Goal: Task Accomplishment & Management: Use online tool/utility

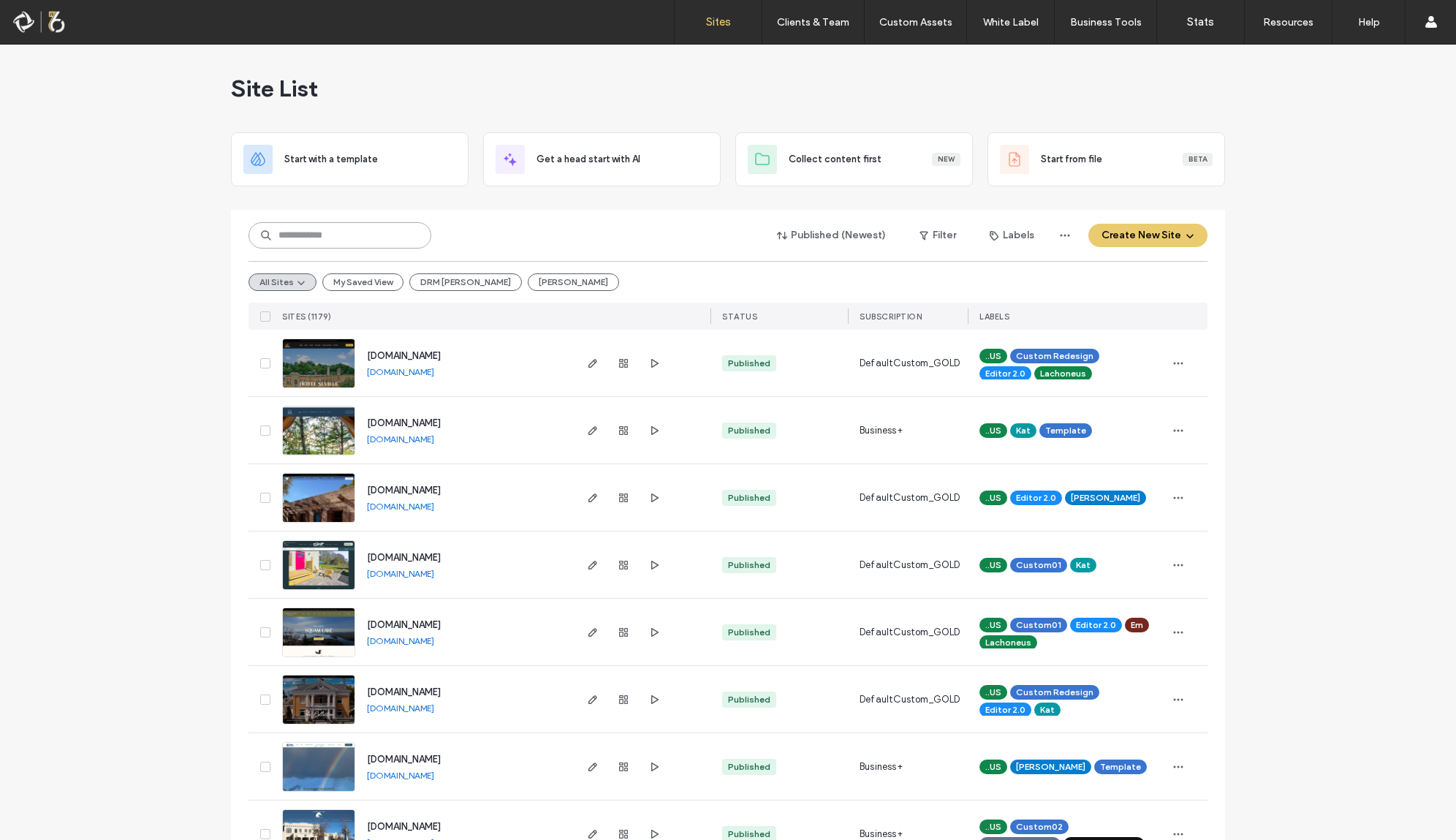
click at [308, 237] on input at bounding box center [339, 236] width 183 height 27
click at [1139, 234] on button "Create New Site" at bounding box center [1148, 236] width 119 height 24
click at [1203, 295] on div "Start with a template" at bounding box center [1205, 286] width 234 height 53
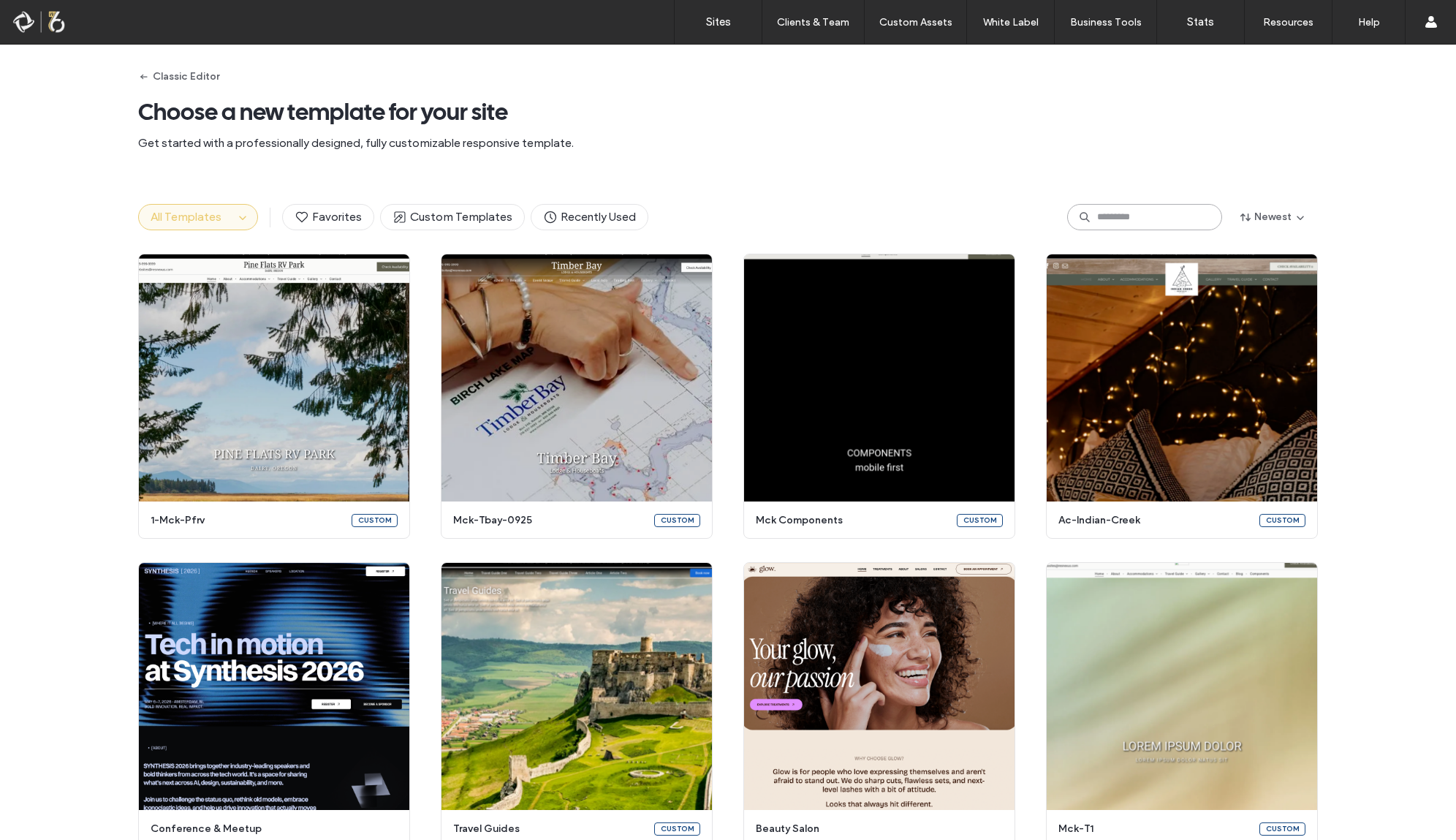
click at [1112, 221] on input at bounding box center [1144, 218] width 155 height 27
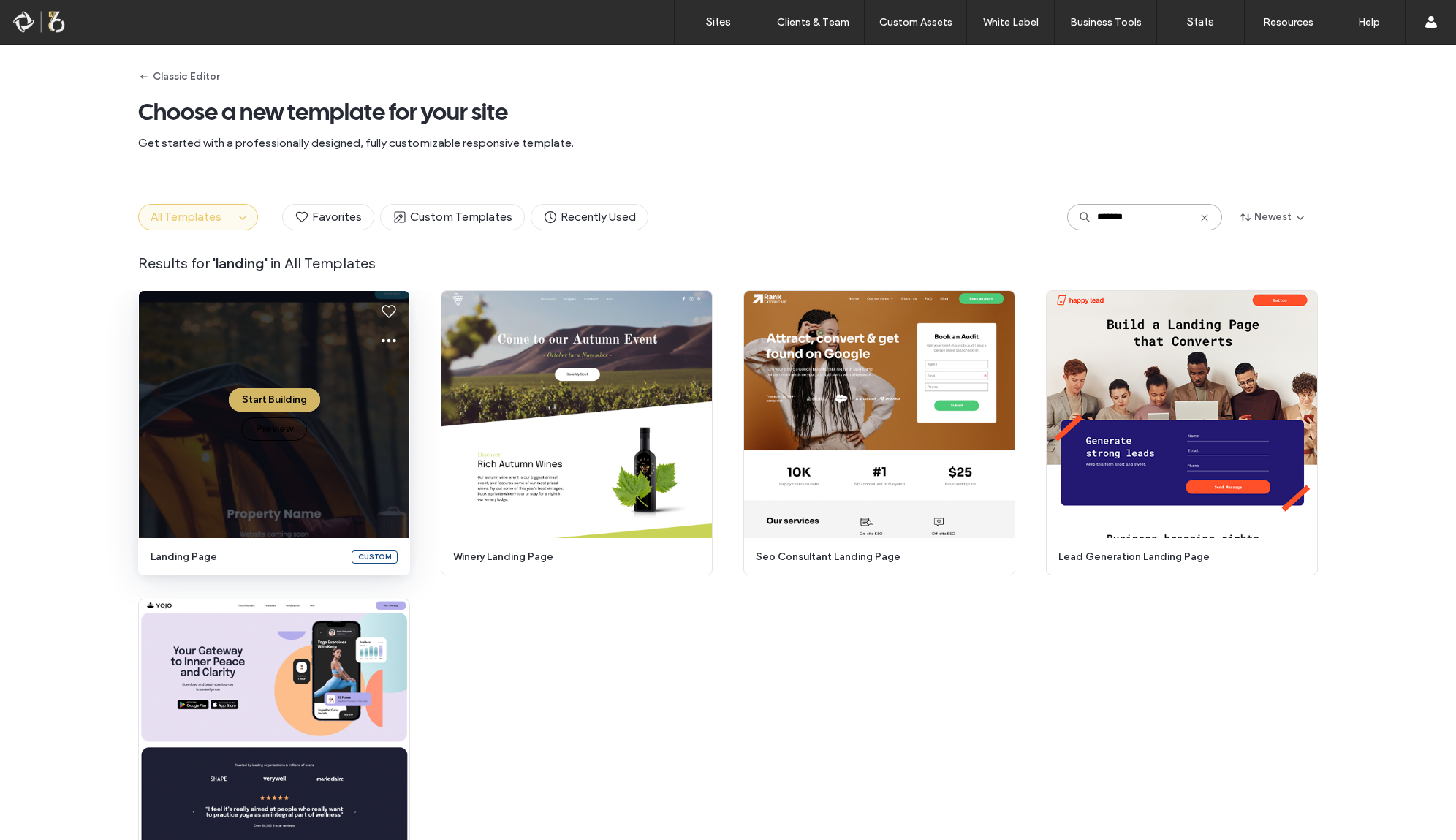
type input "*******"
click at [284, 402] on button "Start Building" at bounding box center [274, 400] width 91 height 24
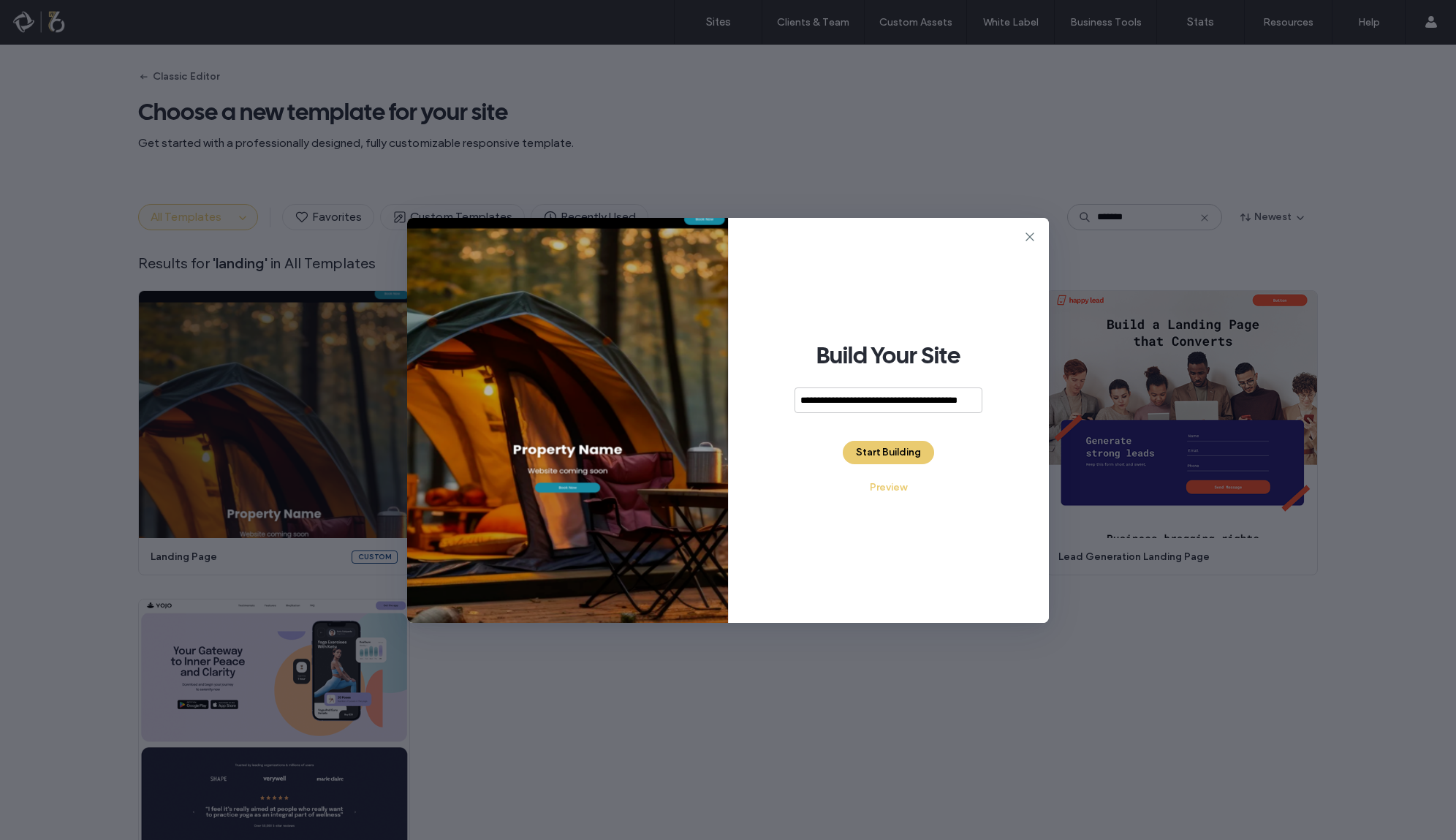
scroll to position [0, 47]
type input "**********"
click at [873, 442] on button "Start Building" at bounding box center [888, 453] width 91 height 24
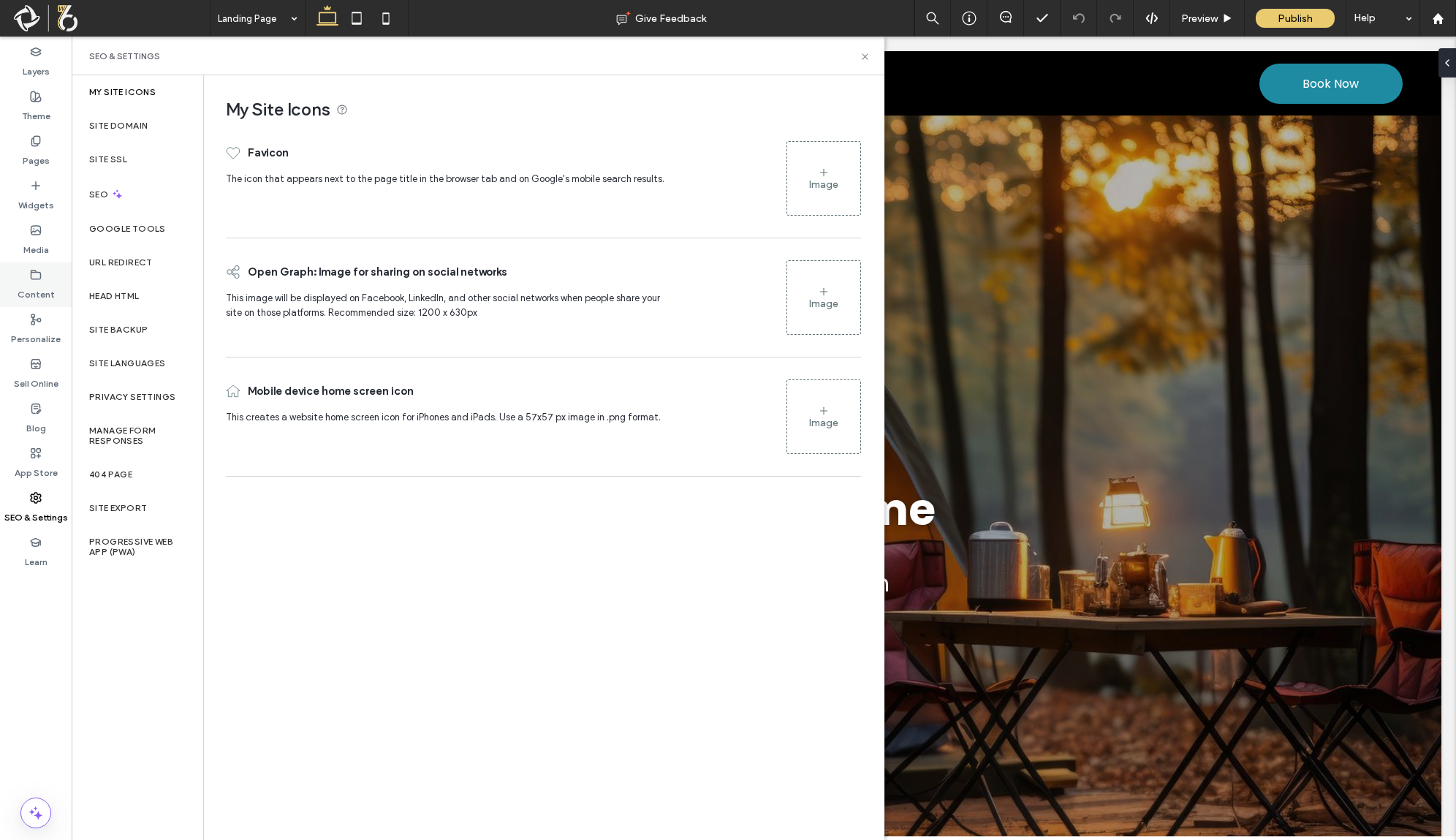
click at [42, 284] on label "Content" at bounding box center [35, 291] width 37 height 20
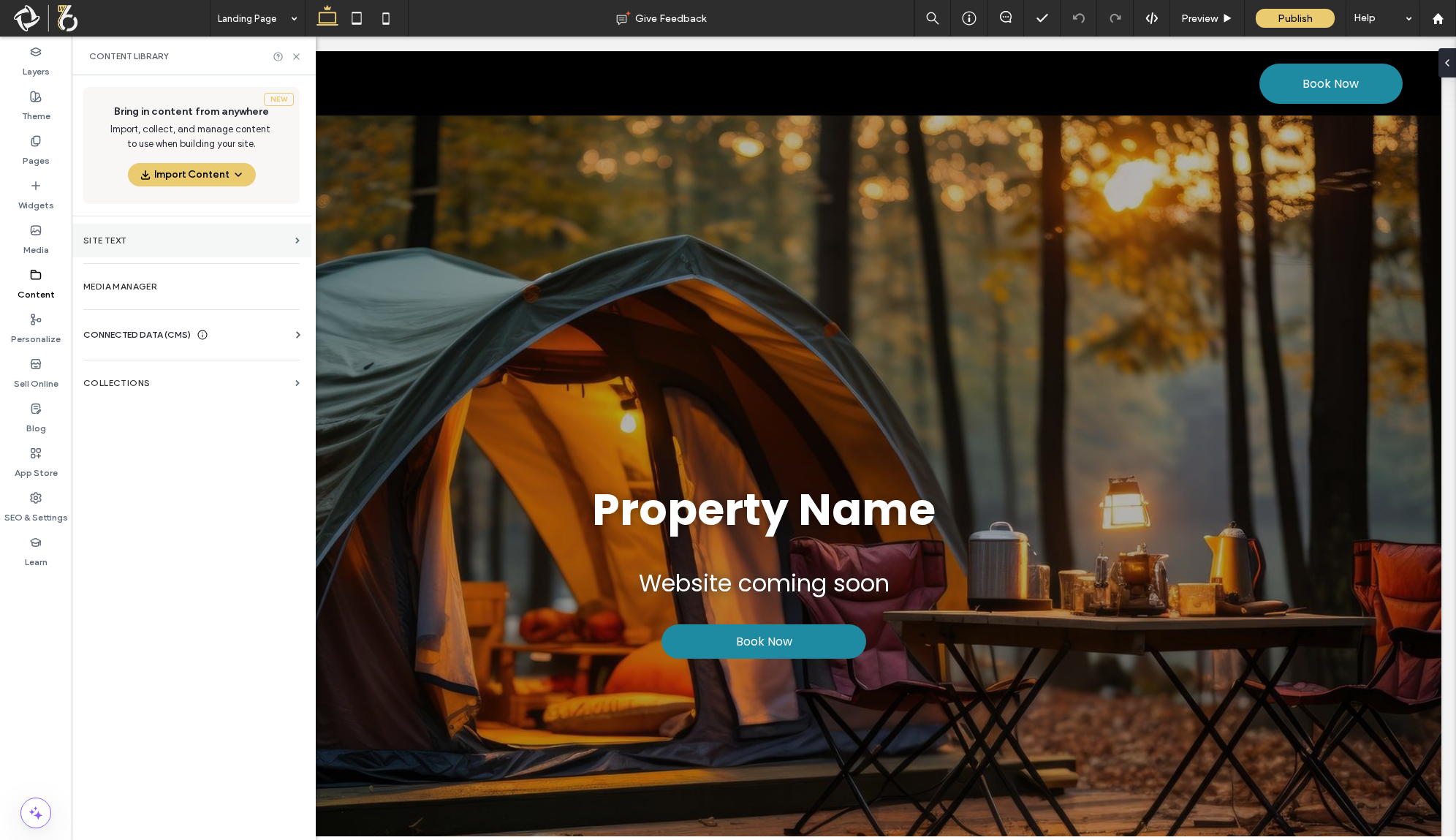
click at [202, 240] on label "Site Text" at bounding box center [186, 240] width 206 height 10
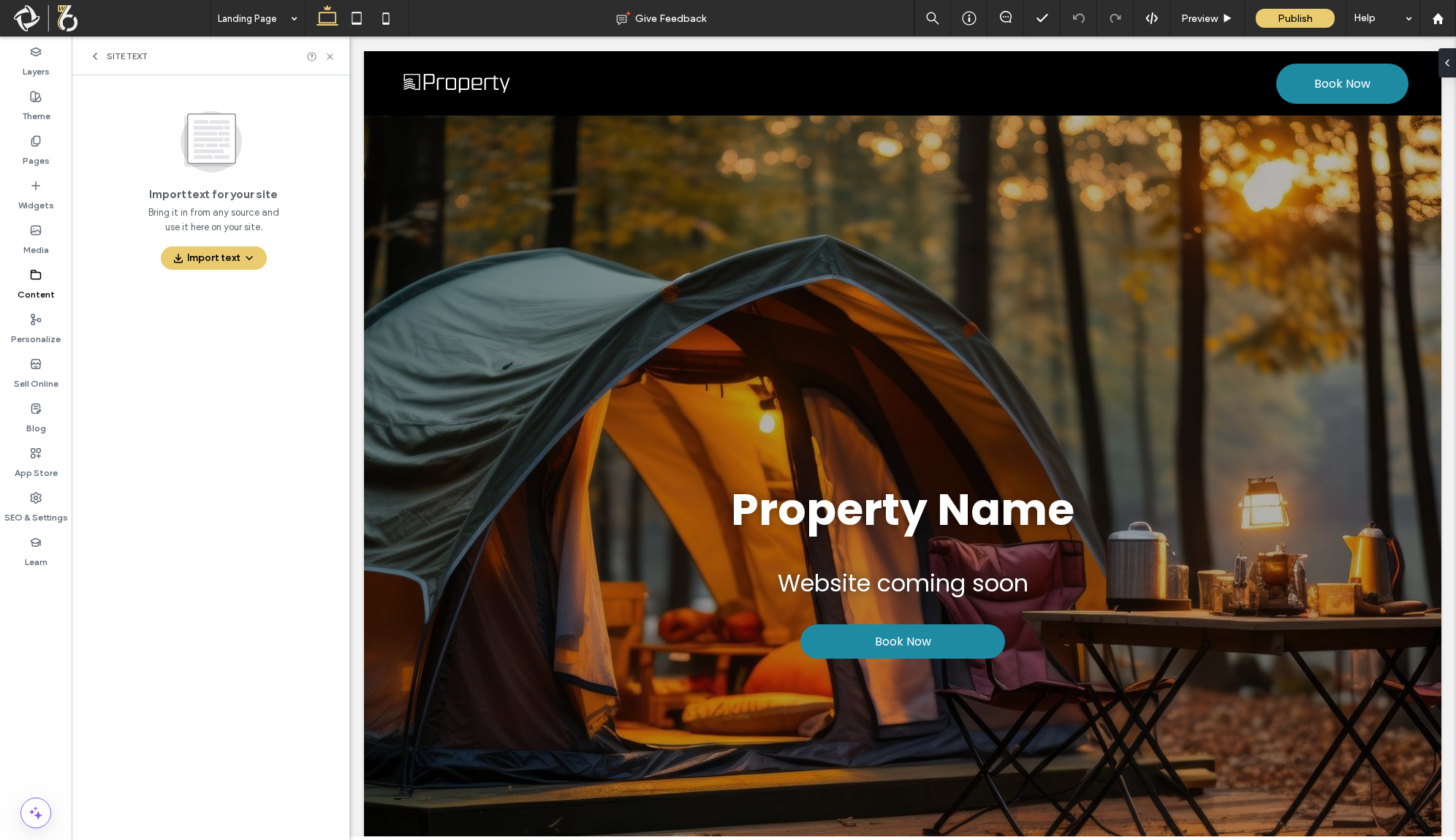
click at [47, 281] on label "Content" at bounding box center [35, 291] width 37 height 20
click at [27, 287] on label "Content" at bounding box center [35, 291] width 37 height 20
click at [103, 56] on div "Site Text" at bounding box center [119, 56] width 58 height 12
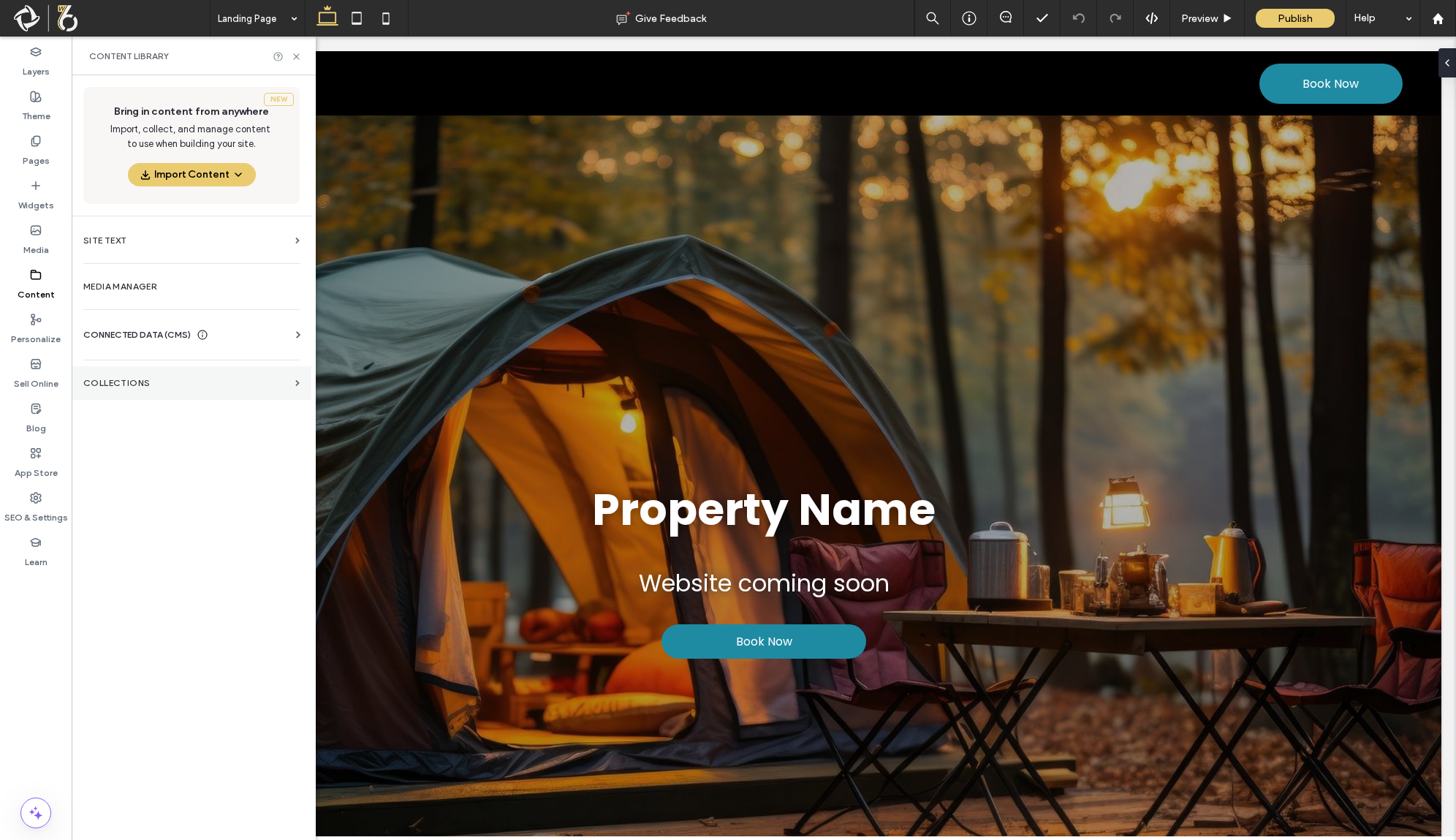
click at [212, 384] on label "Collections" at bounding box center [186, 383] width 206 height 10
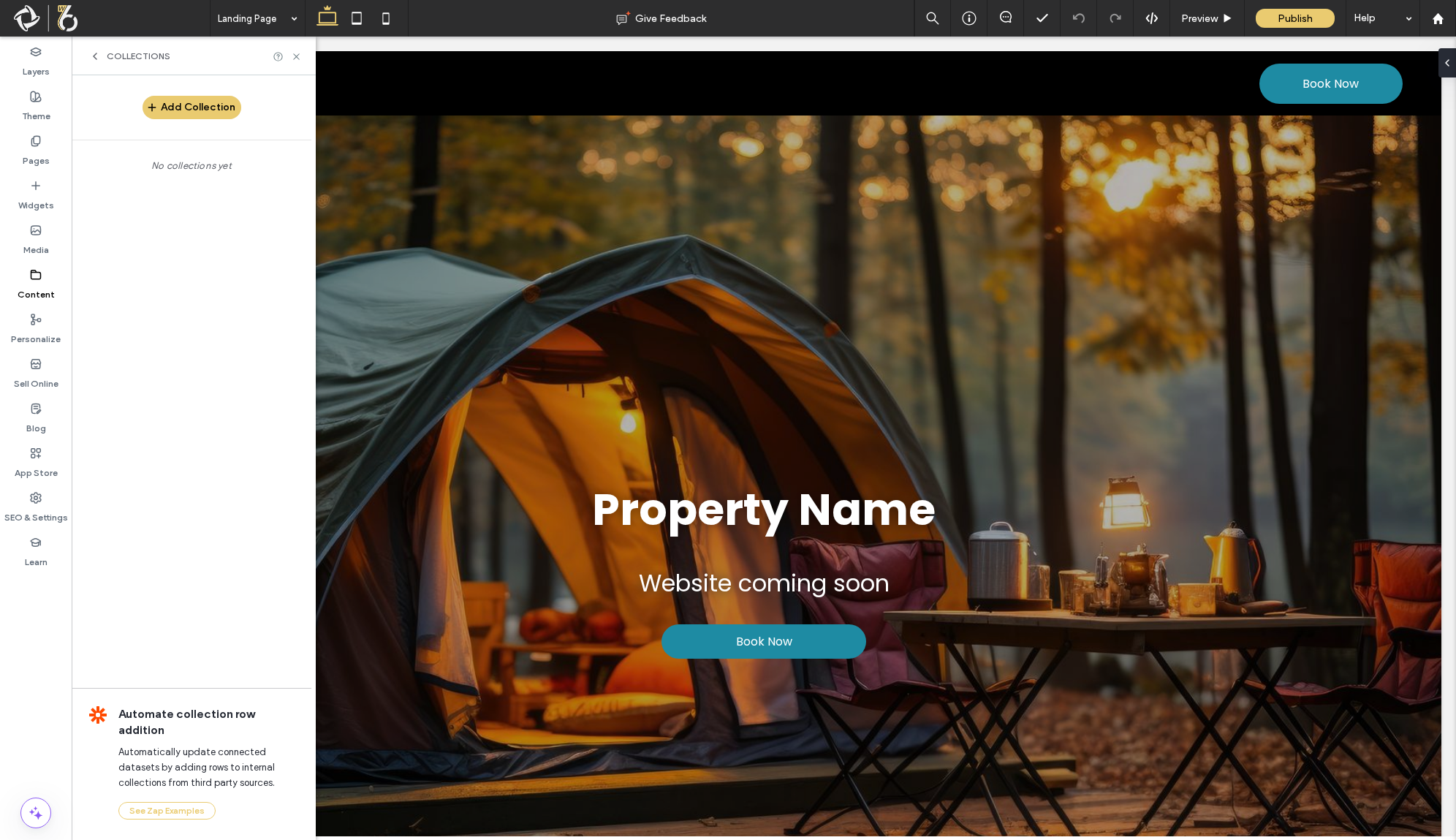
click at [107, 54] on span "Collections" at bounding box center [138, 56] width 64 height 12
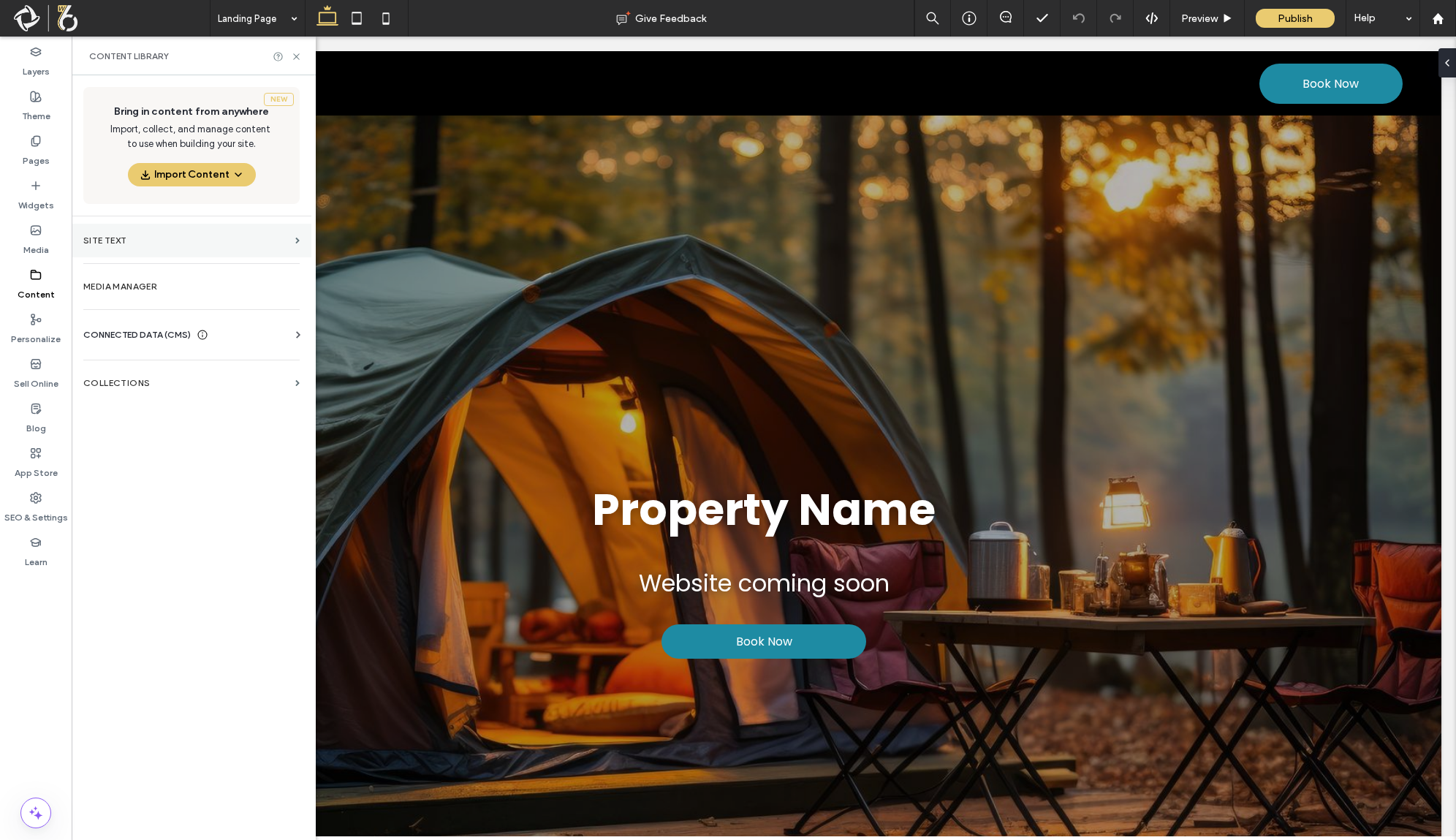
click at [203, 240] on label "Site Text" at bounding box center [186, 240] width 206 height 10
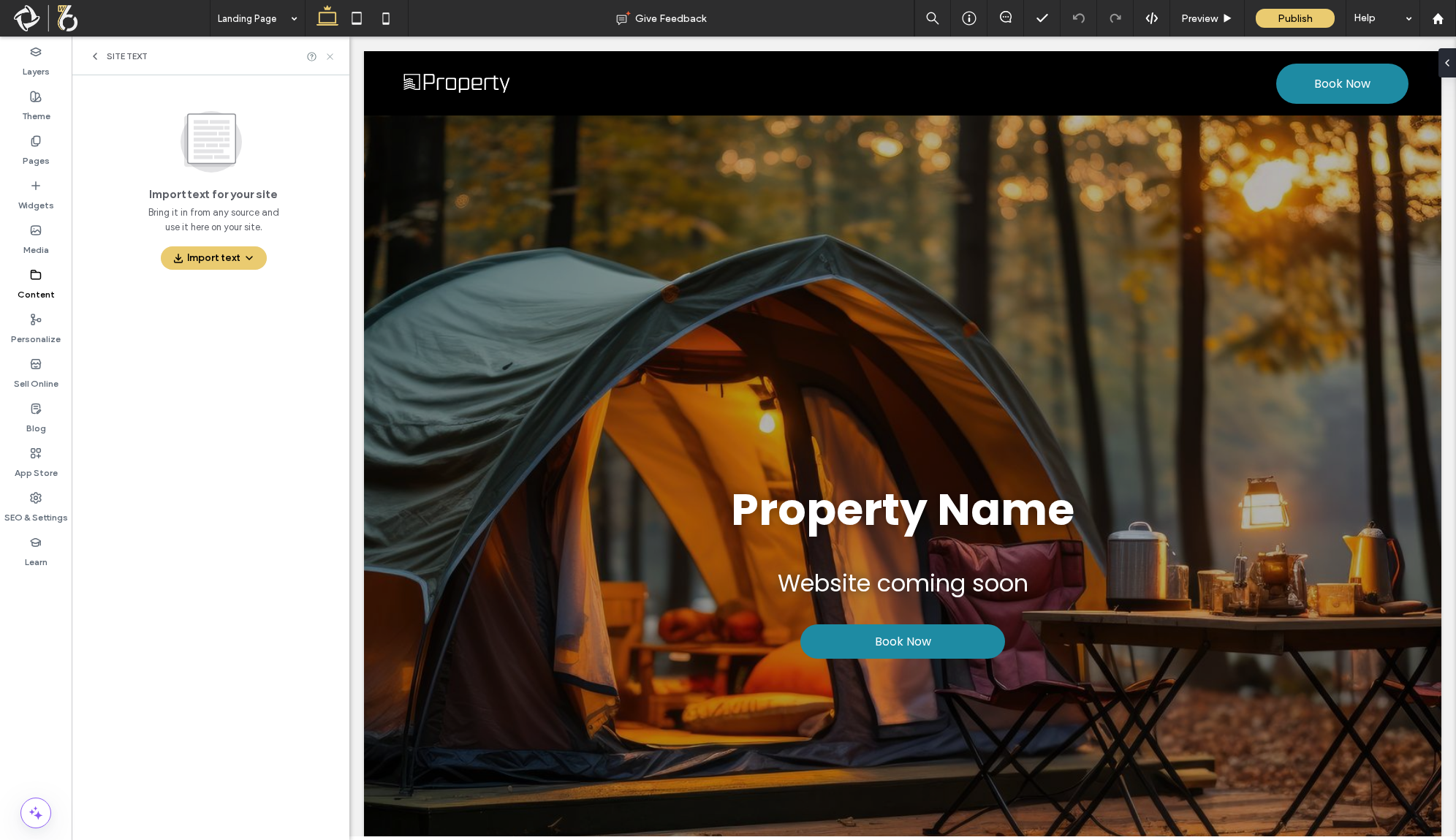
click at [328, 57] on use at bounding box center [329, 56] width 5 height 6
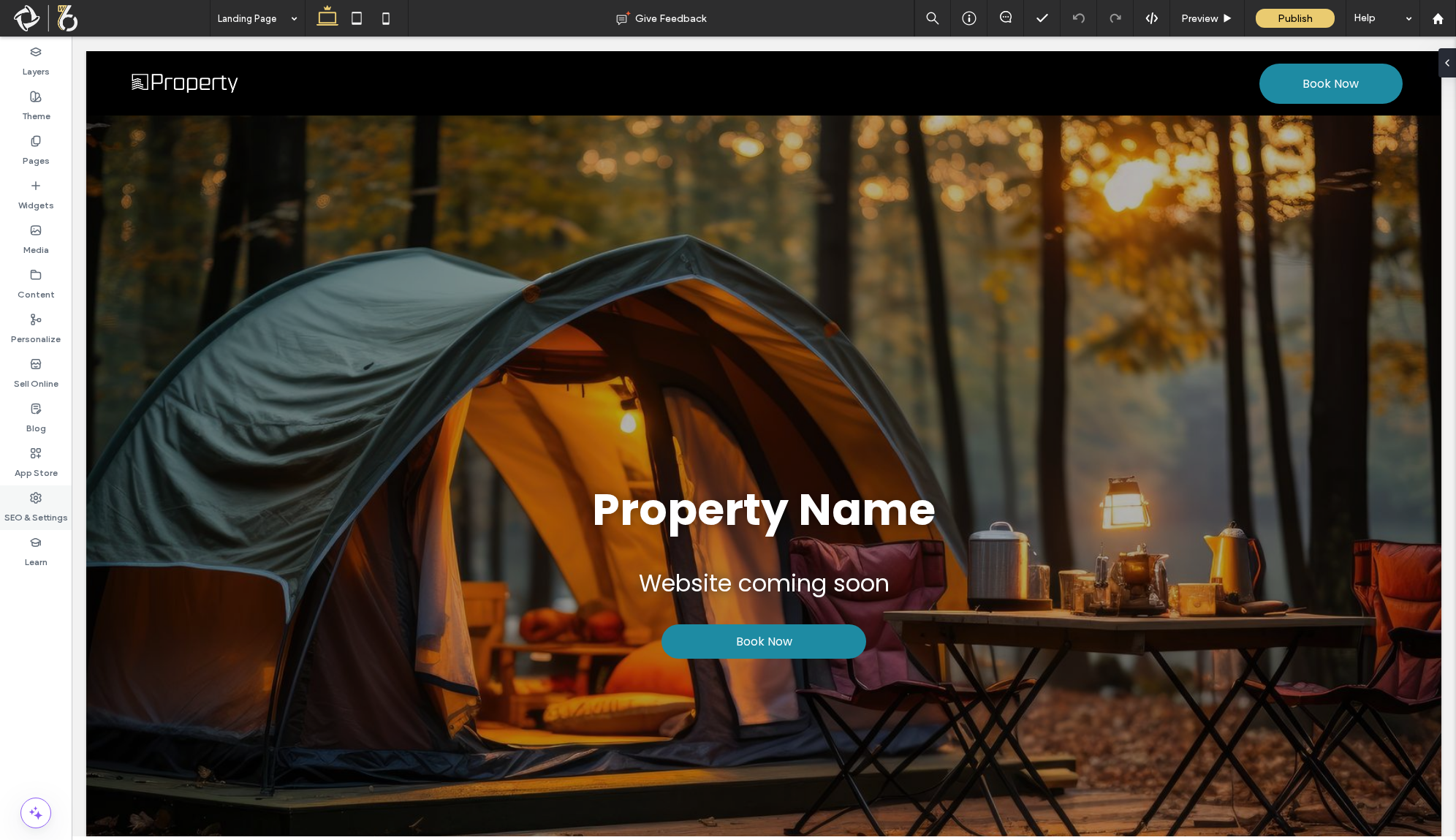
click at [38, 510] on label "SEO & Settings" at bounding box center [36, 514] width 64 height 20
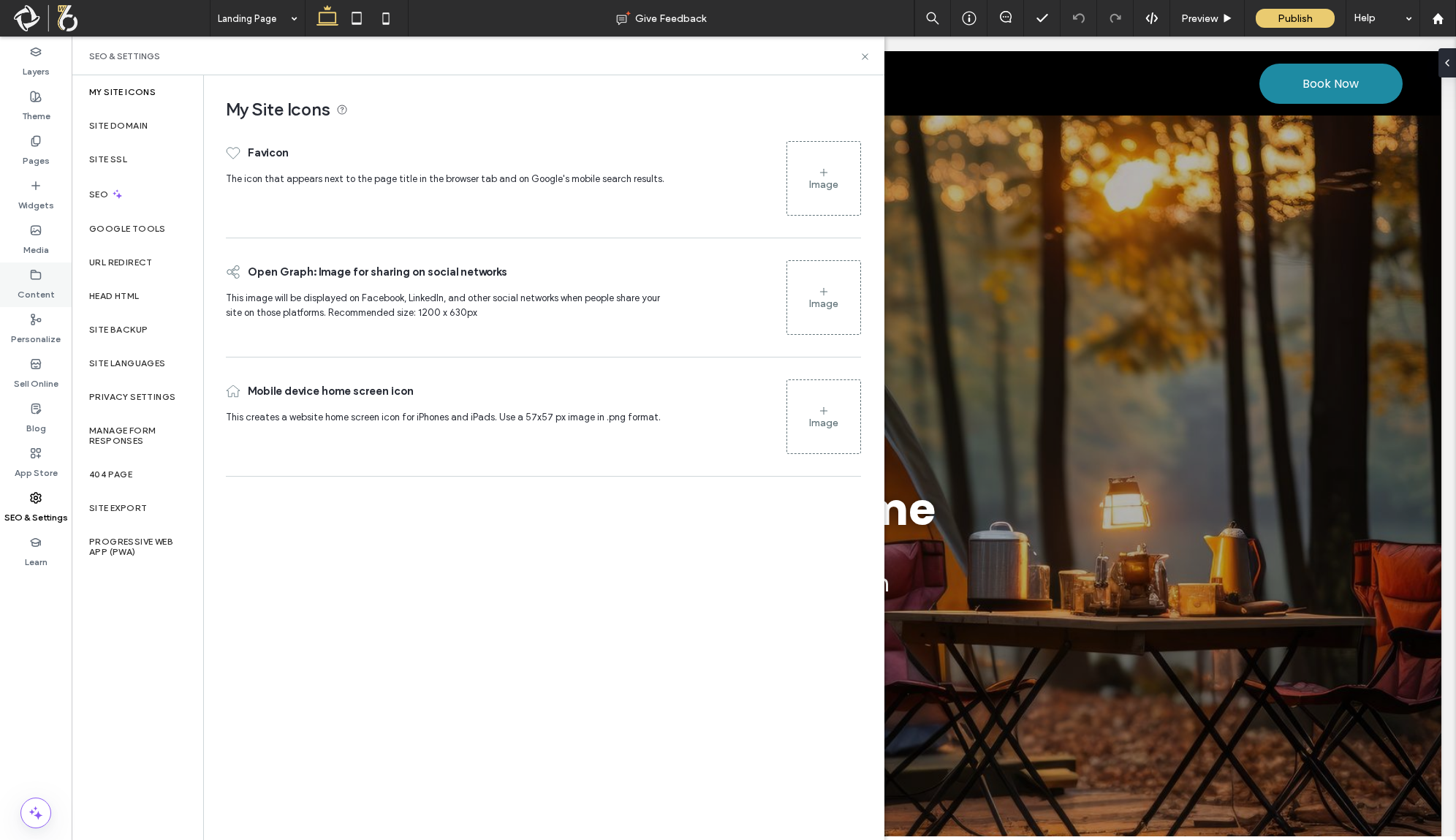
click at [48, 263] on div "Content" at bounding box center [35, 284] width 71 height 45
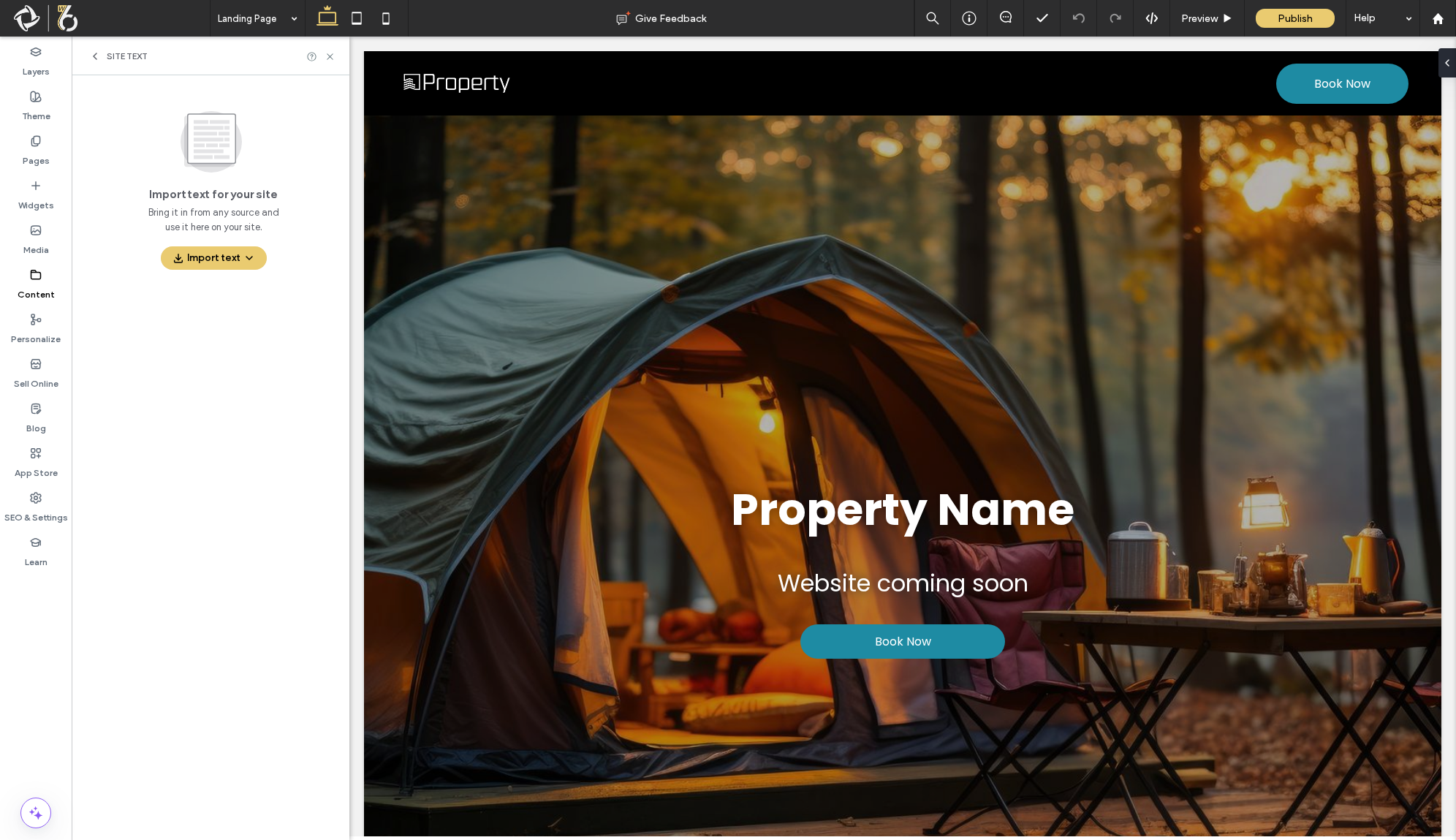
click at [109, 53] on span "Site Text" at bounding box center [127, 56] width 41 height 12
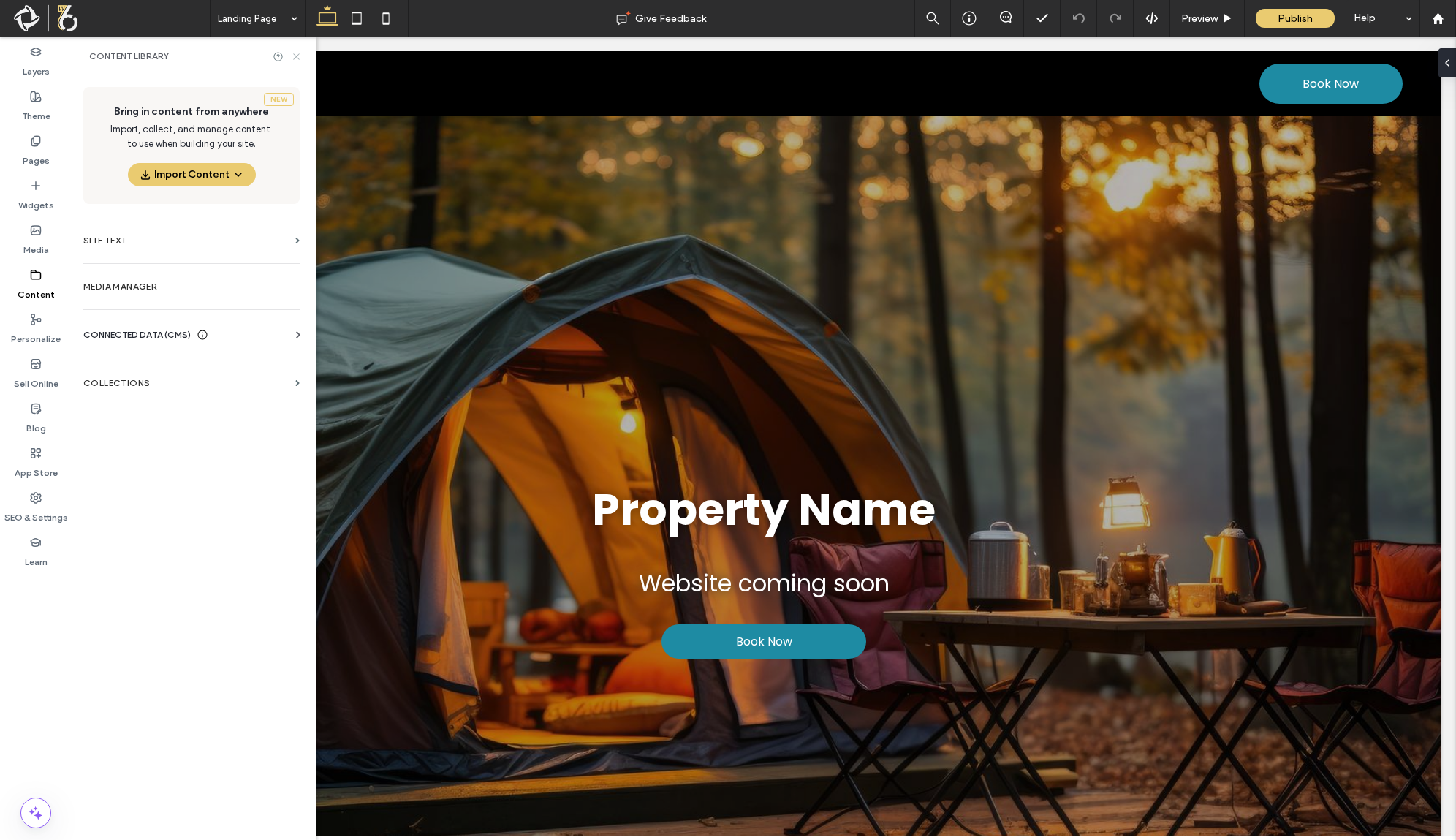
click at [298, 57] on icon at bounding box center [296, 57] width 11 height 11
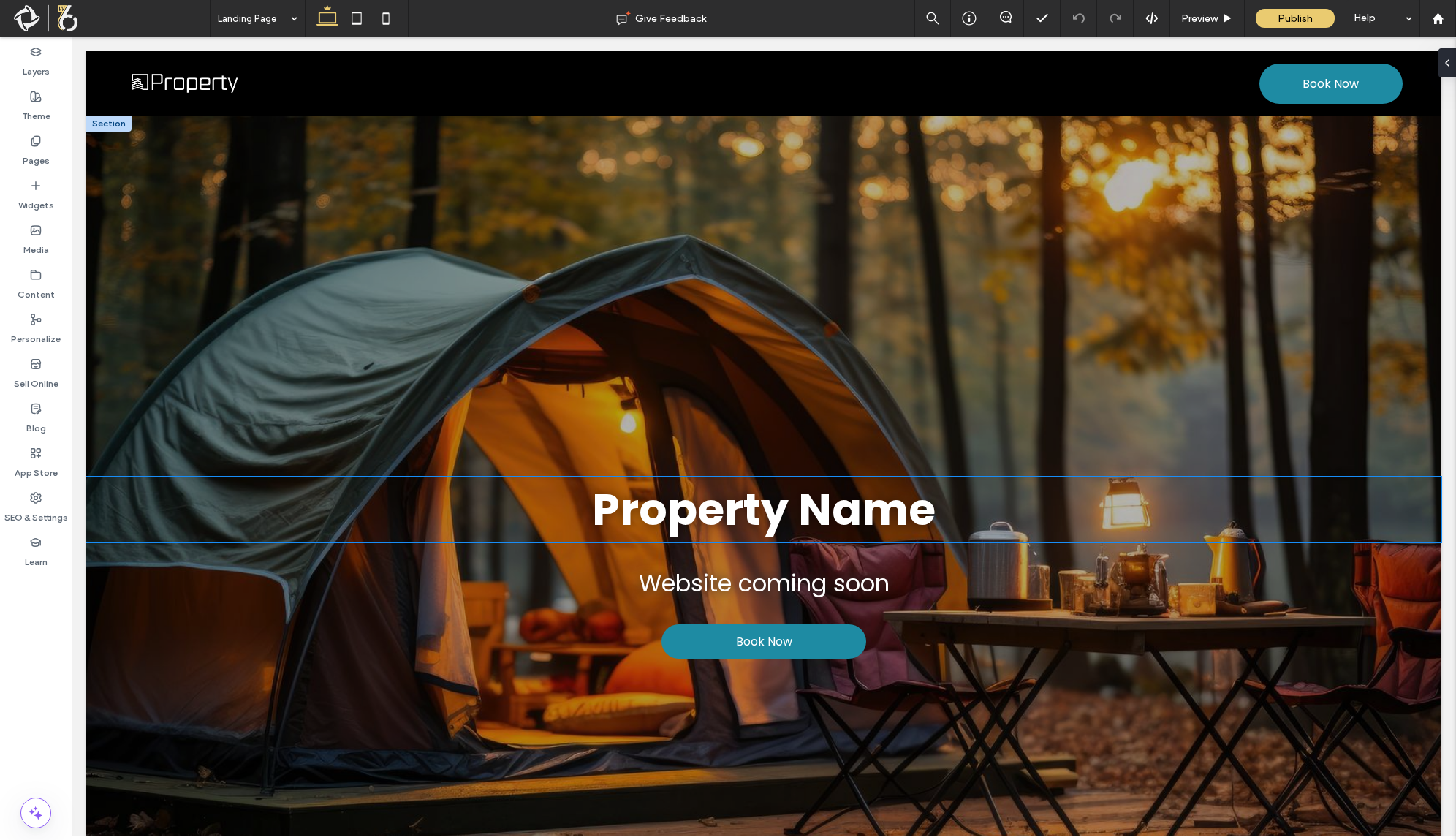
click at [860, 535] on strong "Property Name" at bounding box center [763, 510] width 343 height 61
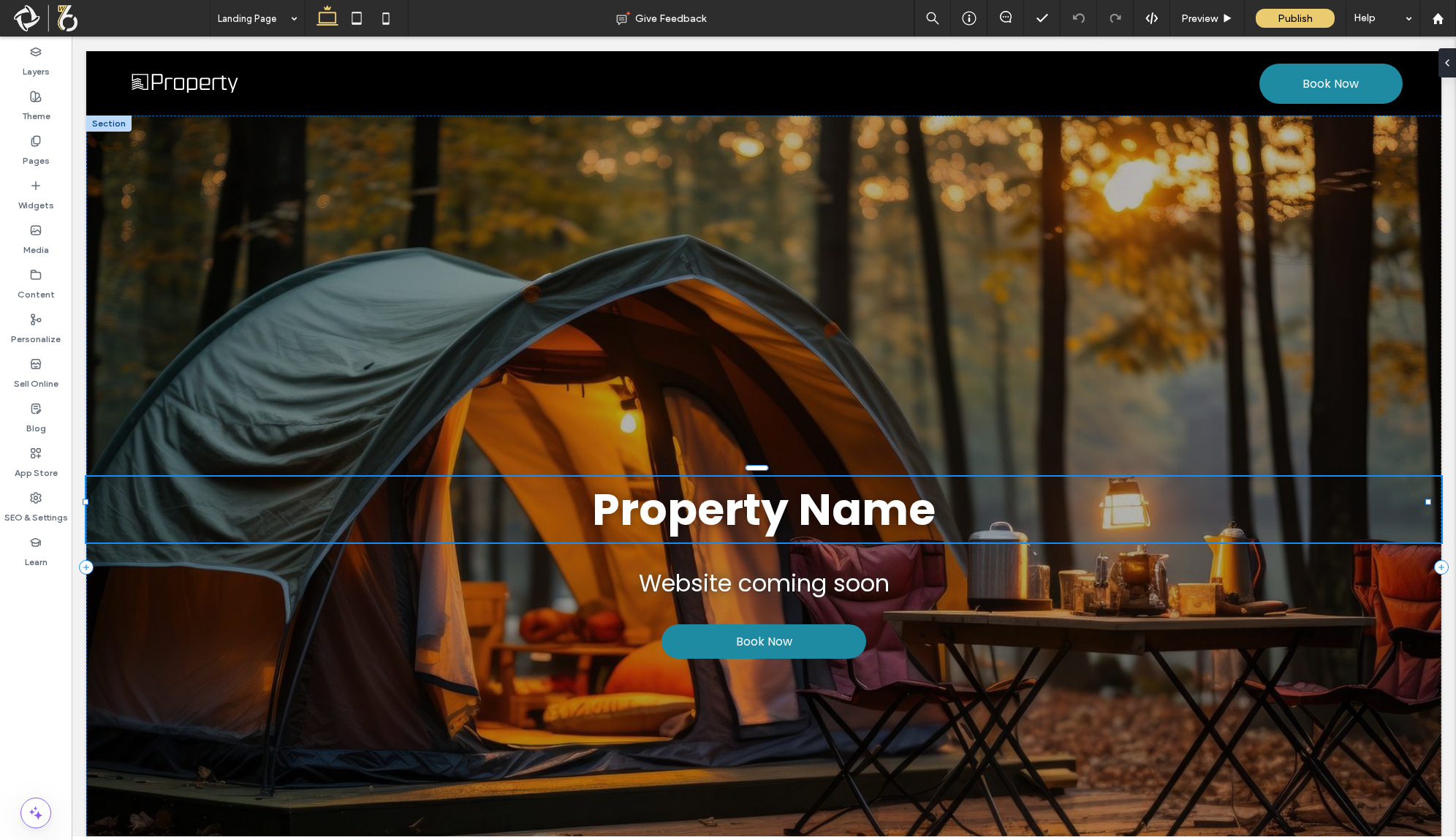
click at [860, 535] on strong "Property Name" at bounding box center [763, 510] width 343 height 61
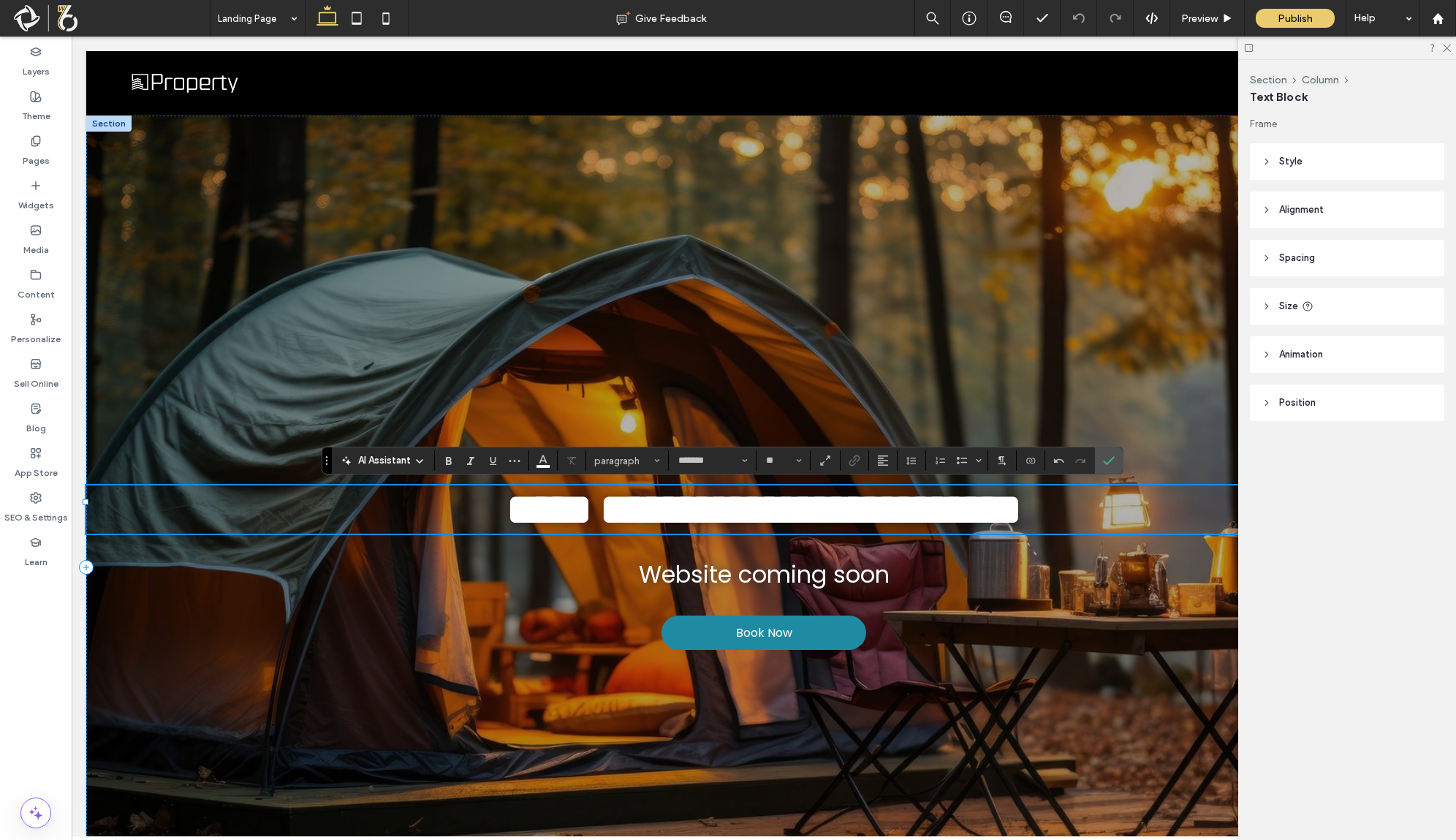
type input "**"
click at [592, 521] on strong at bounding box center [596, 510] width 8 height 44
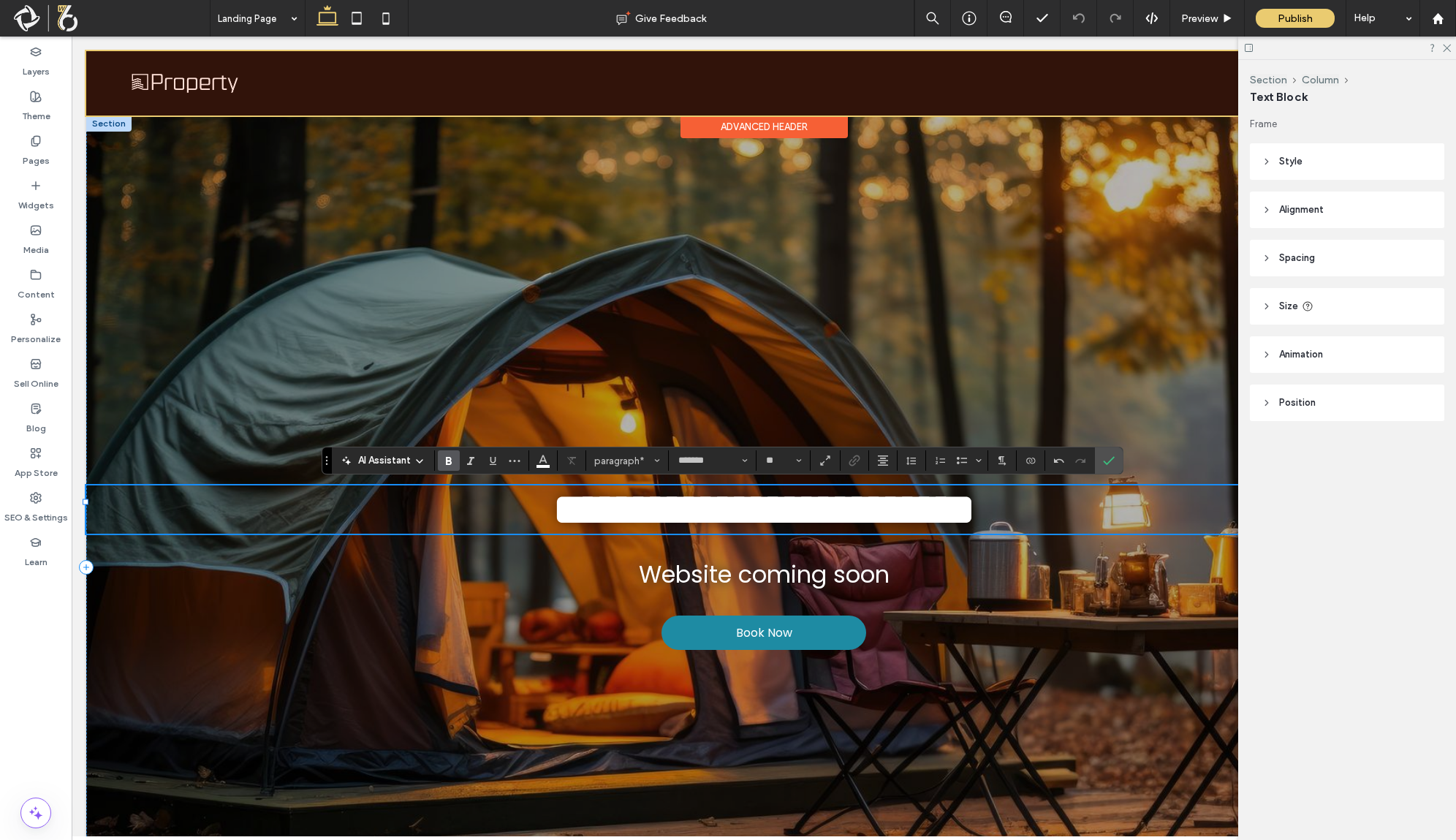
click at [132, 79] on div at bounding box center [764, 83] width 1355 height 64
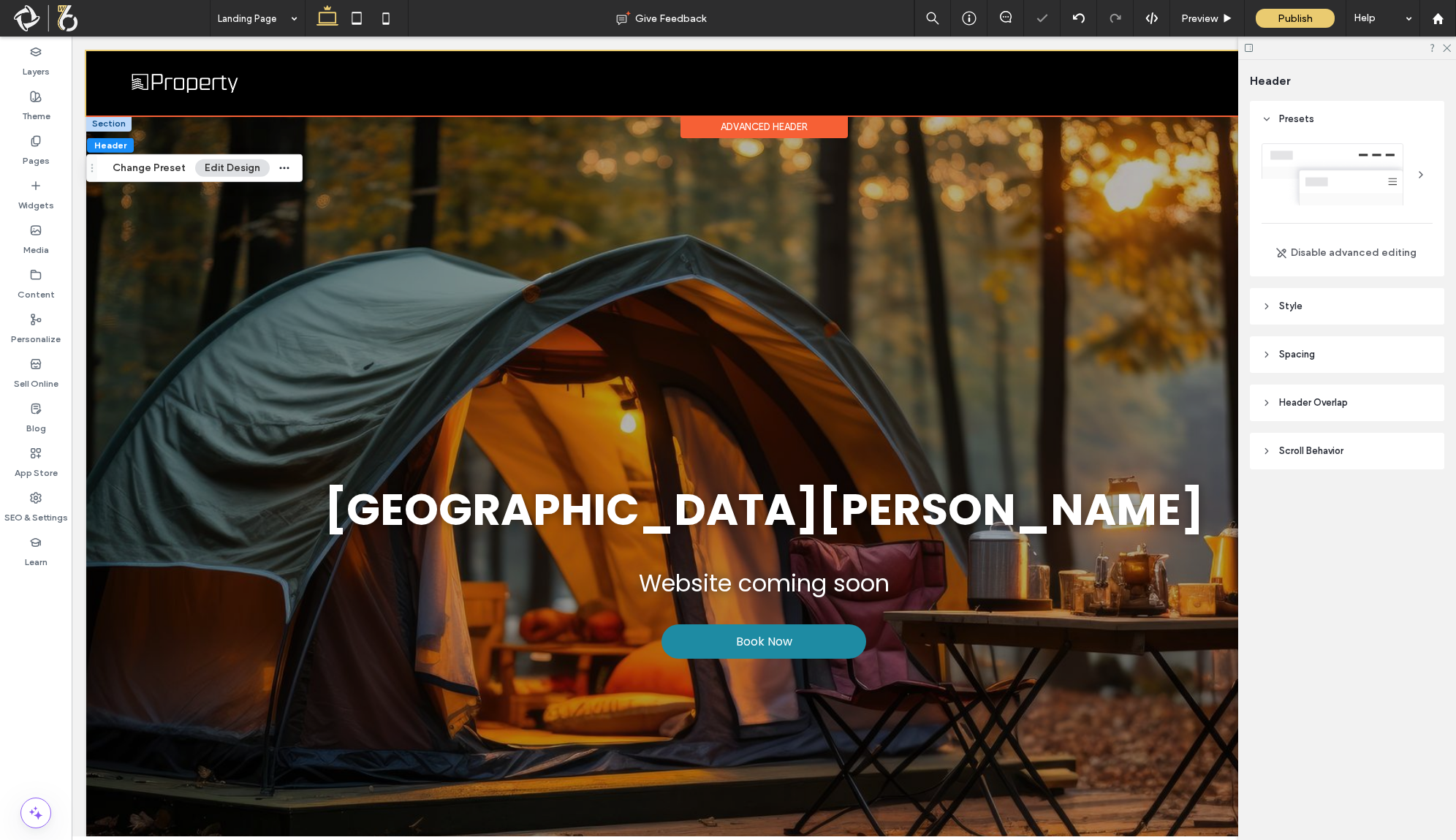
click at [223, 170] on button "Edit Design" at bounding box center [232, 168] width 75 height 17
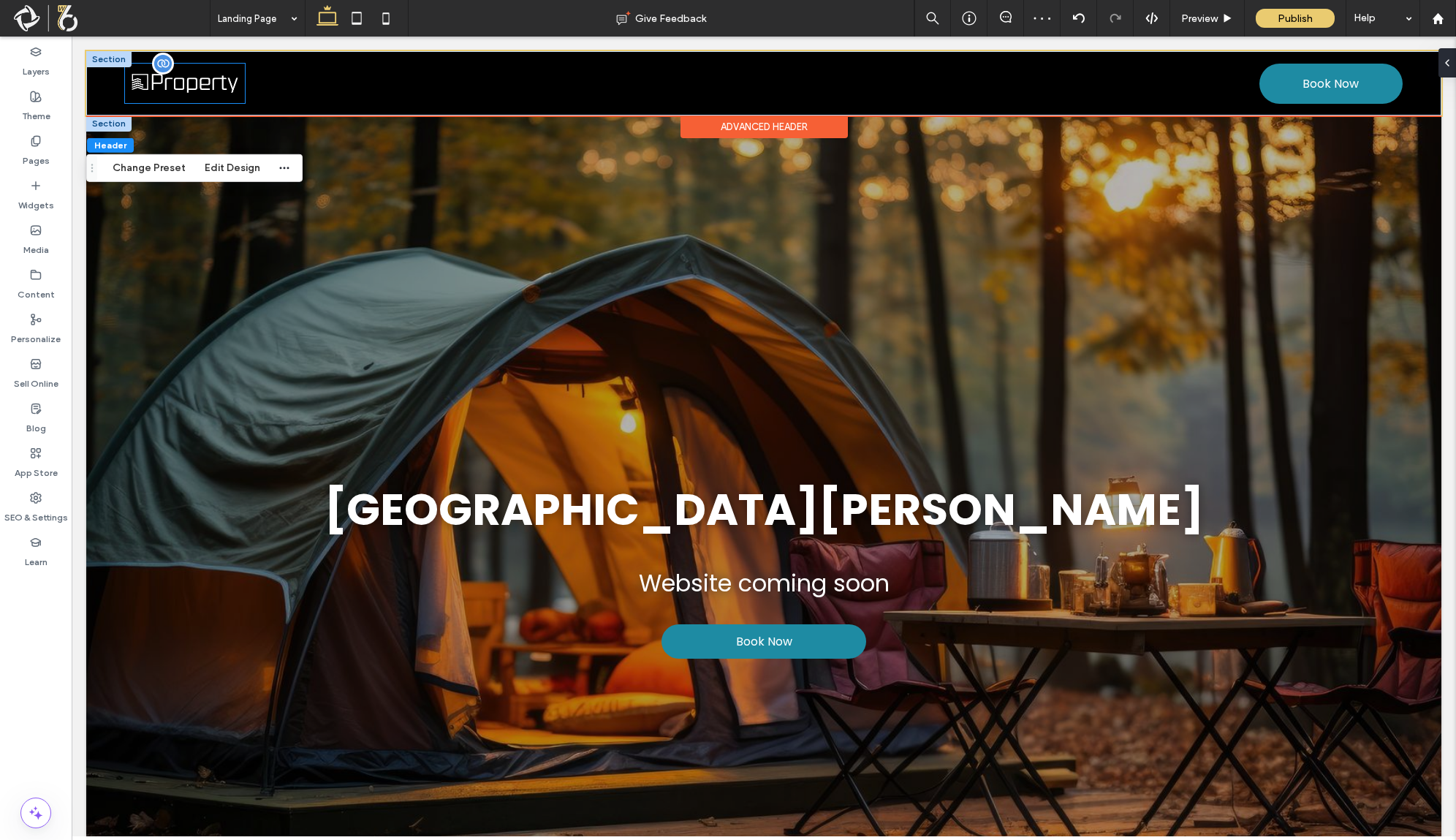
click at [217, 79] on img at bounding box center [185, 83] width 120 height 40
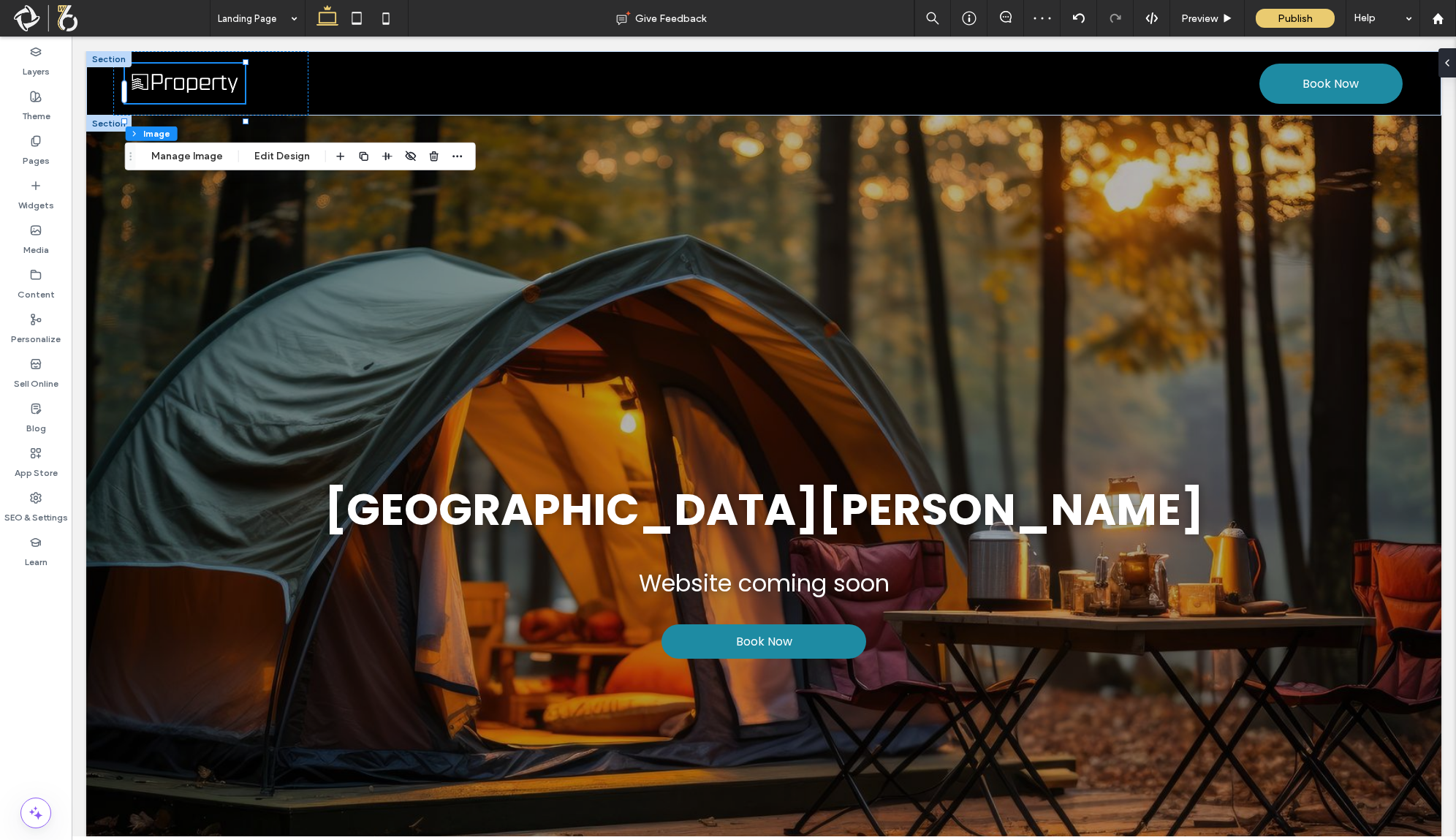
drag, startPoint x: 269, startPoint y: 205, endPoint x: 197, endPoint y: 171, distance: 79.6
click at [197, 171] on div "Standing Wolfe Campground Website coming soon Book Now" at bounding box center [764, 567] width 1355 height 904
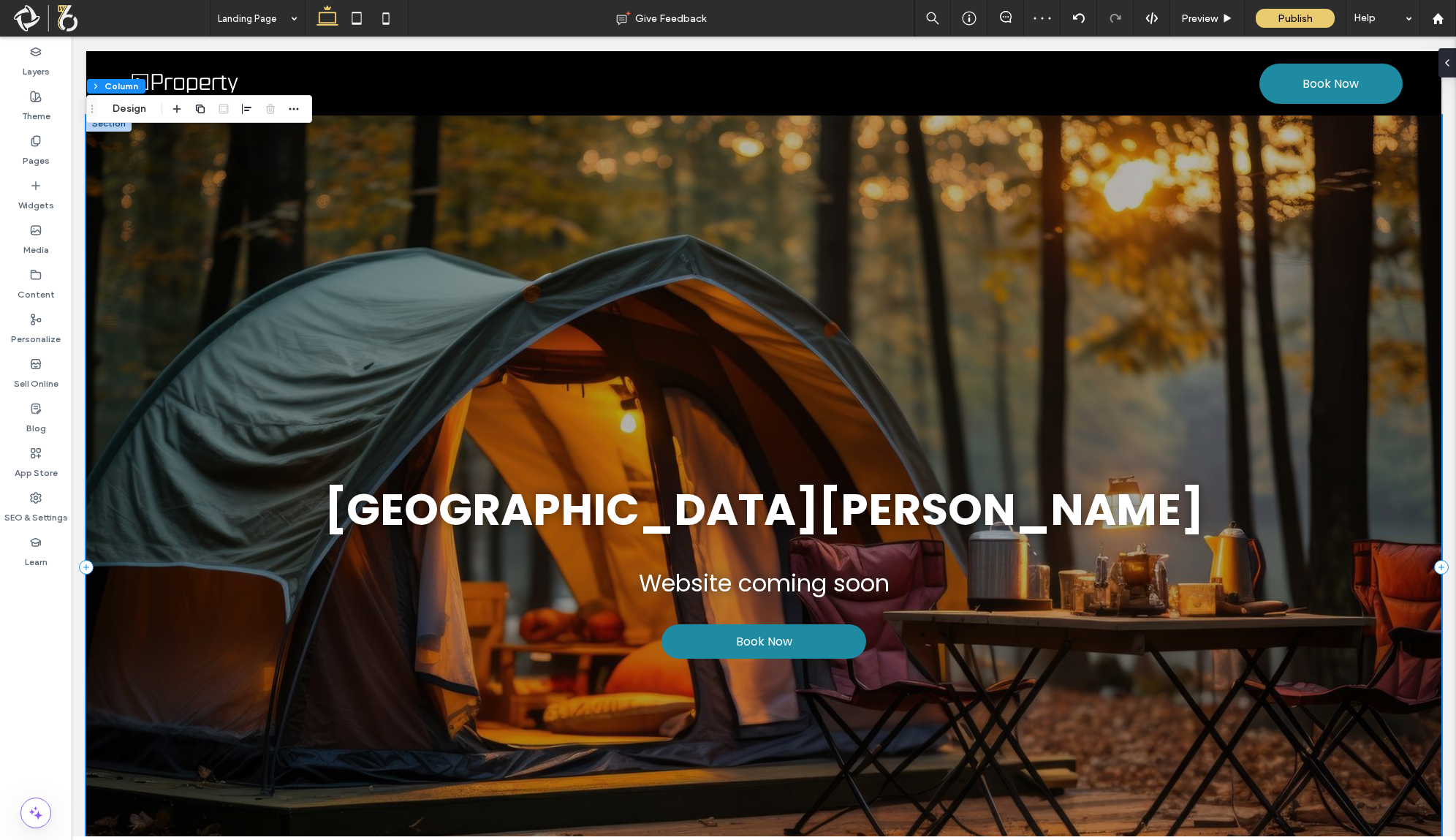
click at [194, 150] on div "Standing Wolfe Campground Website coming soon Book Now" at bounding box center [764, 567] width 1355 height 904
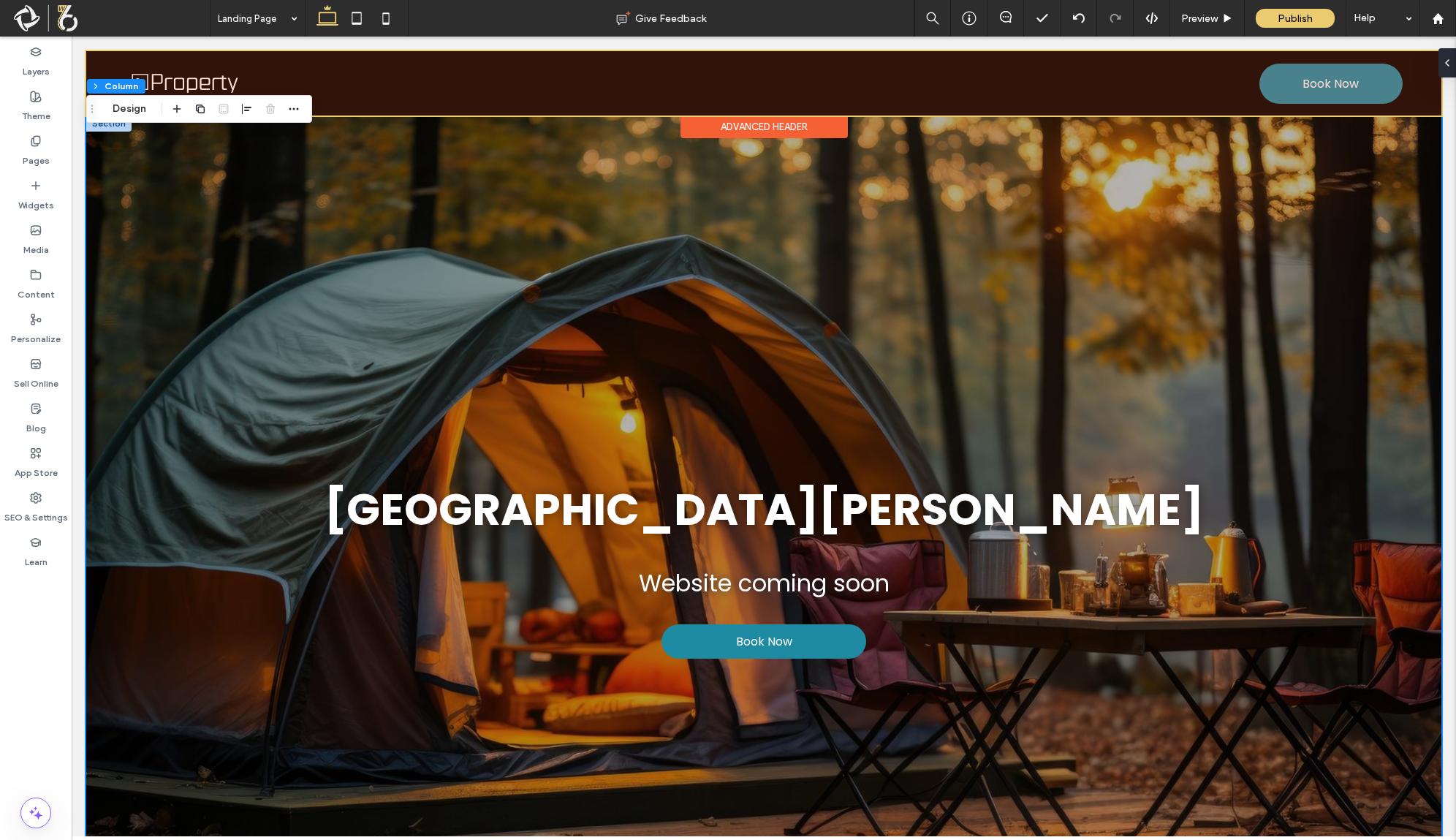
click at [187, 72] on div at bounding box center [764, 83] width 1355 height 64
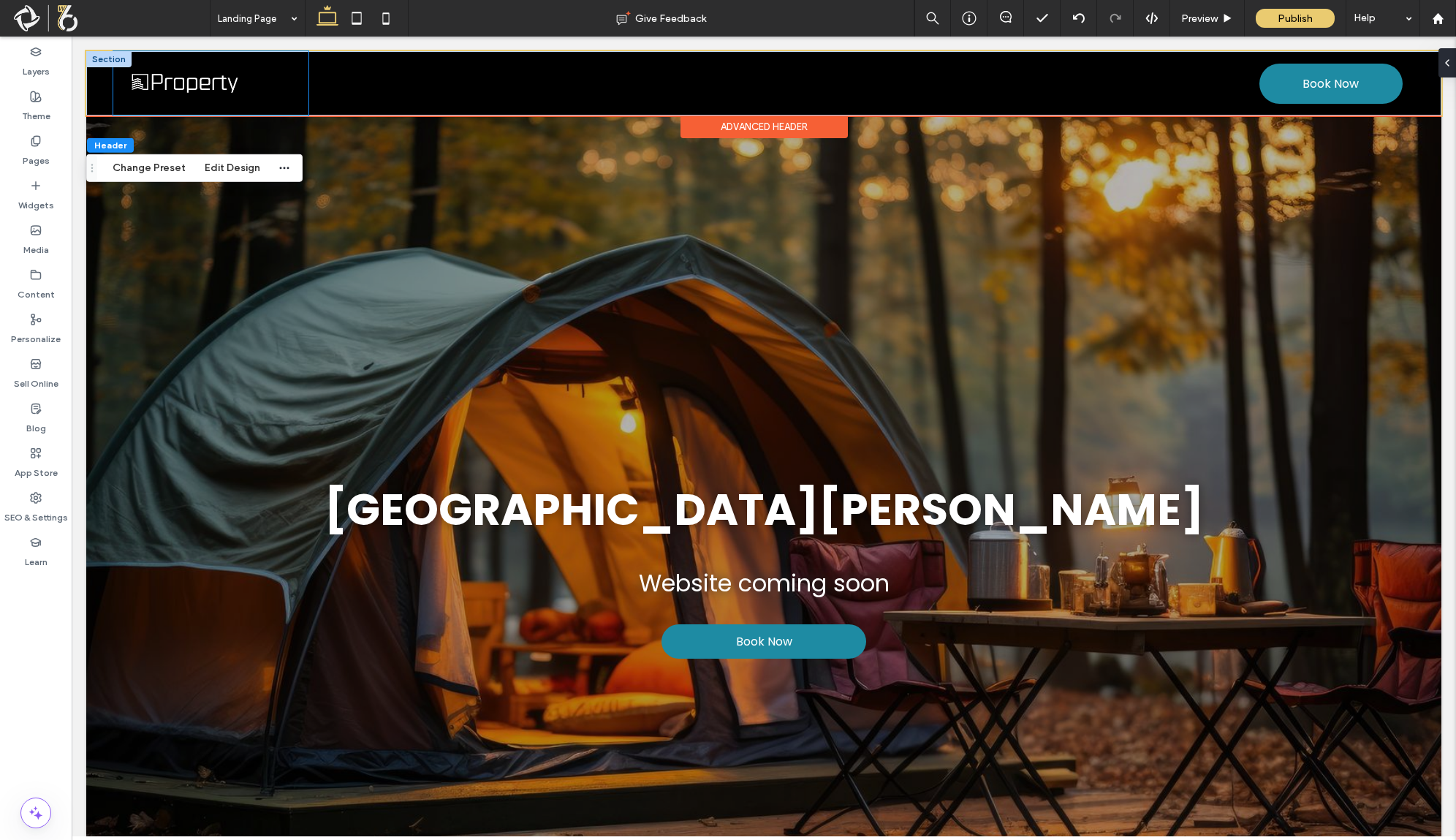
click at [190, 116] on div at bounding box center [210, 83] width 196 height 64
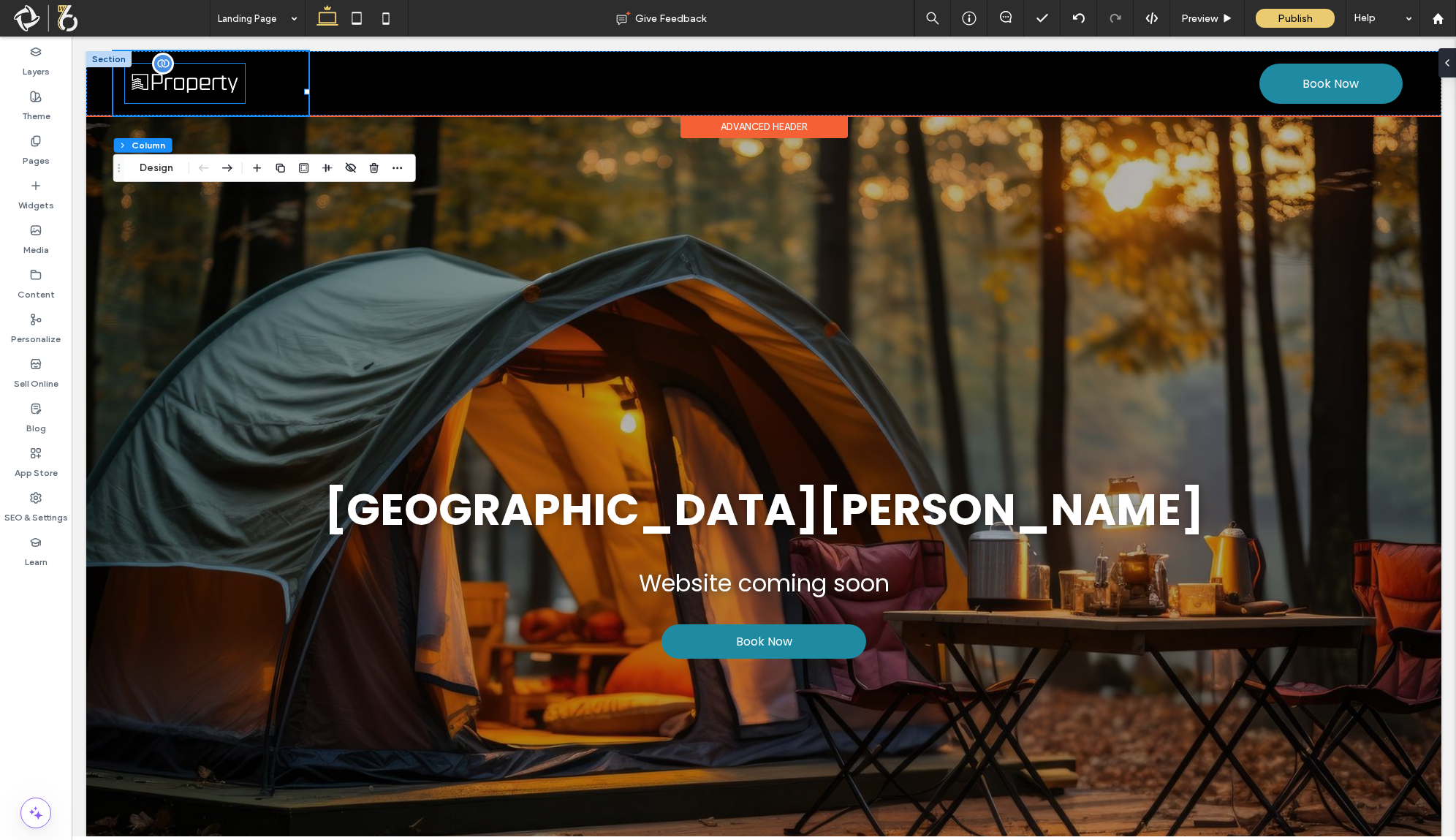
click at [185, 104] on img at bounding box center [185, 83] width 120 height 40
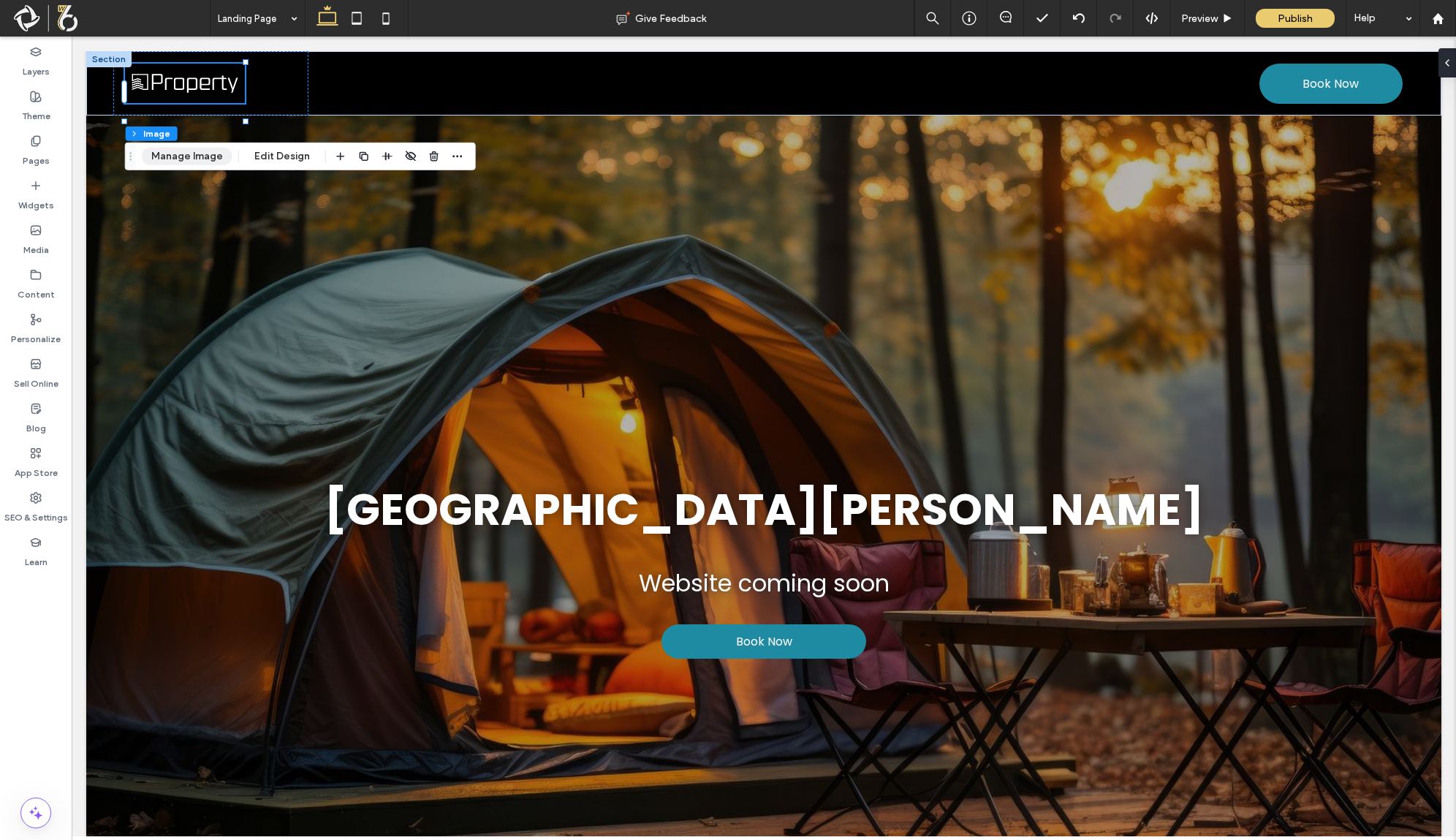
click at [185, 150] on button "Manage Image" at bounding box center [187, 156] width 90 height 17
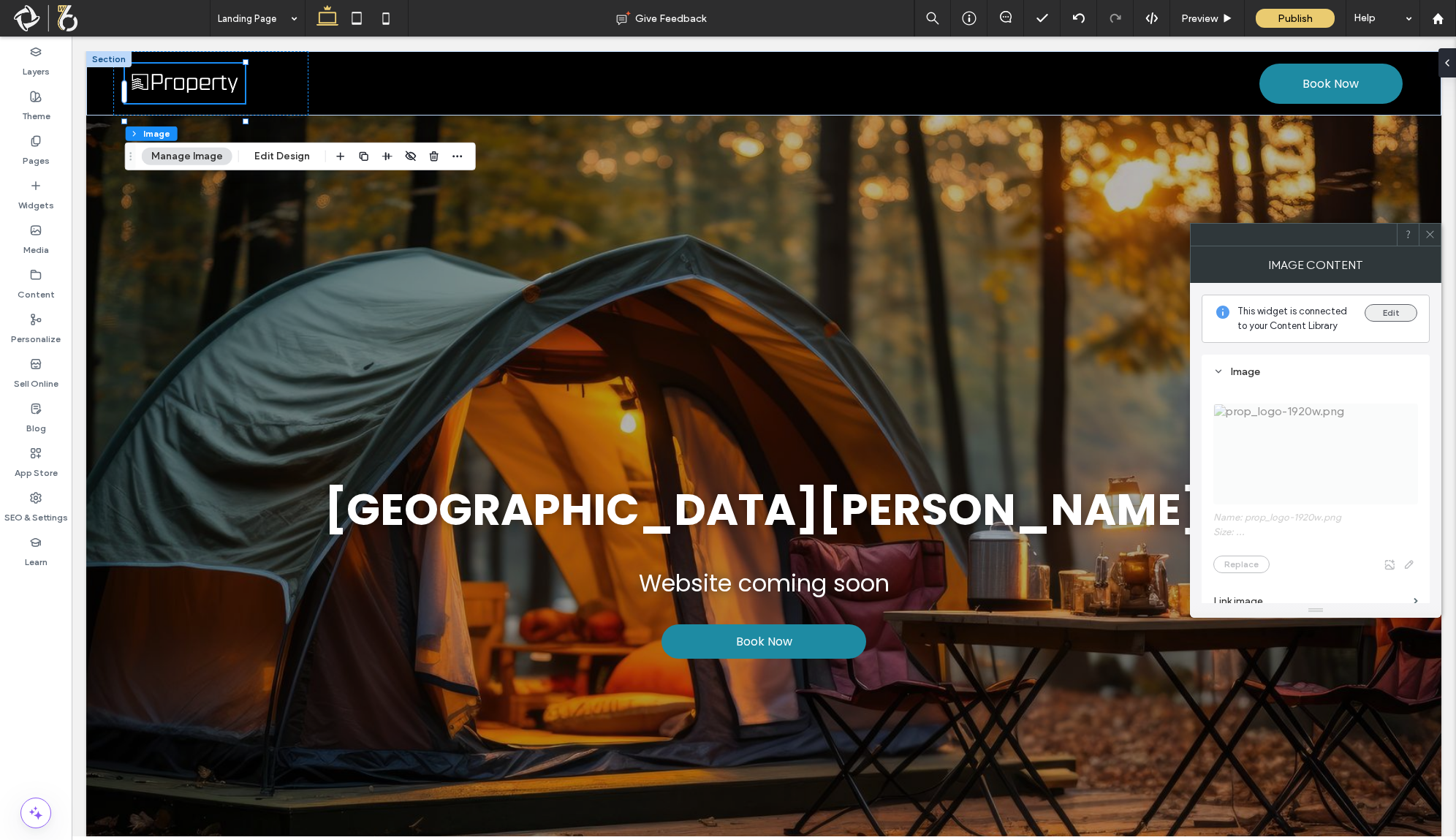
click at [1371, 317] on button "Edit" at bounding box center [1391, 313] width 53 height 17
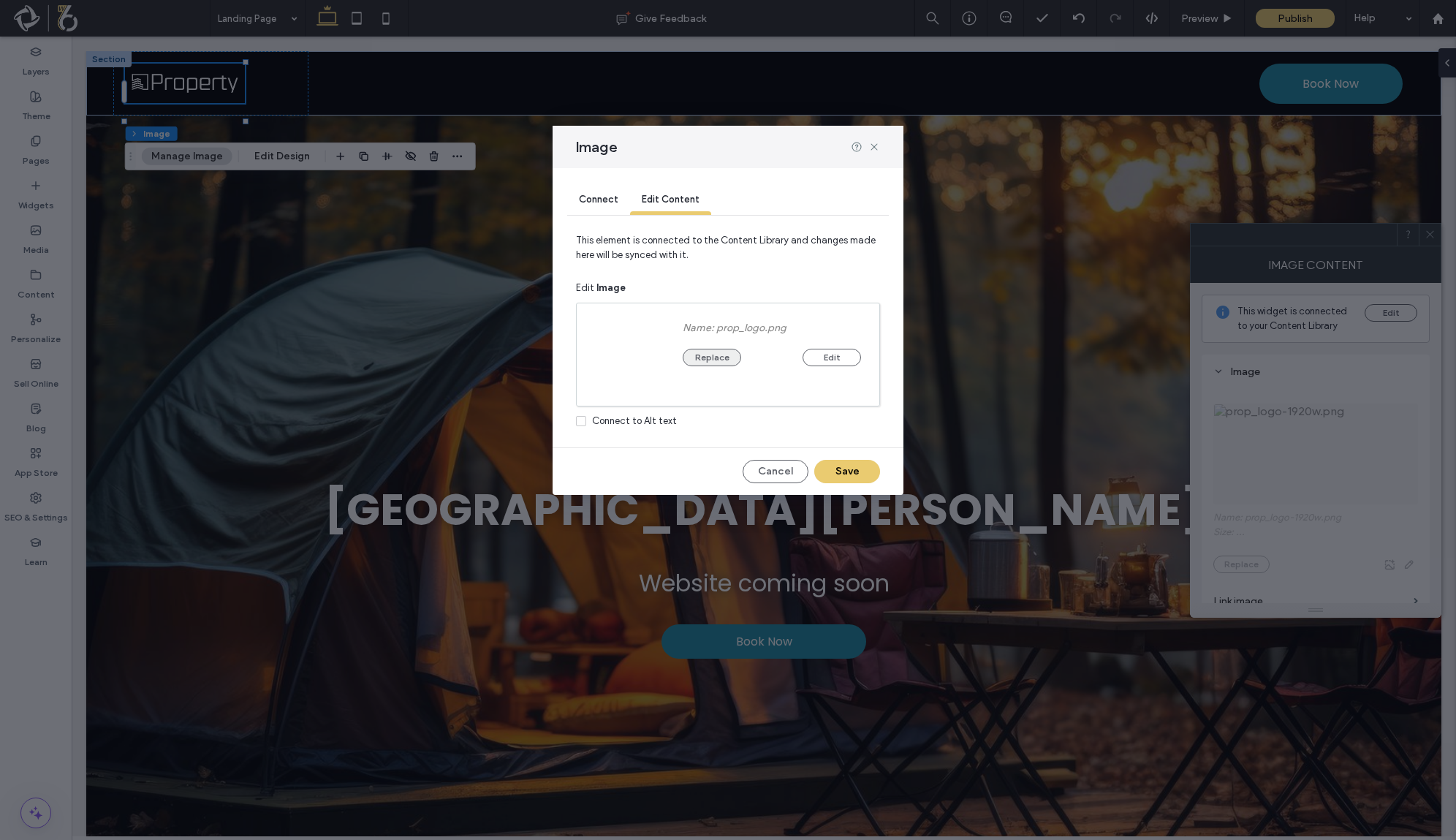
click at [719, 358] on button "Replace" at bounding box center [712, 358] width 58 height 17
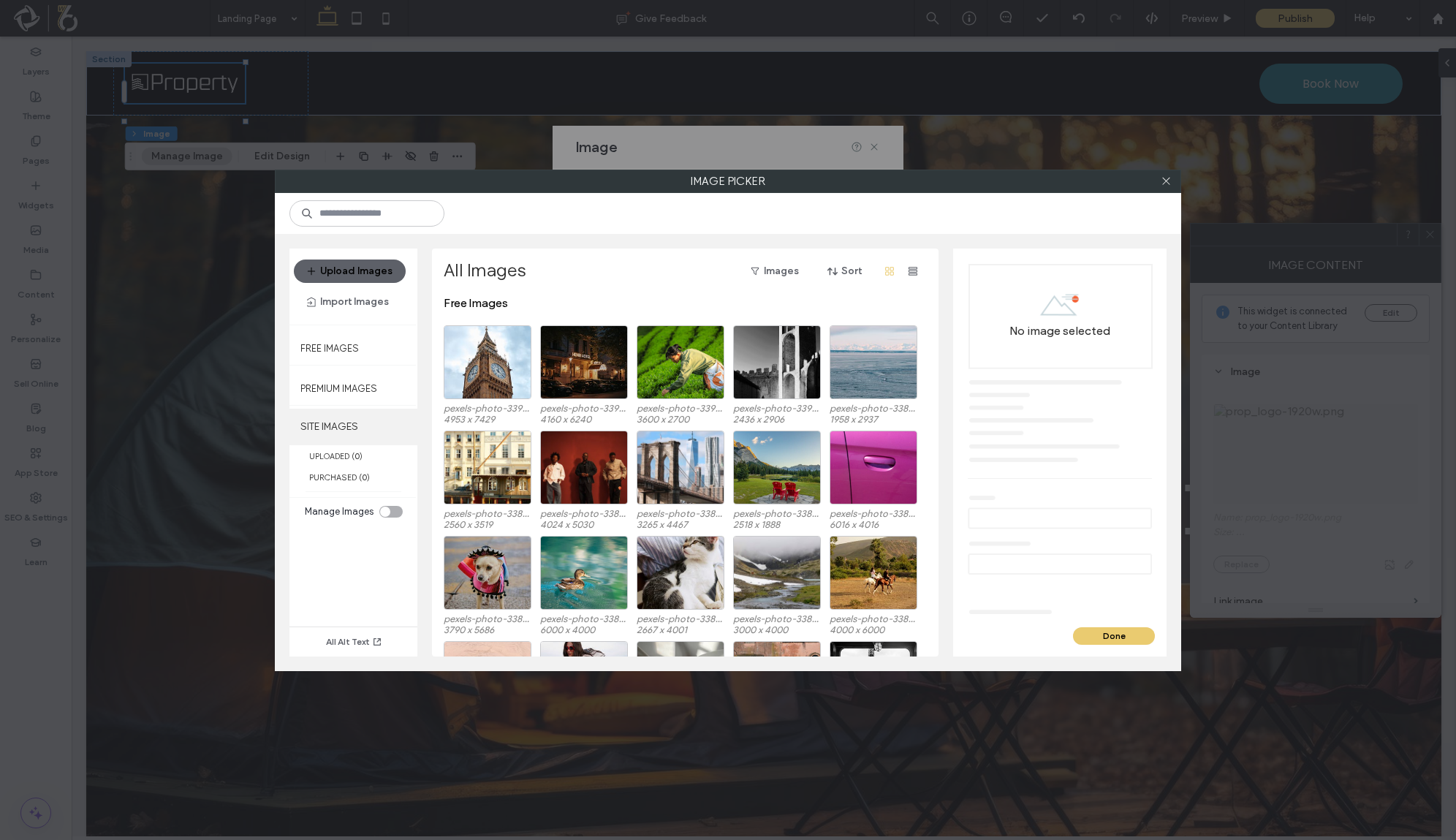
click at [375, 416] on label "SITE IMAGES" at bounding box center [353, 427] width 128 height 37
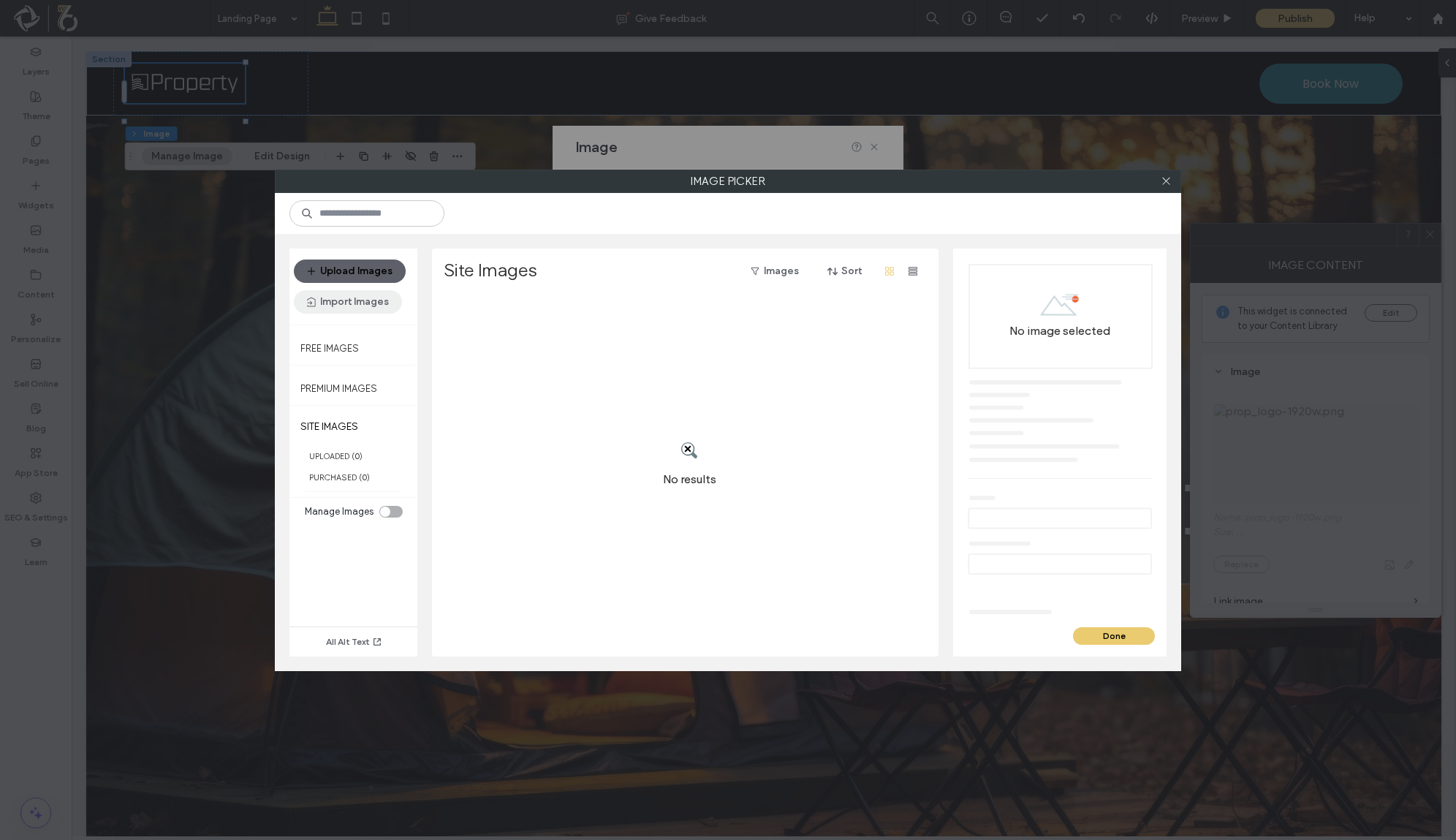
click at [367, 307] on button "Import Images" at bounding box center [348, 303] width 108 height 24
click at [373, 267] on button "Upload Images" at bounding box center [349, 271] width 112 height 24
click at [1168, 182] on icon at bounding box center [1166, 181] width 11 height 11
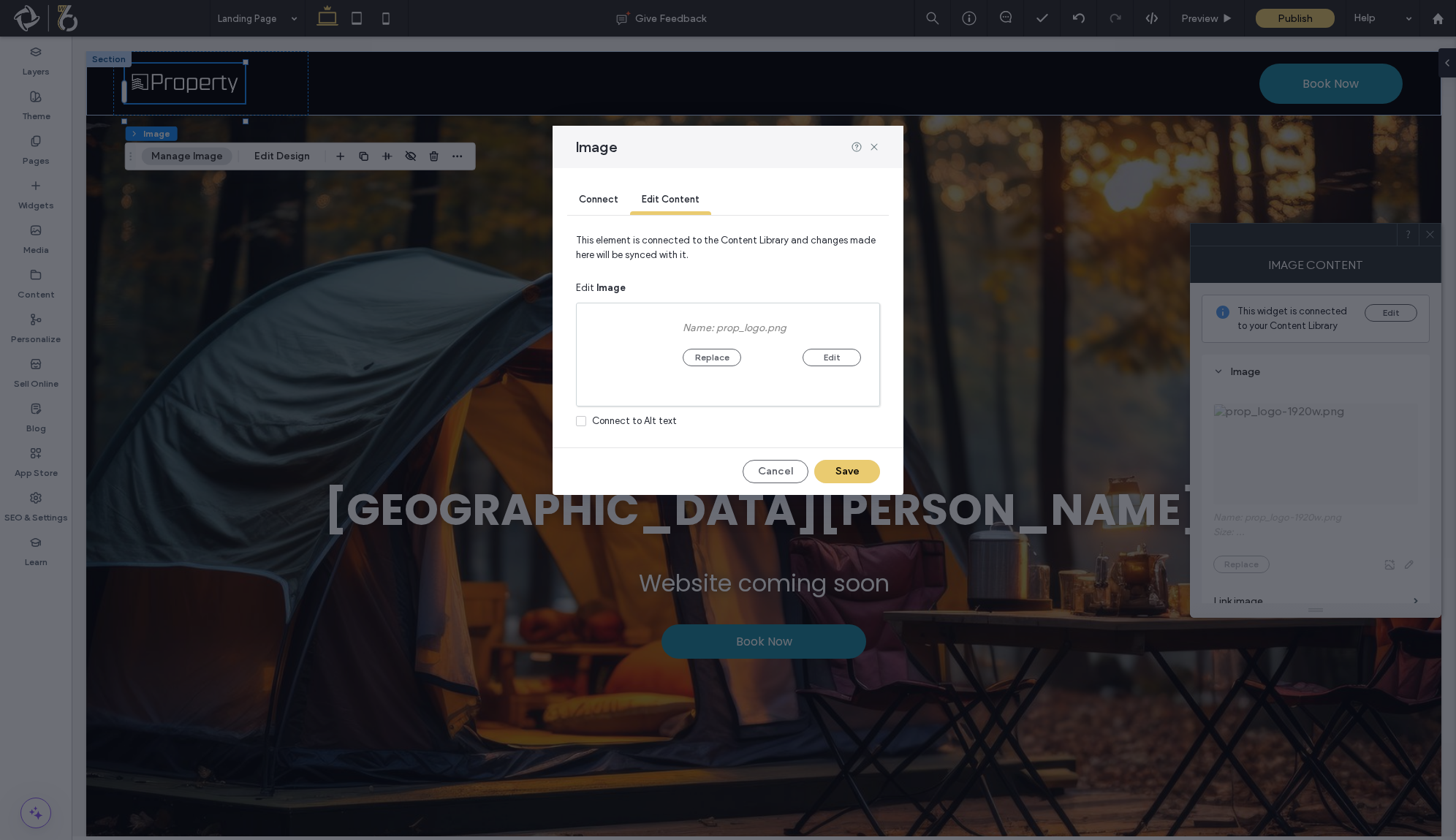
click at [1337, 279] on div "Image Connect Edit Content This element is connected to the Content Library and…" at bounding box center [728, 420] width 1456 height 840
click at [831, 361] on button "Edit" at bounding box center [832, 358] width 58 height 17
click at [717, 354] on button "Replace" at bounding box center [712, 358] width 58 height 17
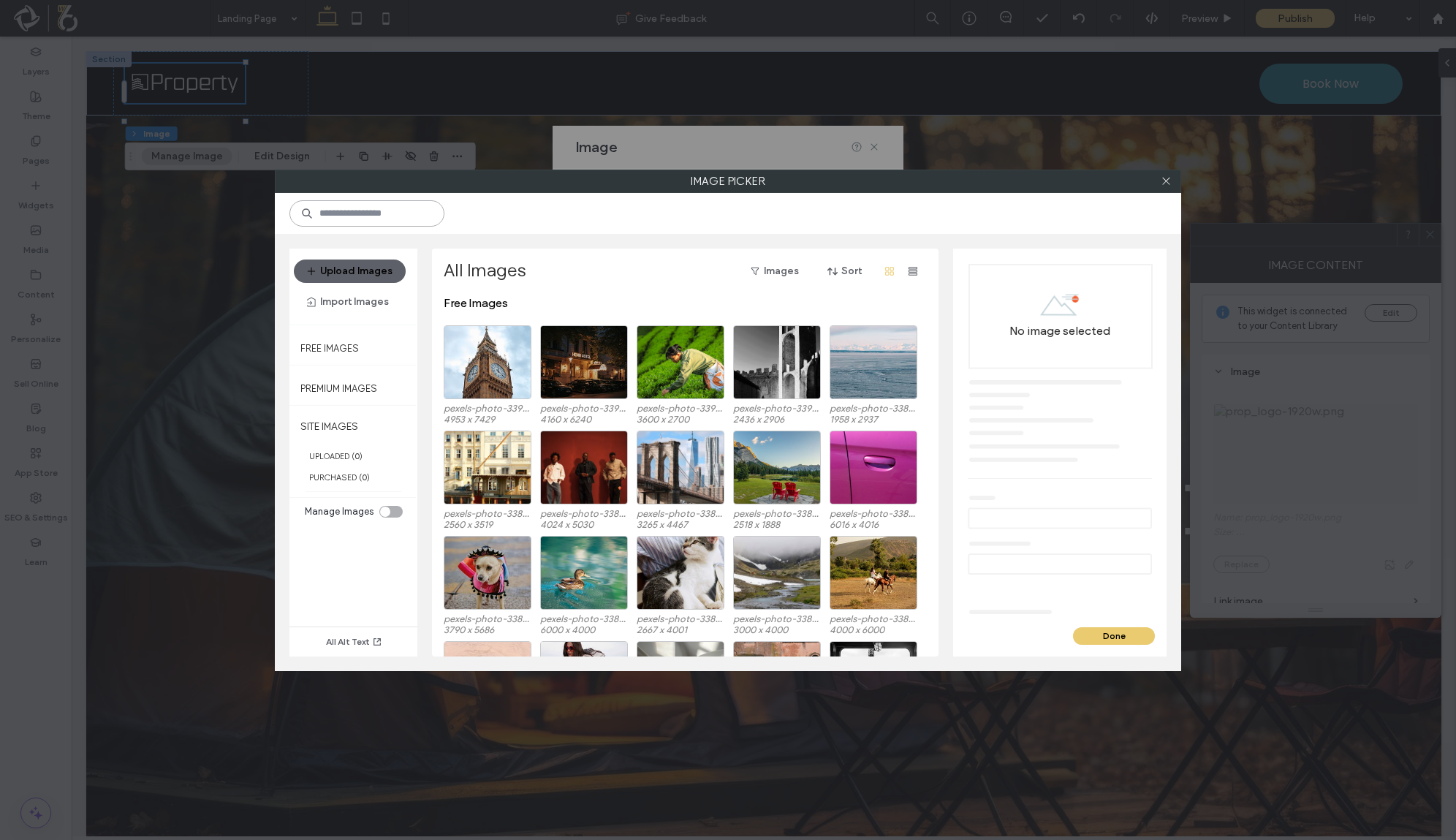
click at [396, 219] on input at bounding box center [367, 214] width 155 height 27
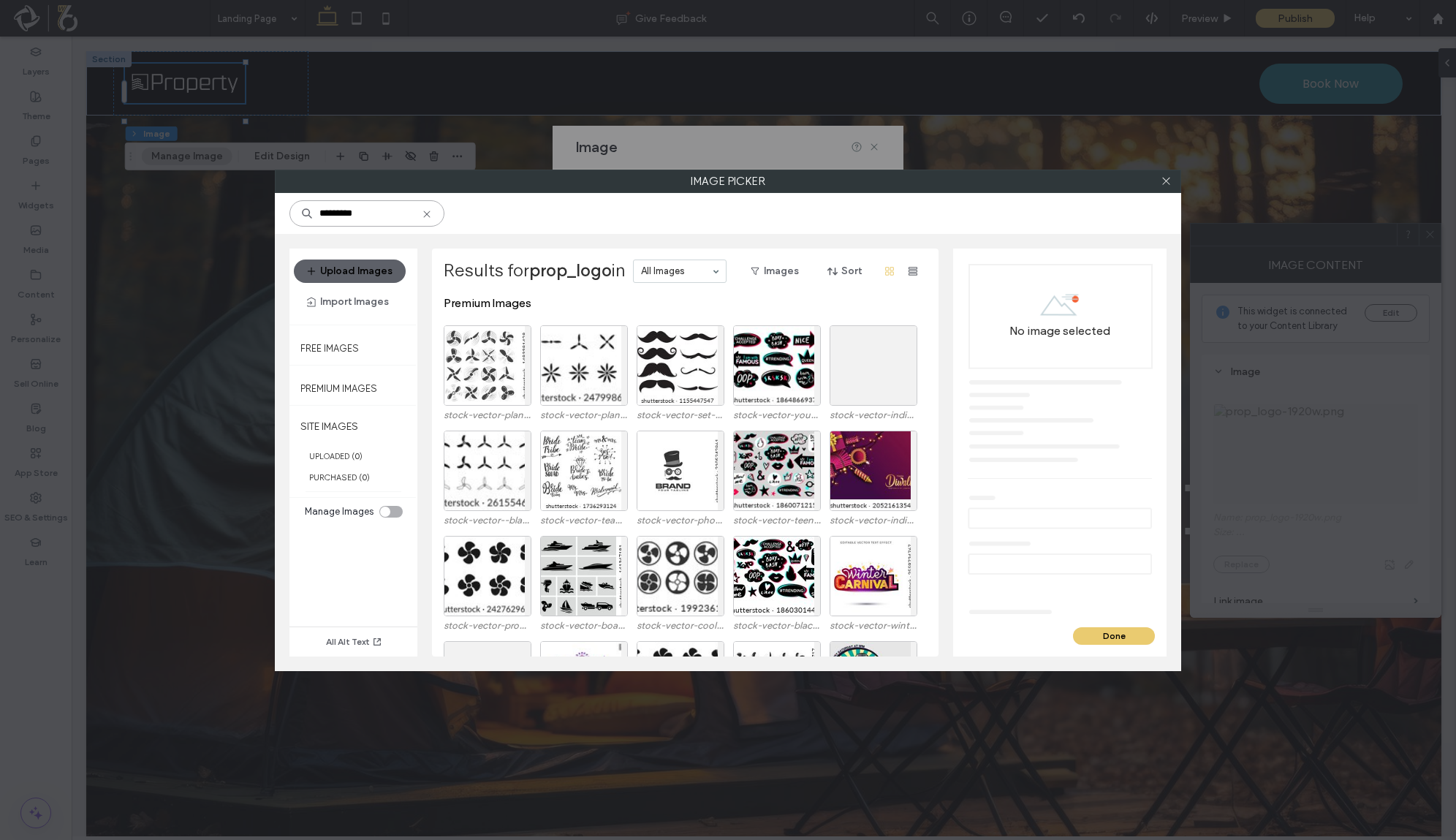
type input "*********"
click at [385, 512] on div "toggle" at bounding box center [385, 512] width 10 height 10
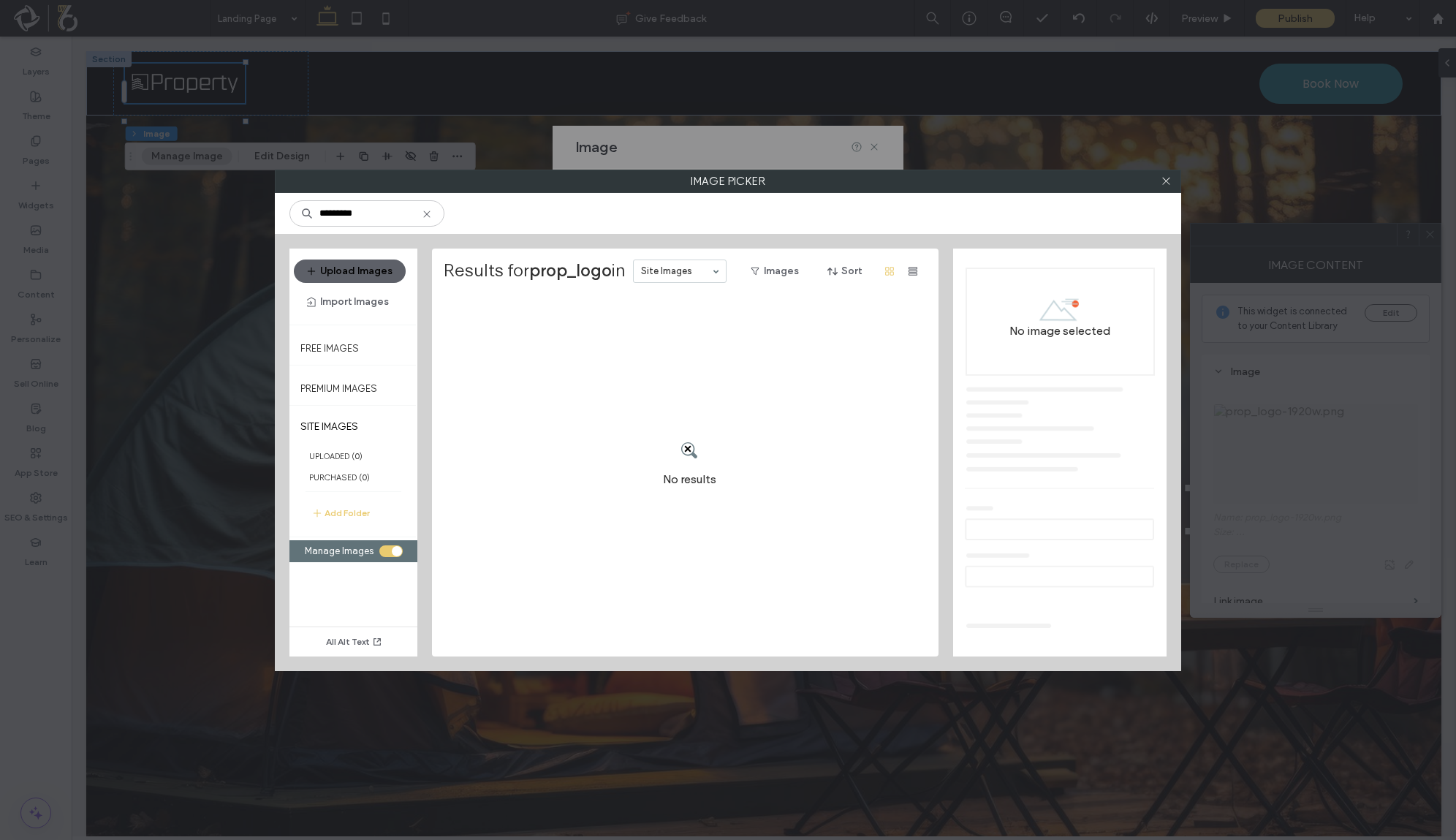
click at [390, 548] on div "toggle" at bounding box center [391, 551] width 24 height 12
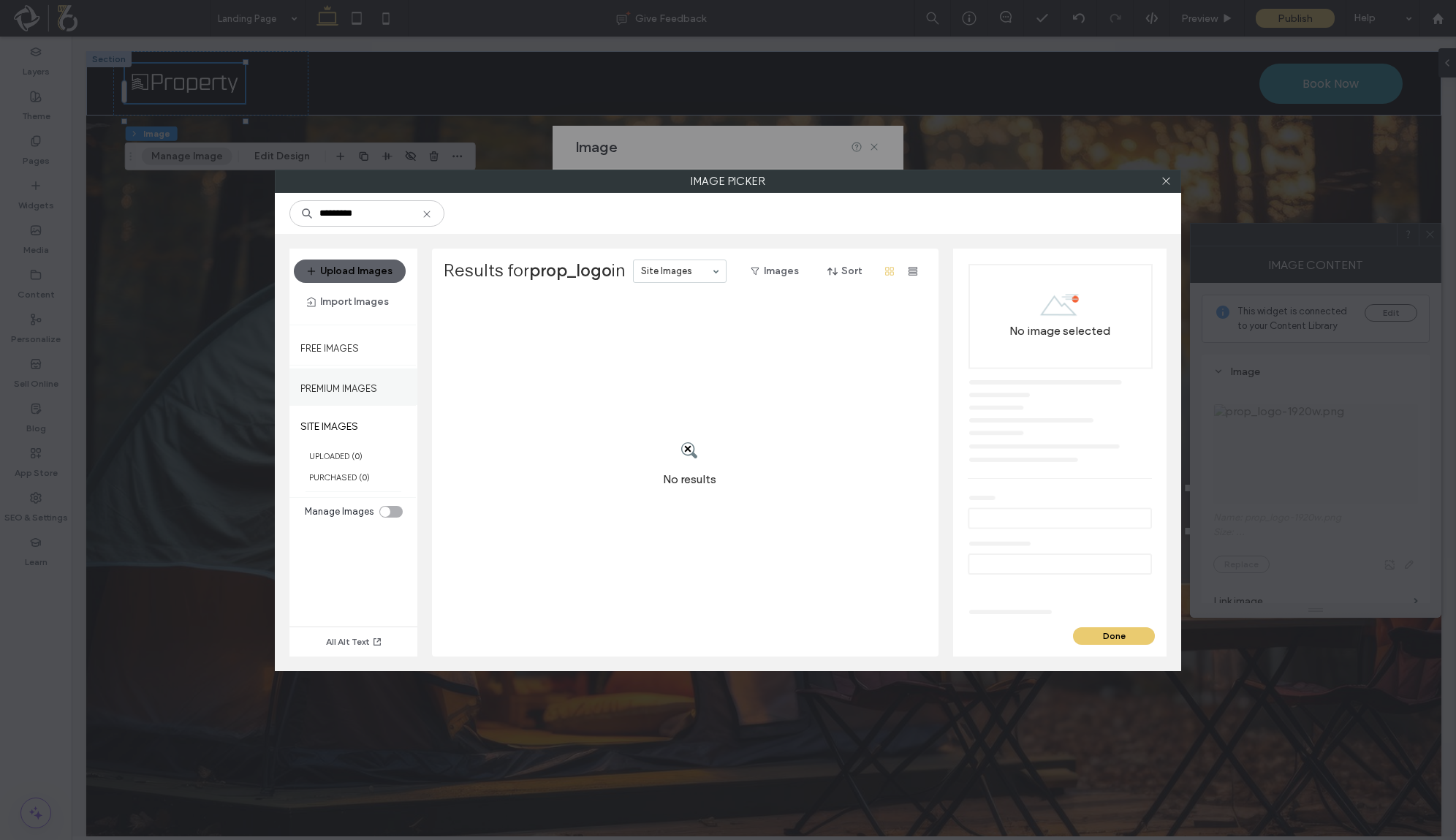
click at [360, 395] on div "Premium Images" at bounding box center [353, 387] width 128 height 37
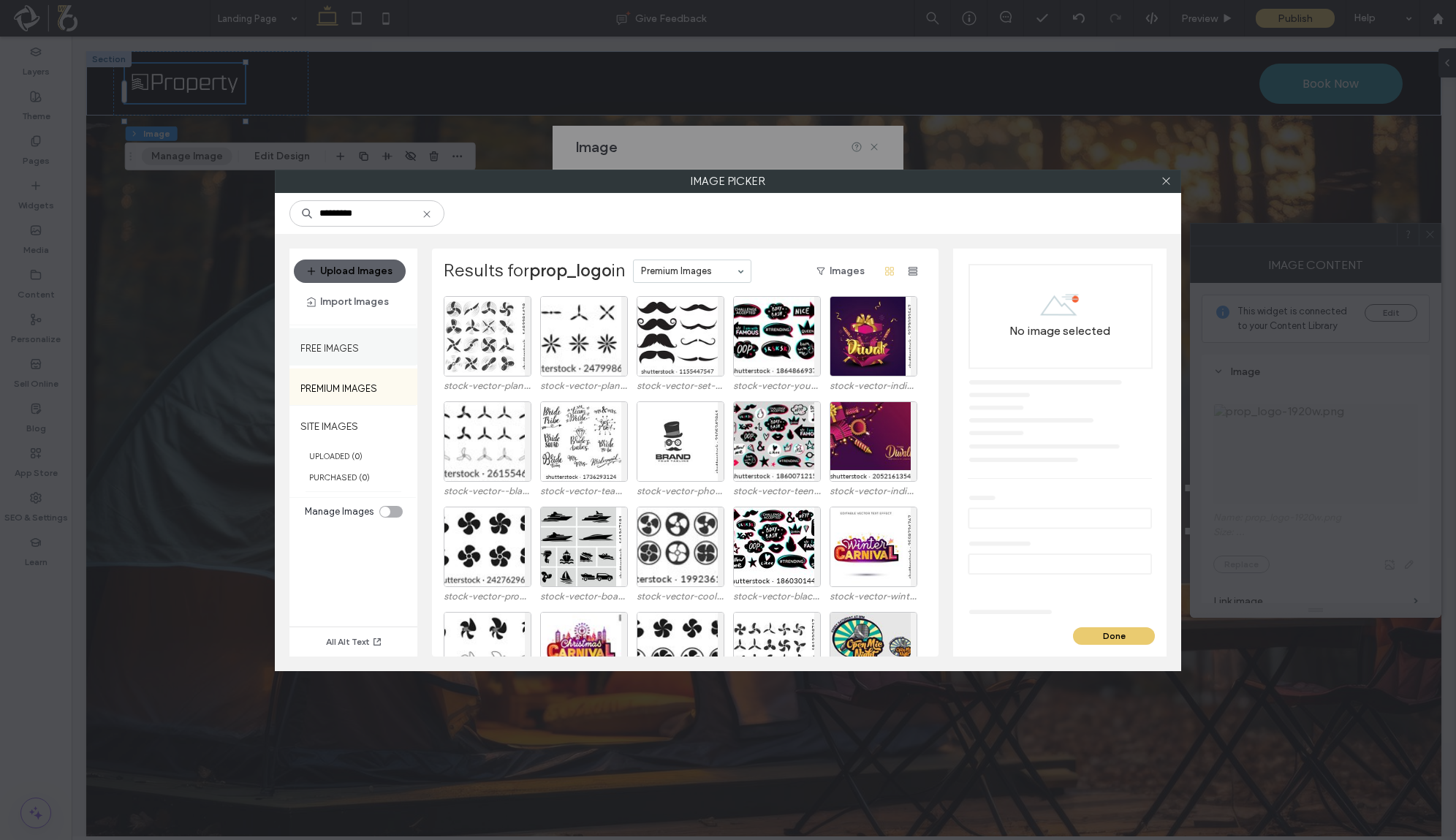
click at [367, 349] on div "Free Images" at bounding box center [353, 347] width 128 height 37
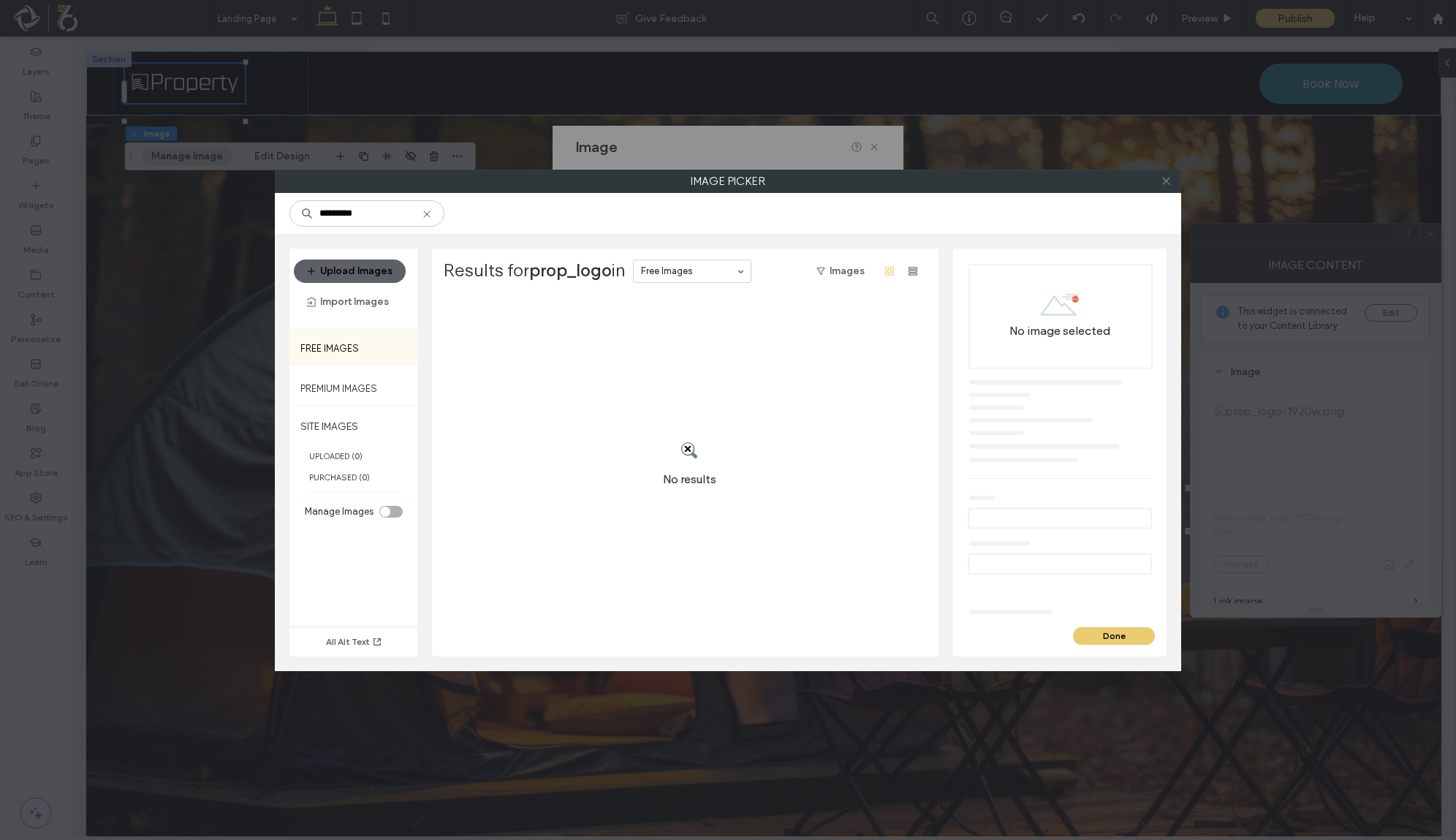
click at [1165, 179] on icon at bounding box center [1166, 181] width 11 height 11
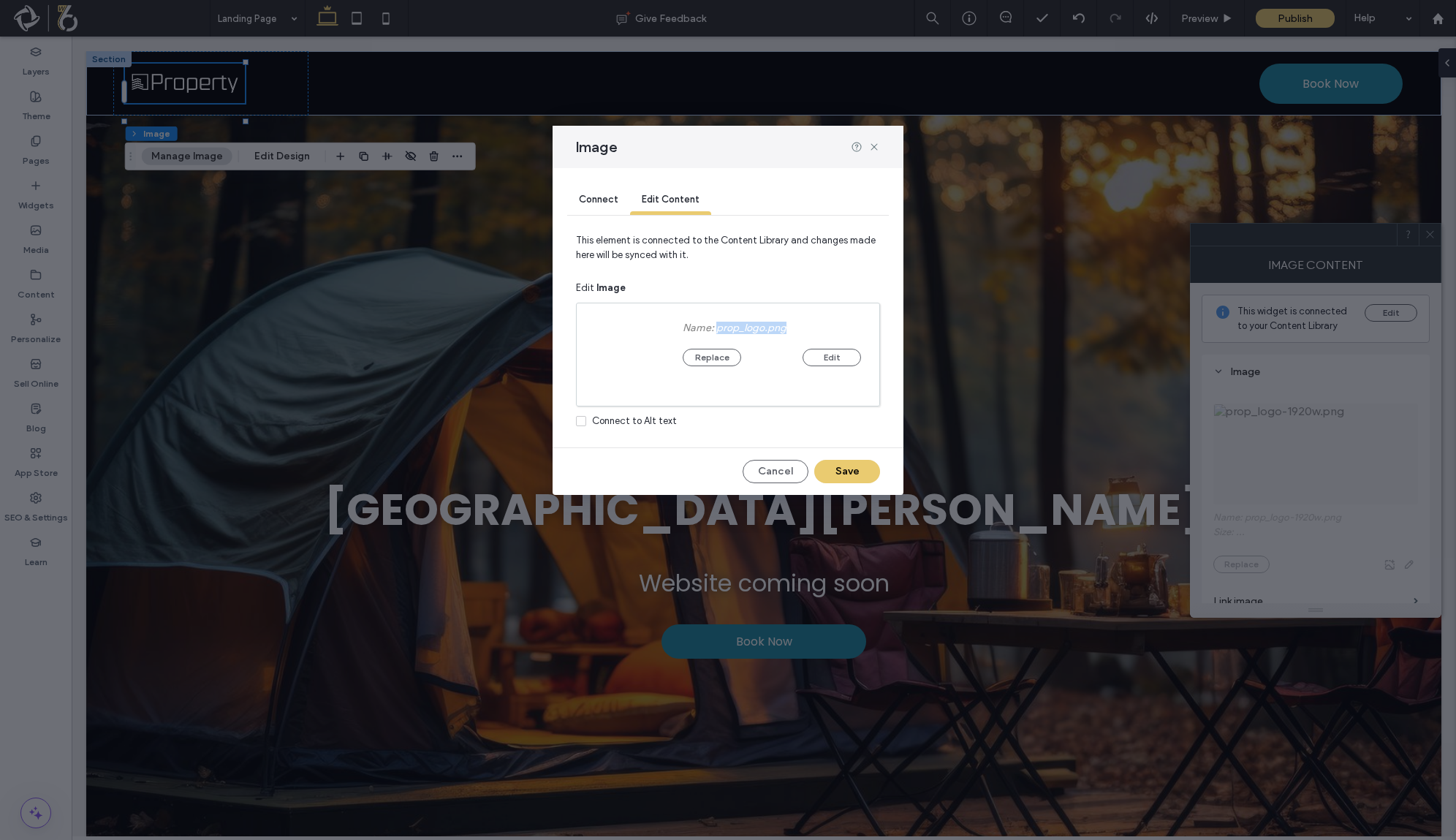
drag, startPoint x: 715, startPoint y: 329, endPoint x: 787, endPoint y: 326, distance: 72.1
click at [787, 326] on div "Name: prop_logo.png" at bounding box center [771, 328] width 178 height 13
click at [855, 323] on div "Name: prop_logo.png" at bounding box center [771, 328] width 178 height 13
click at [686, 199] on span "Edit Content" at bounding box center [671, 200] width 58 height 11
click at [594, 200] on span "Connect" at bounding box center [598, 200] width 39 height 11
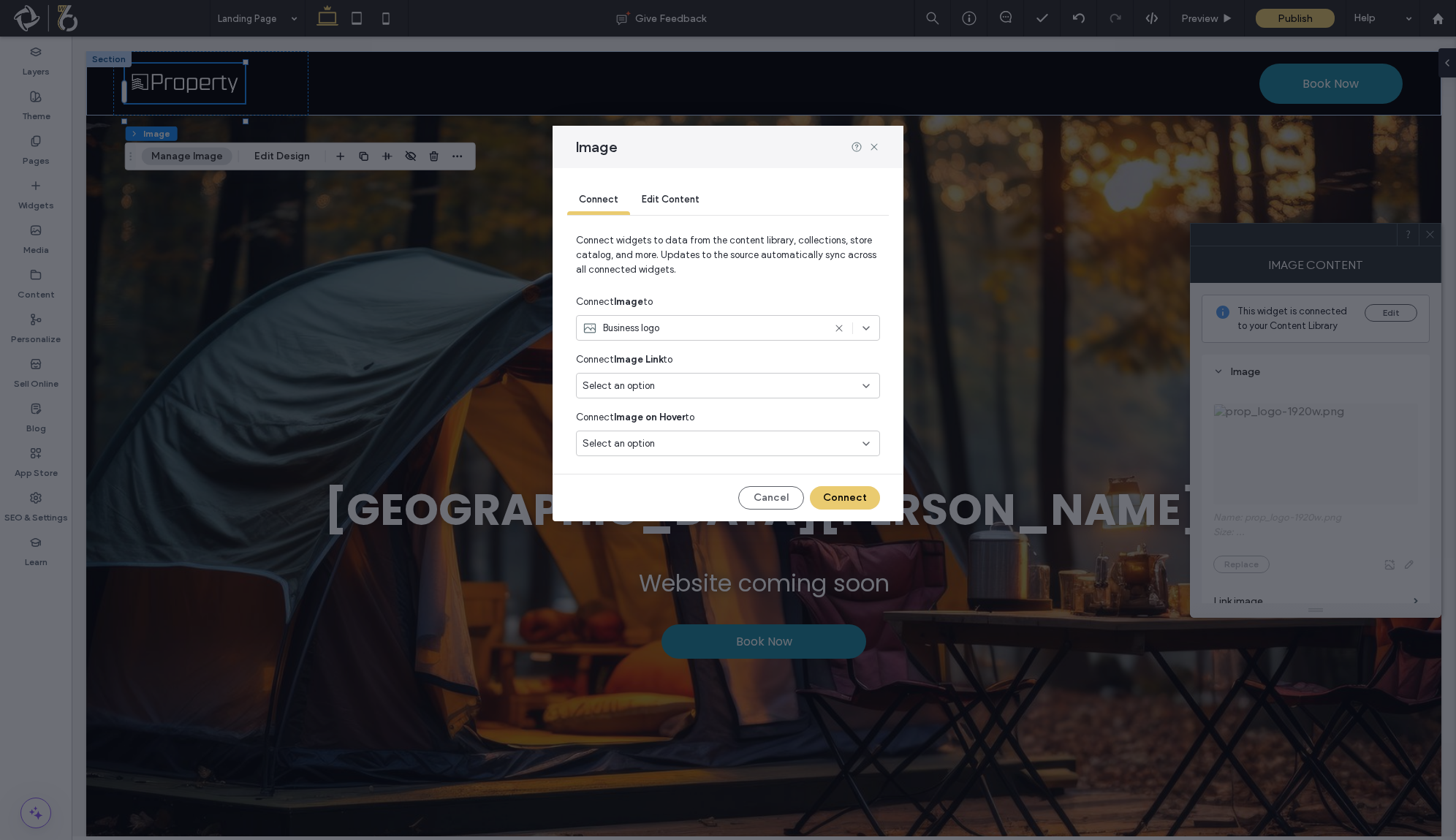
click at [858, 329] on div at bounding box center [852, 328] width 38 height 12
click at [638, 376] on span "Business logo" at bounding box center [637, 380] width 57 height 15
click at [846, 496] on button "Connect" at bounding box center [844, 498] width 70 height 24
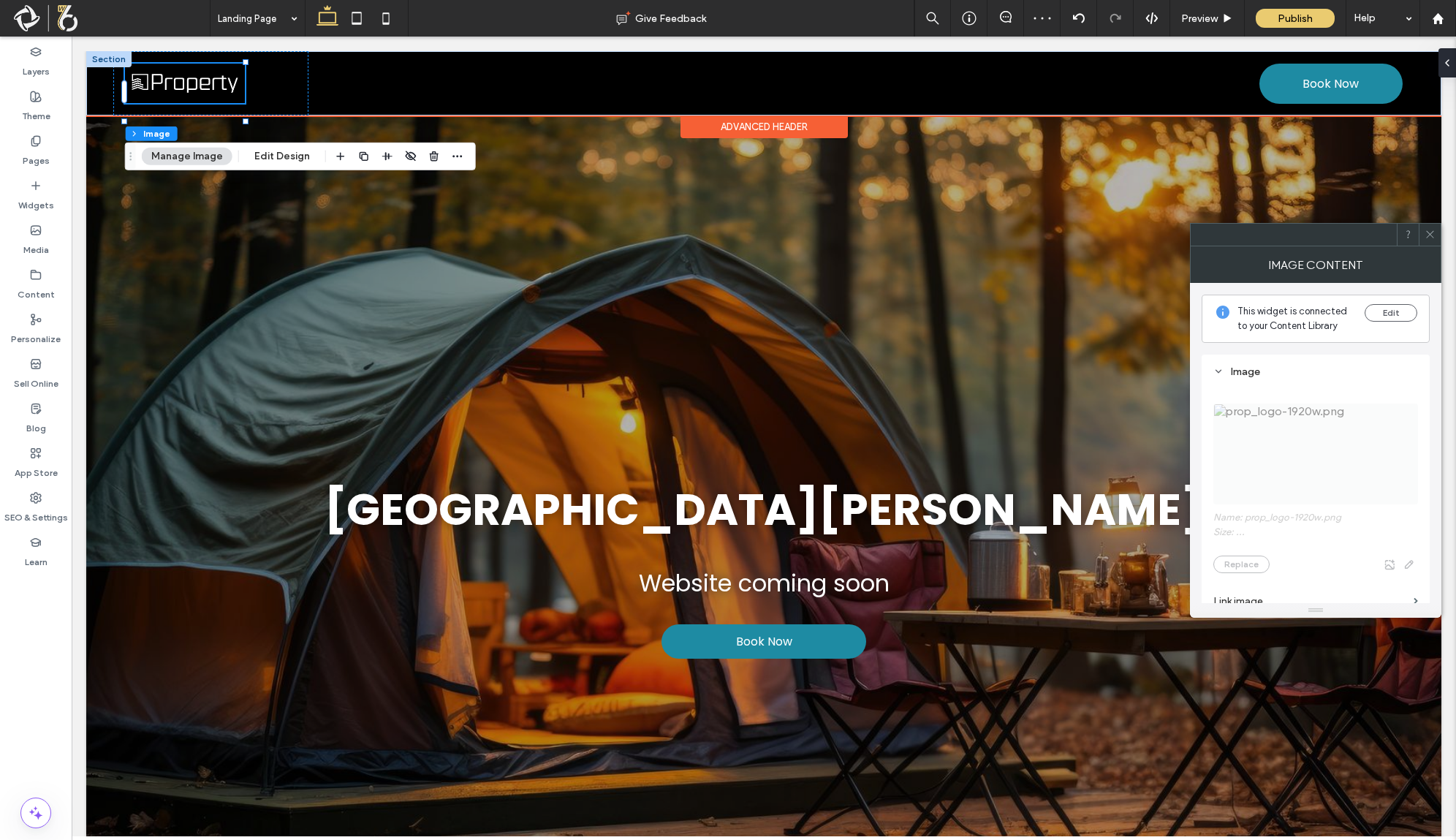
click at [185, 92] on img at bounding box center [185, 83] width 120 height 40
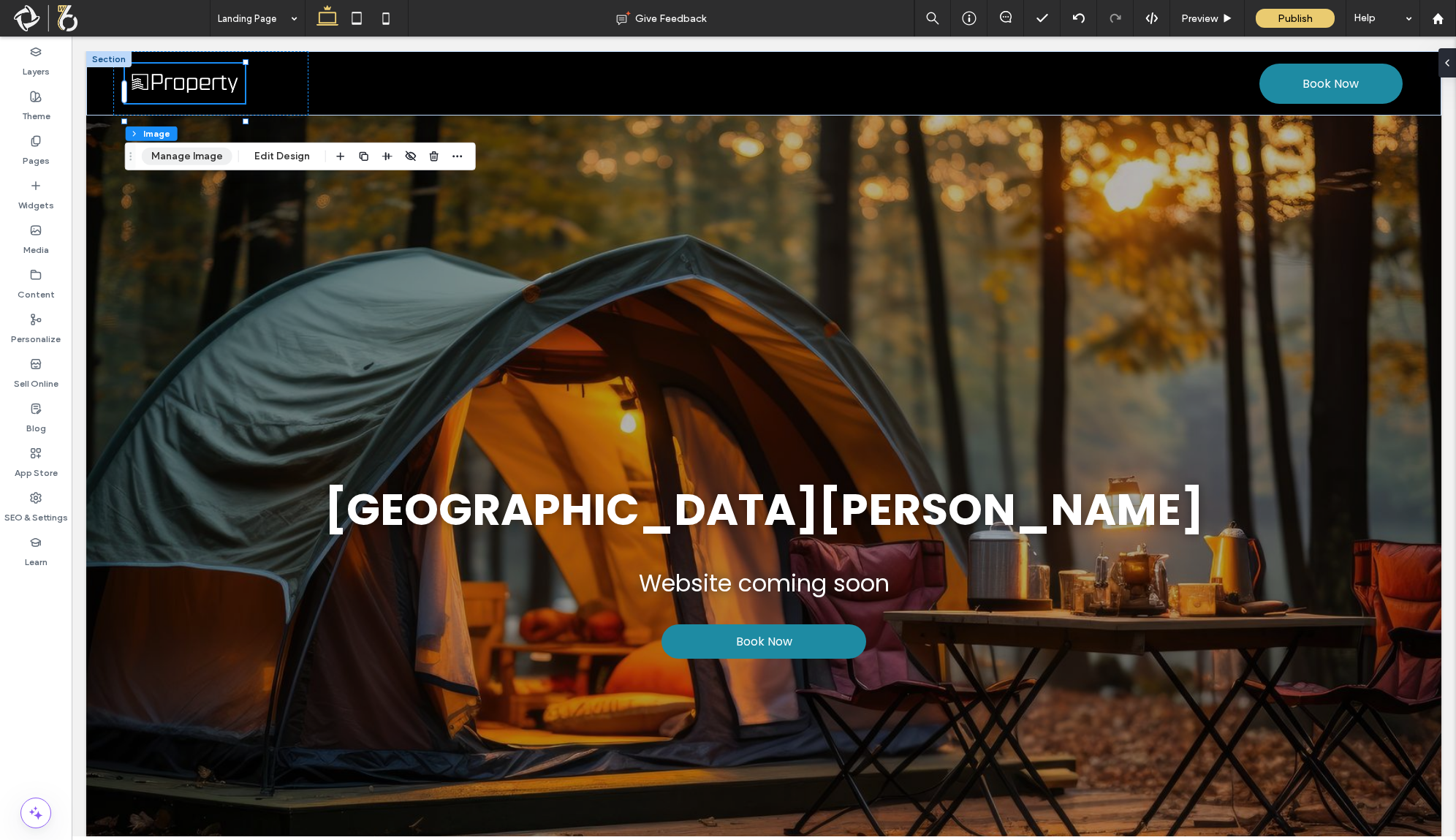
click at [196, 148] on button "Manage Image" at bounding box center [187, 156] width 90 height 17
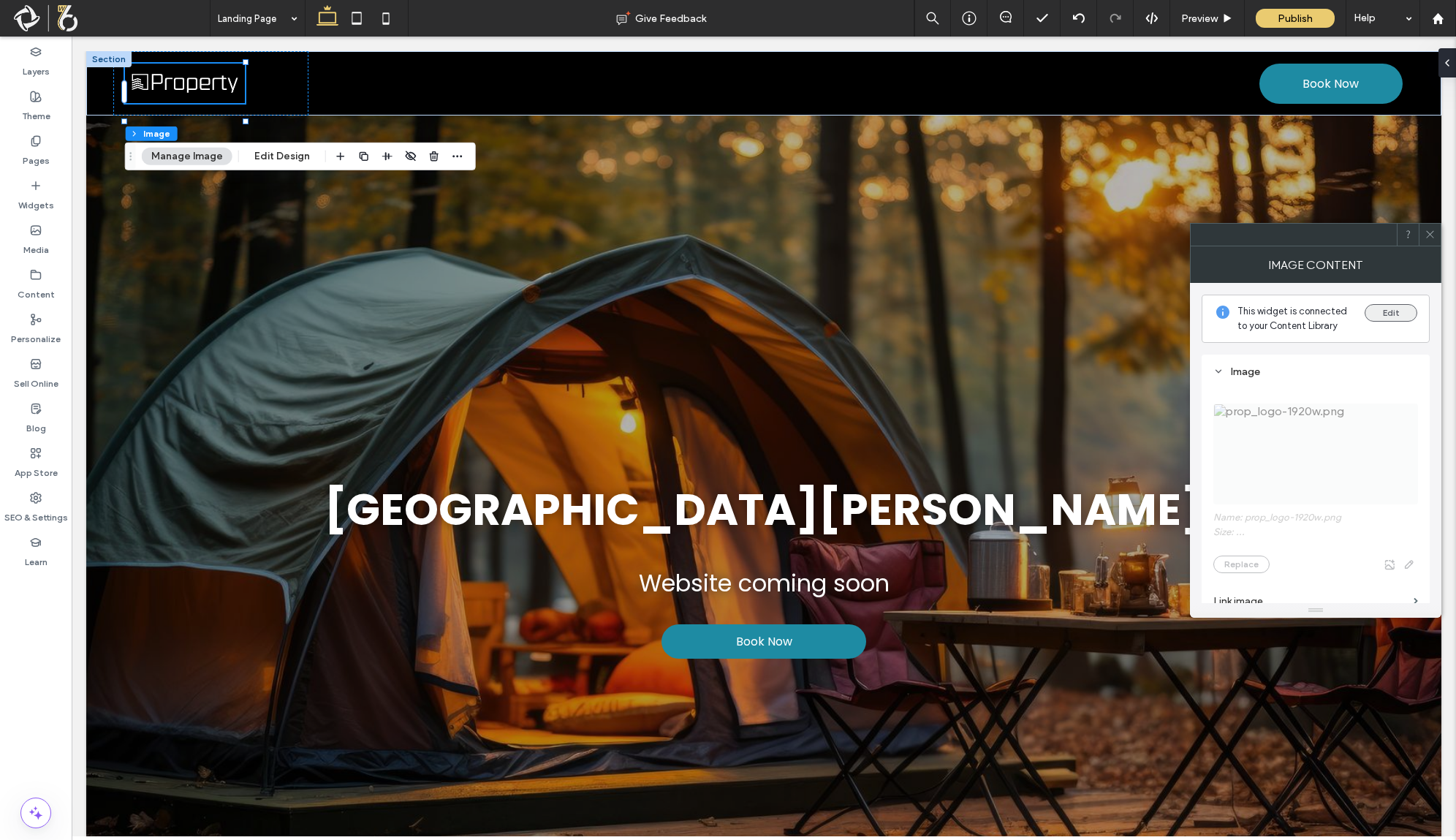
click at [1393, 317] on button "Edit" at bounding box center [1391, 313] width 53 height 17
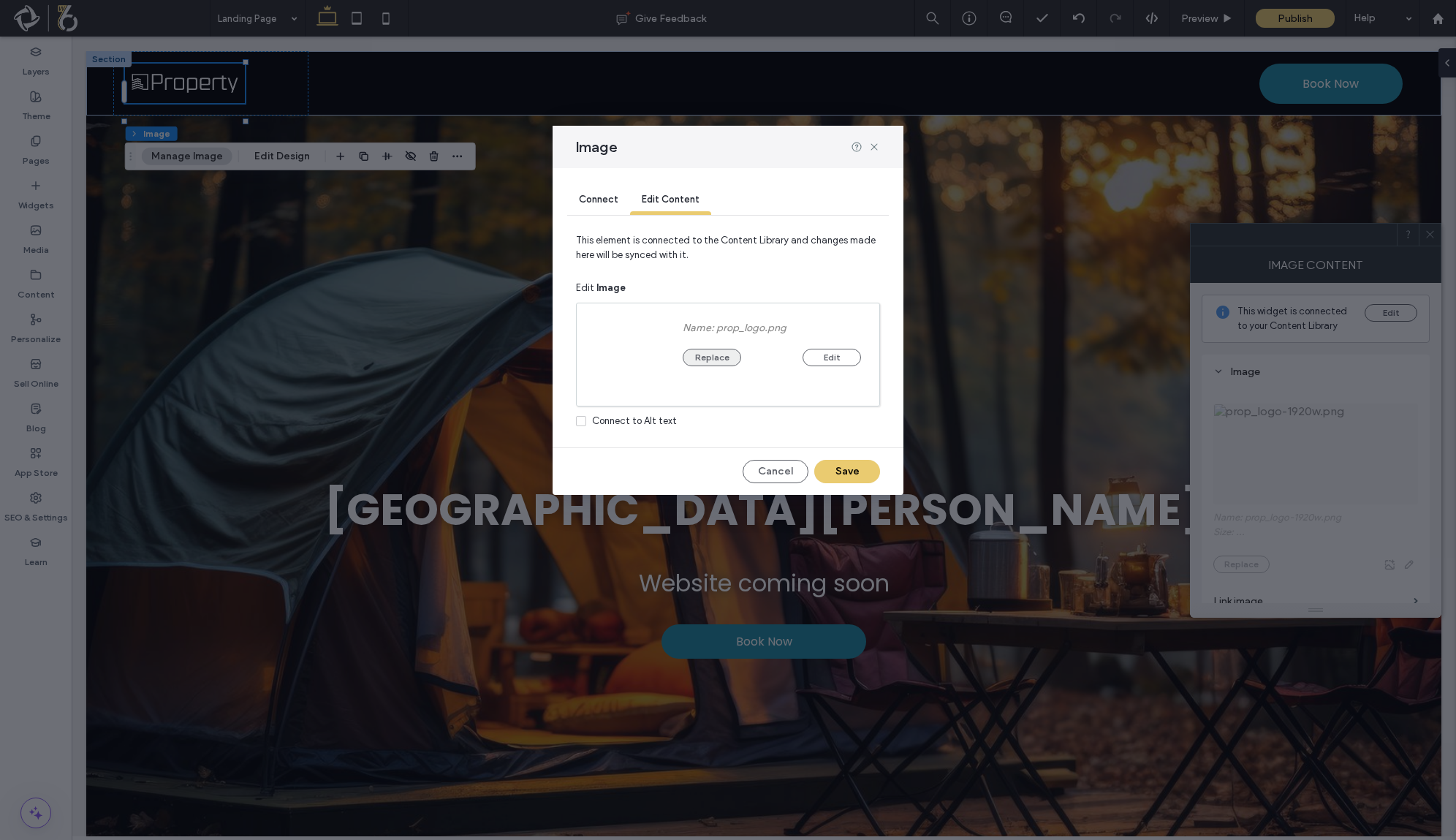
click at [723, 358] on button "Replace" at bounding box center [712, 358] width 58 height 17
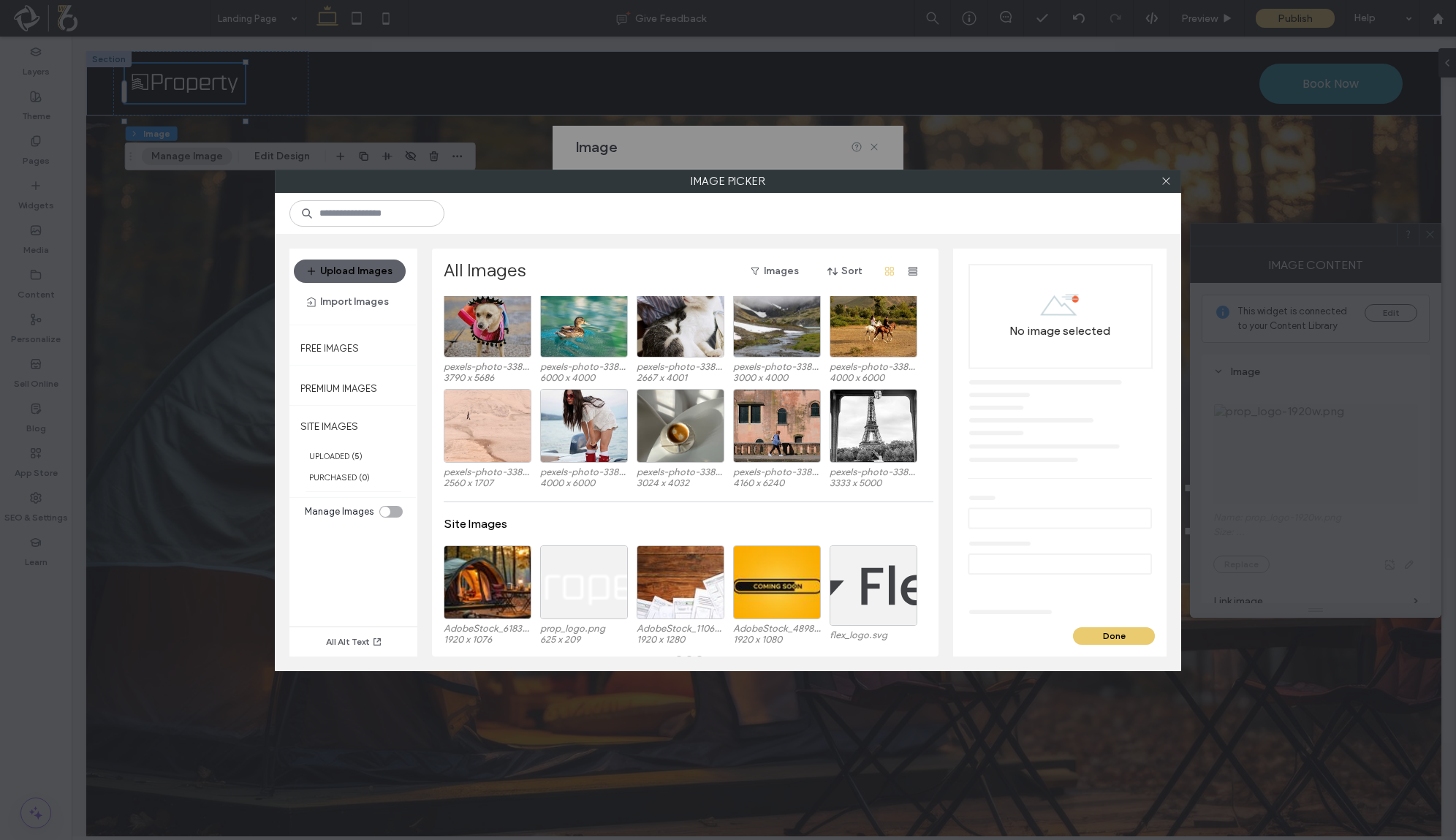
scroll to position [253, 0]
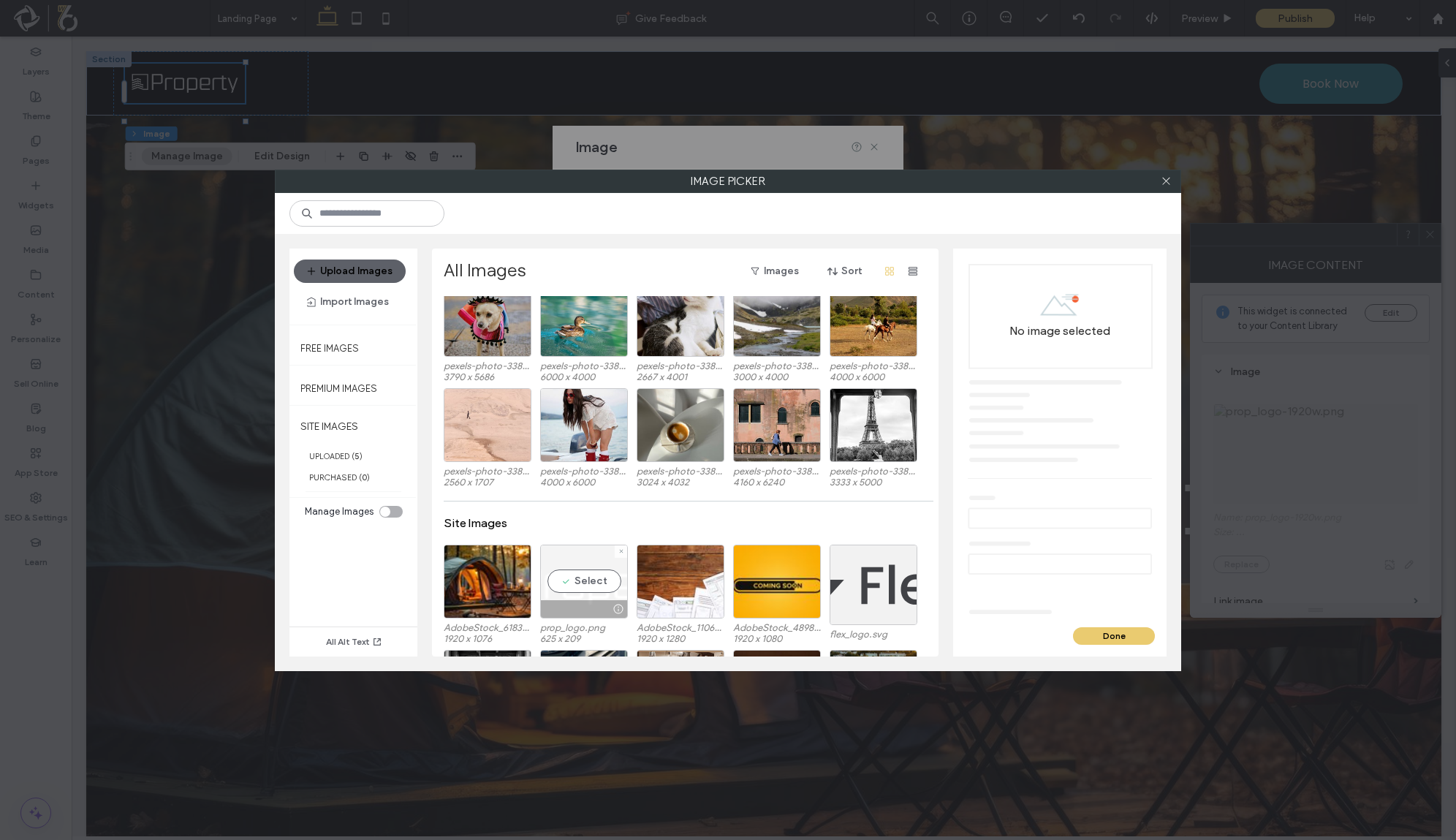
click at [577, 591] on div "Select" at bounding box center [584, 581] width 88 height 74
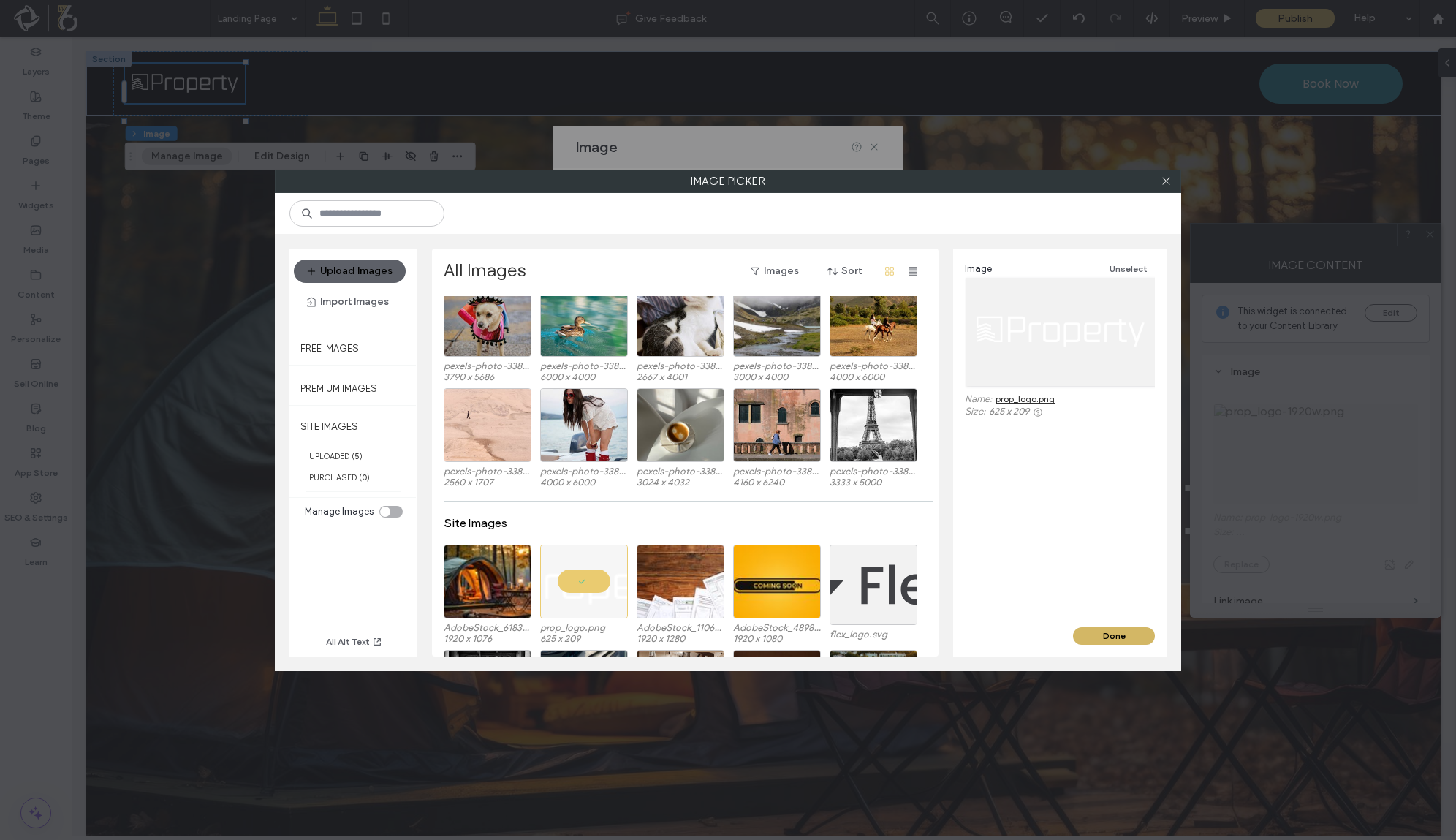
click at [1092, 629] on button "Done" at bounding box center [1114, 636] width 82 height 17
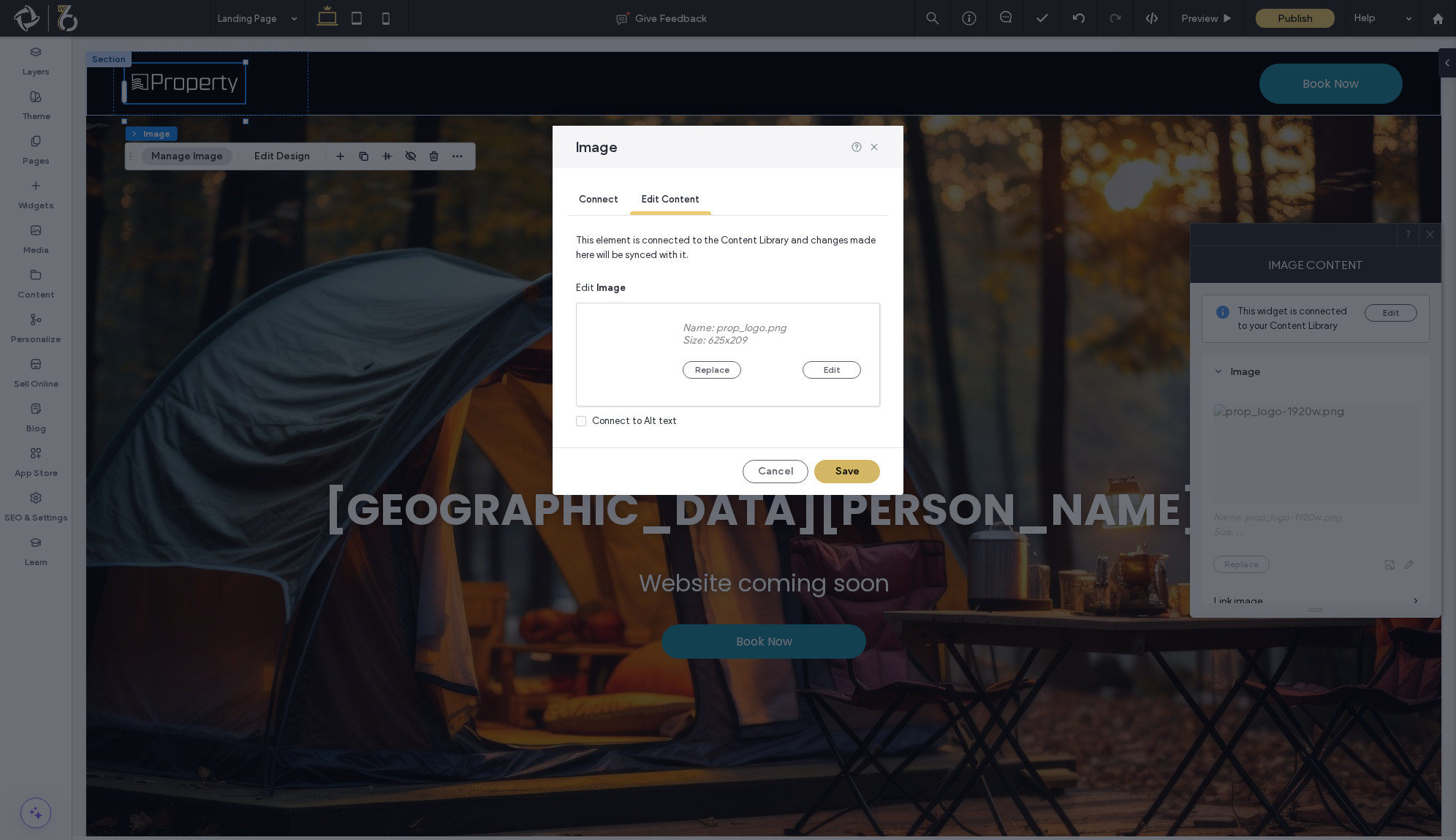
click at [850, 475] on button "Save" at bounding box center [847, 471] width 66 height 24
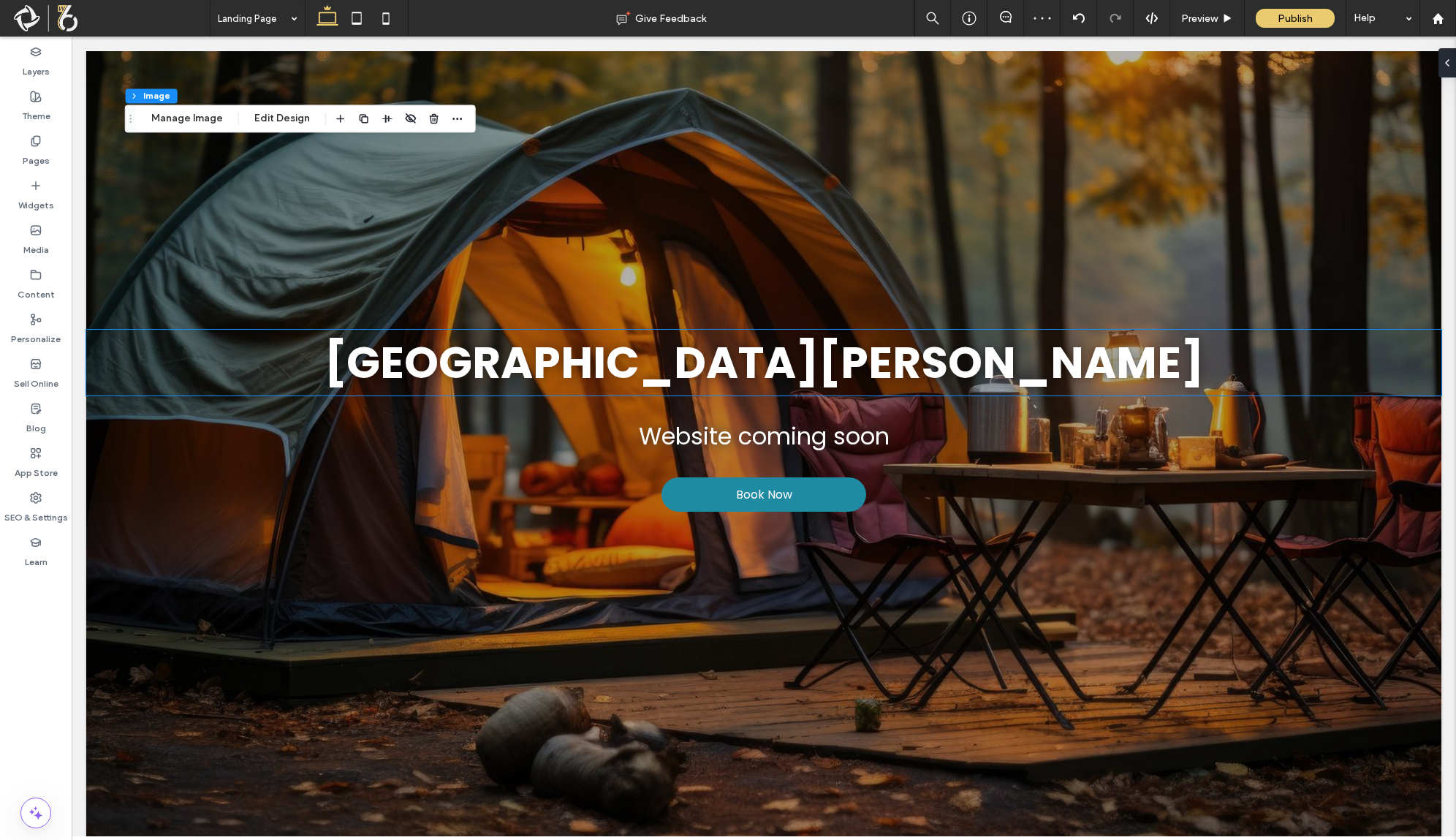
scroll to position [251, 0]
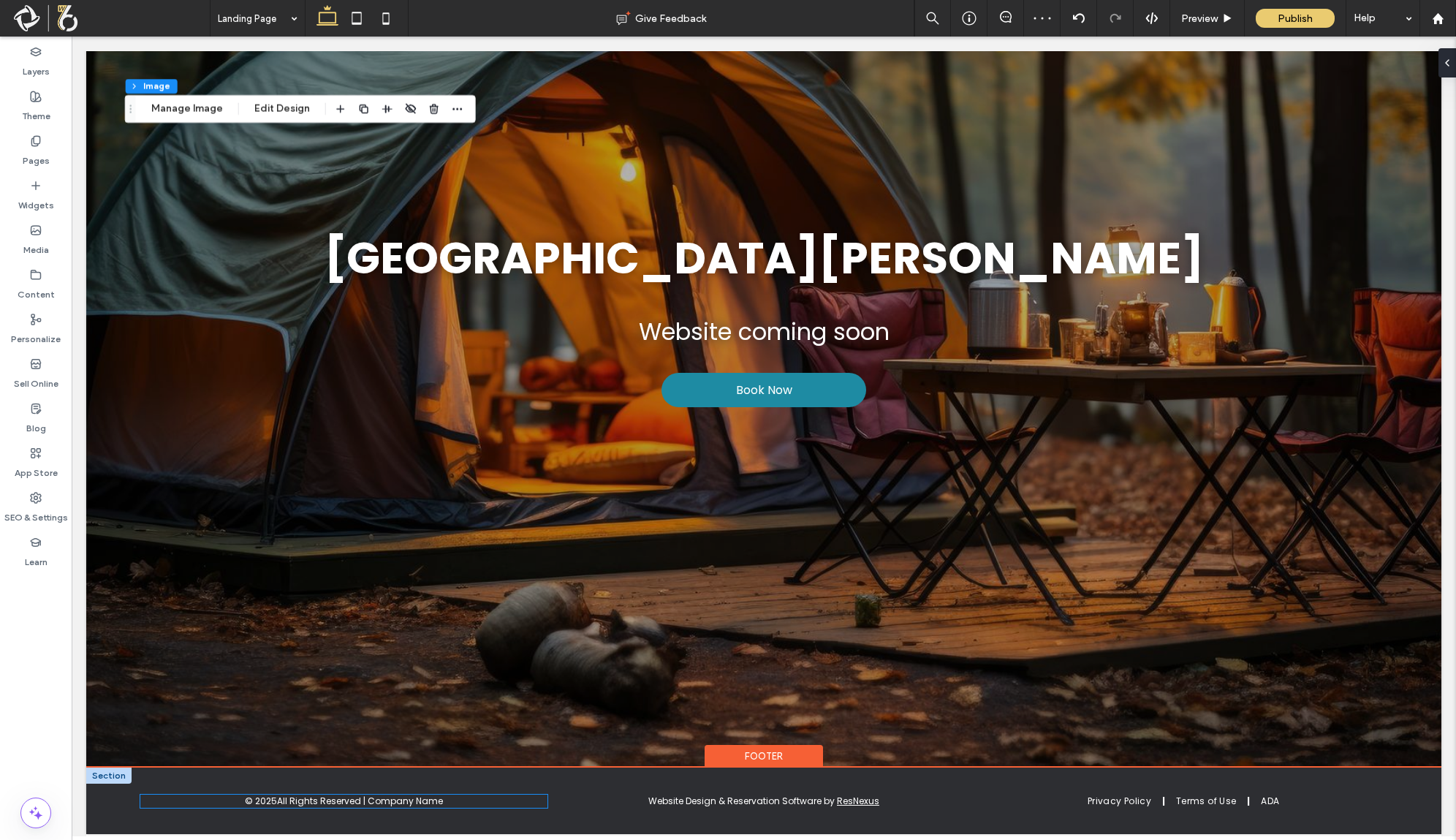
click at [397, 798] on p "All Rights Reserved | Company Name" at bounding box center [360, 801] width 166 height 13
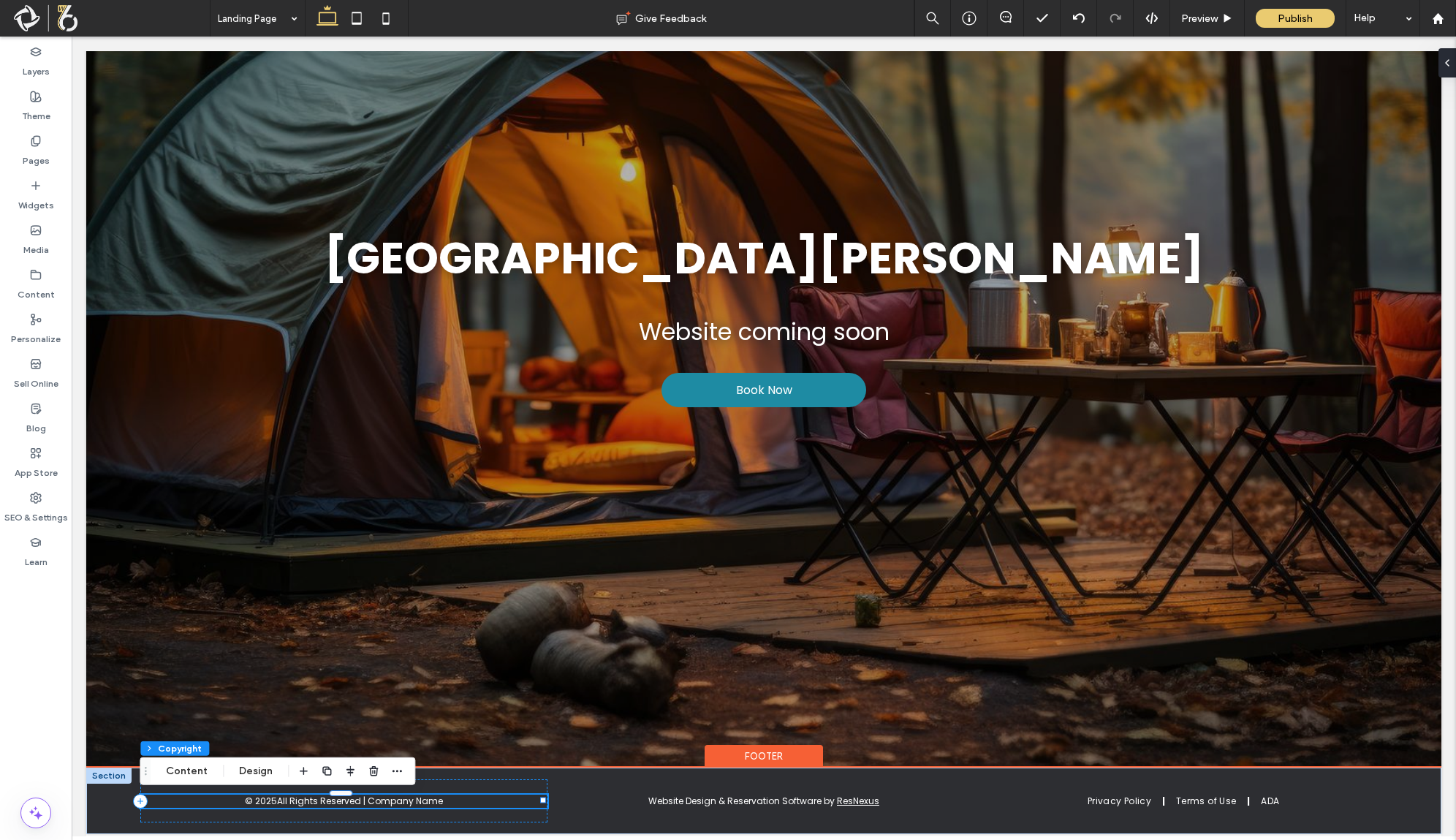
click at [404, 805] on p "All Rights Reserved | Company Name" at bounding box center [360, 801] width 166 height 13
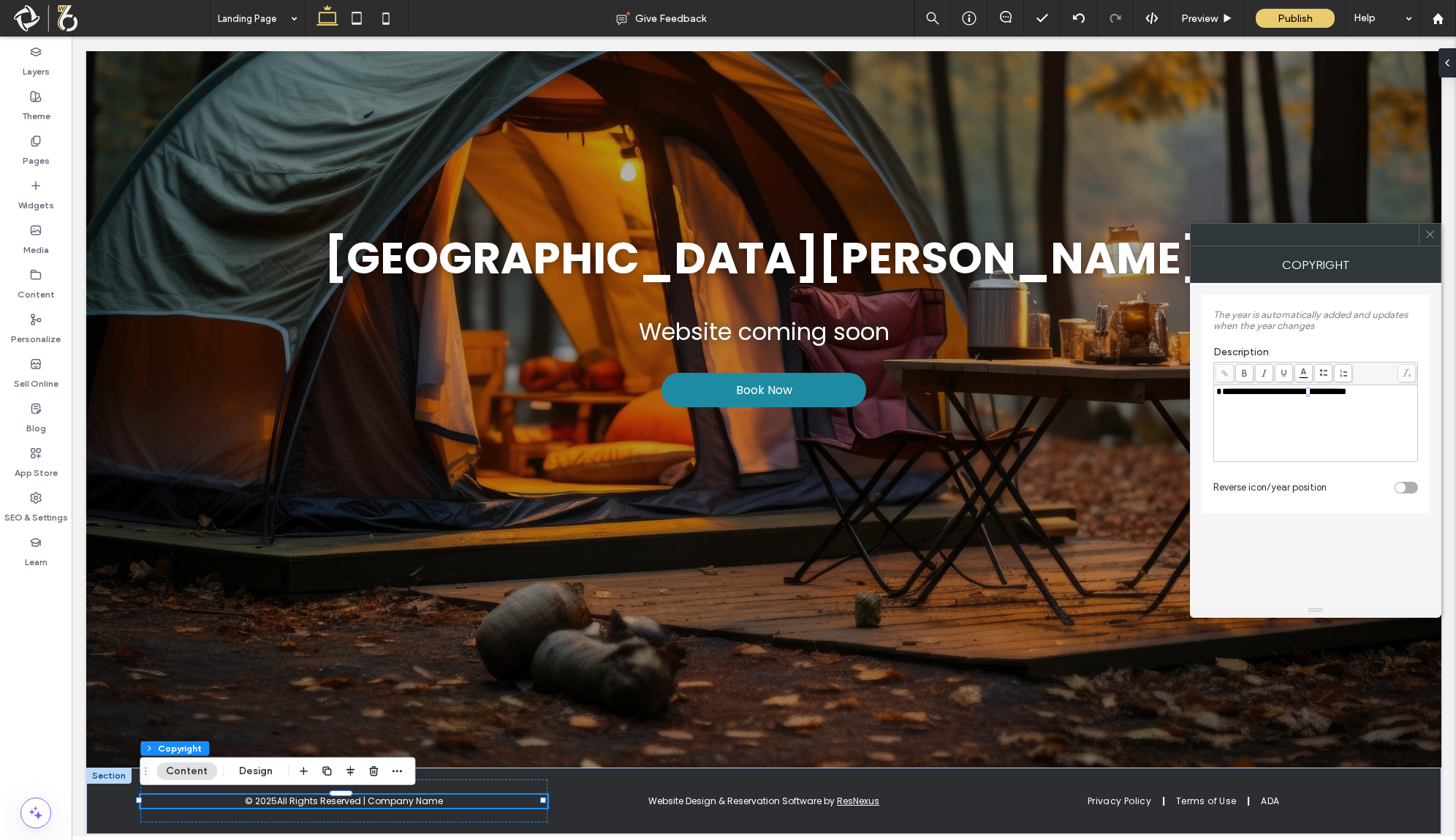
drag, startPoint x: 1314, startPoint y: 394, endPoint x: 1325, endPoint y: 392, distance: 11.2
click at [1325, 392] on span "**********" at bounding box center [1282, 391] width 130 height 9
drag, startPoint x: 1313, startPoint y: 393, endPoint x: 1381, endPoint y: 393, distance: 68.0
click at [1381, 393] on div "**********" at bounding box center [1316, 391] width 199 height 10
drag, startPoint x: 1339, startPoint y: 396, endPoint x: 1311, endPoint y: 398, distance: 28.1
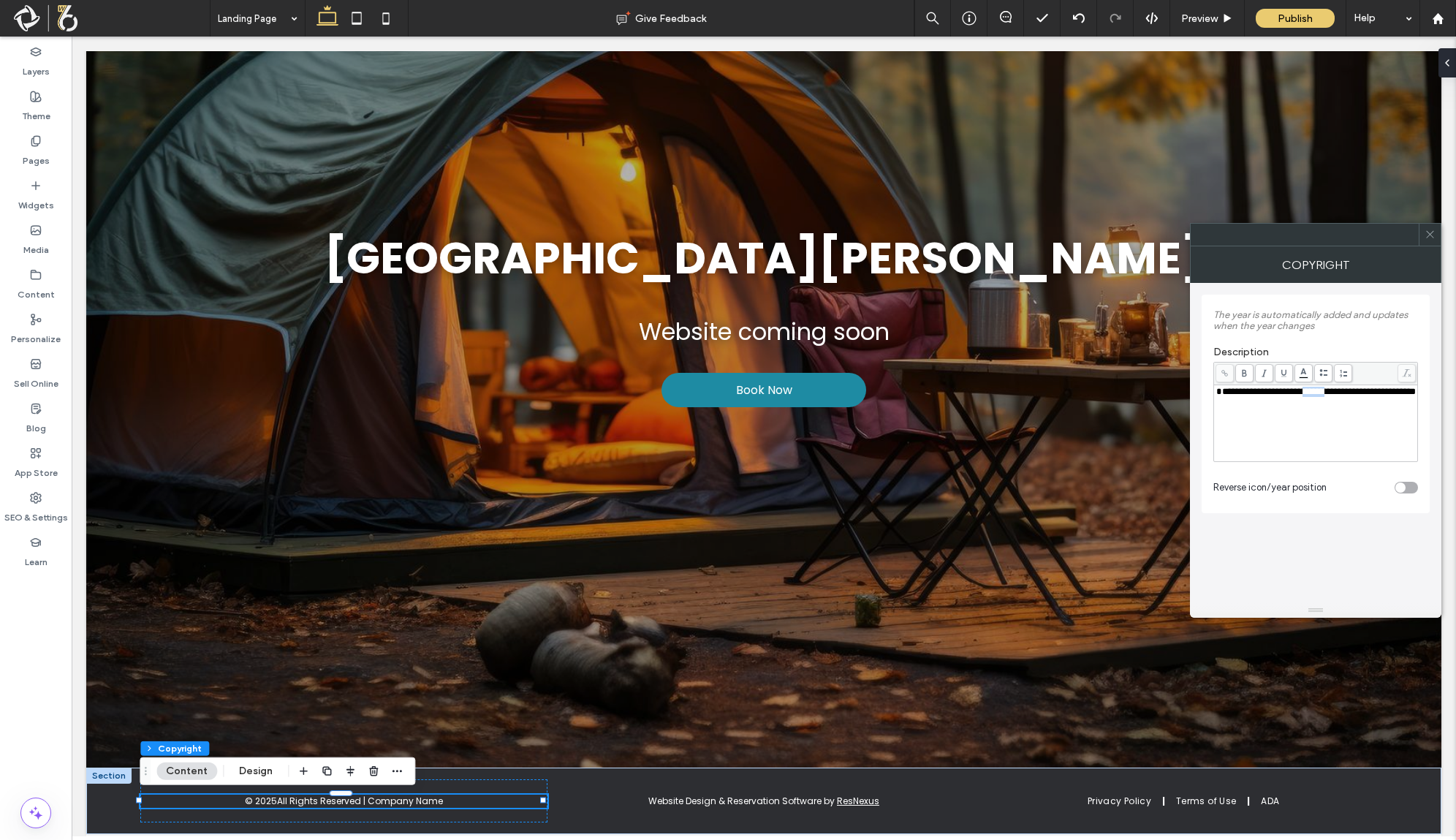
click at [1311, 396] on span "**********" at bounding box center [1316, 391] width 199 height 9
click at [1334, 531] on div "**********" at bounding box center [1315, 443] width 228 height 321
click at [1430, 241] on span at bounding box center [1430, 235] width 11 height 22
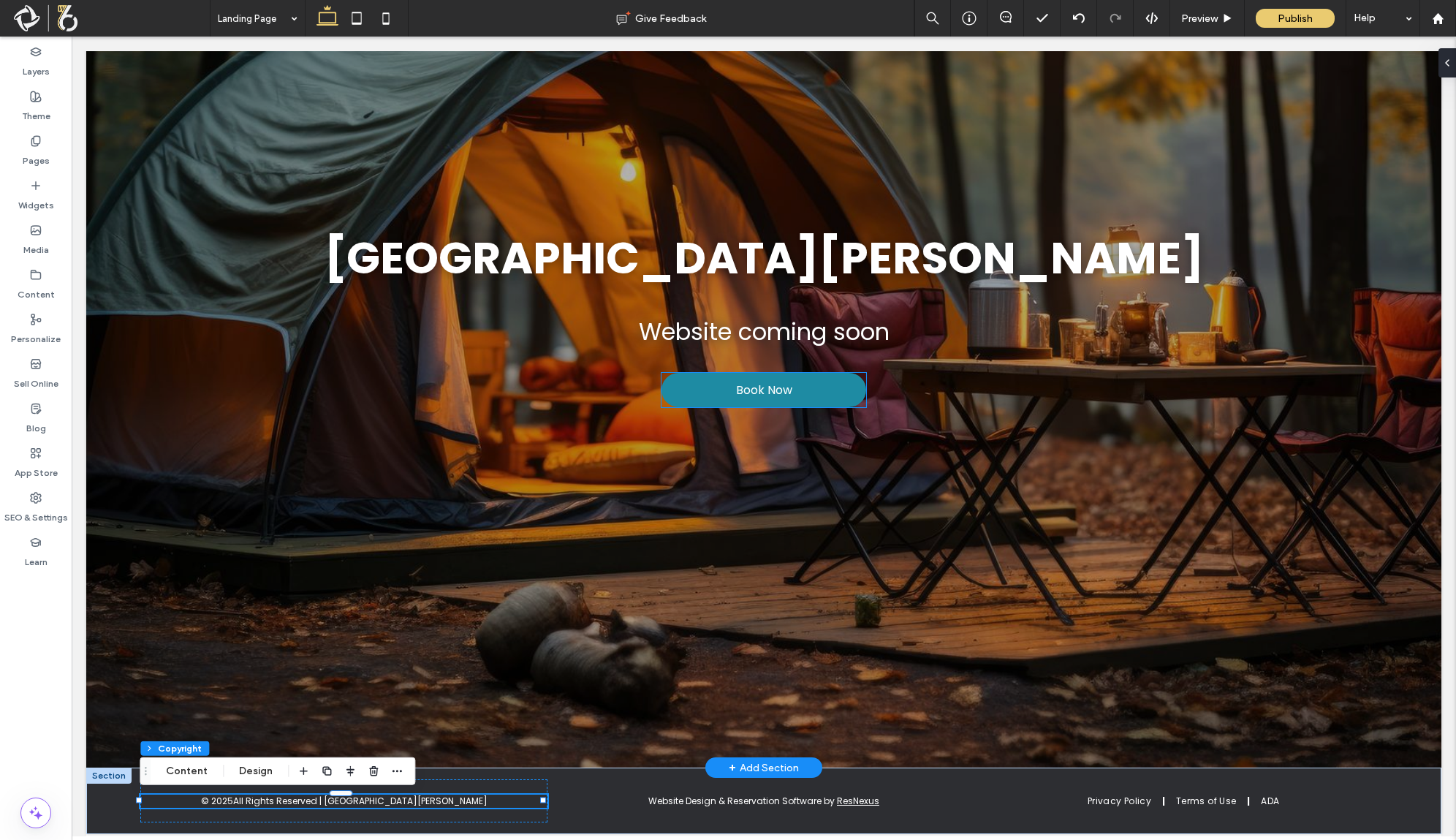
click at [744, 385] on span "Book Now" at bounding box center [764, 390] width 57 height 18
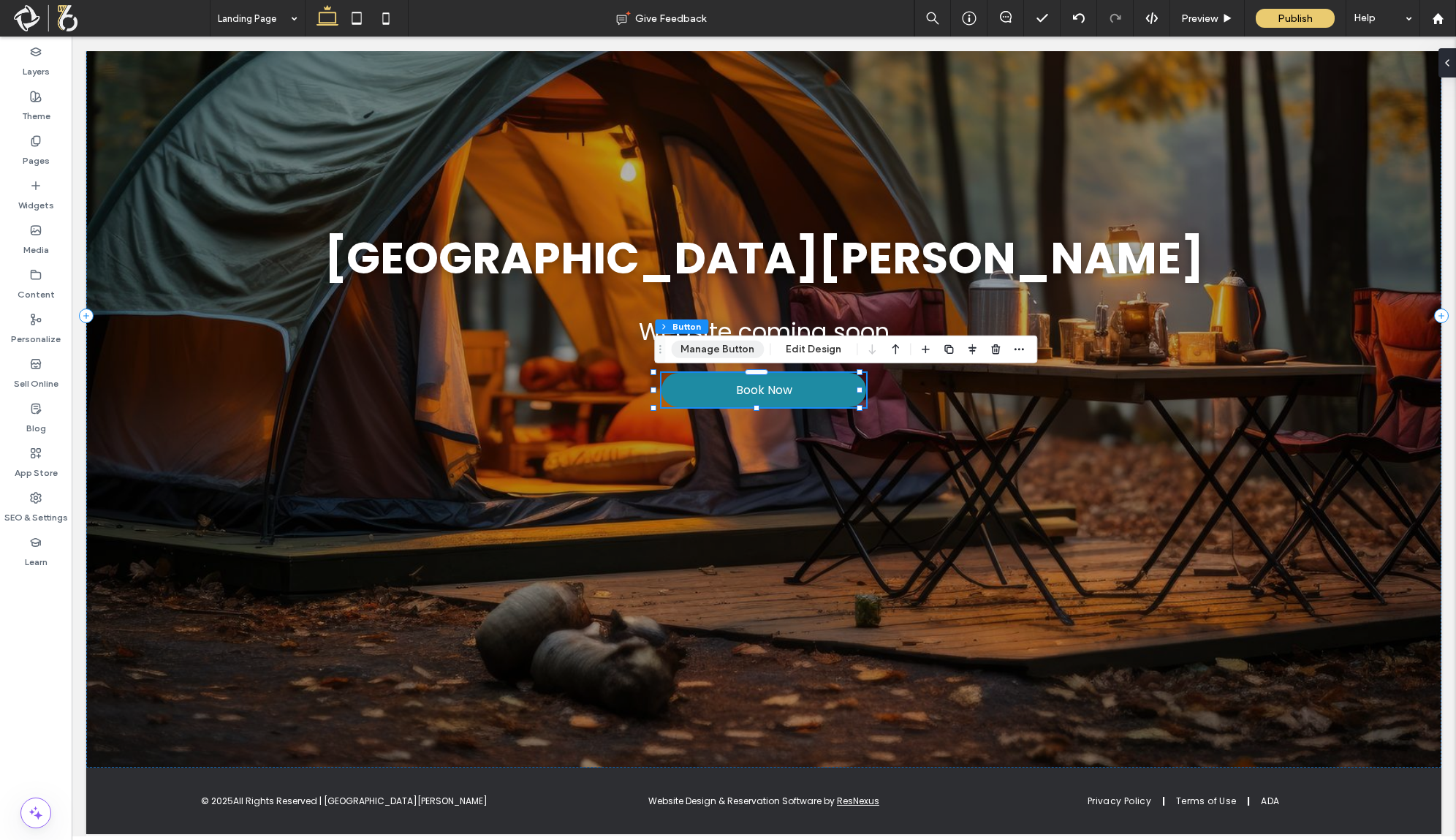
click at [749, 349] on button "Manage Button" at bounding box center [717, 350] width 93 height 17
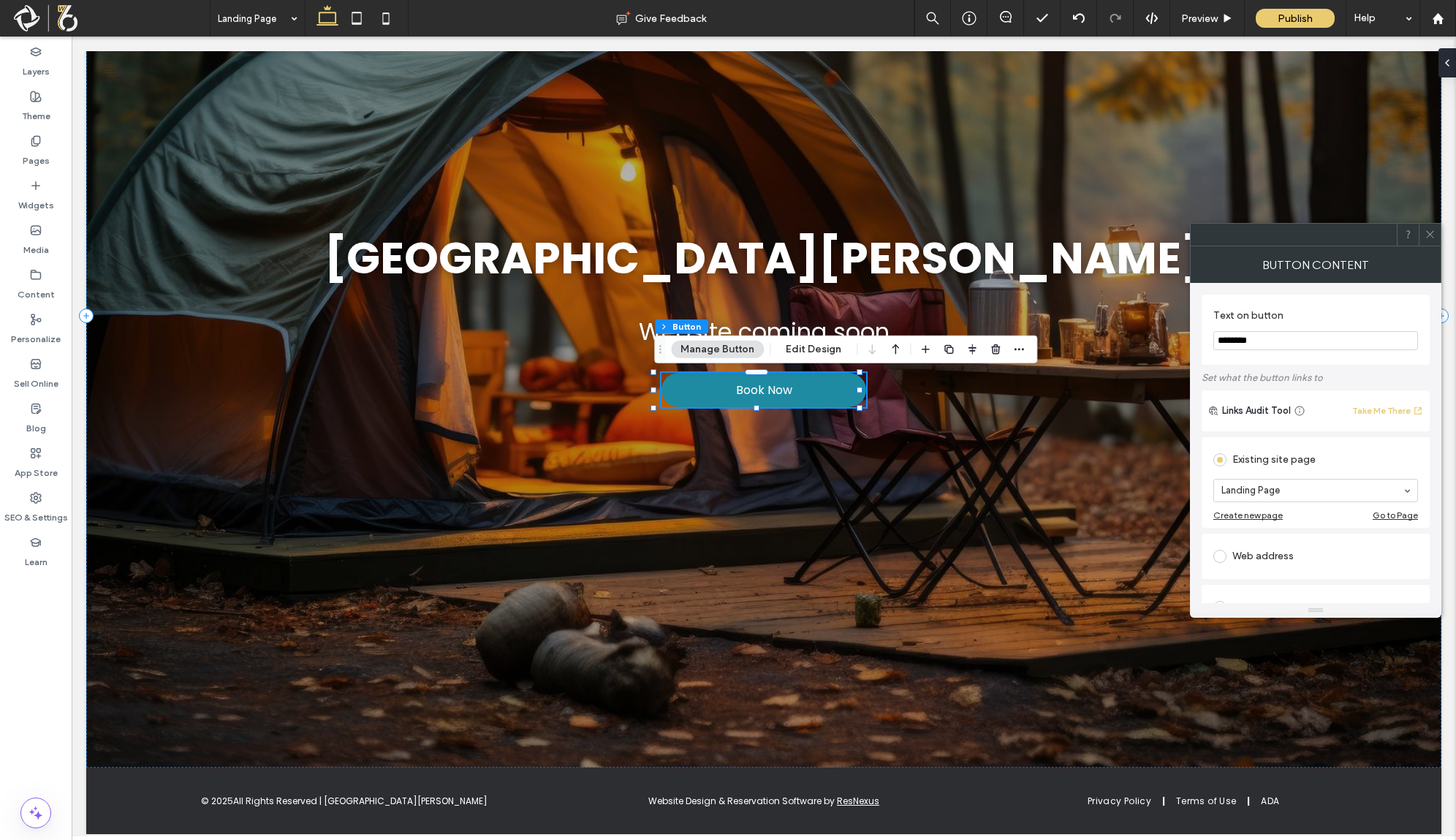
click at [1254, 550] on div "Web address" at bounding box center [1315, 556] width 205 height 24
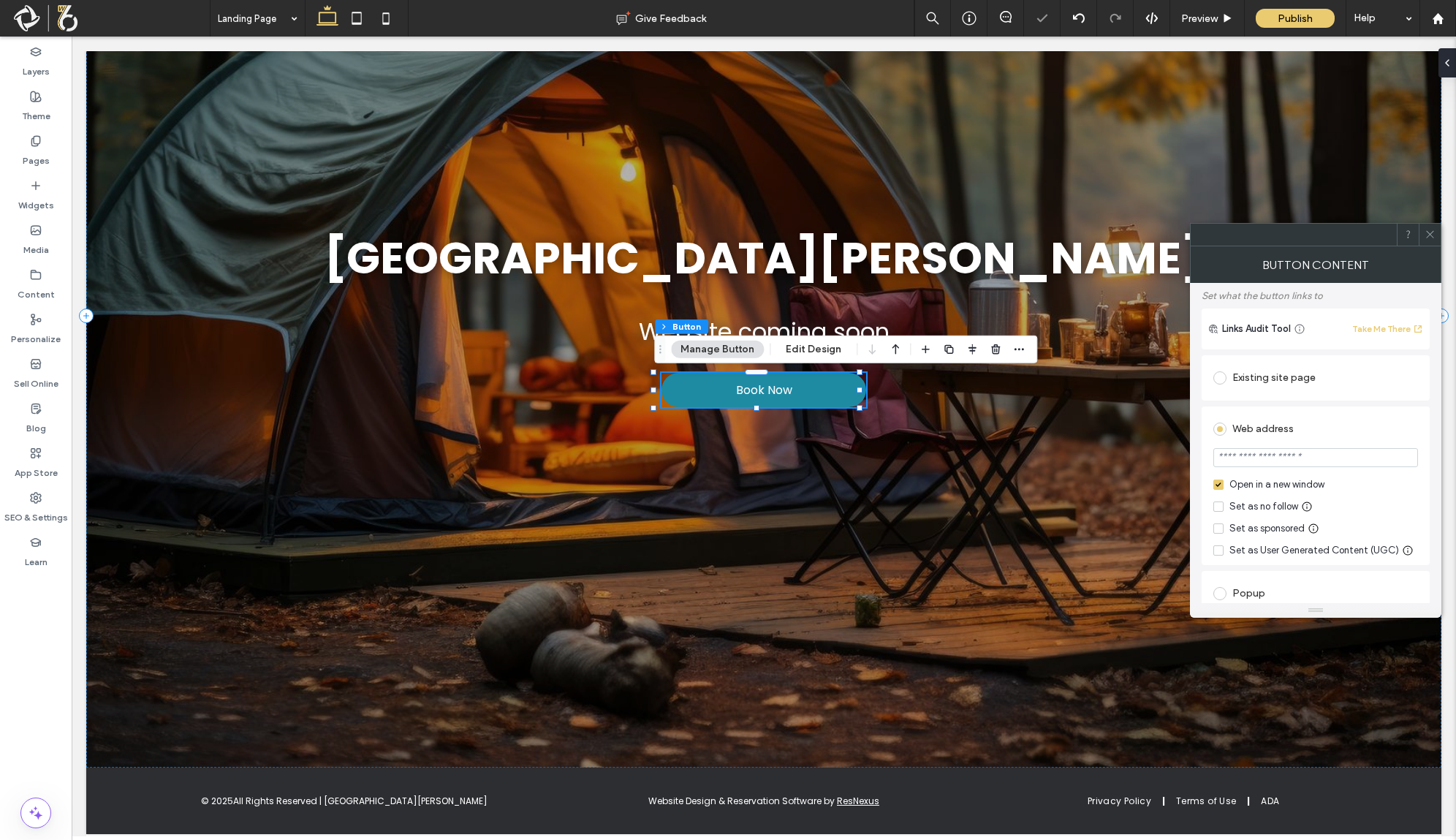
scroll to position [195, 0]
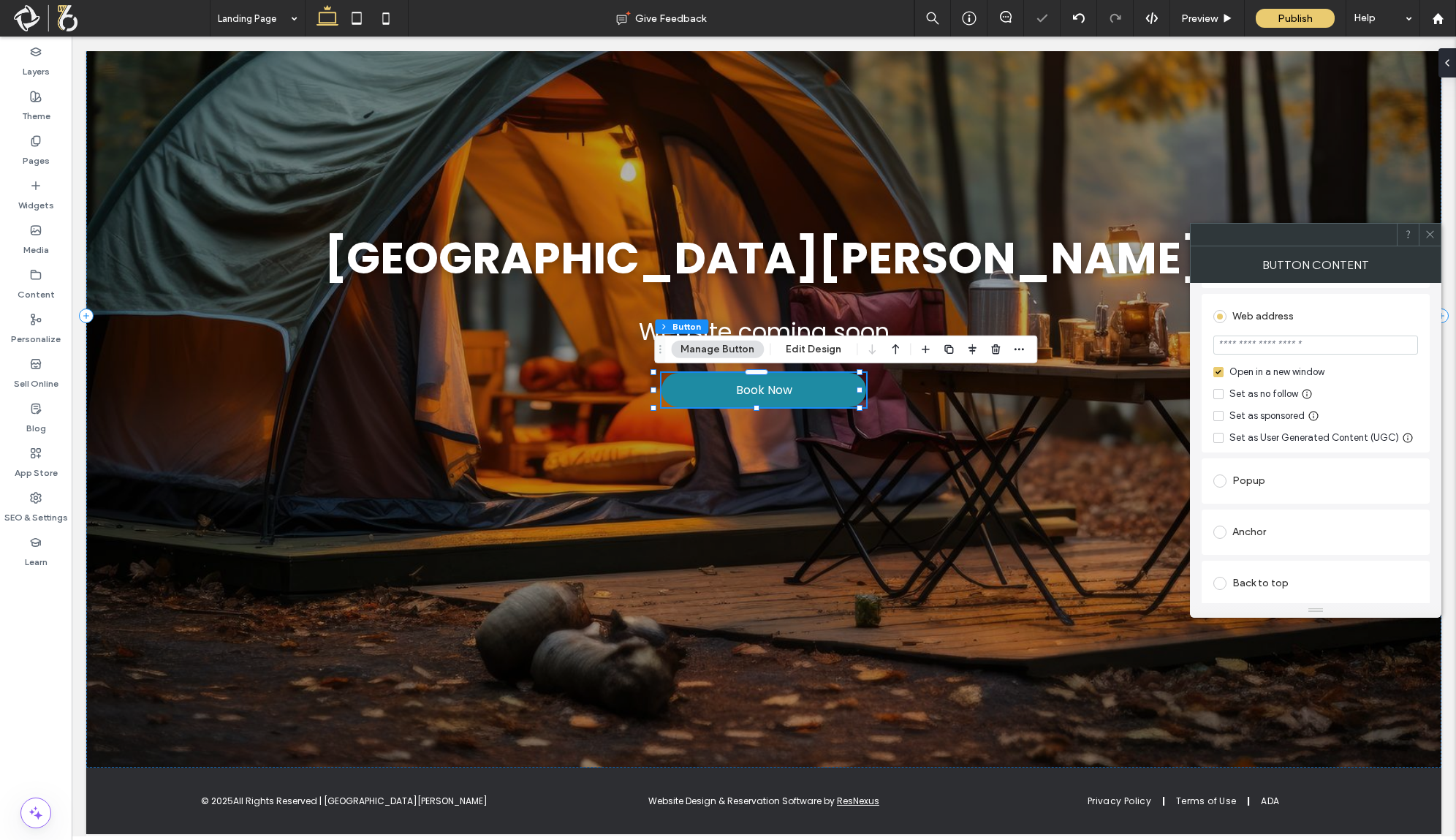
click at [1322, 348] on input "url" at bounding box center [1315, 345] width 205 height 19
paste input "**********"
type input "**********"
click at [1431, 238] on icon at bounding box center [1430, 234] width 11 height 11
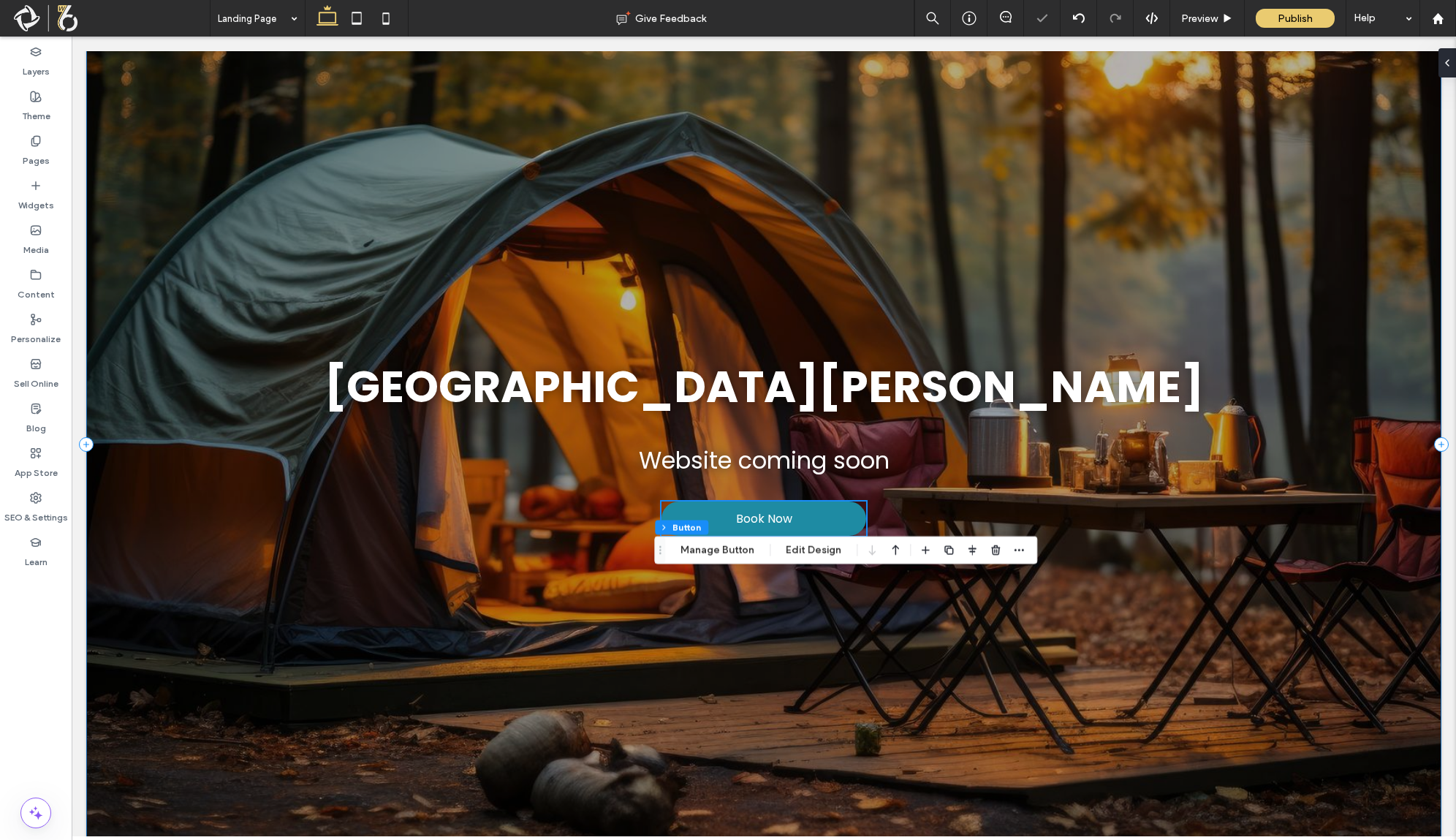
scroll to position [0, 0]
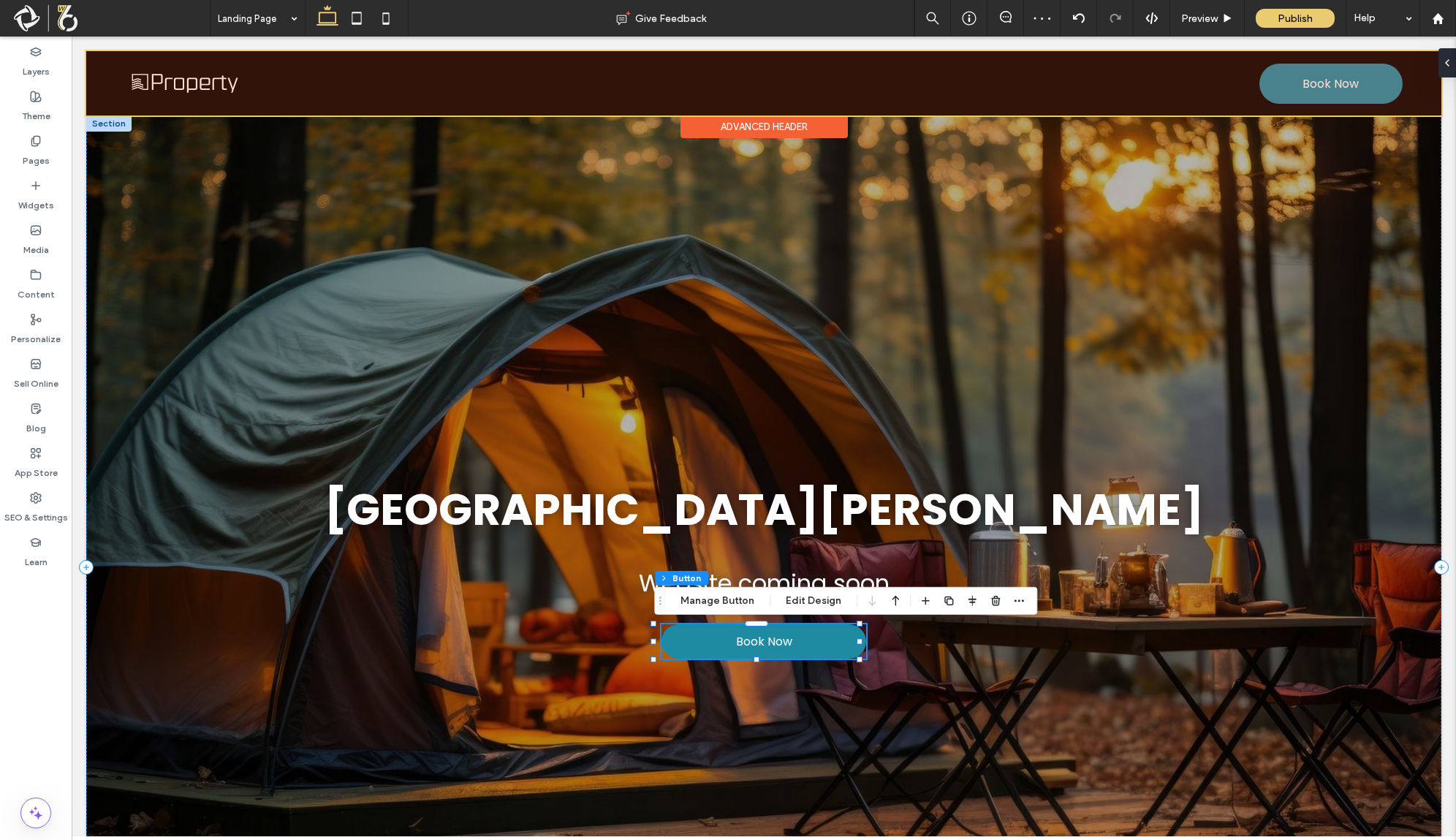
click at [1315, 77] on div at bounding box center [764, 83] width 1355 height 64
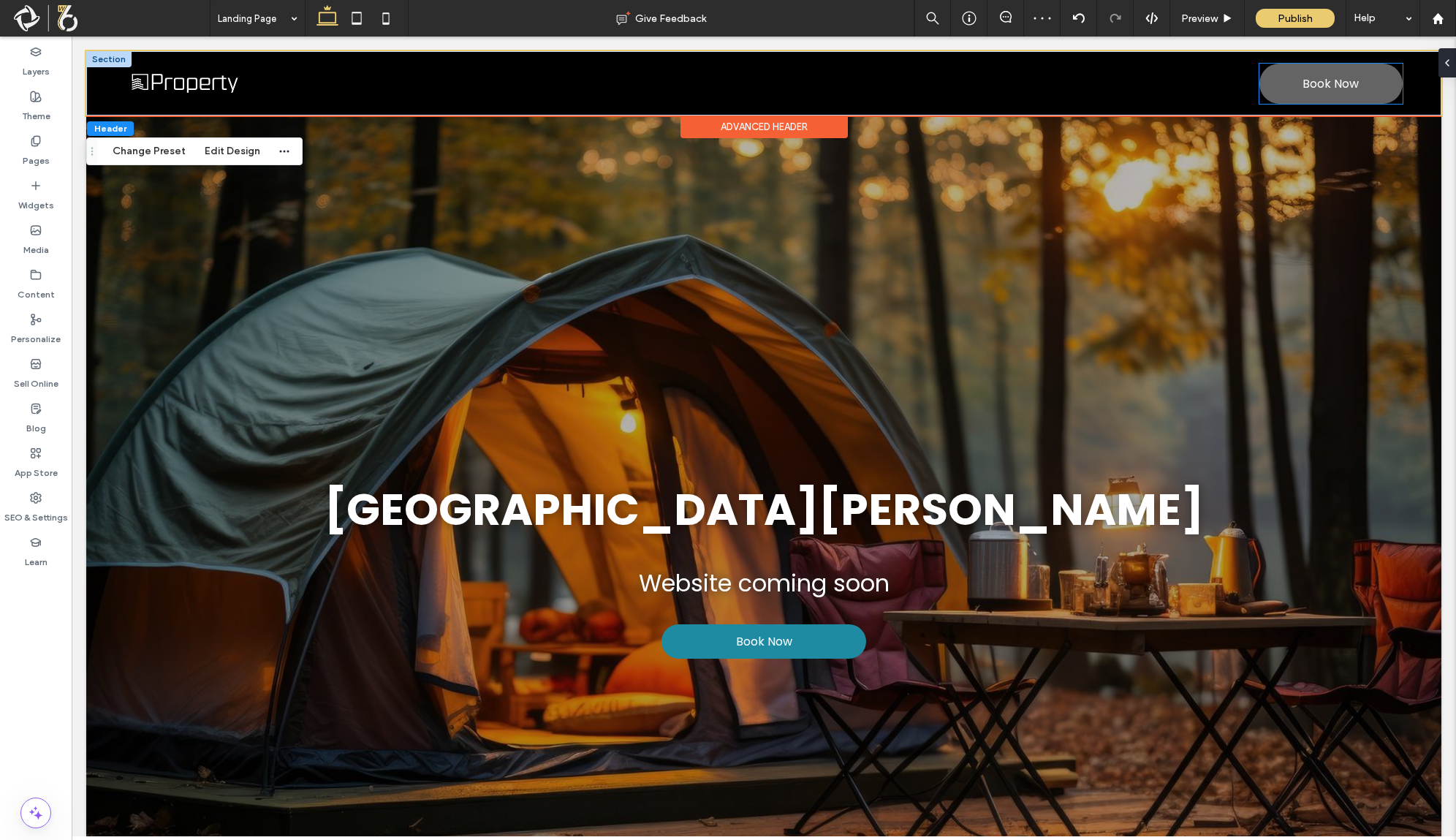
click at [1303, 89] on span "Book Now" at bounding box center [1331, 84] width 57 height 33
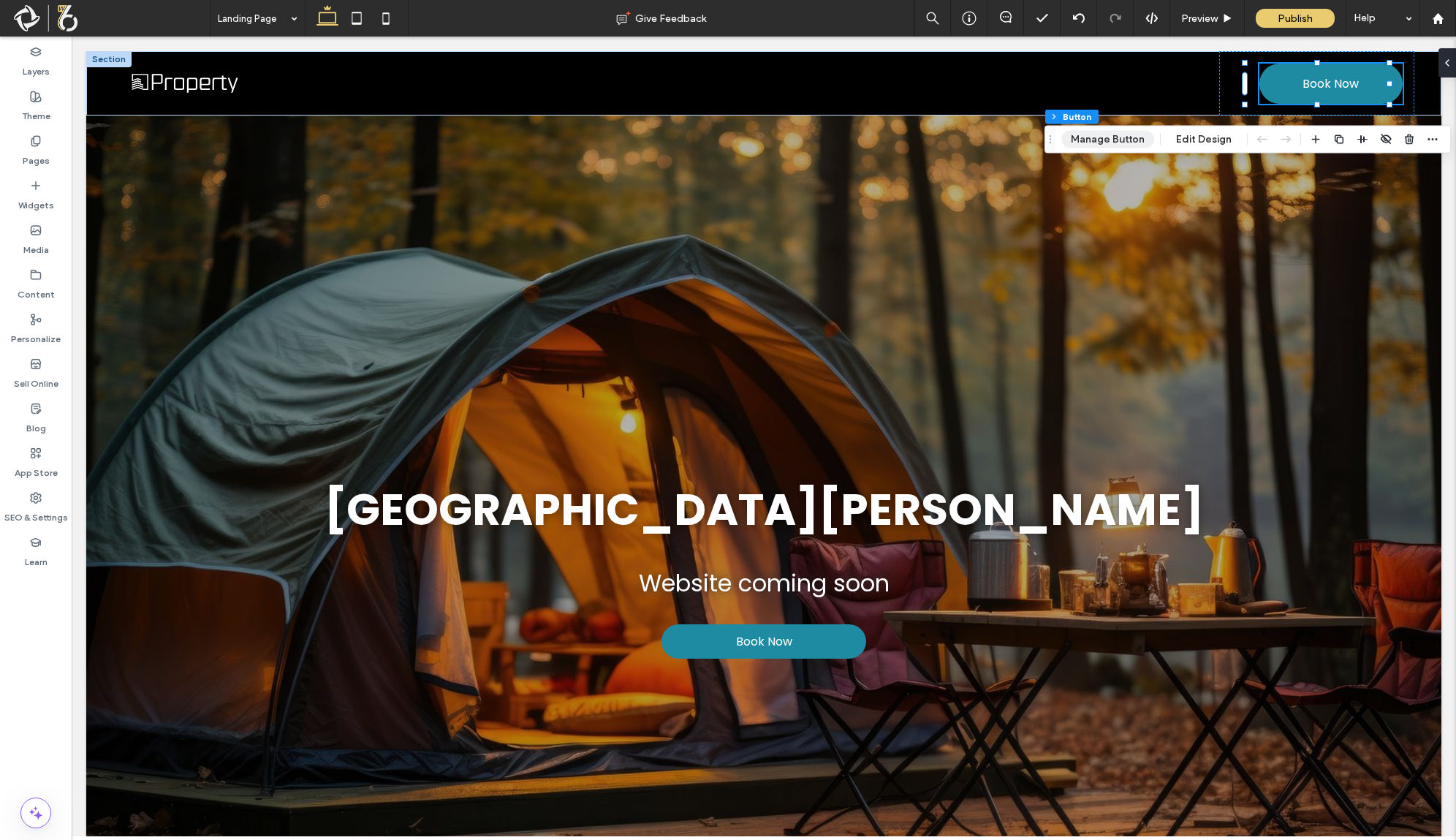
click at [1129, 136] on button "Manage Button" at bounding box center [1108, 140] width 93 height 17
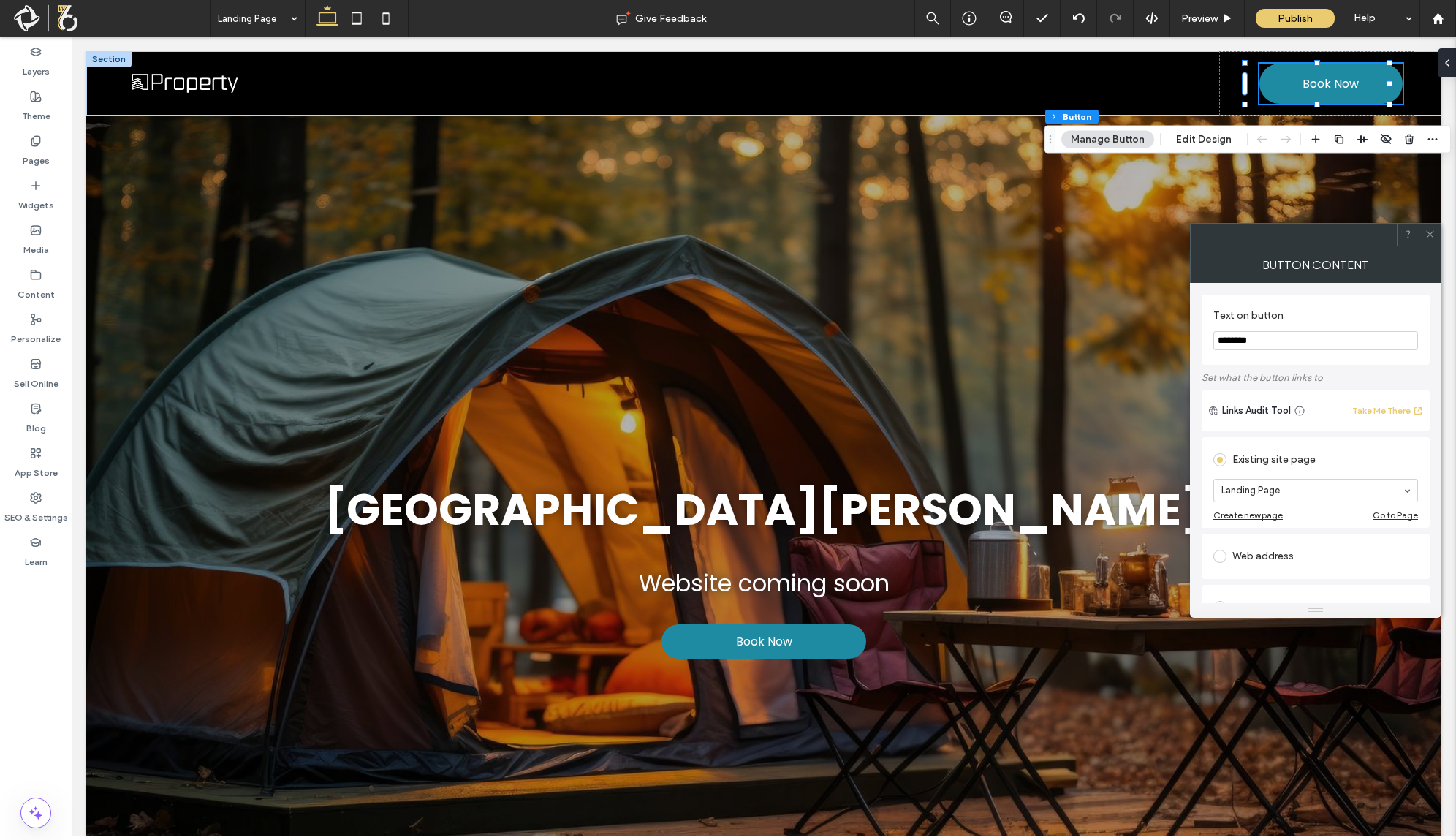
scroll to position [97, 0]
click at [1240, 462] on div "Web address" at bounding box center [1315, 460] width 205 height 24
click at [1307, 438] on input "url" at bounding box center [1315, 442] width 205 height 19
paste input "**********"
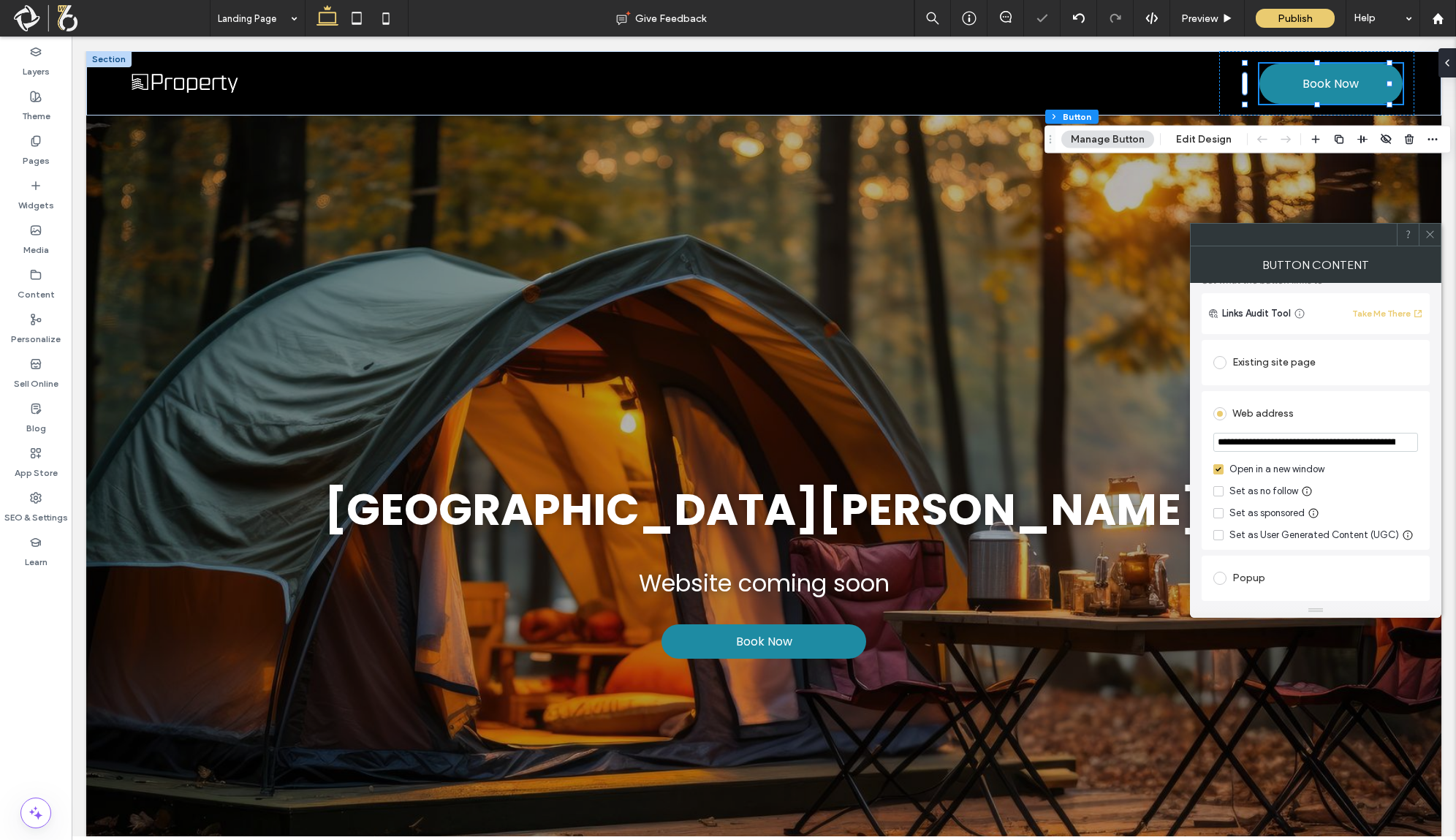
scroll to position [0, 244]
type input "**********"
click at [1433, 235] on icon at bounding box center [1430, 234] width 11 height 11
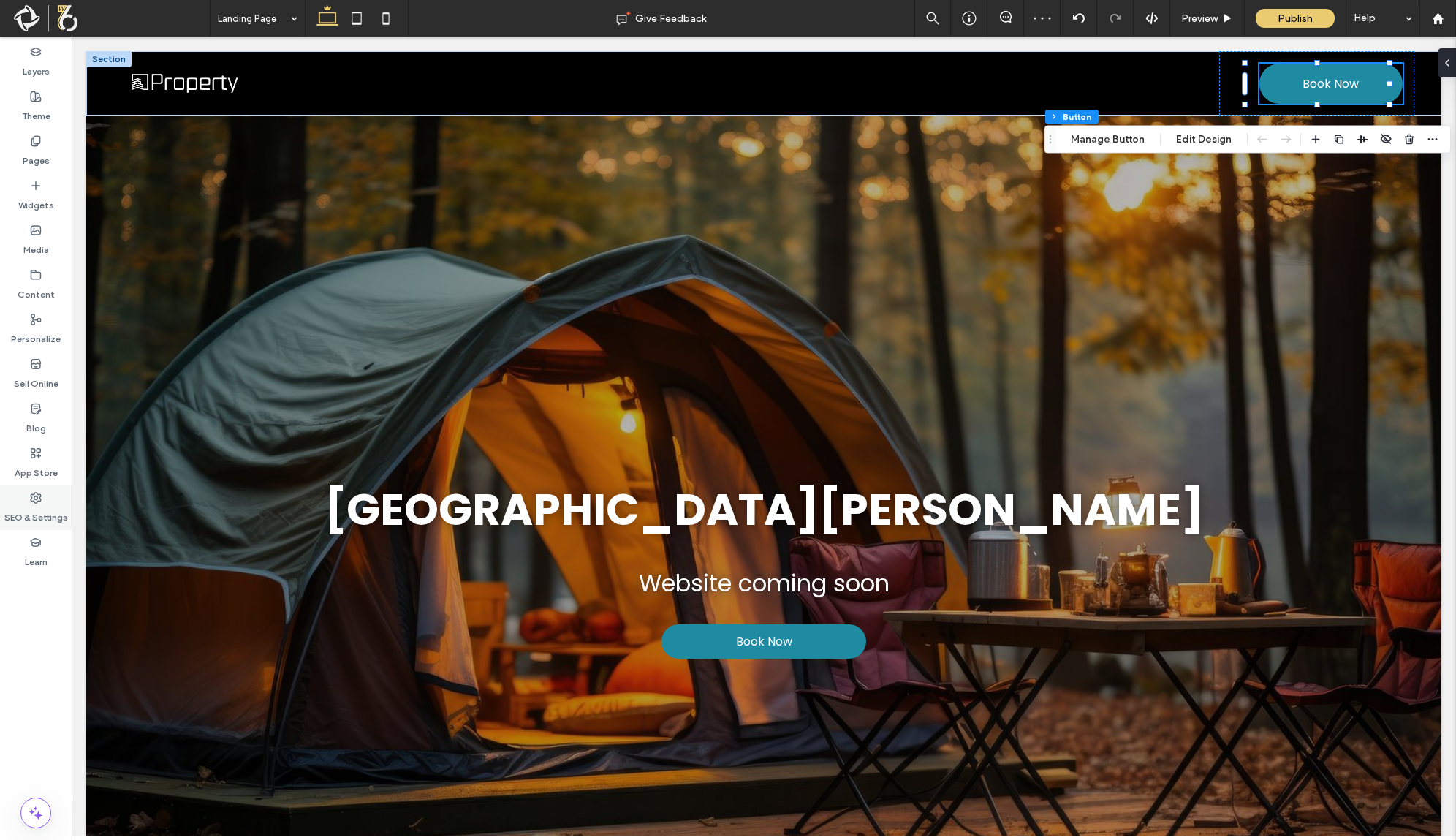
click at [44, 501] on div "SEO & Settings" at bounding box center [35, 508] width 71 height 45
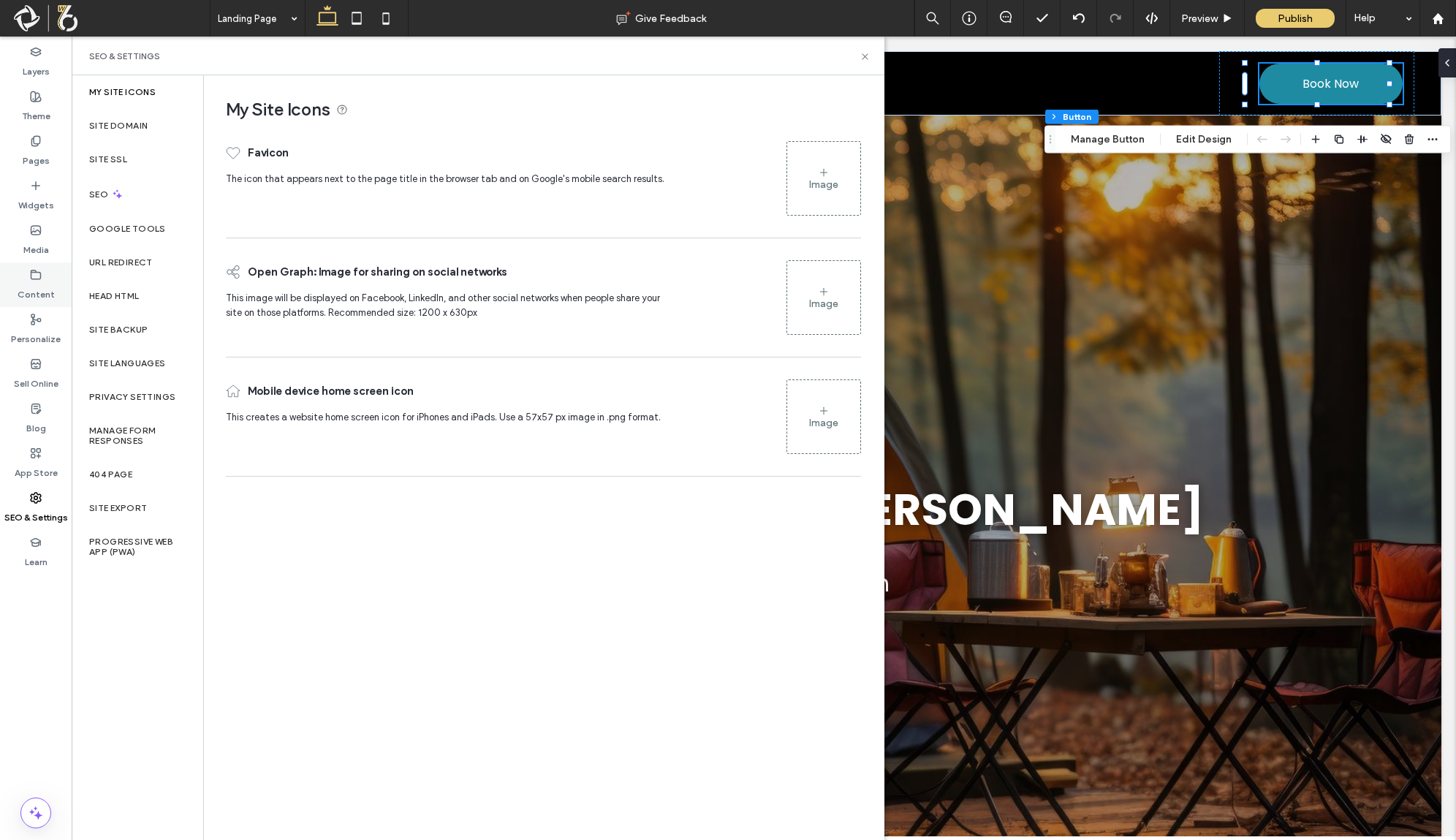
click at [33, 280] on icon at bounding box center [35, 275] width 12 height 12
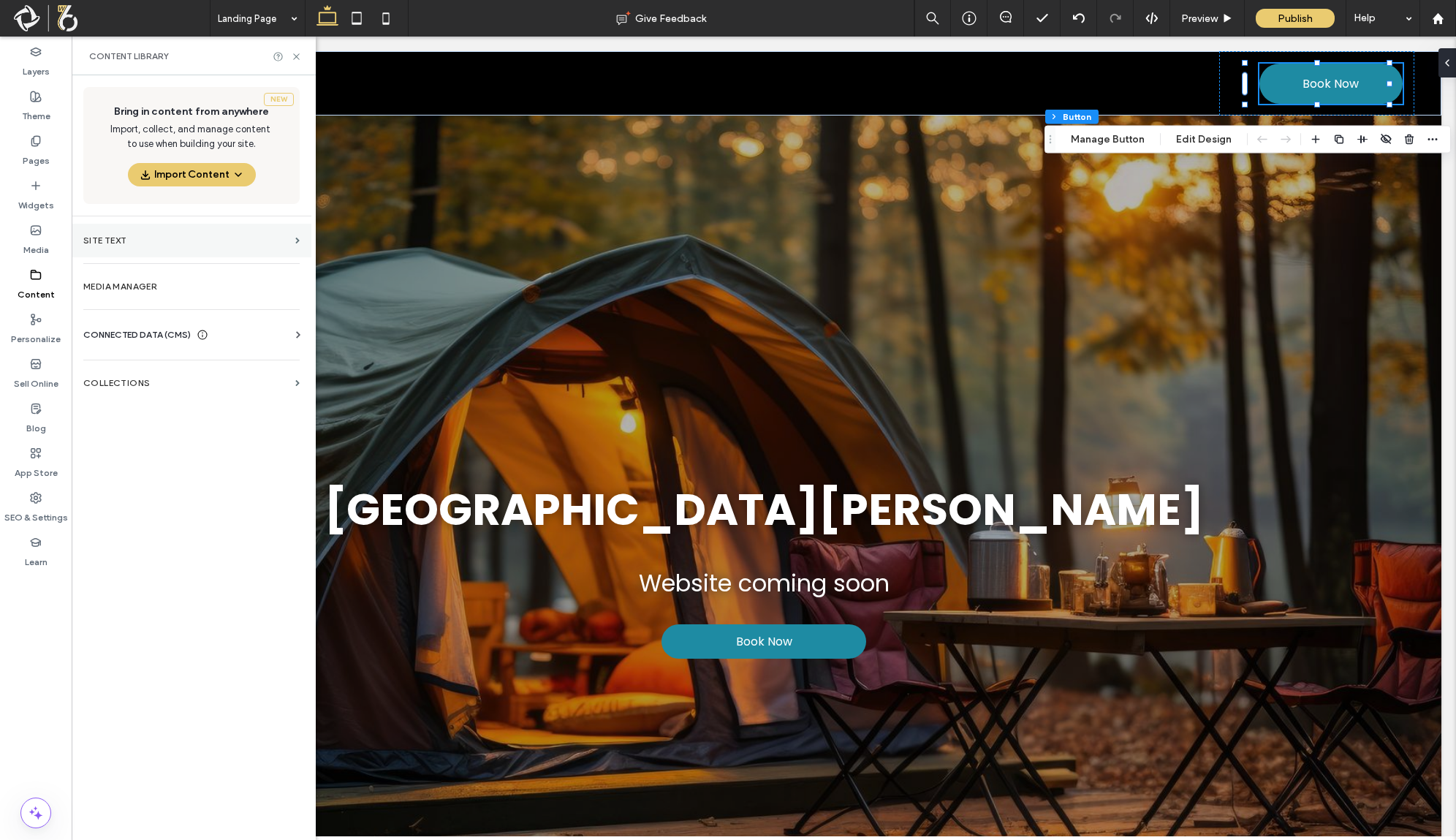
click at [164, 252] on section "Site Text" at bounding box center [191, 240] width 240 height 34
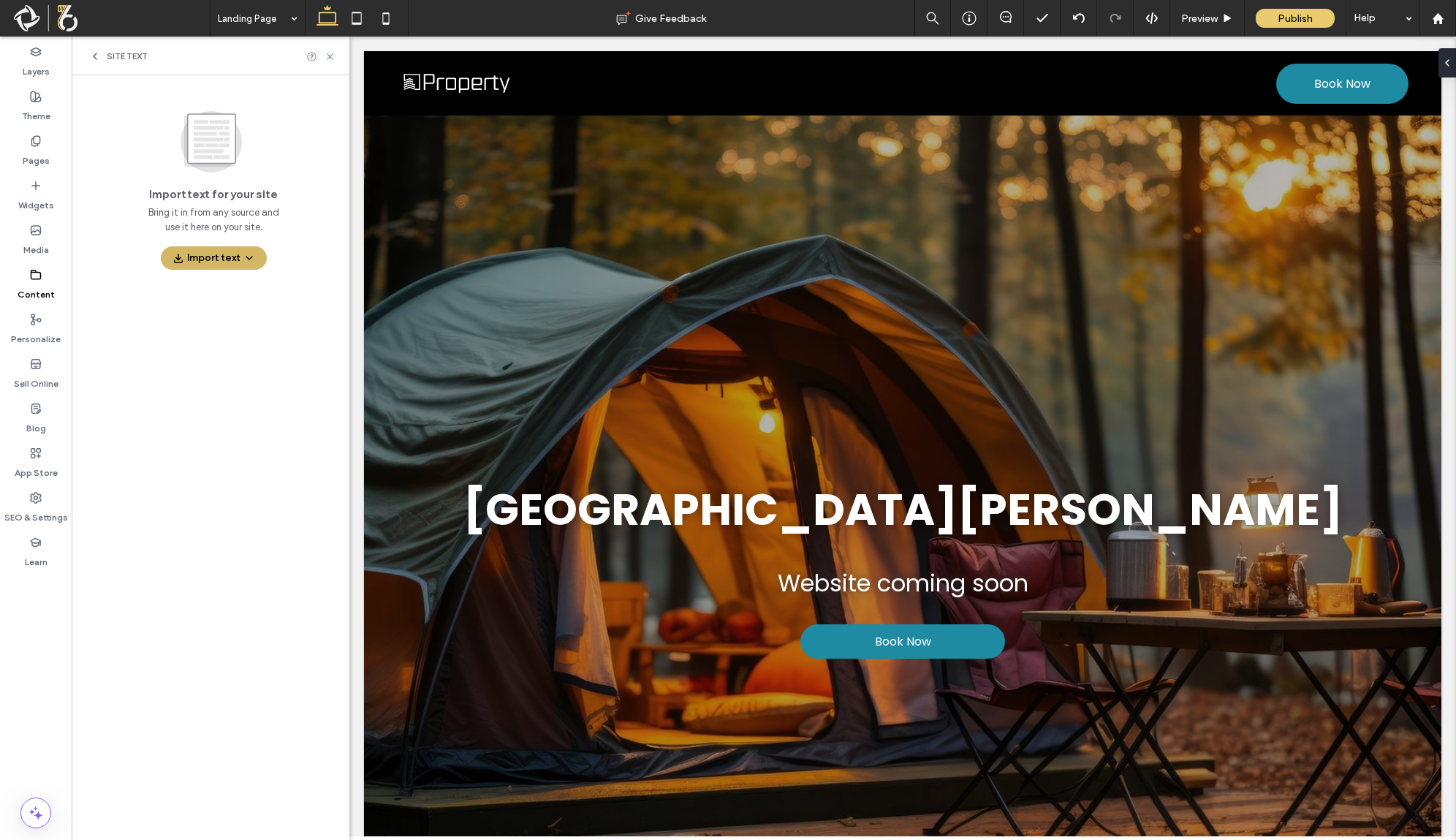
click at [246, 256] on icon "button" at bounding box center [249, 258] width 12 height 12
click at [229, 521] on div "Import text for your site Bring it in from any source and use it here on your s…" at bounding box center [210, 422] width 278 height 693
click at [103, 53] on div "Site Text" at bounding box center [119, 56] width 58 height 12
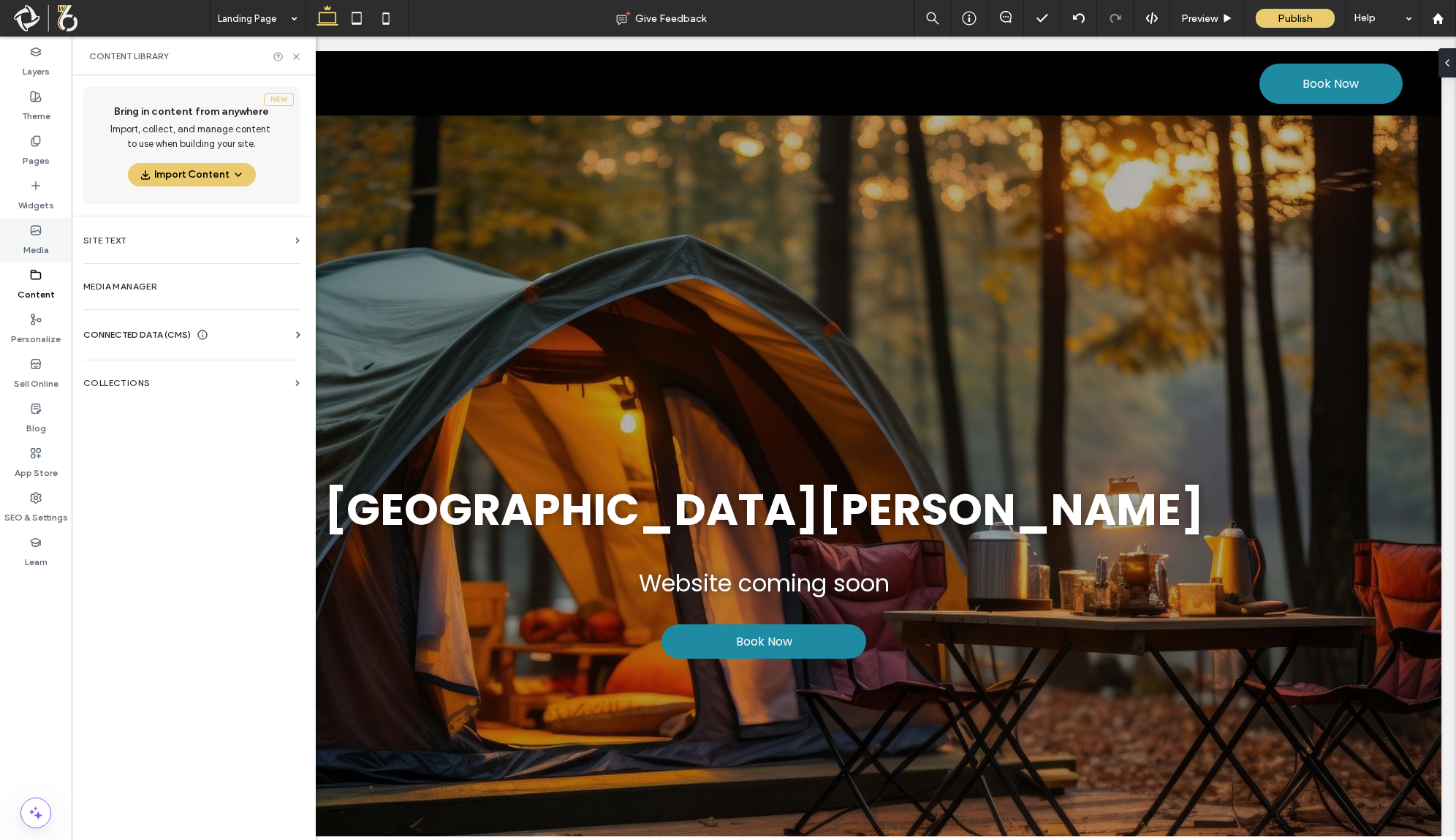
click at [27, 224] on div "Media" at bounding box center [35, 240] width 71 height 45
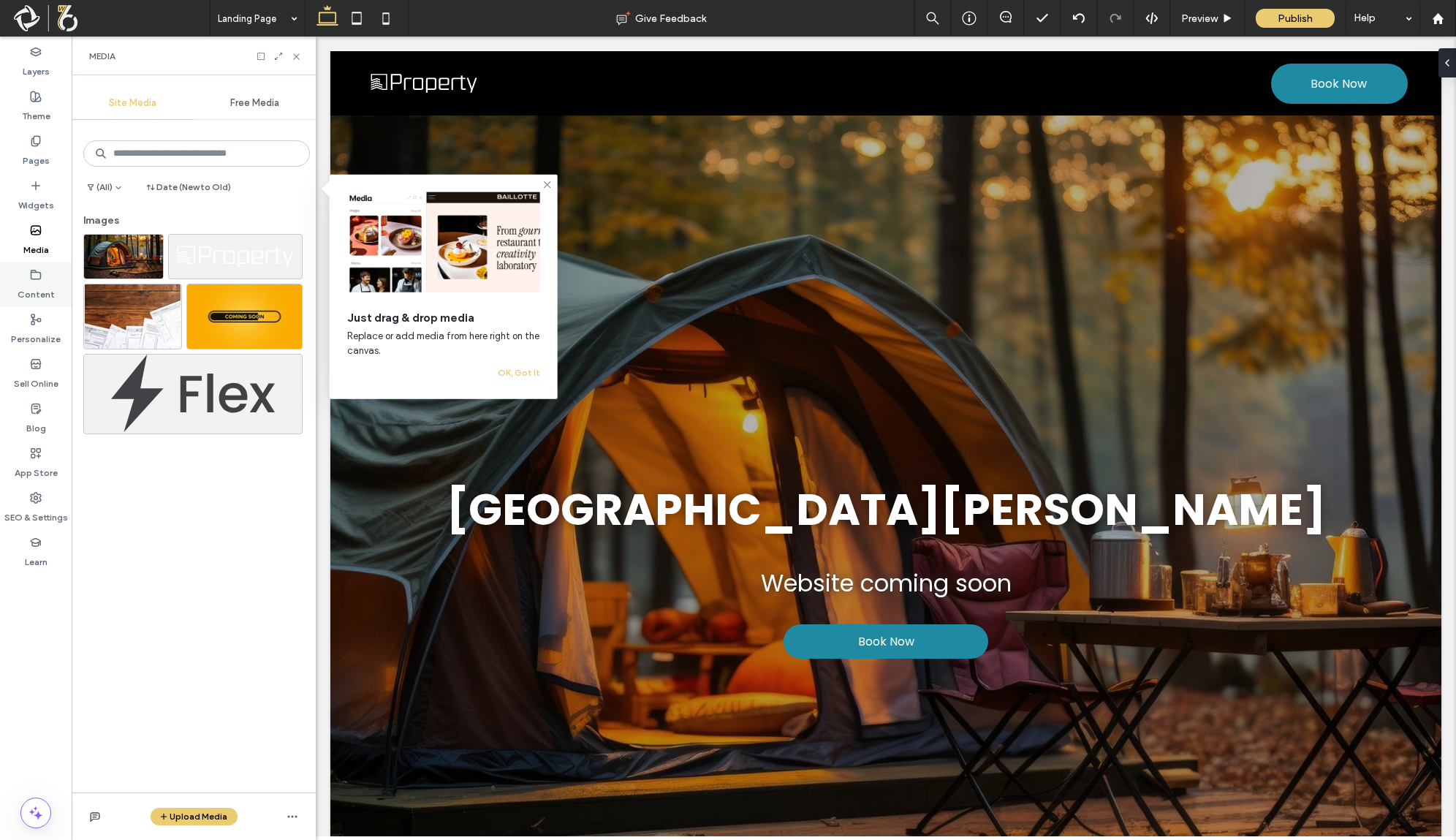
click at [42, 299] on label "Content" at bounding box center [35, 291] width 37 height 20
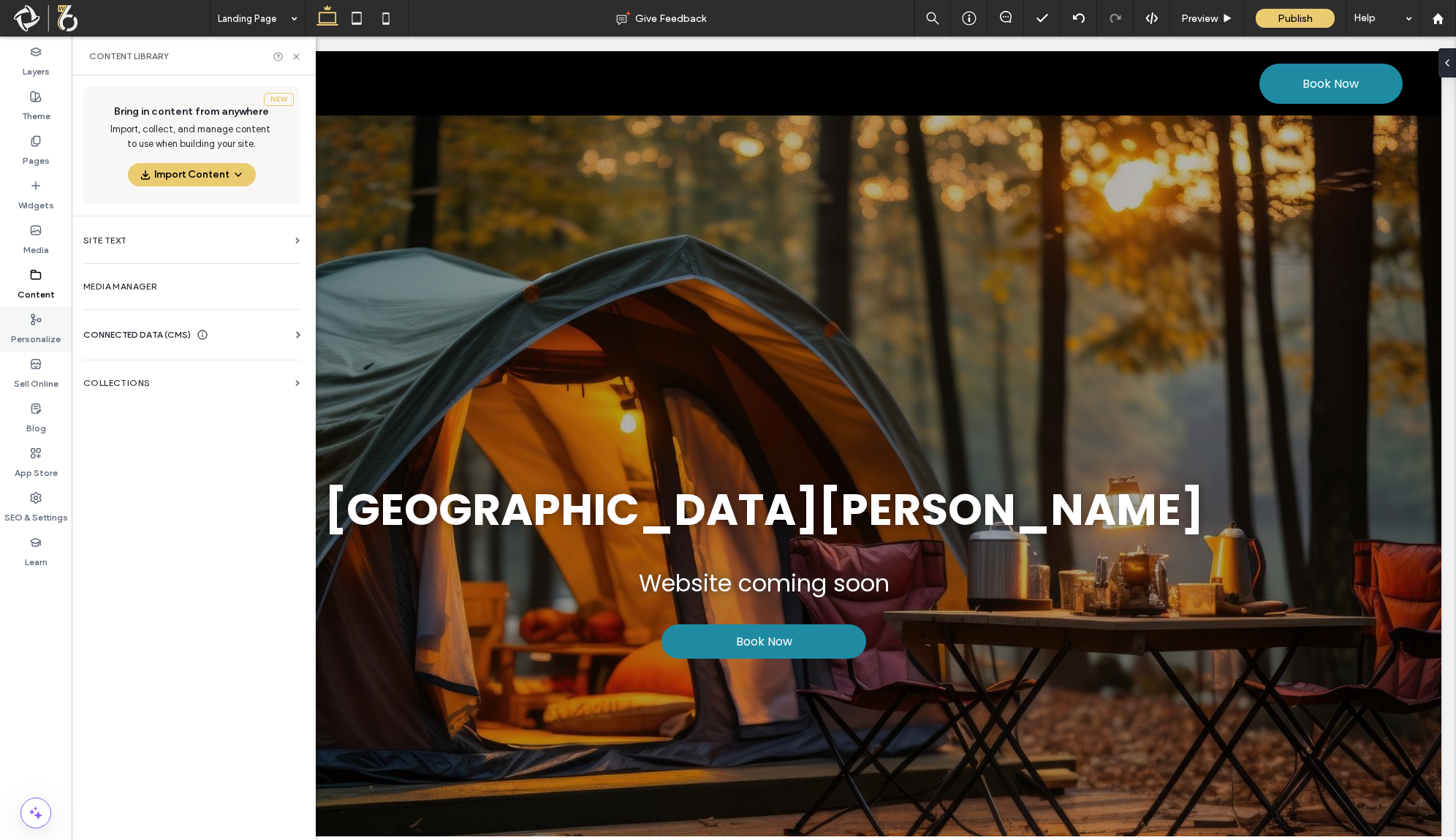
click at [48, 334] on label "Personalize" at bounding box center [35, 336] width 49 height 20
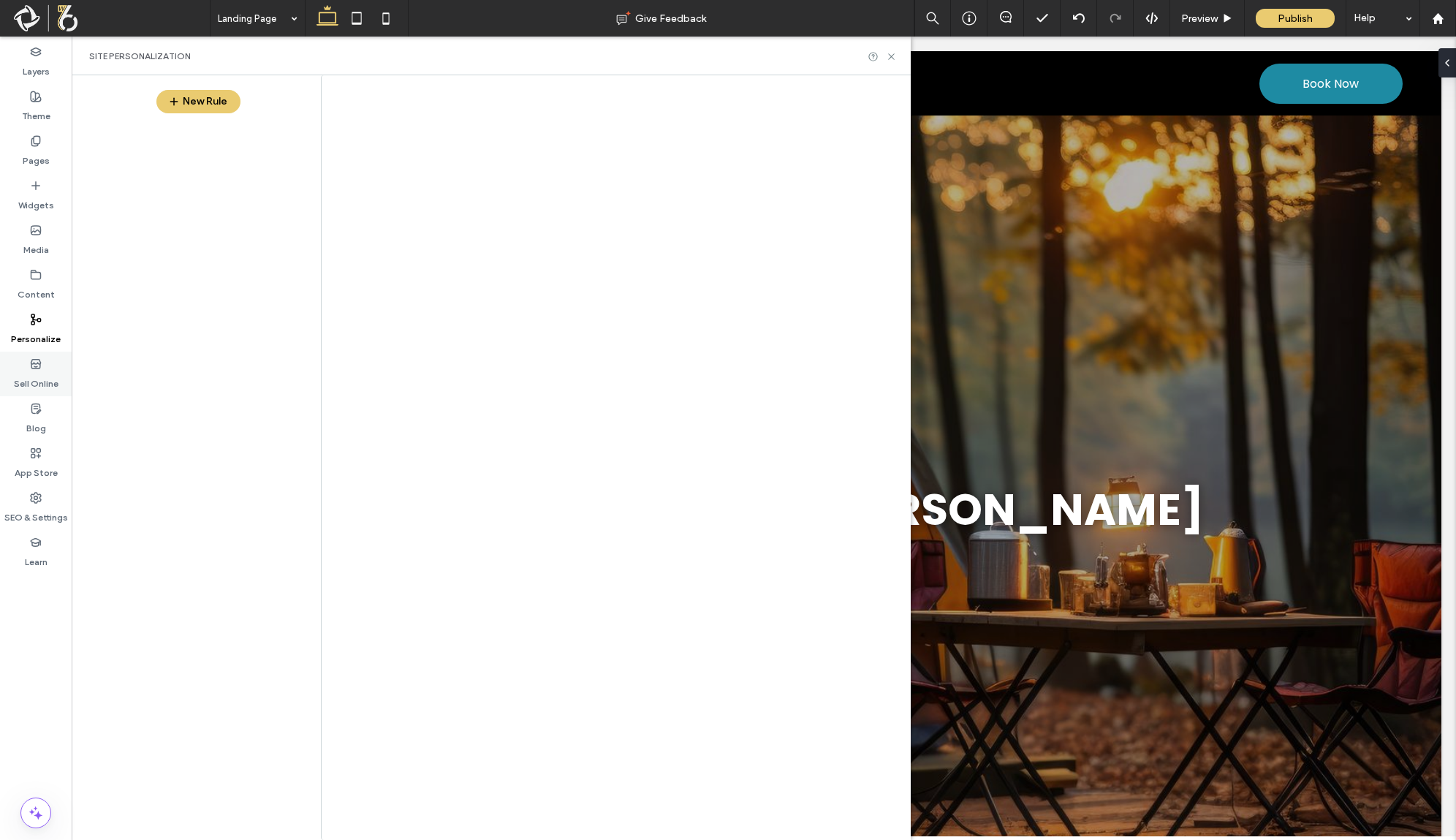
click at [49, 373] on label "Sell Online" at bounding box center [36, 380] width 45 height 20
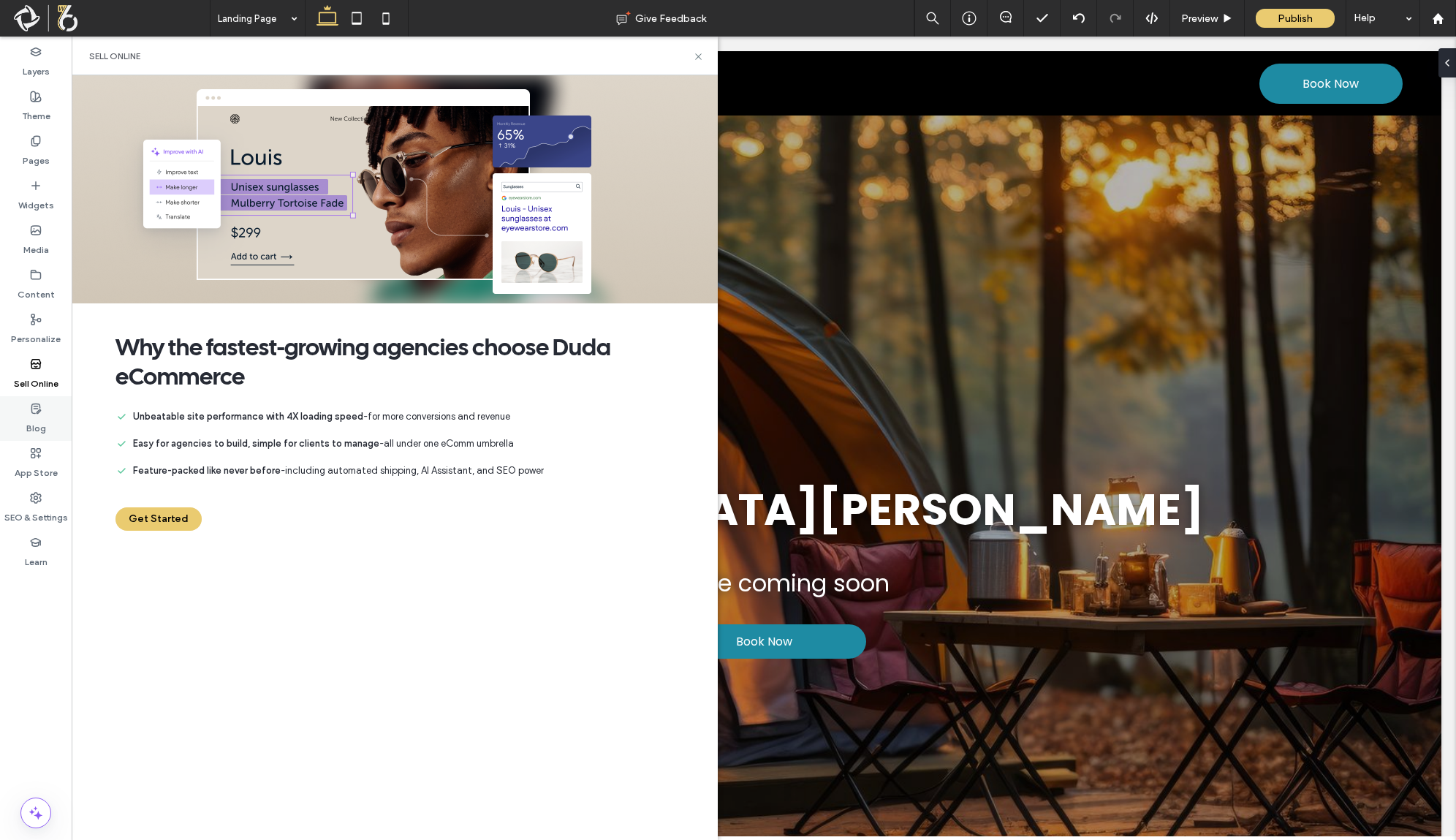
click at [48, 409] on div "Blog" at bounding box center [35, 418] width 71 height 45
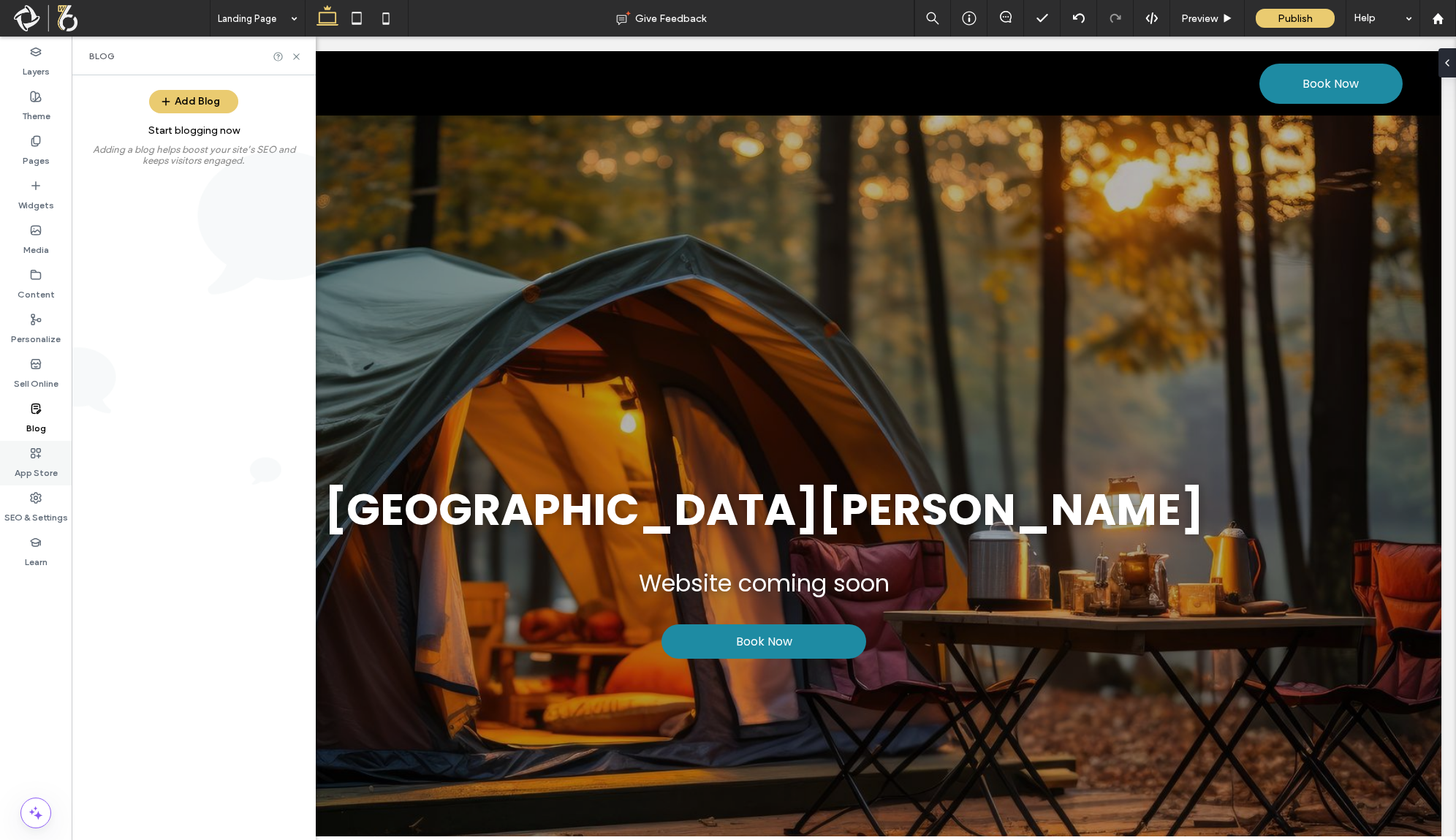
click at [48, 458] on div "App Store" at bounding box center [35, 463] width 71 height 45
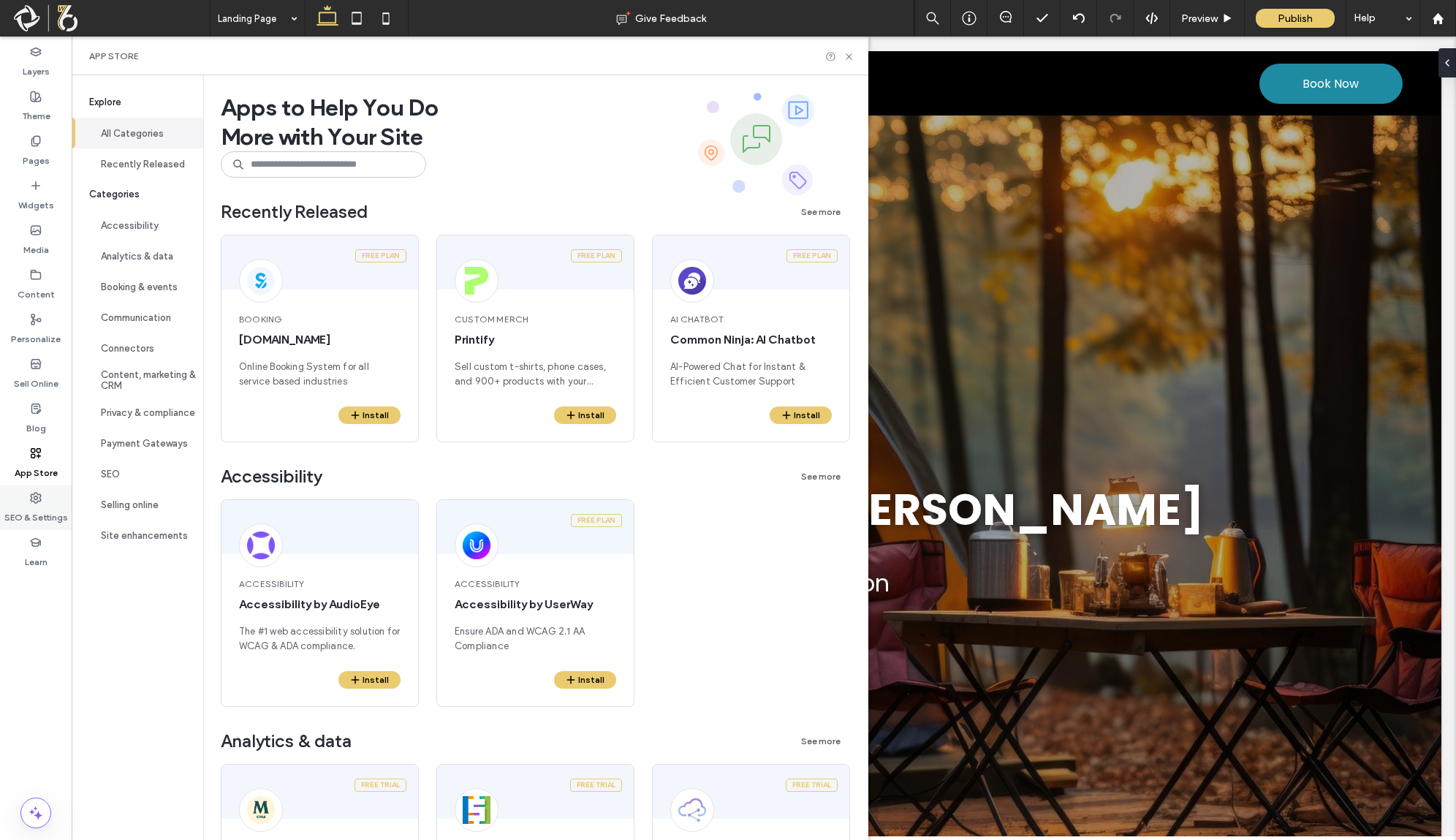
click at [35, 496] on use at bounding box center [35, 497] width 10 height 10
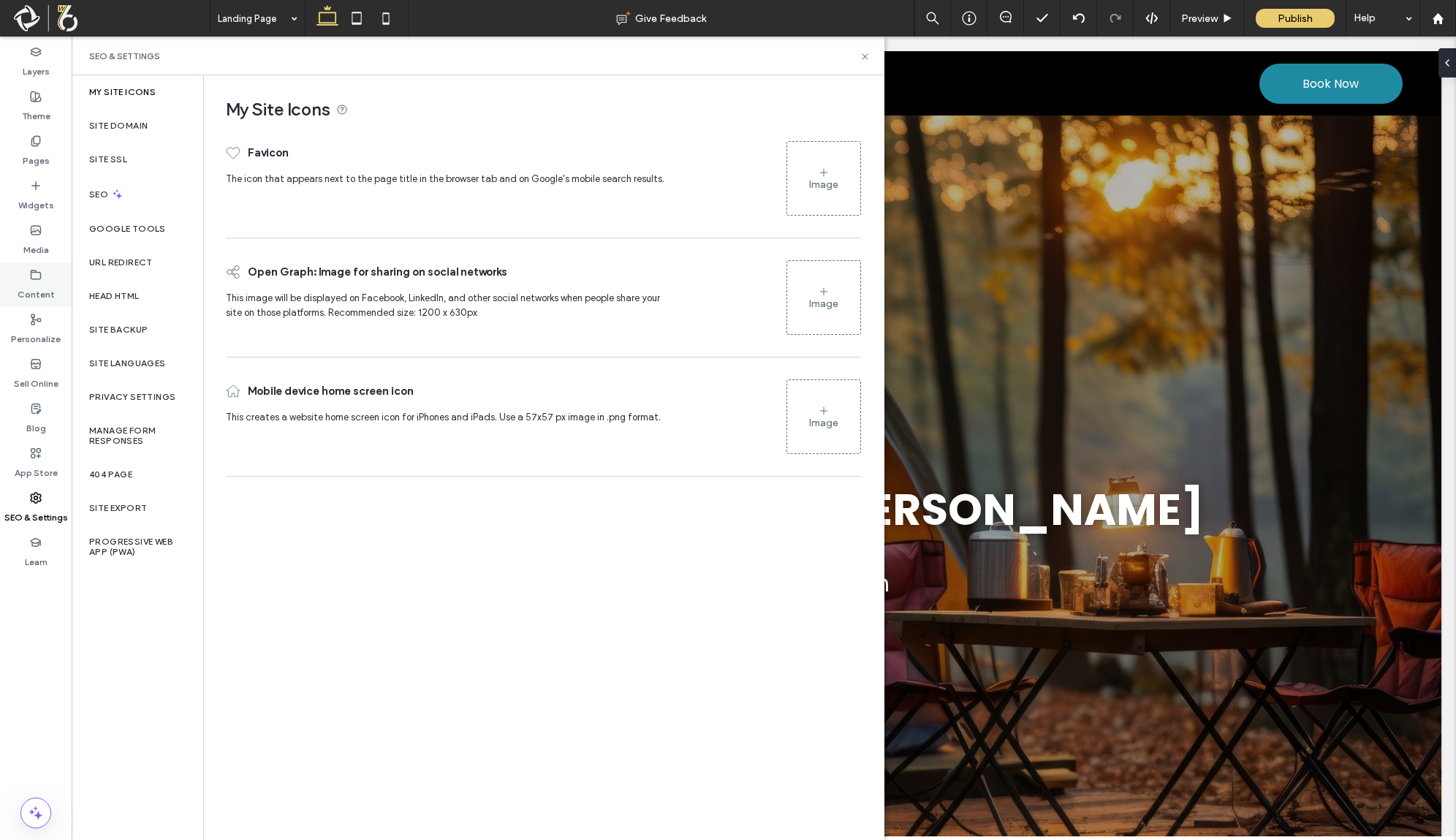
click at [39, 288] on label "Content" at bounding box center [35, 291] width 37 height 20
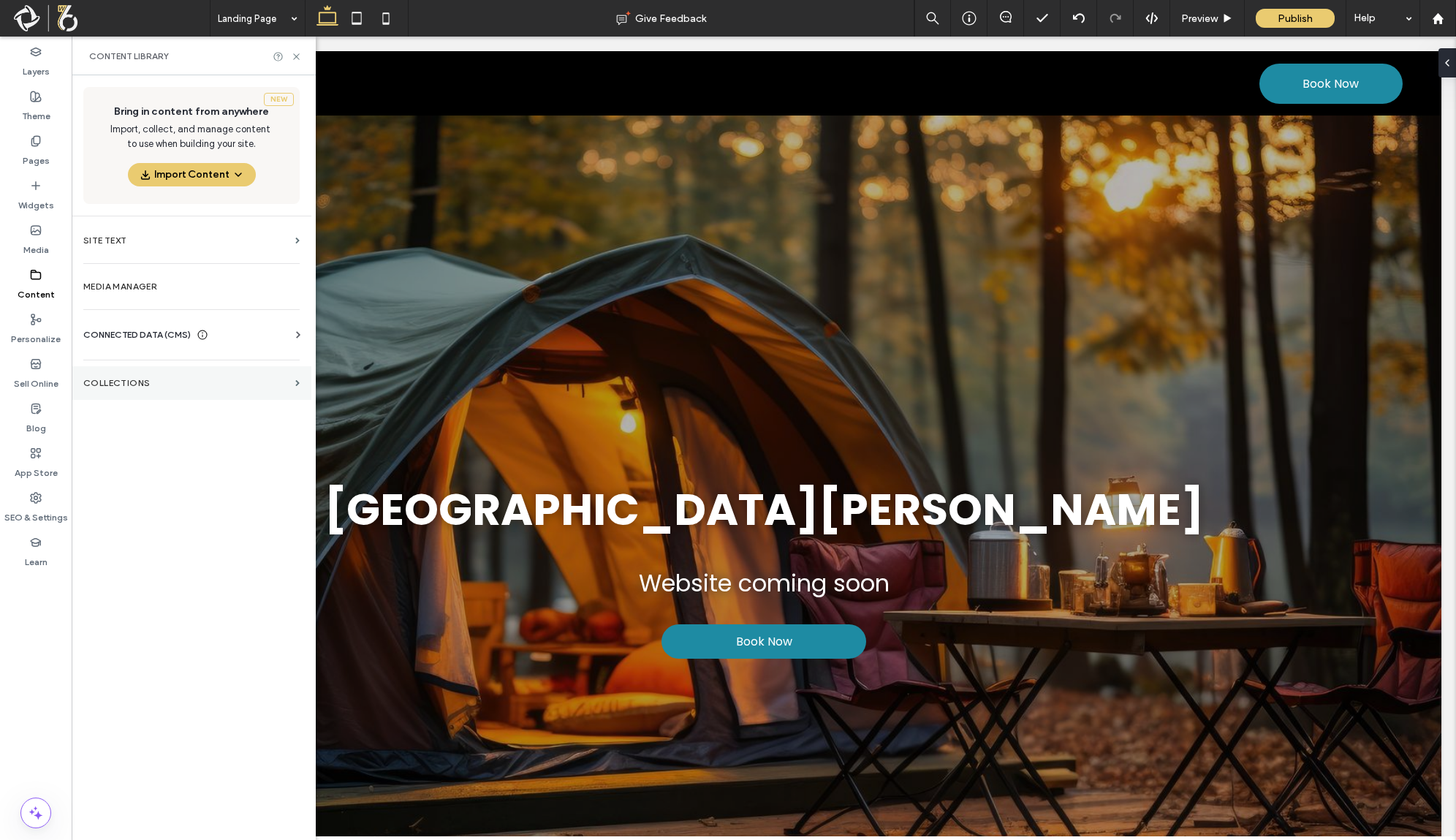
click at [185, 376] on section "Collections" at bounding box center [191, 383] width 240 height 34
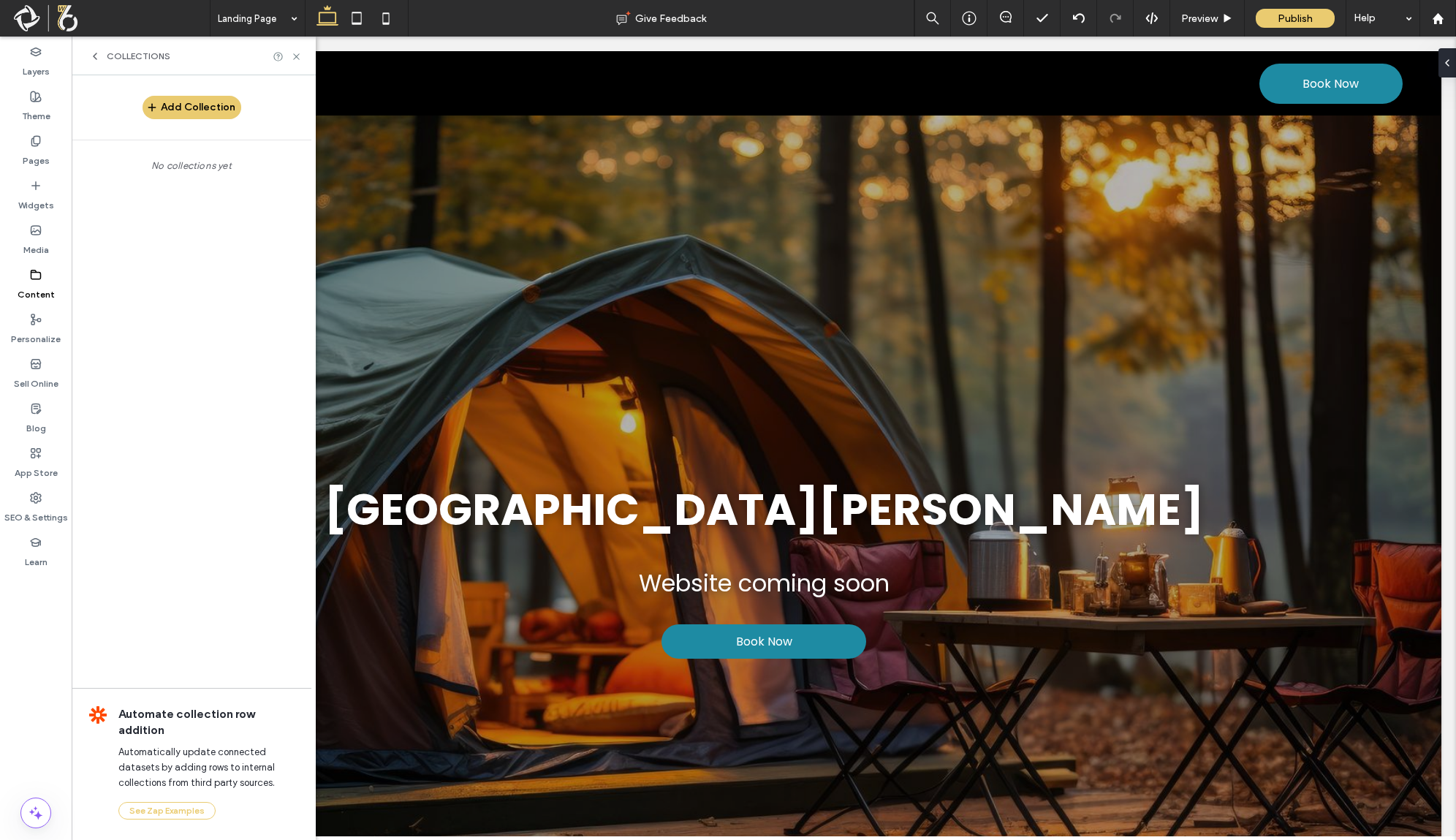
click at [101, 61] on icon at bounding box center [95, 56] width 12 height 12
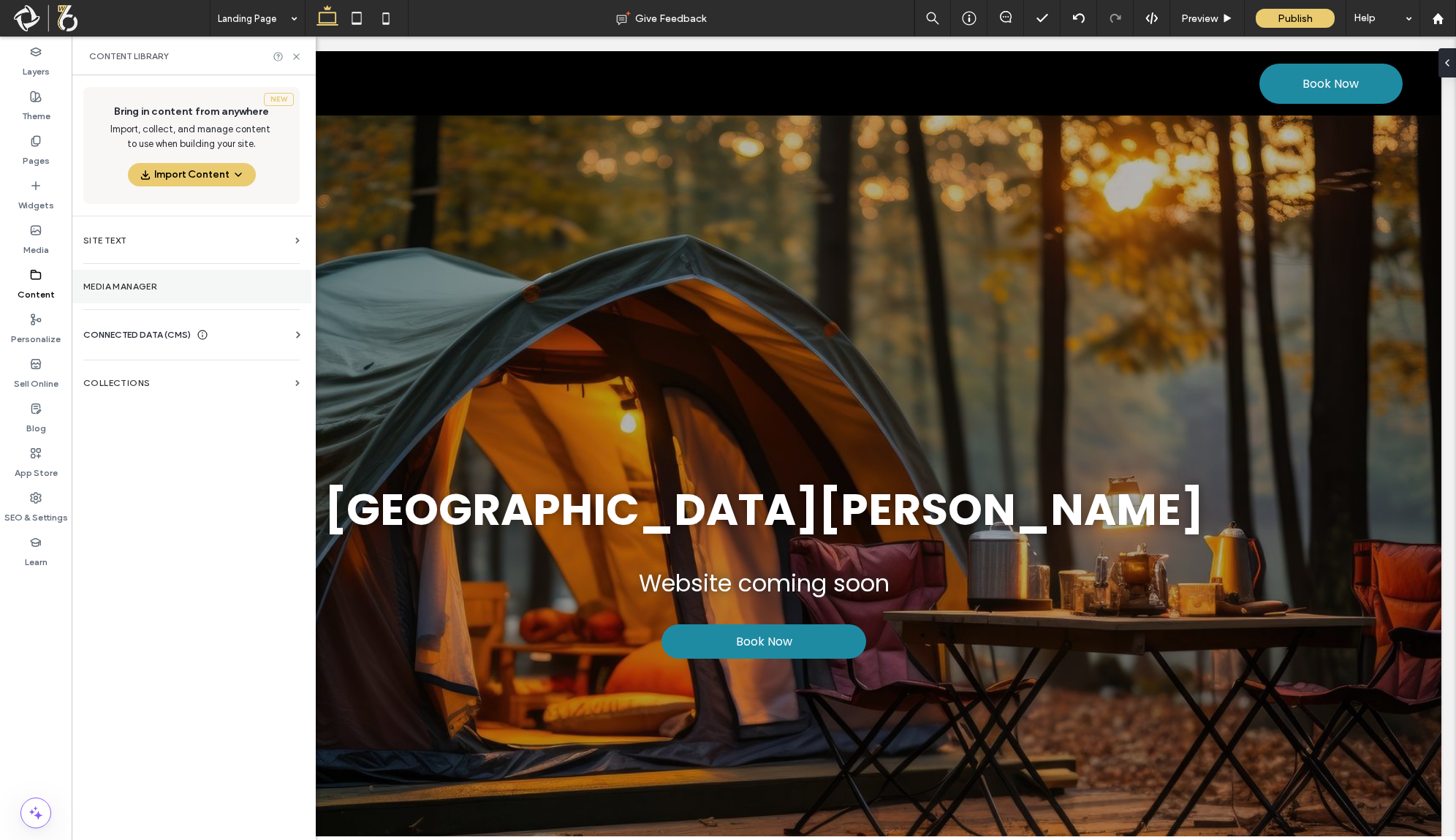
click at [161, 285] on label "Media Manager" at bounding box center [192, 286] width 217 height 10
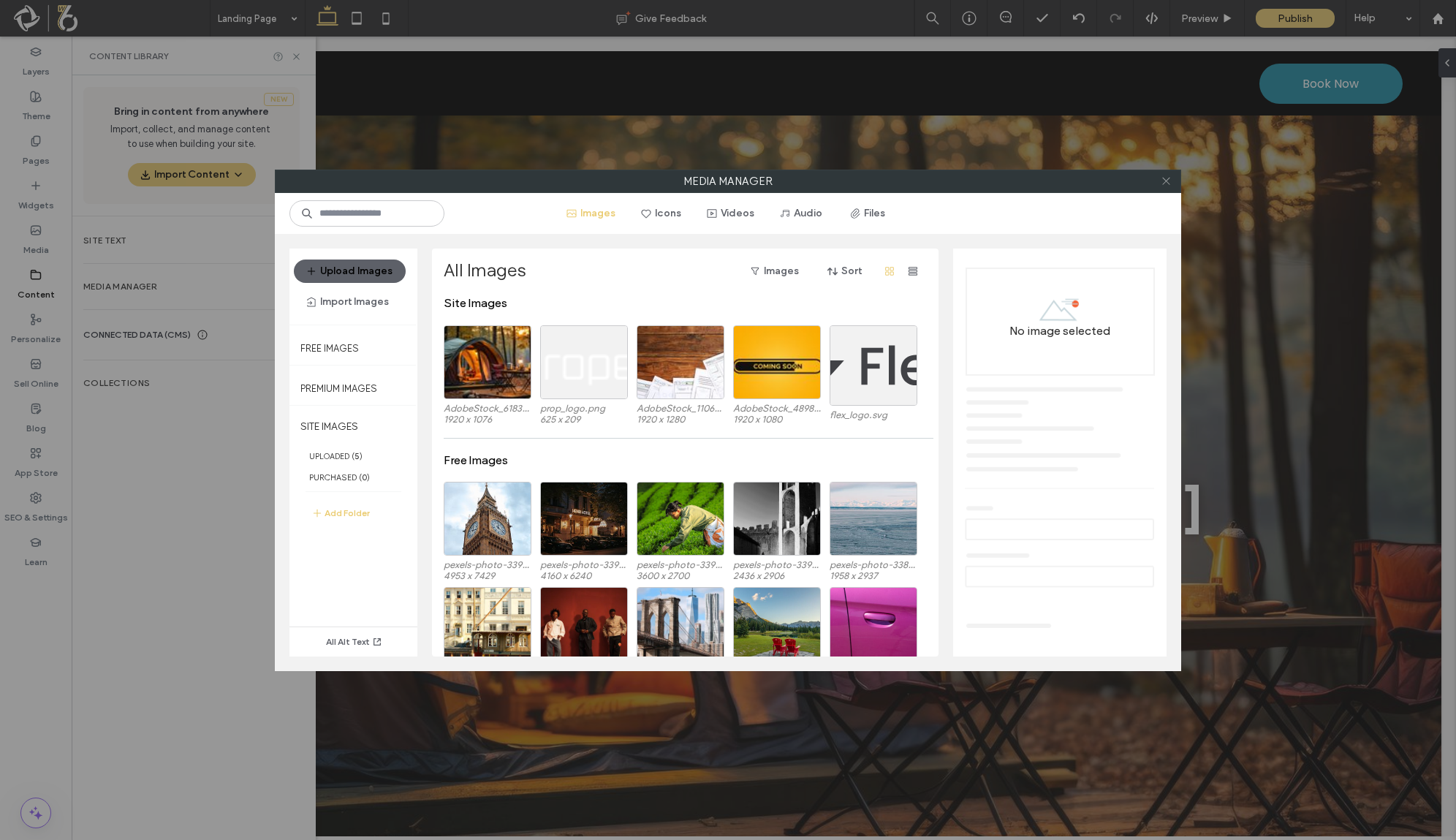
click at [1161, 182] on icon at bounding box center [1166, 181] width 11 height 11
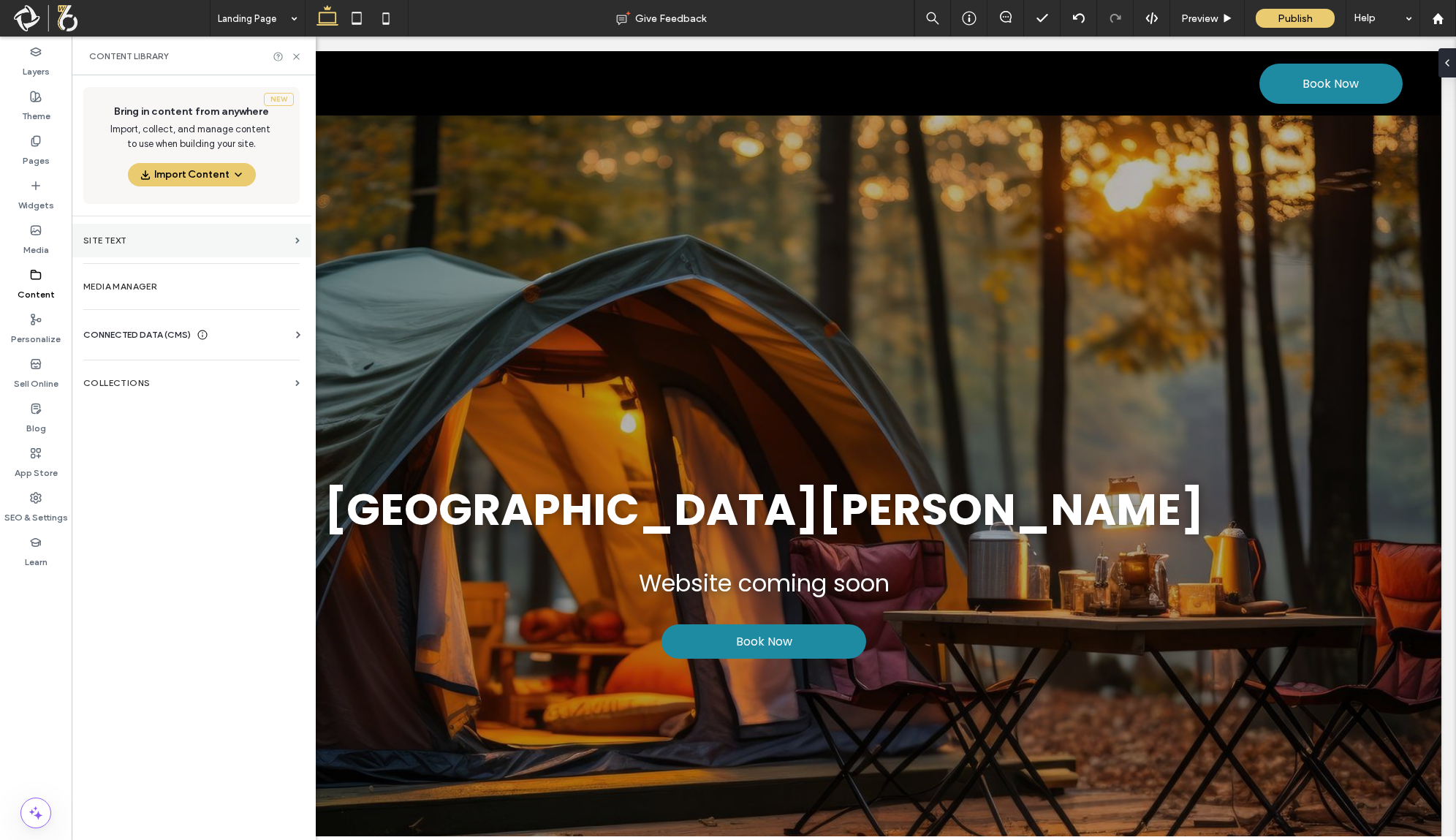
click at [138, 228] on section "Site Text" at bounding box center [191, 240] width 240 height 34
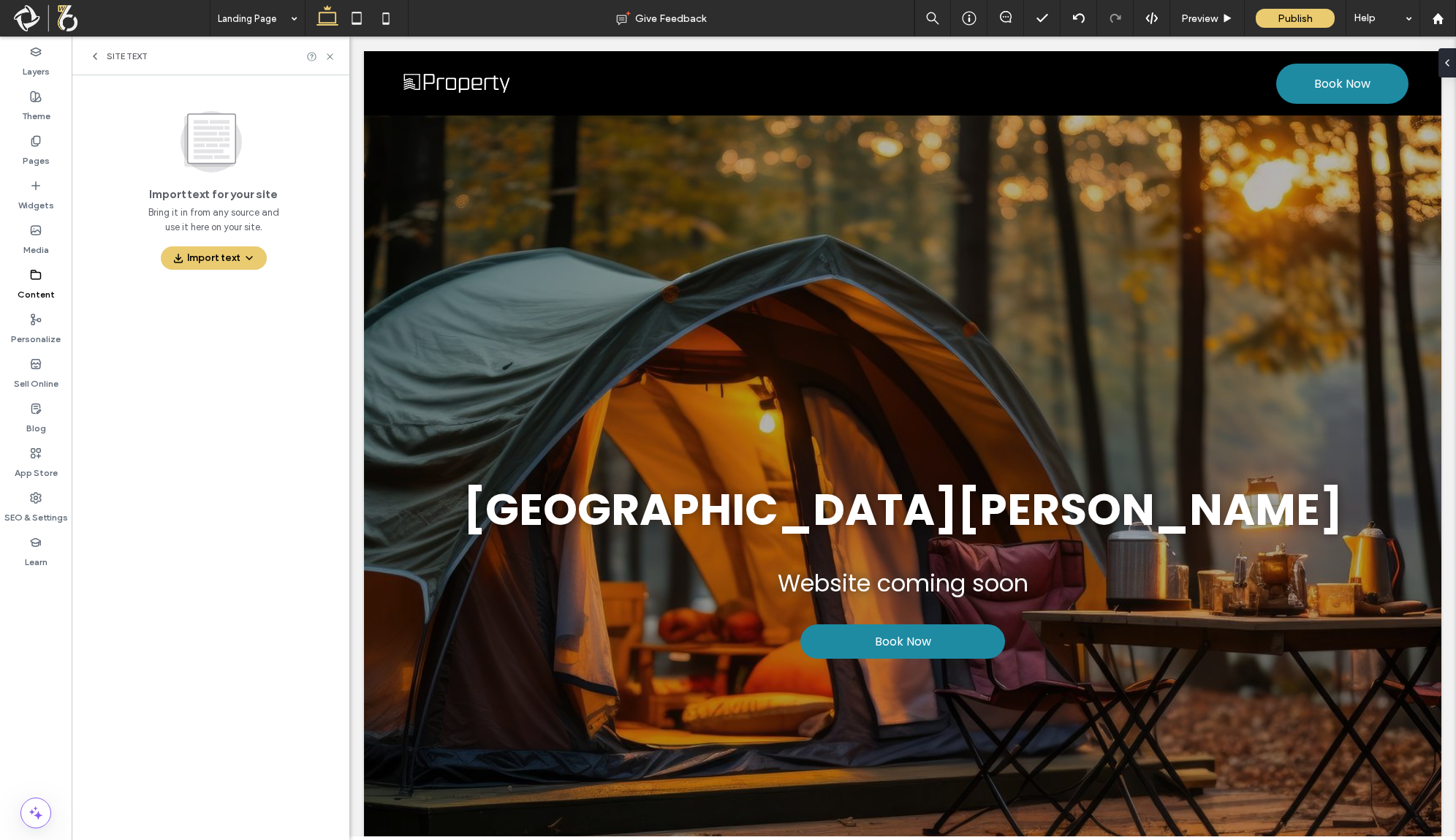
click at [90, 59] on icon at bounding box center [95, 56] width 12 height 12
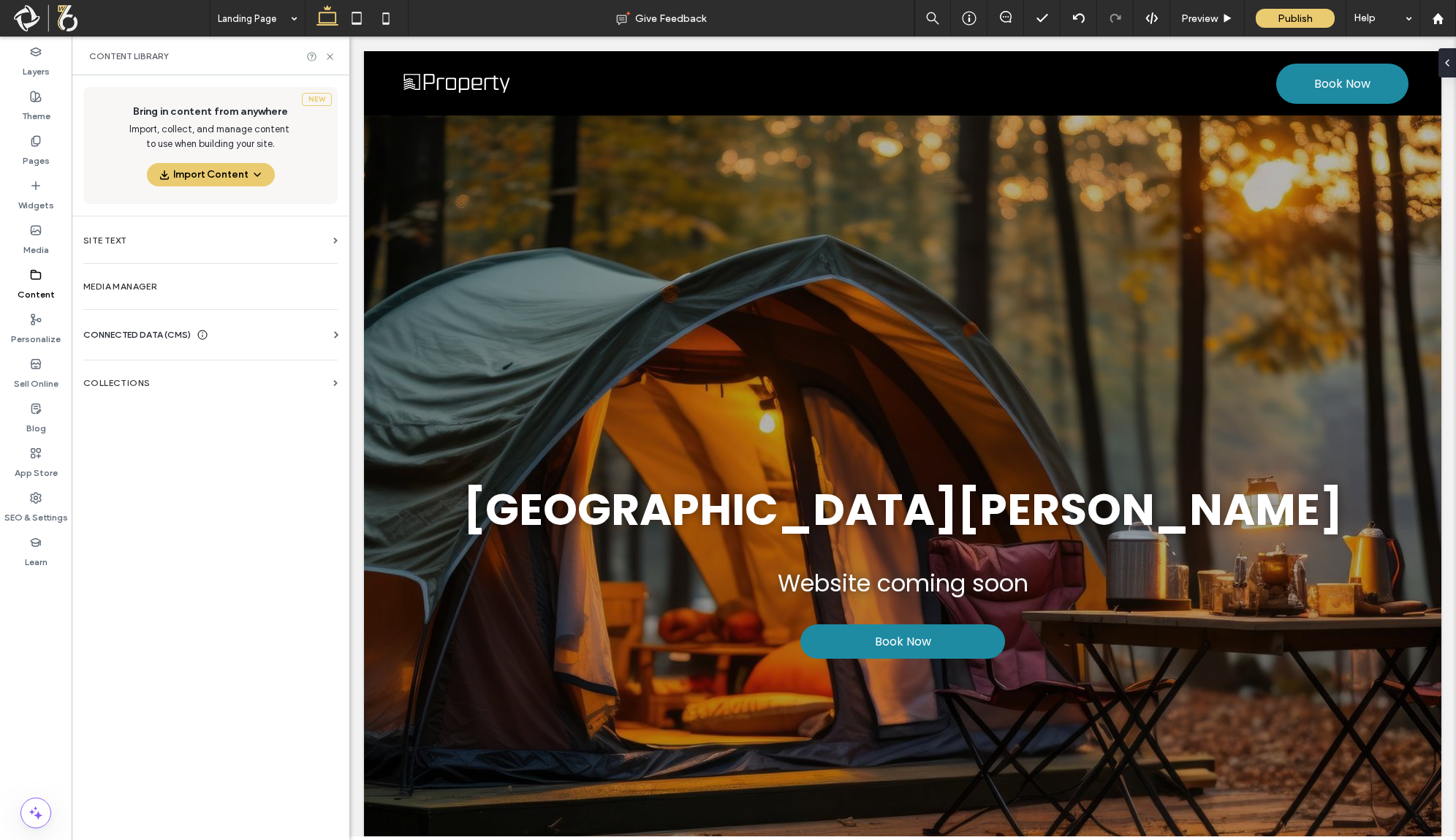
click at [90, 59] on span "Content Library" at bounding box center [129, 56] width 79 height 12
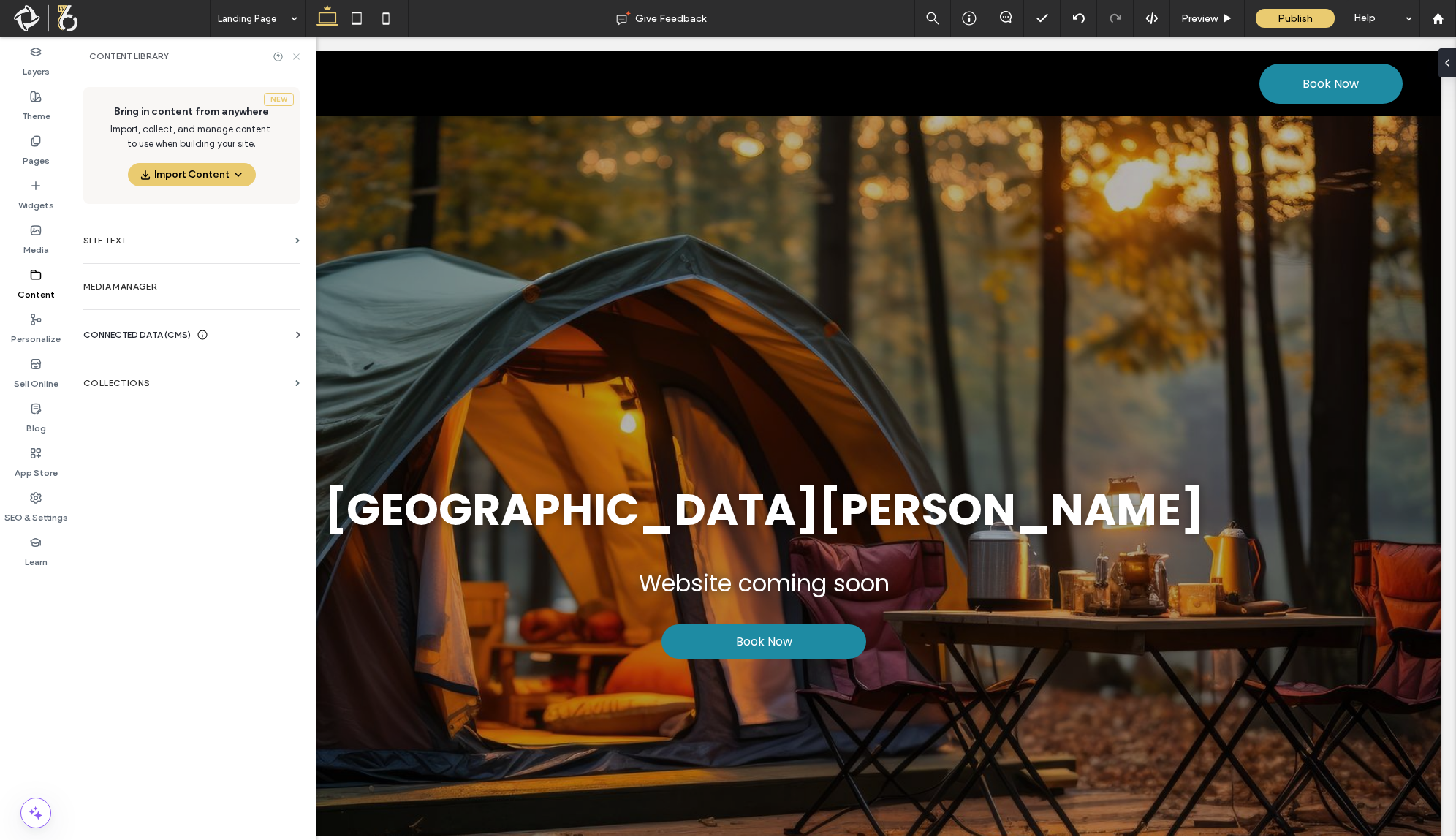
click at [295, 60] on icon at bounding box center [296, 57] width 11 height 11
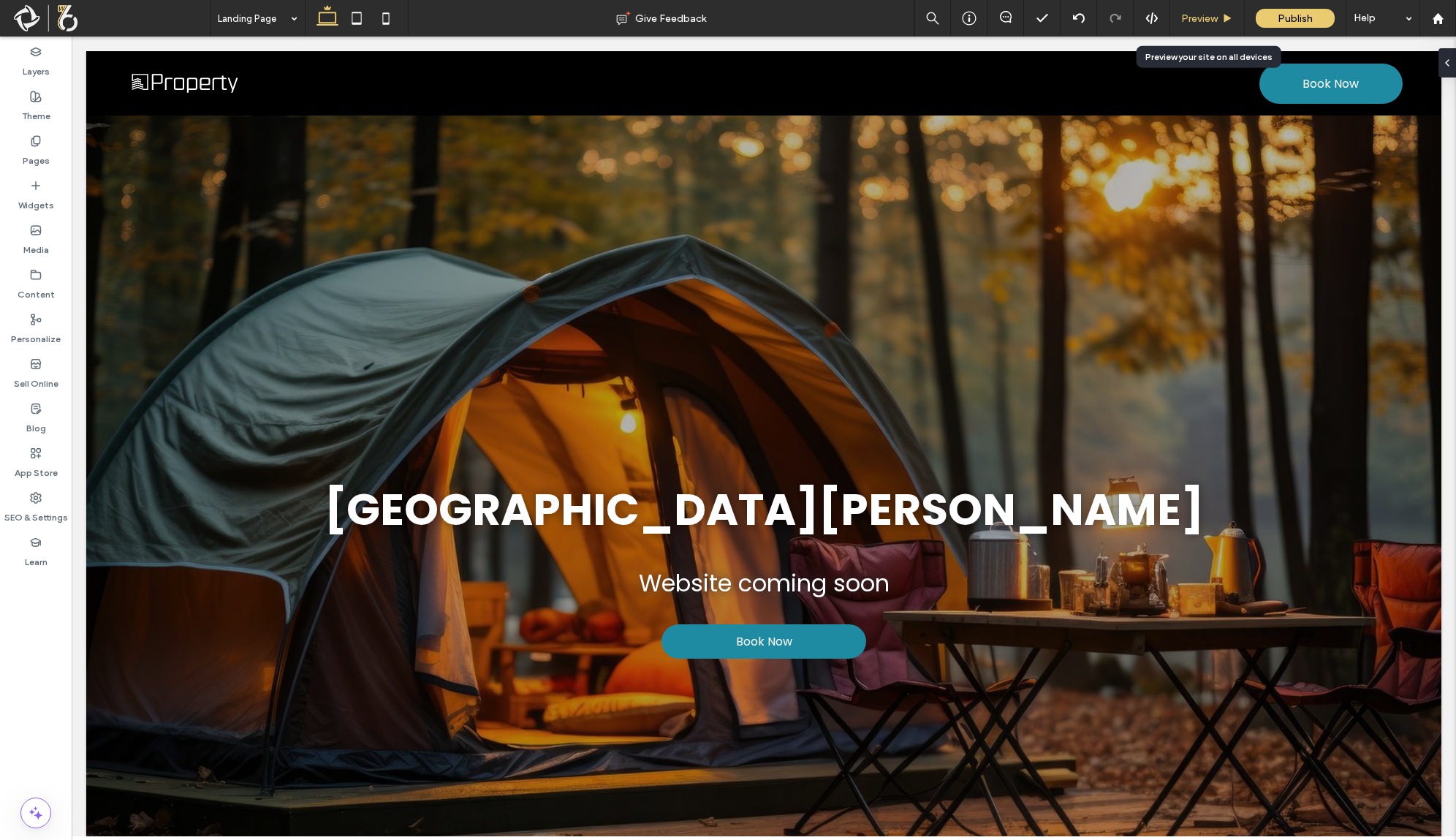
click at [1209, 17] on span "Preview" at bounding box center [1199, 19] width 37 height 13
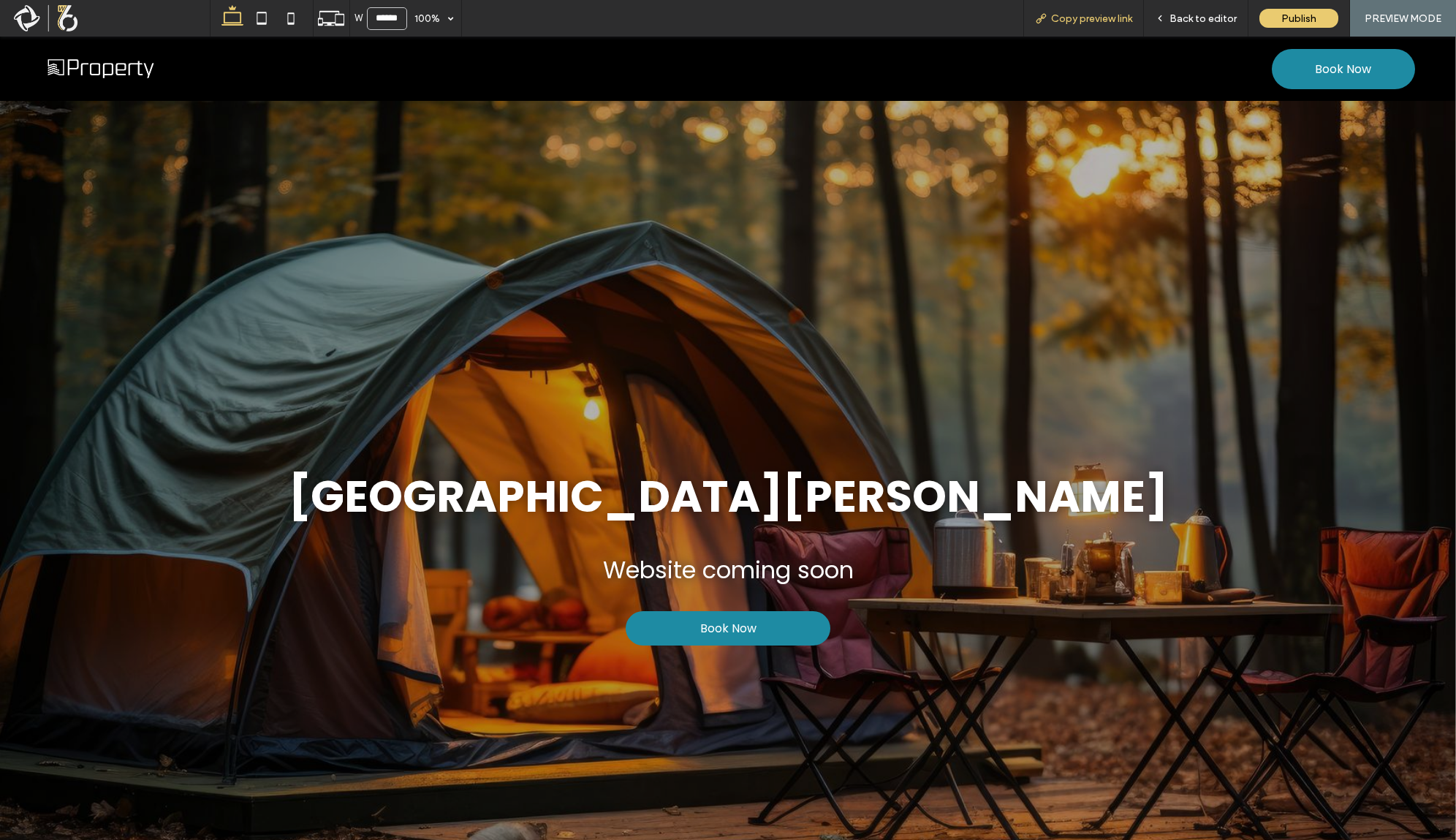
click at [1117, 24] on span "Copy preview link" at bounding box center [1091, 19] width 81 height 13
click at [1177, 21] on span "Back to editor" at bounding box center [1203, 19] width 68 height 13
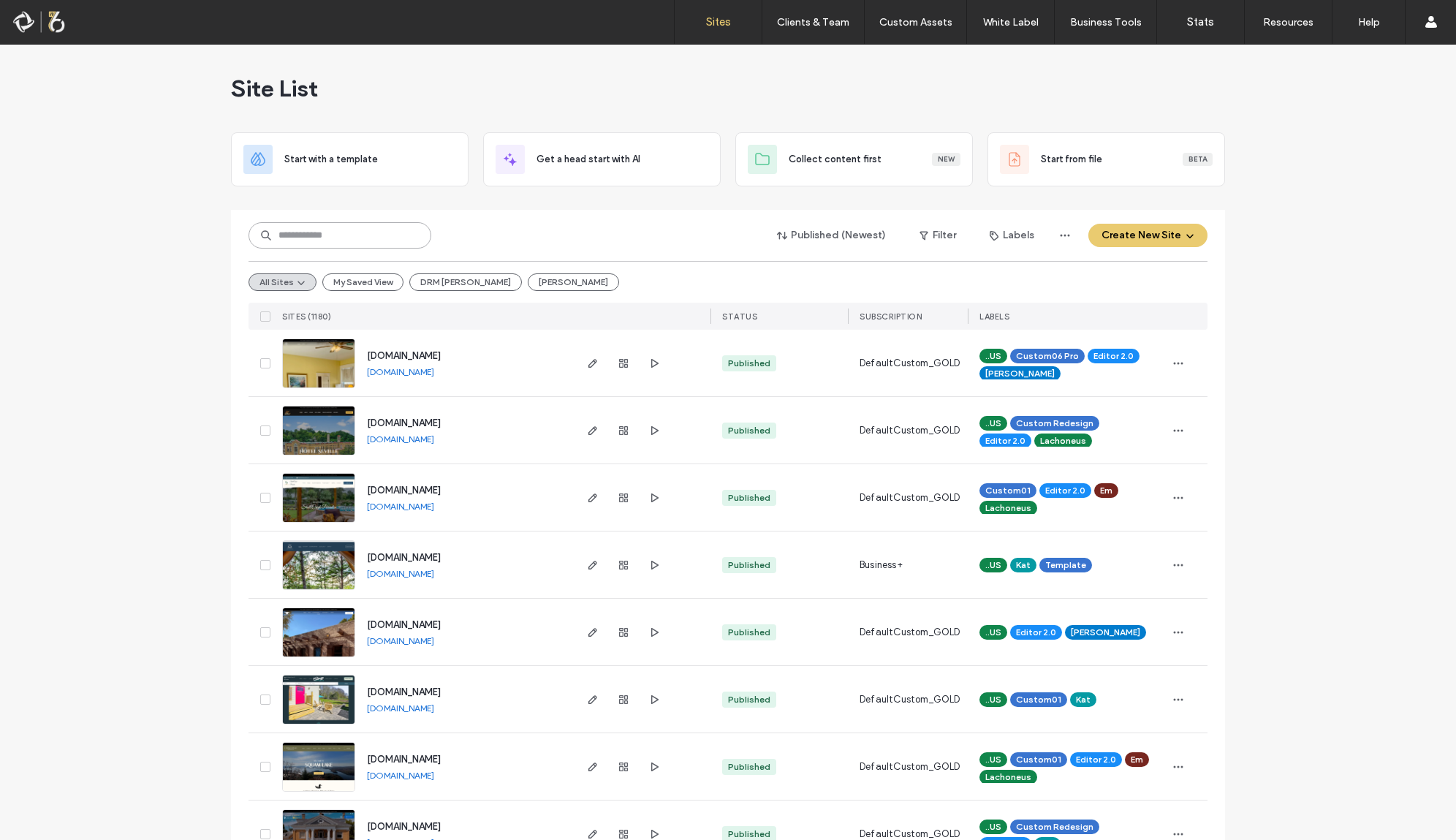
click at [373, 234] on input at bounding box center [339, 236] width 183 height 27
type input "*"
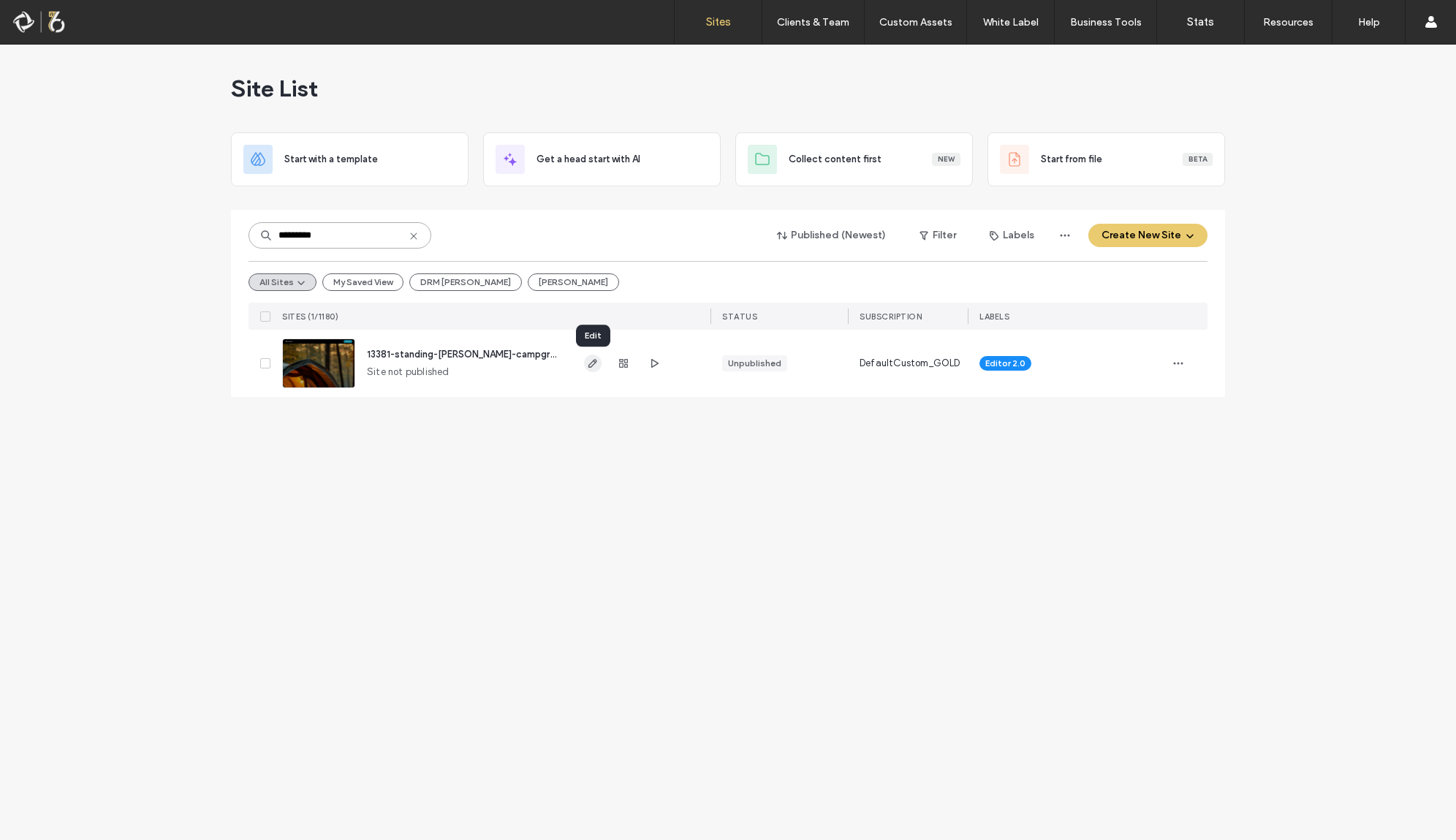
type input "*********"
click at [588, 366] on icon "button" at bounding box center [592, 363] width 12 height 12
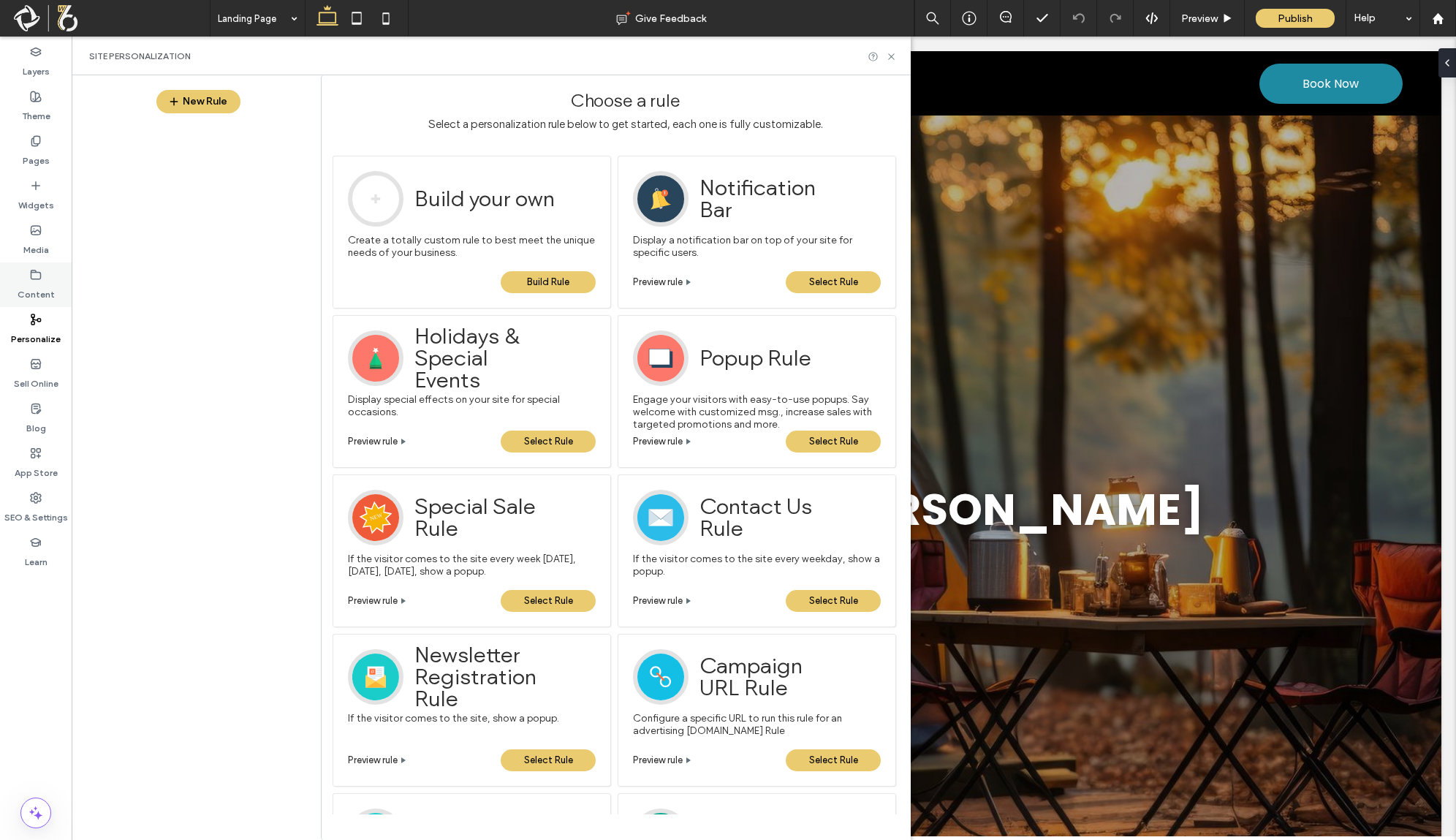
click at [42, 279] on div "Content" at bounding box center [35, 284] width 71 height 45
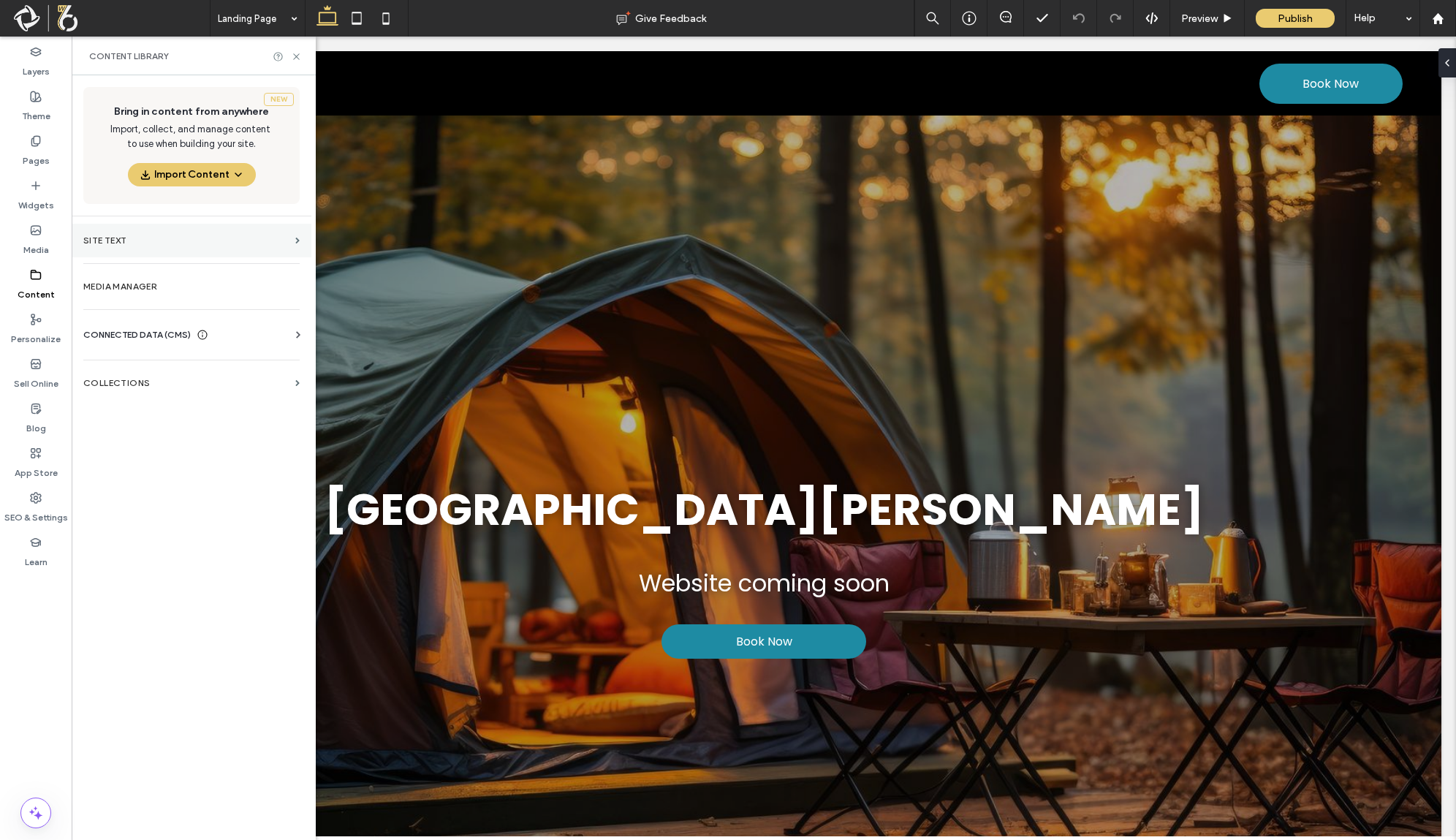
click at [114, 244] on label "Site Text" at bounding box center [186, 240] width 206 height 10
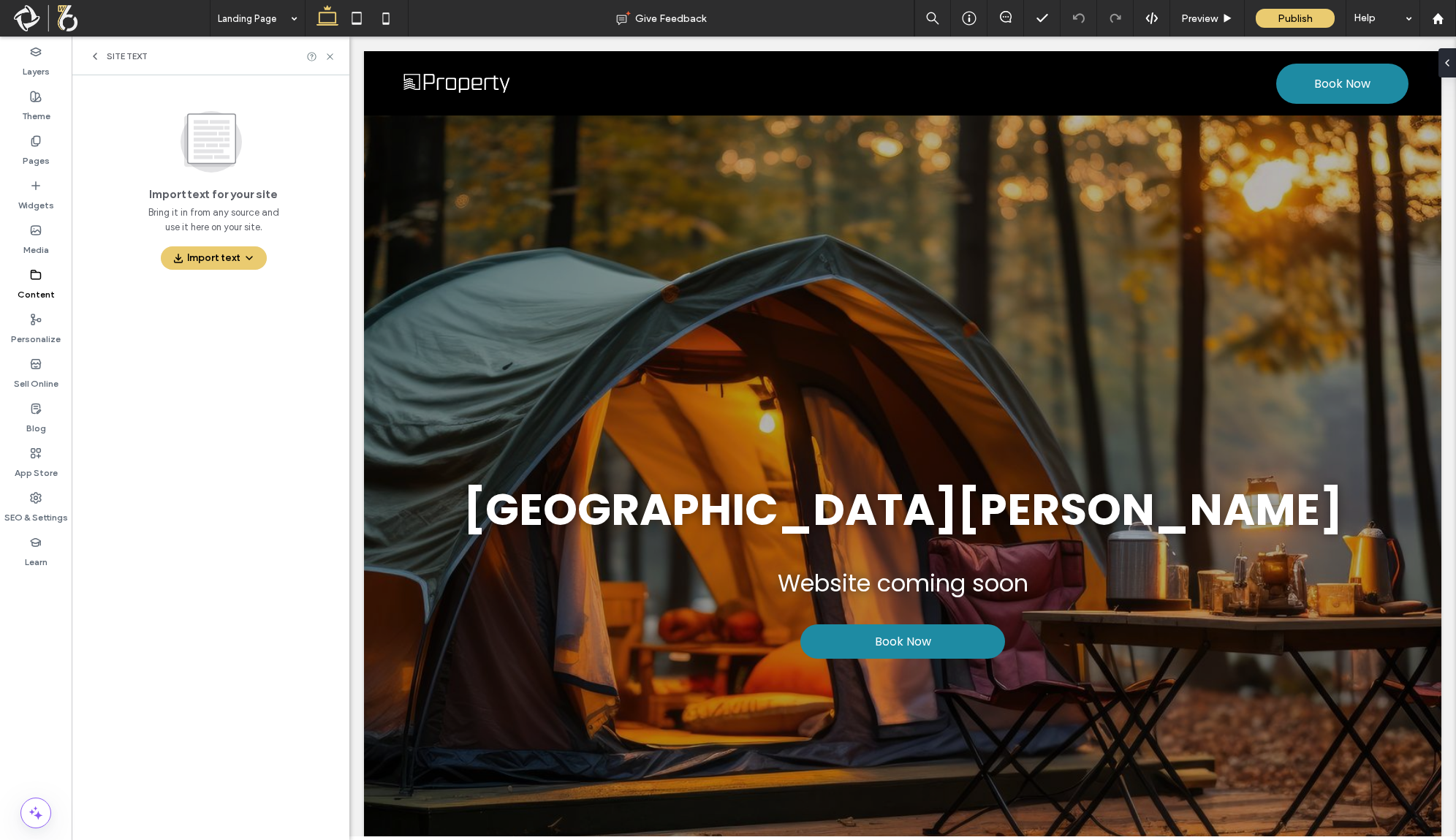
click at [95, 57] on use at bounding box center [95, 56] width 3 height 6
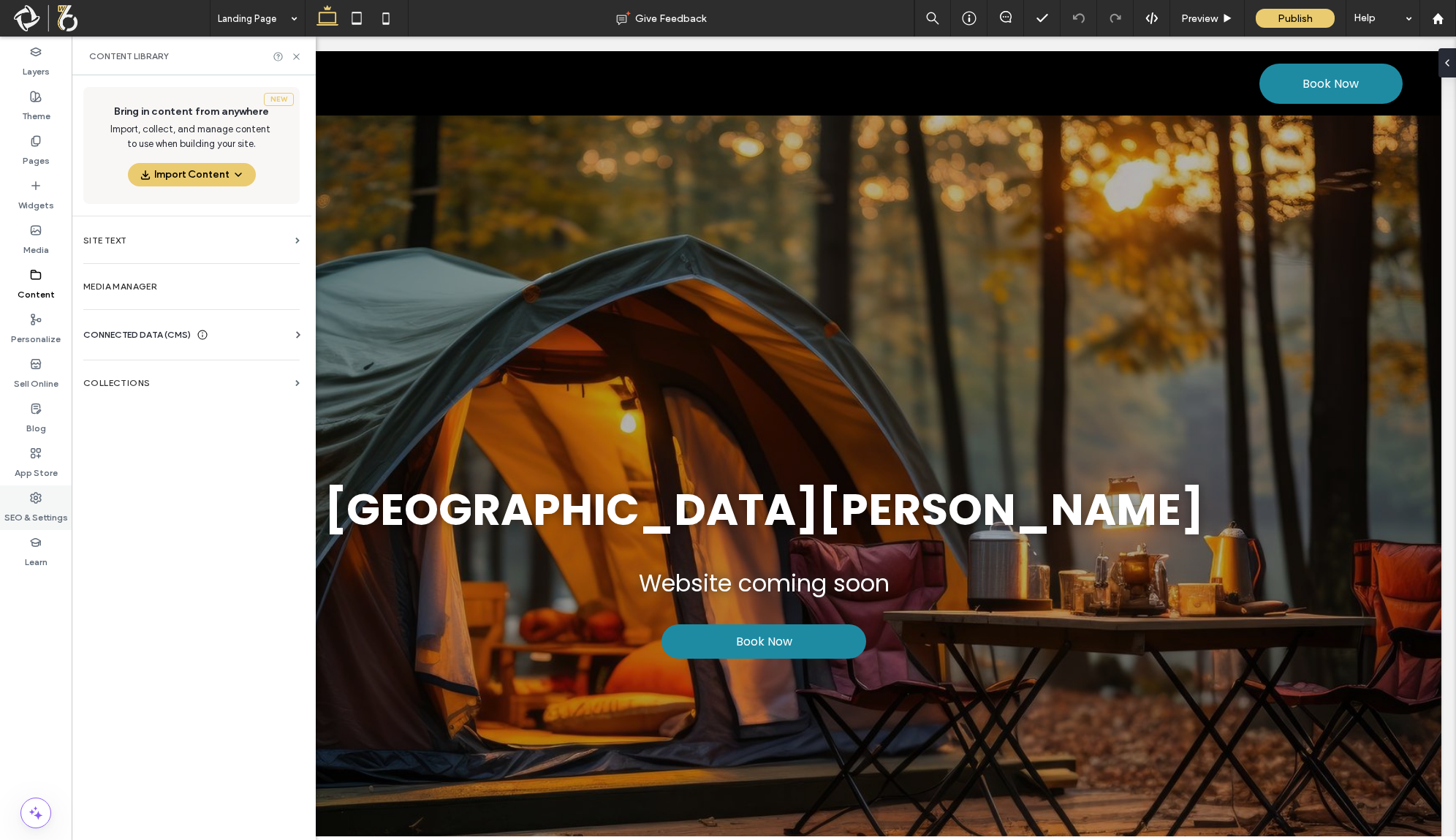
click at [38, 493] on icon at bounding box center [35, 497] width 12 height 12
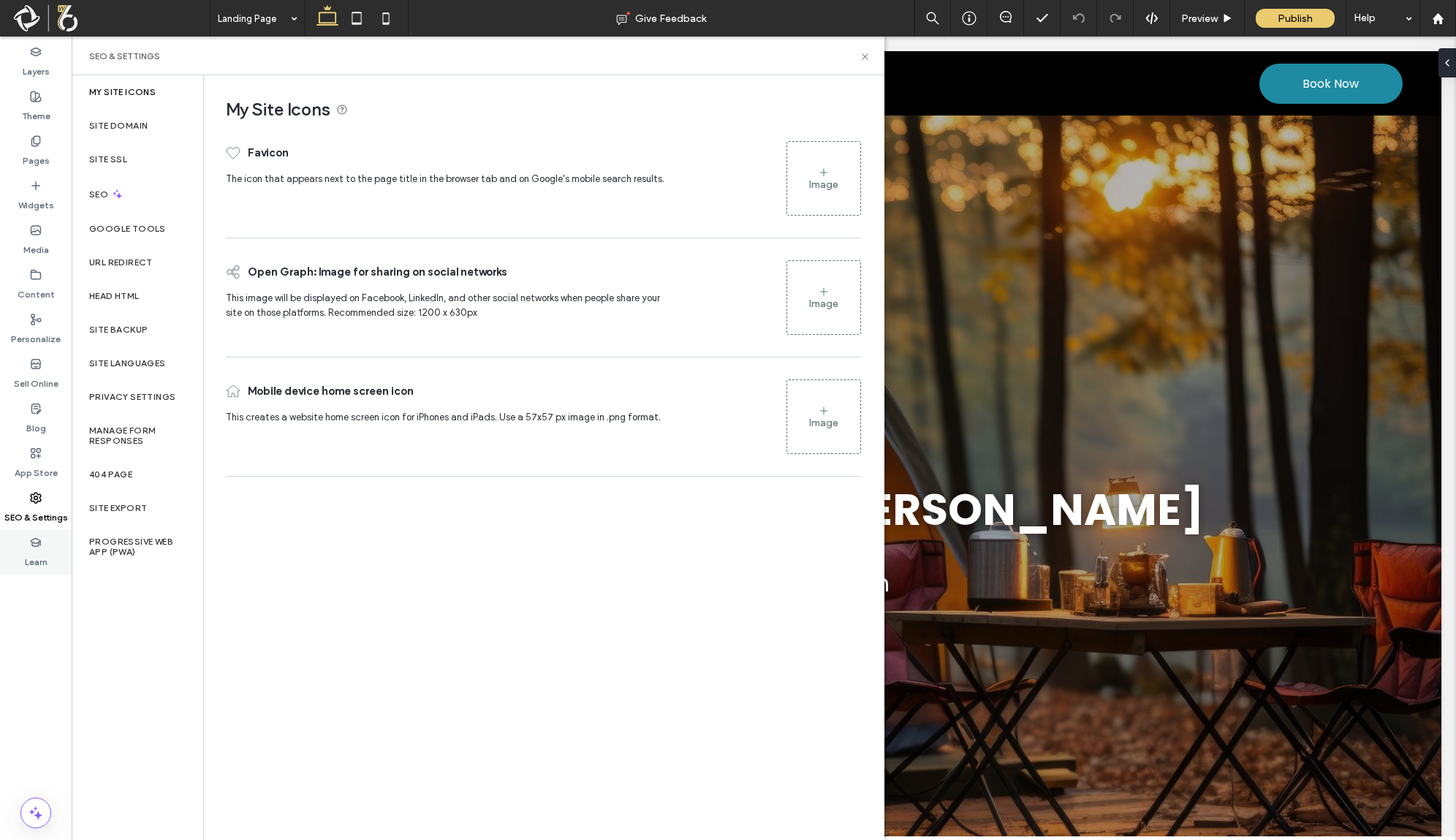
click at [42, 560] on label "Learn" at bounding box center [36, 559] width 23 height 20
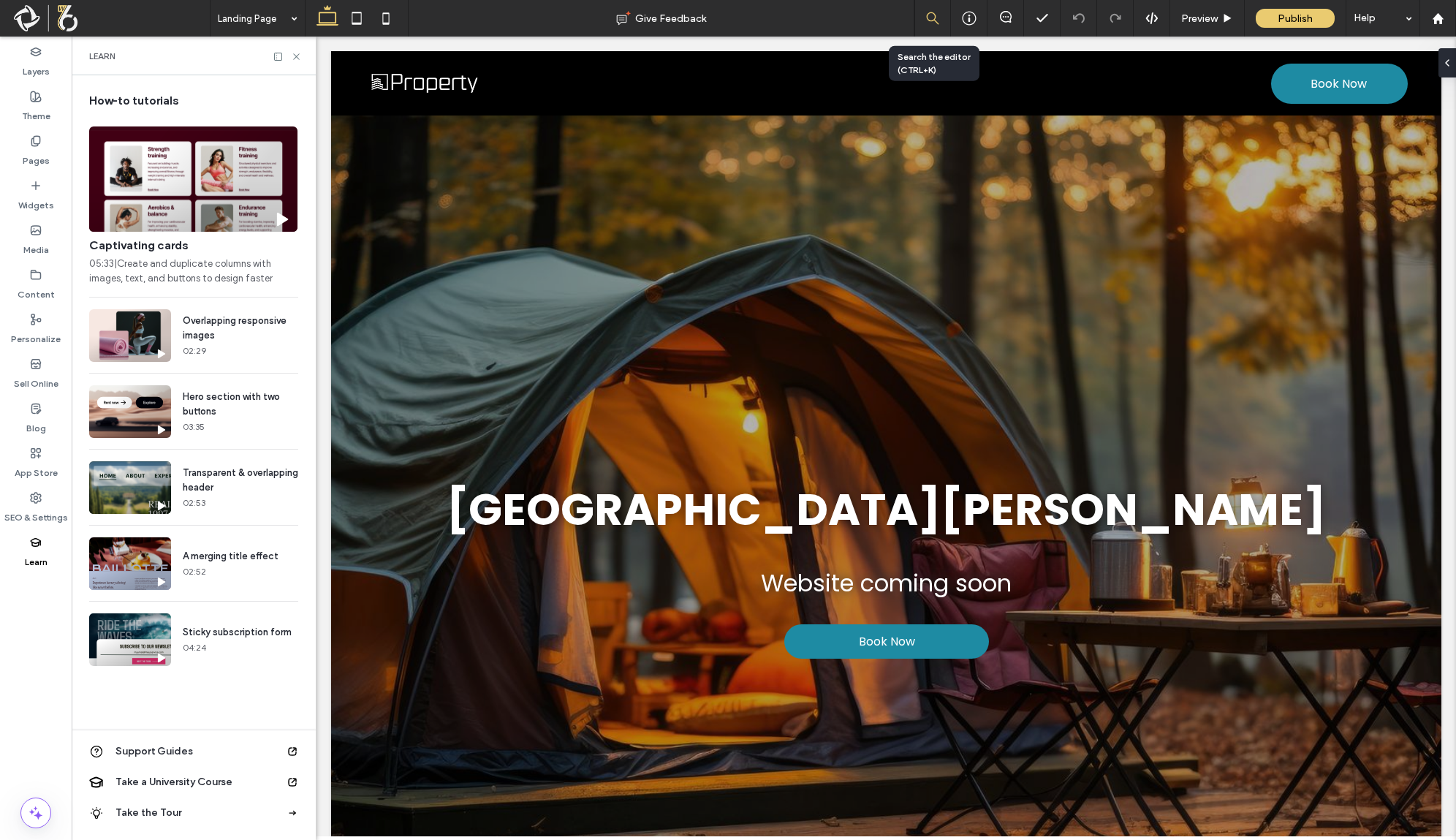
click at [927, 13] on icon at bounding box center [932, 18] width 13 height 13
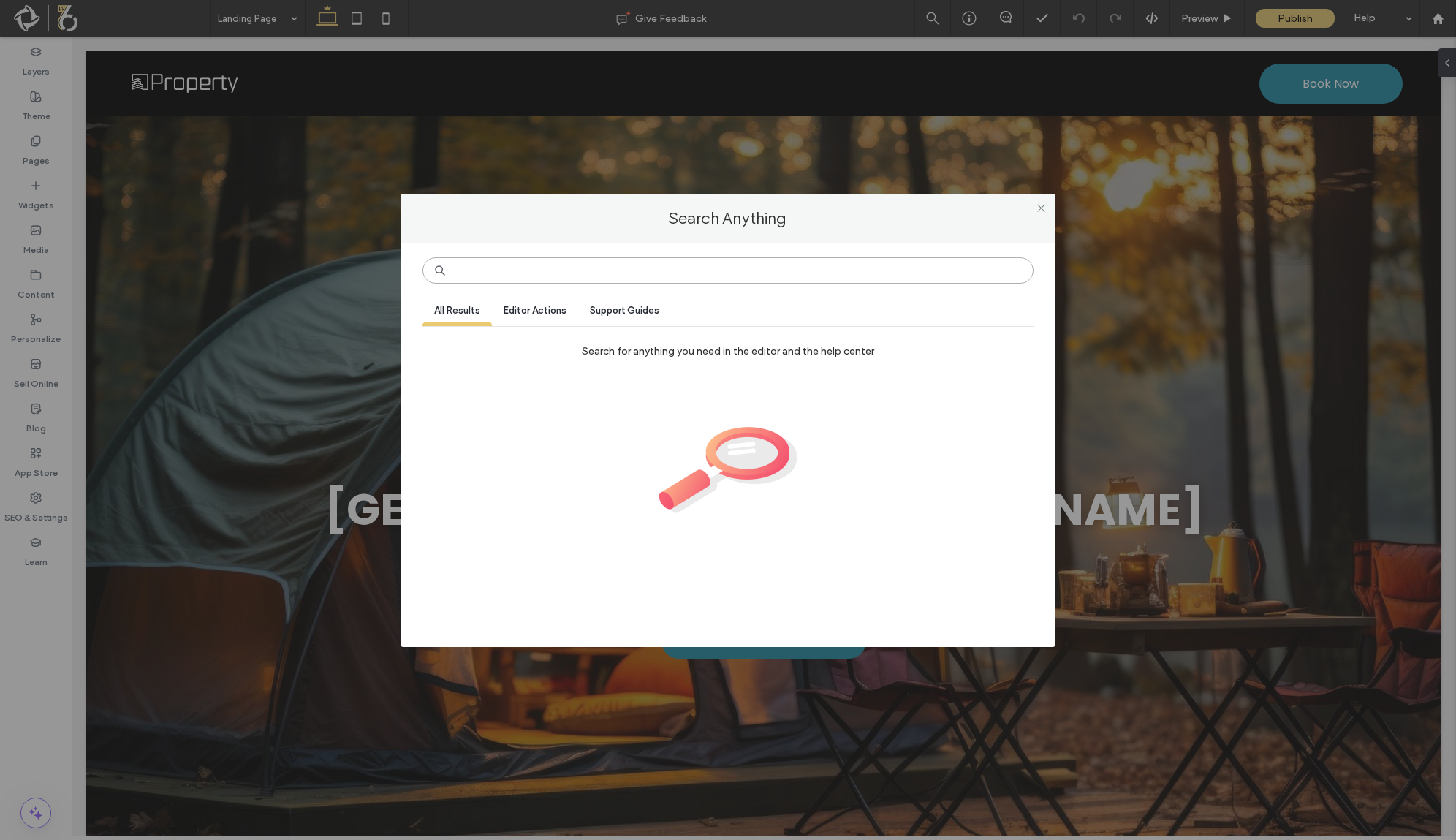
click at [608, 266] on input at bounding box center [728, 271] width 611 height 27
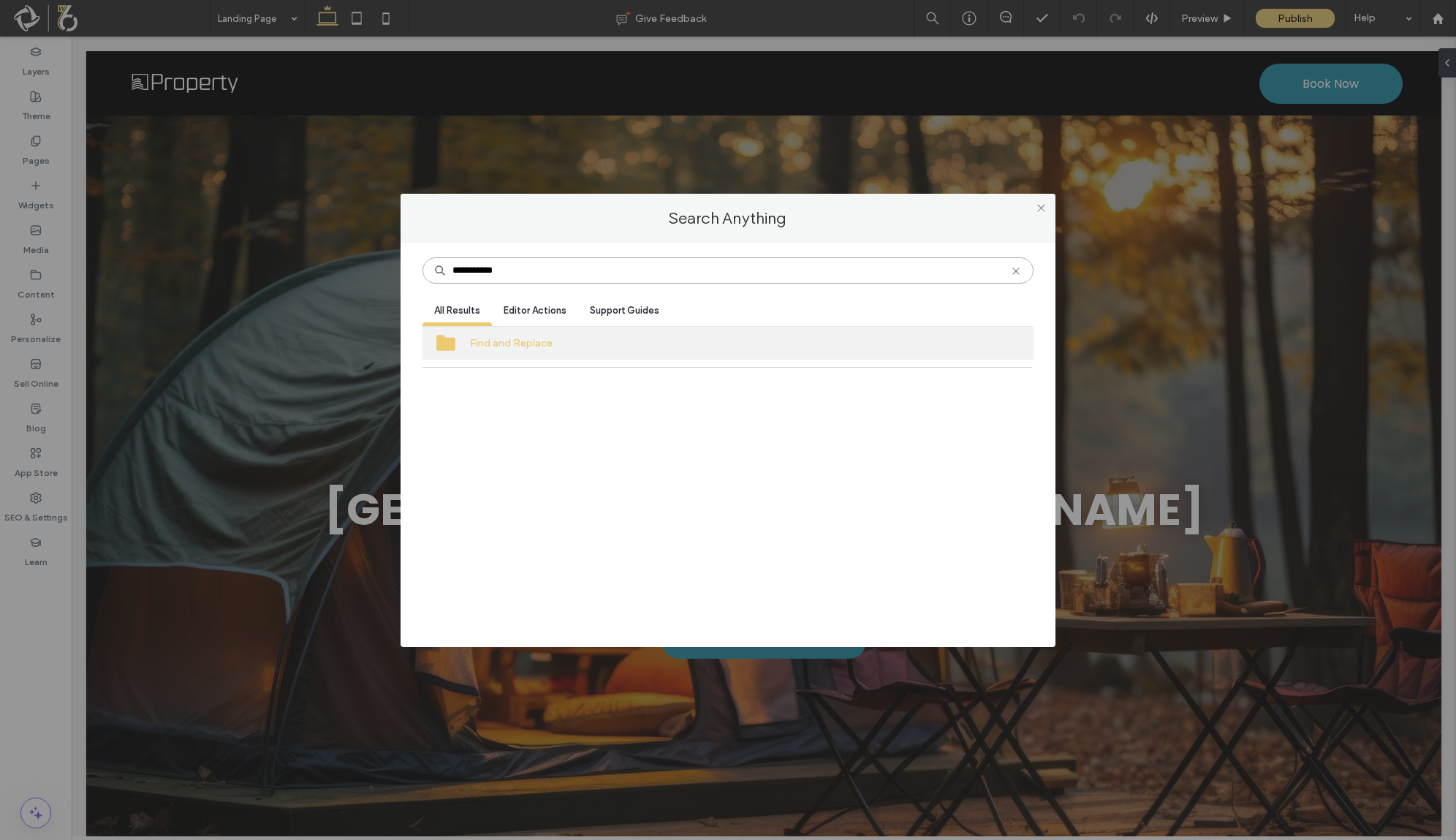
type input "**********"
click at [530, 346] on label "Find and Replace" at bounding box center [511, 343] width 82 height 27
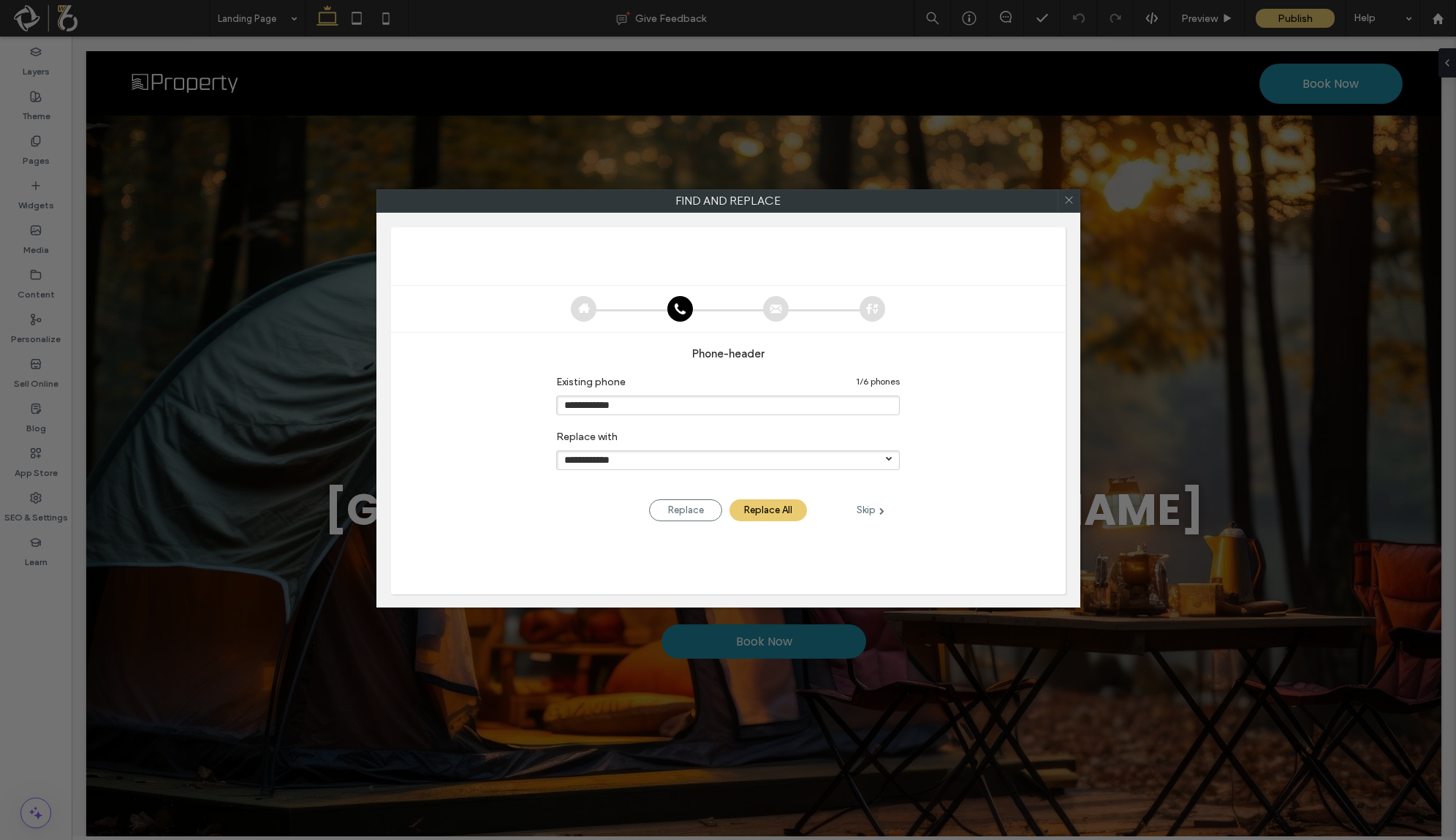
click at [668, 399] on input "**********" at bounding box center [727, 405] width 343 height 20
click at [1069, 203] on icon at bounding box center [1069, 200] width 21 height 21
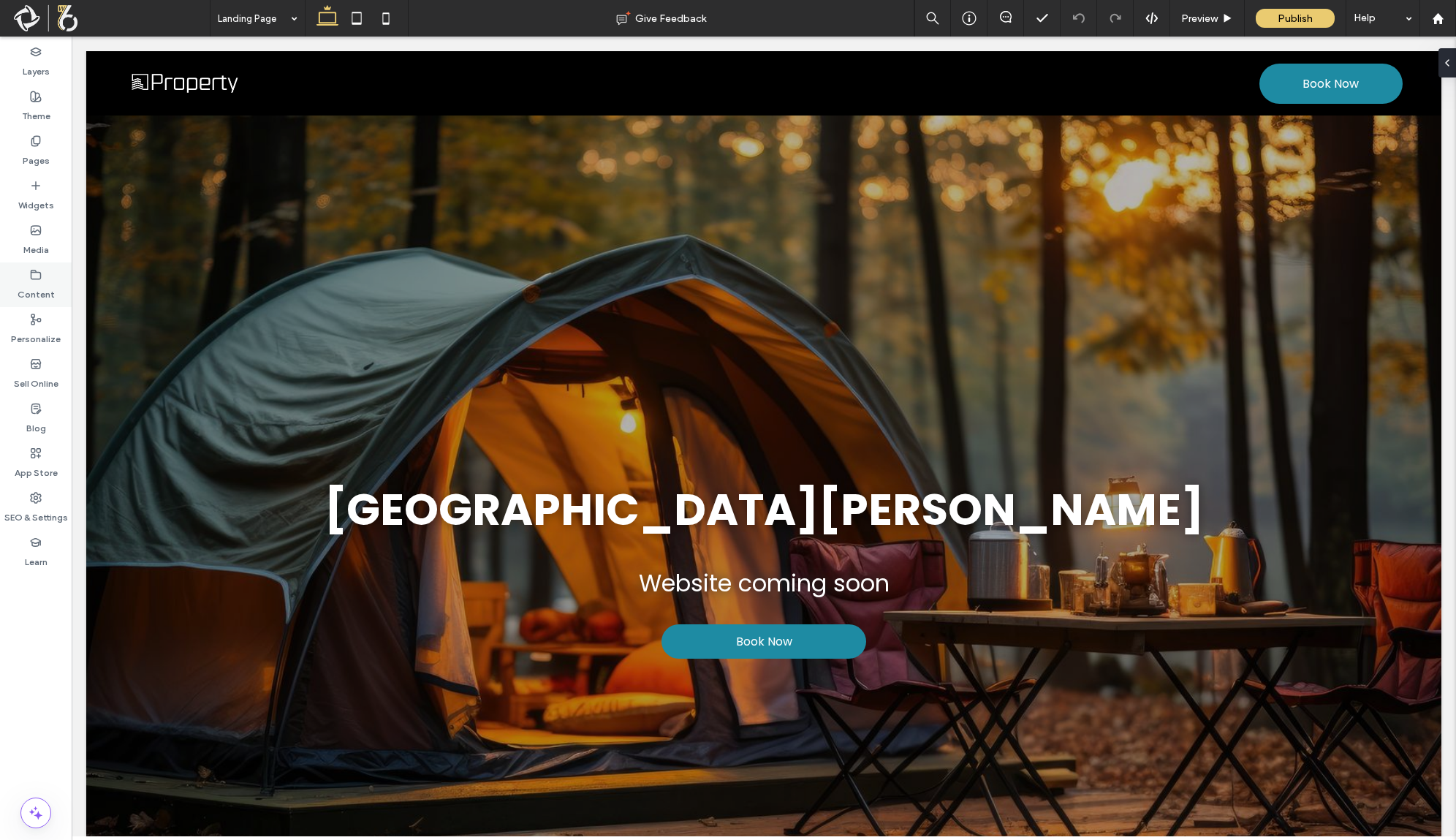
click at [51, 281] on label "Content" at bounding box center [35, 291] width 37 height 20
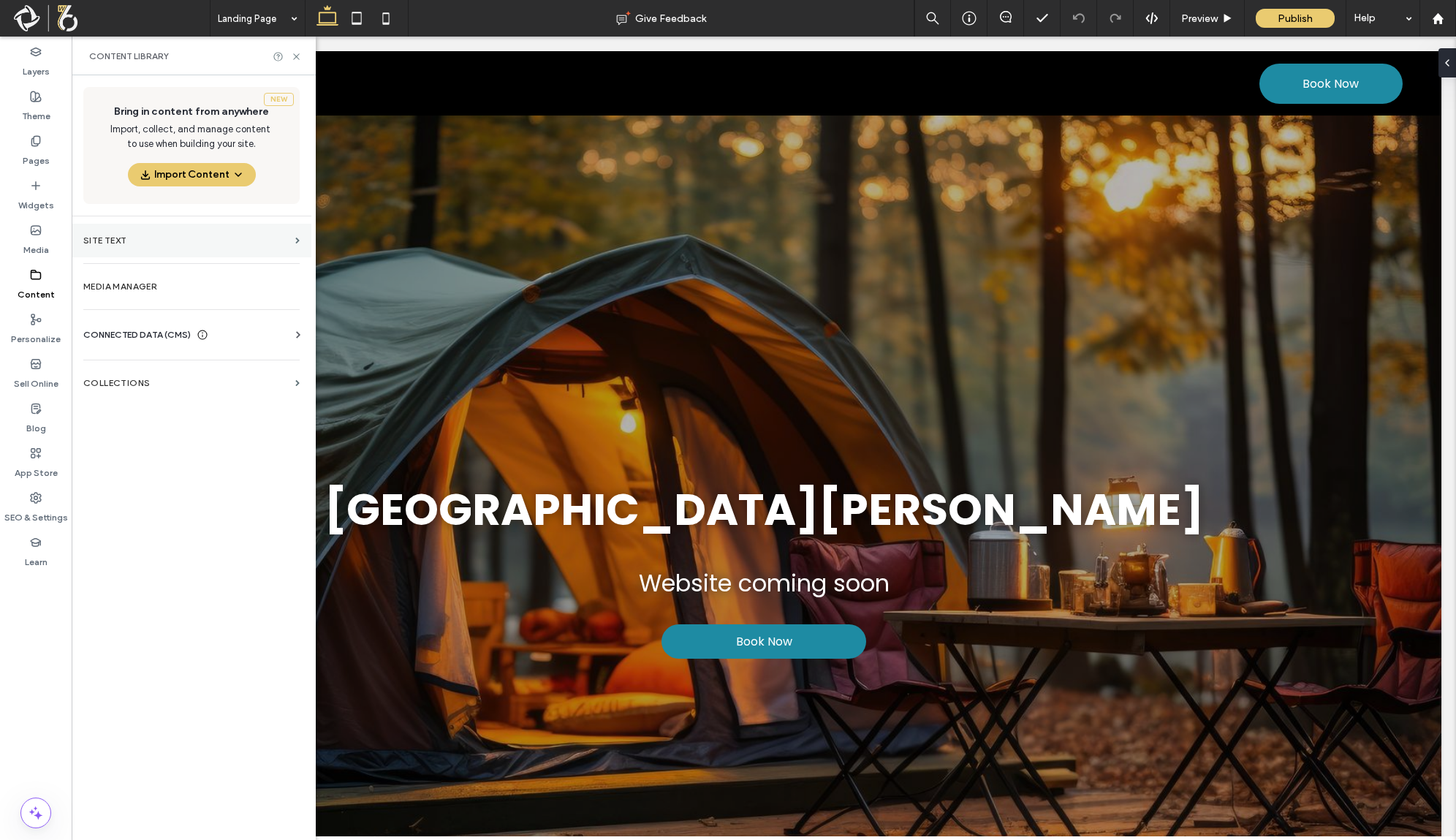
click at [142, 244] on label "Site Text" at bounding box center [186, 240] width 206 height 10
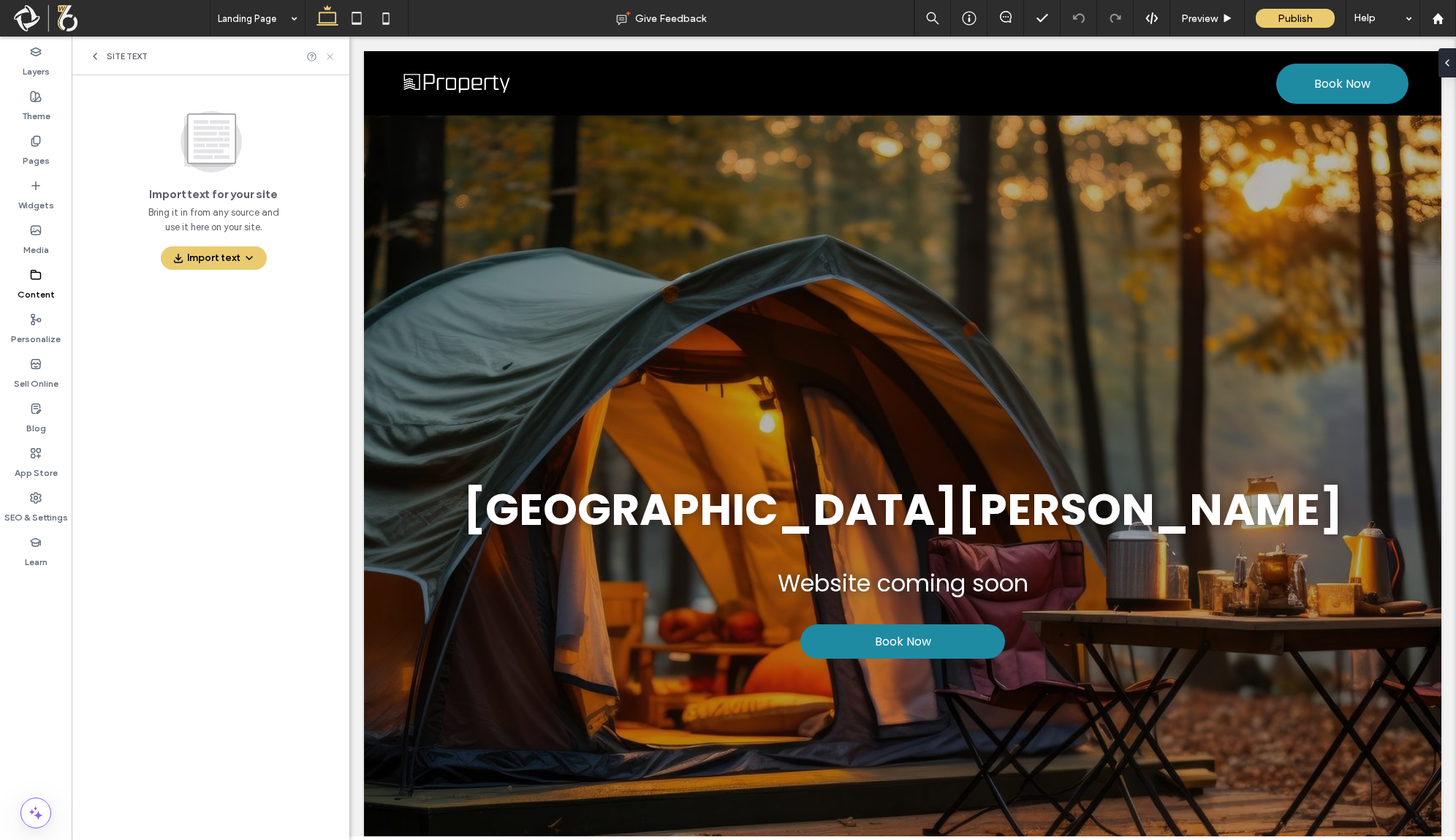
click at [327, 54] on icon at bounding box center [330, 57] width 11 height 11
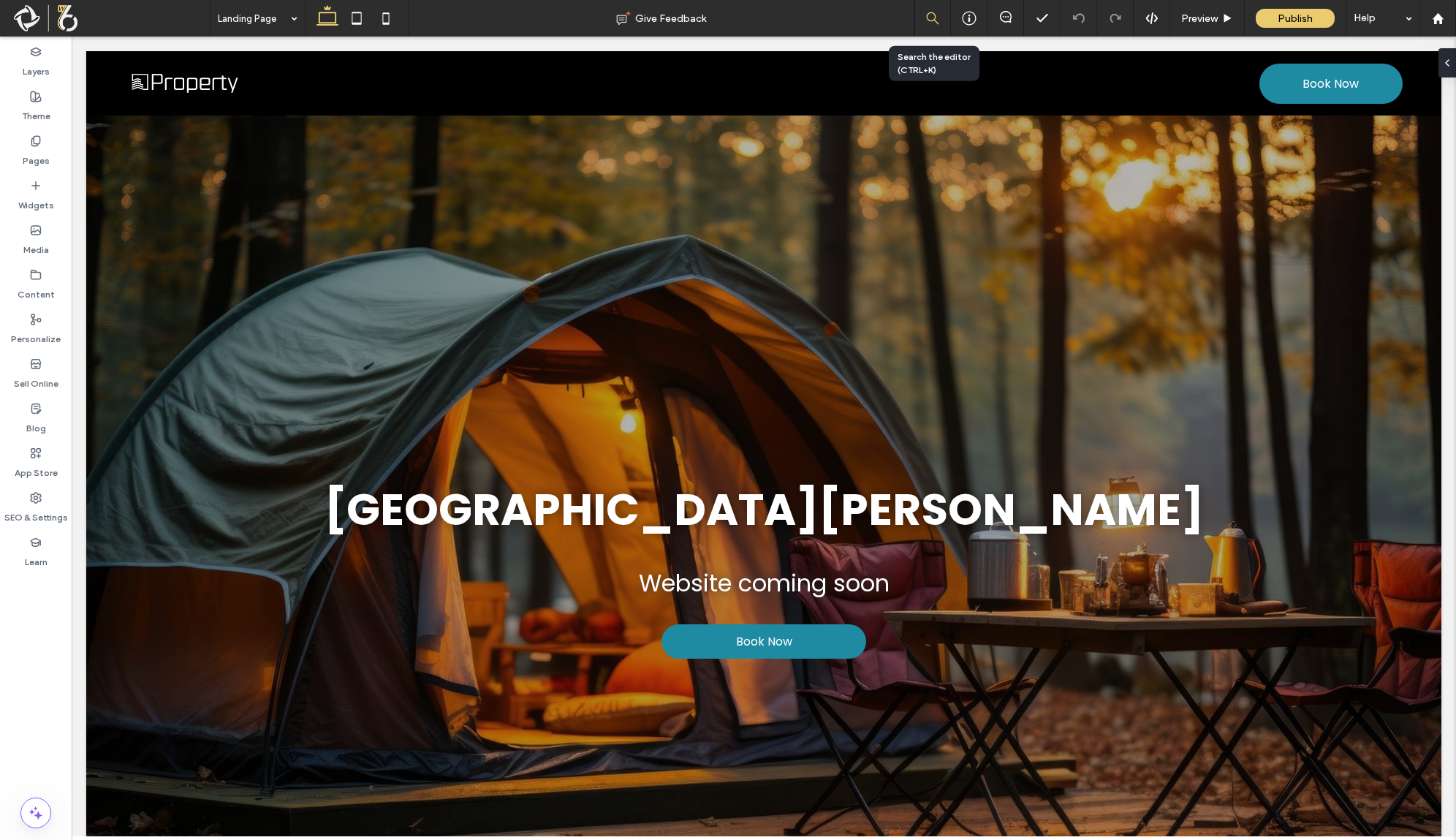
click at [942, 22] on div at bounding box center [932, 18] width 35 height 13
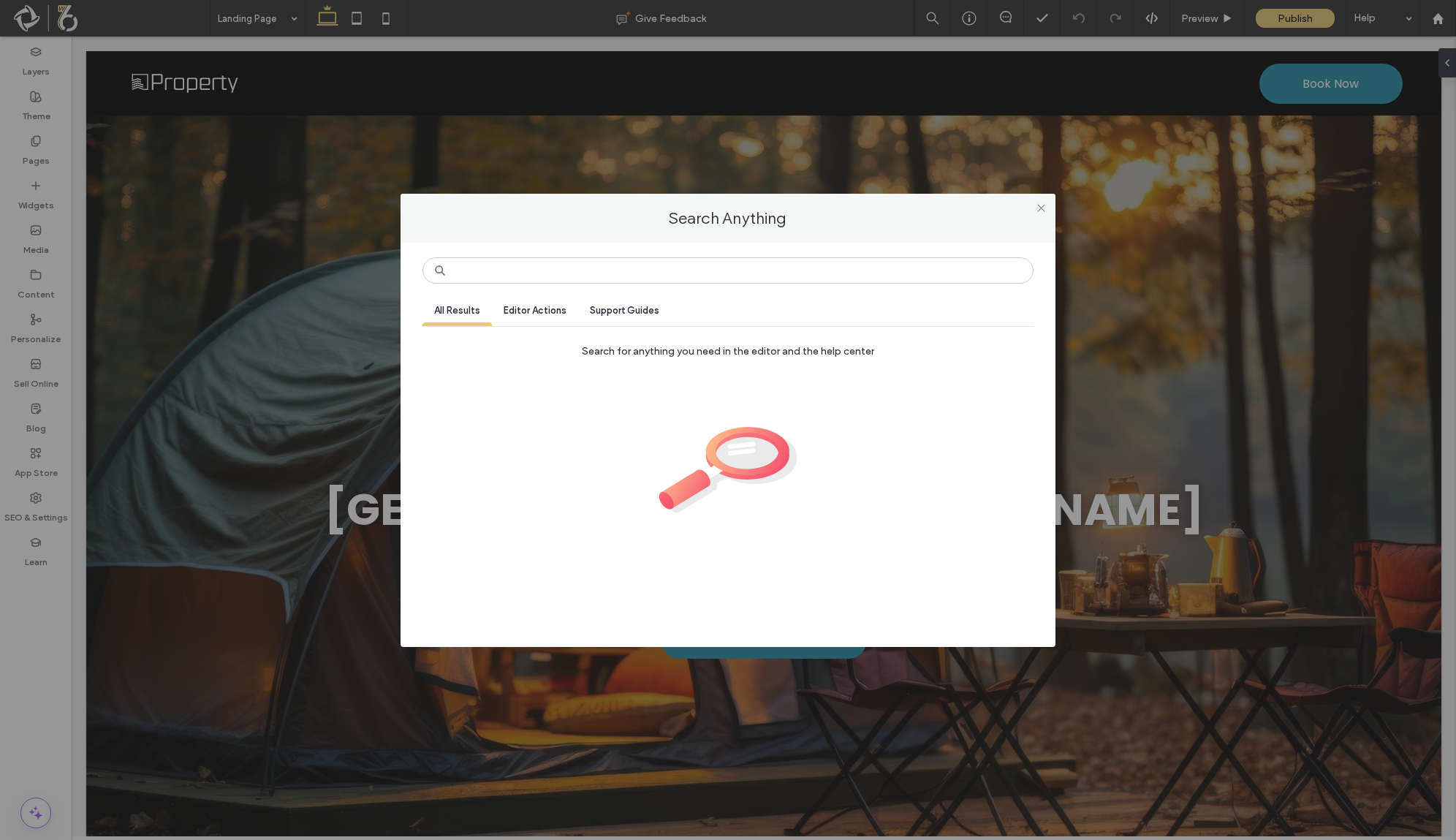
click at [571, 308] on div "Editor Actions" at bounding box center [535, 312] width 86 height 28
click at [572, 275] on input at bounding box center [728, 271] width 611 height 27
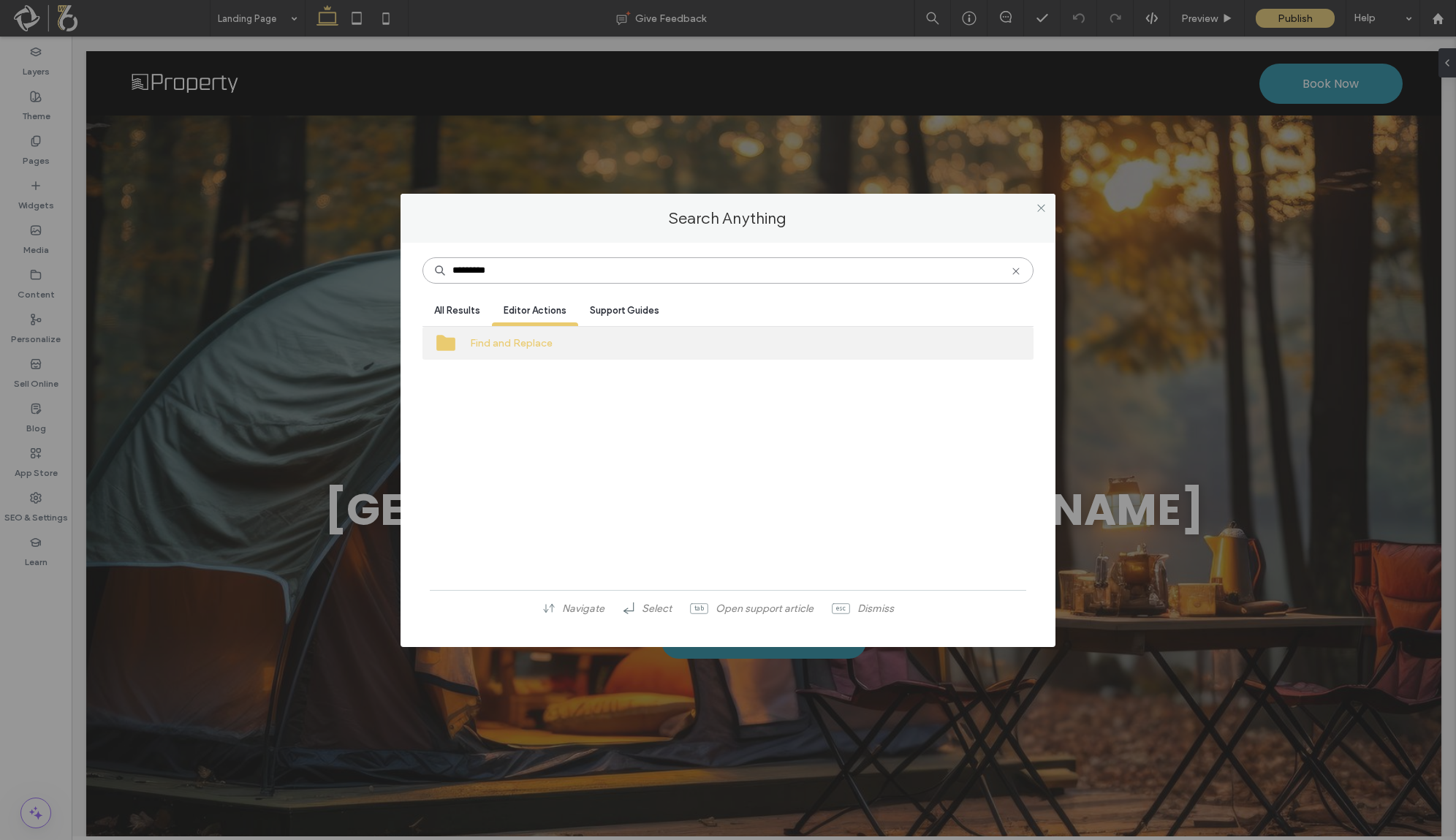
type input "********"
drag, startPoint x: 526, startPoint y: 345, endPoint x: 472, endPoint y: 343, distance: 54.0
click at [472, 343] on label "Find and Replace" at bounding box center [511, 343] width 82 height 27
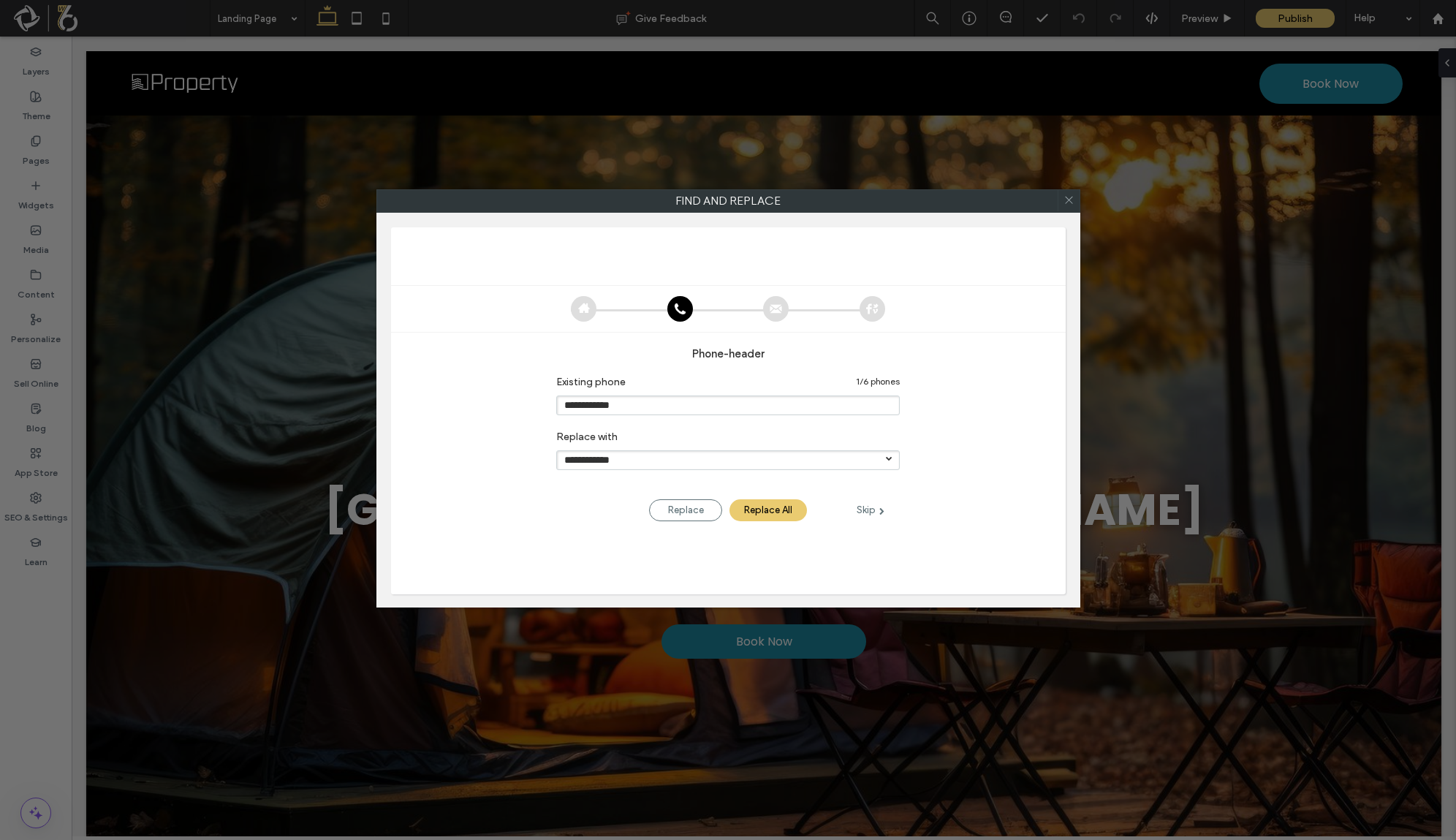
click at [591, 311] on li at bounding box center [583, 309] width 26 height 26
drag, startPoint x: 580, startPoint y: 309, endPoint x: 659, endPoint y: 309, distance: 79.0
click at [580, 309] on use at bounding box center [583, 307] width 12 height 10
drag, startPoint x: 671, startPoint y: 309, endPoint x: 613, endPoint y: 310, distance: 58.0
click at [613, 310] on ul at bounding box center [728, 309] width 314 height 26
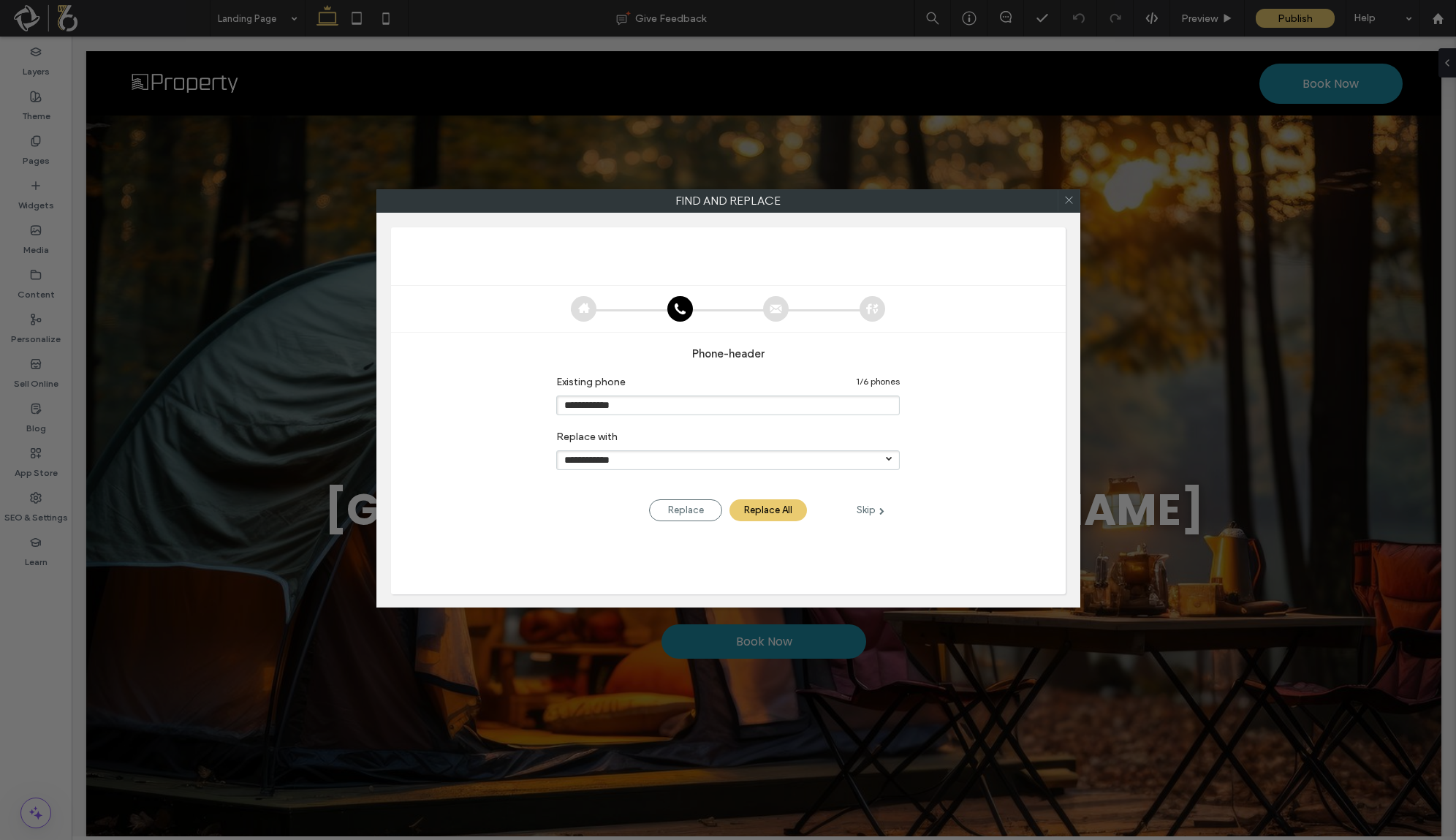
drag, startPoint x: 752, startPoint y: 396, endPoint x: 803, endPoint y: 449, distance: 73.6
click at [755, 396] on input "**********" at bounding box center [727, 405] width 343 height 20
click at [807, 455] on input "**********" at bounding box center [727, 460] width 343 height 20
click at [808, 460] on input "**********" at bounding box center [727, 460] width 343 height 20
click at [960, 443] on div "**********" at bounding box center [728, 409] width 675 height 123
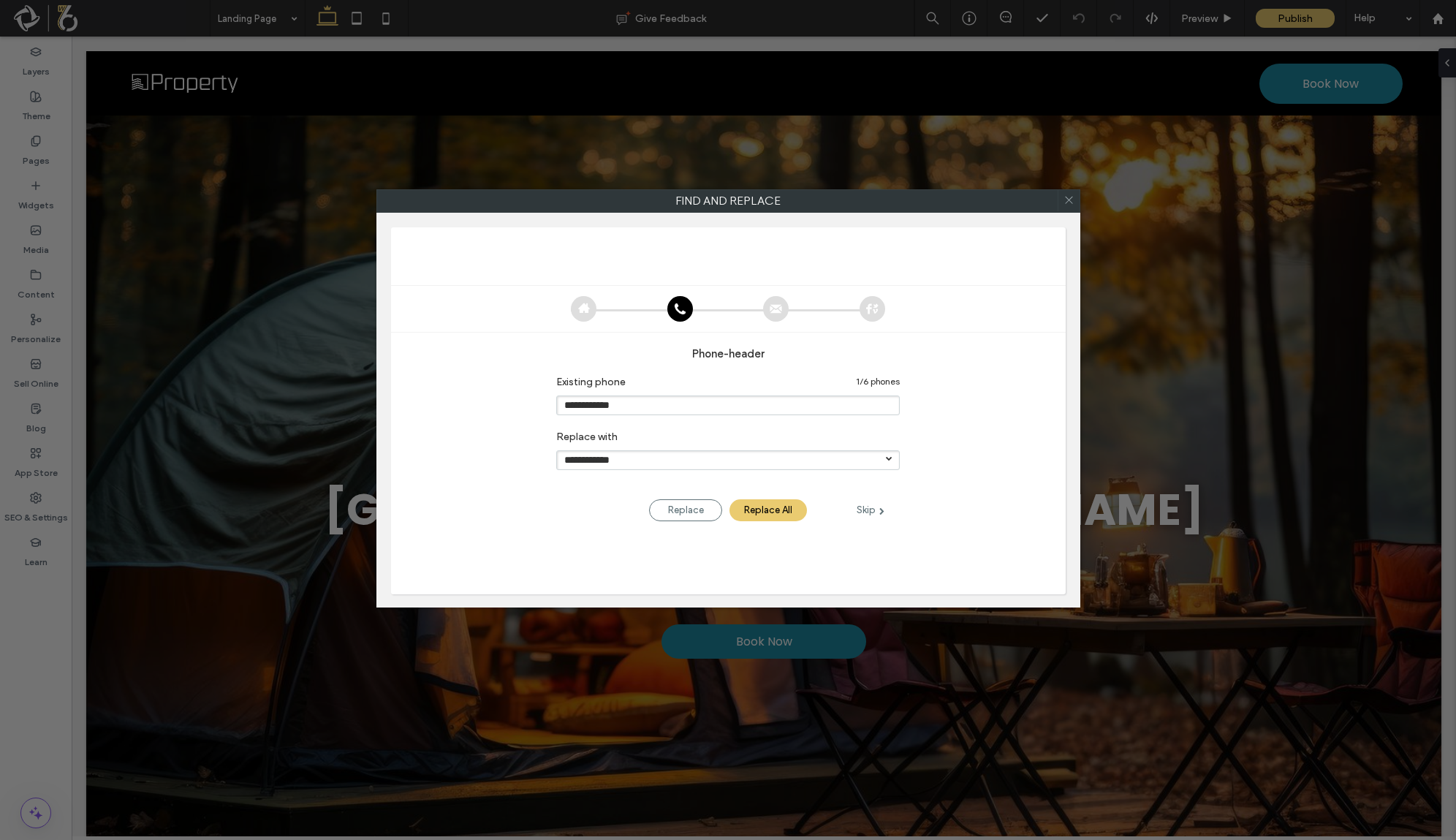
drag, startPoint x: 949, startPoint y: 346, endPoint x: 948, endPoint y: 335, distance: 11.0
click at [949, 343] on div "**********" at bounding box center [728, 435] width 675 height 204
click at [1072, 195] on icon at bounding box center [1069, 200] width 21 height 21
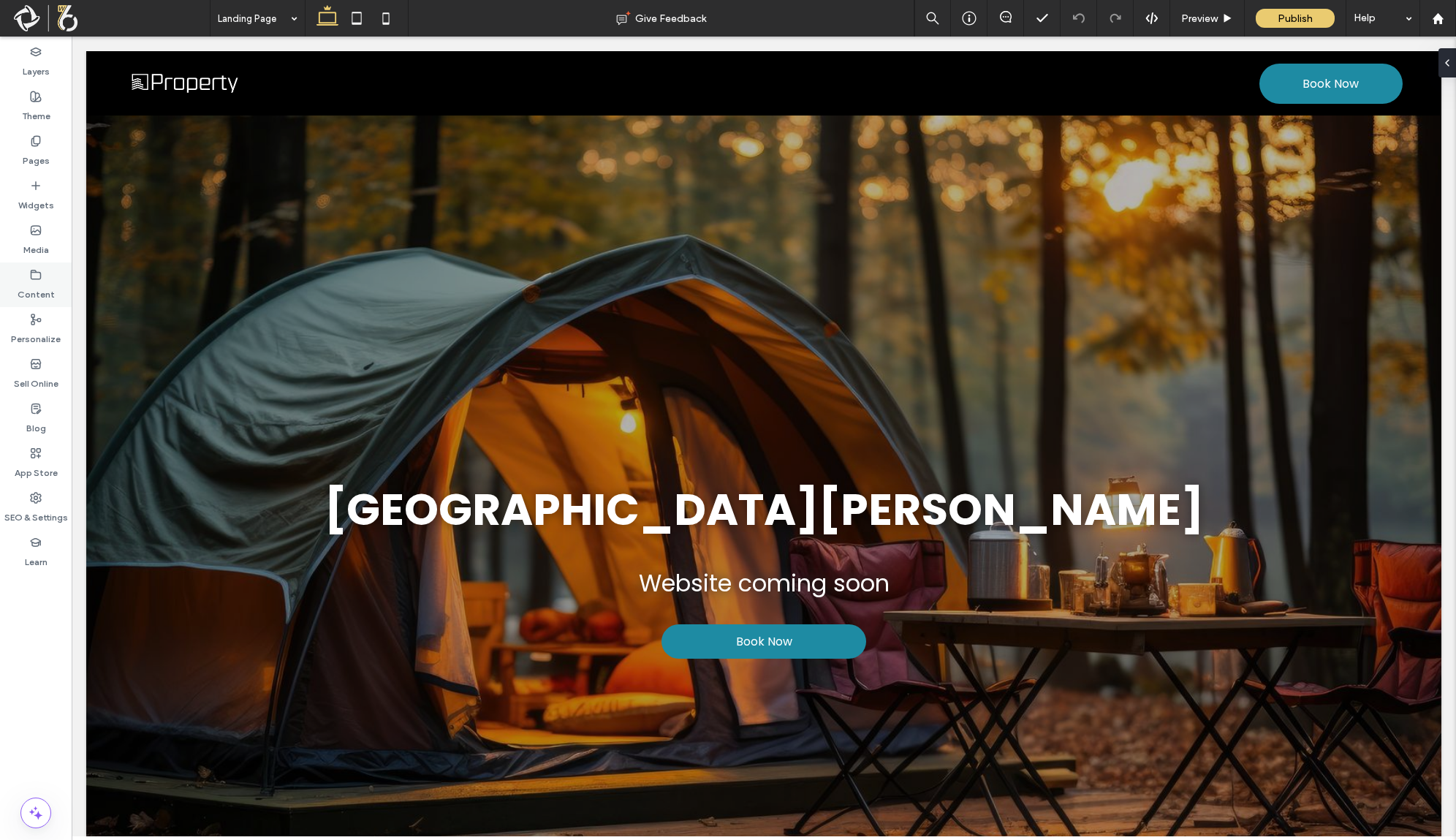
click at [45, 290] on label "Content" at bounding box center [35, 291] width 37 height 20
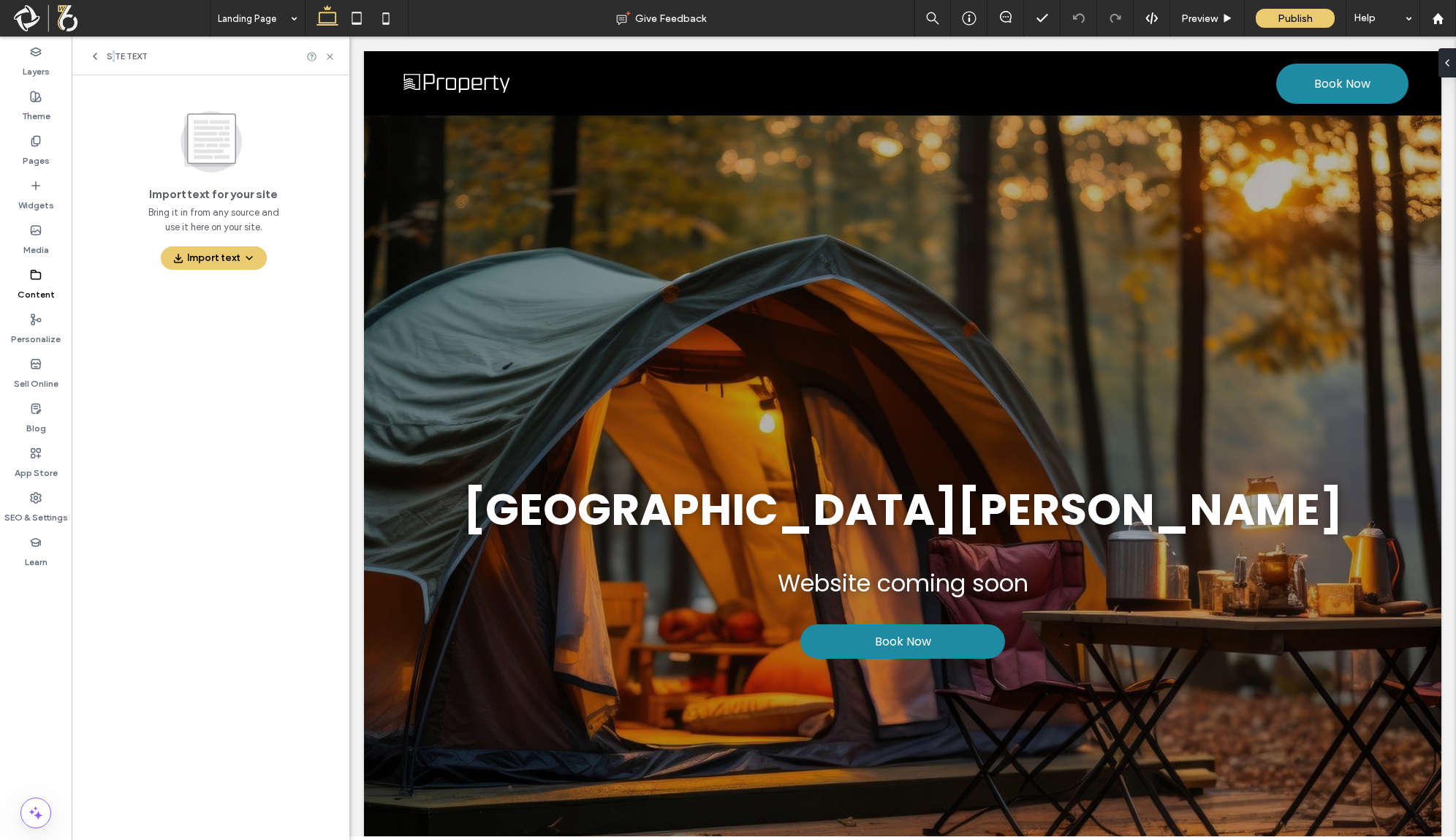
click at [112, 54] on span "Site Text" at bounding box center [127, 56] width 41 height 12
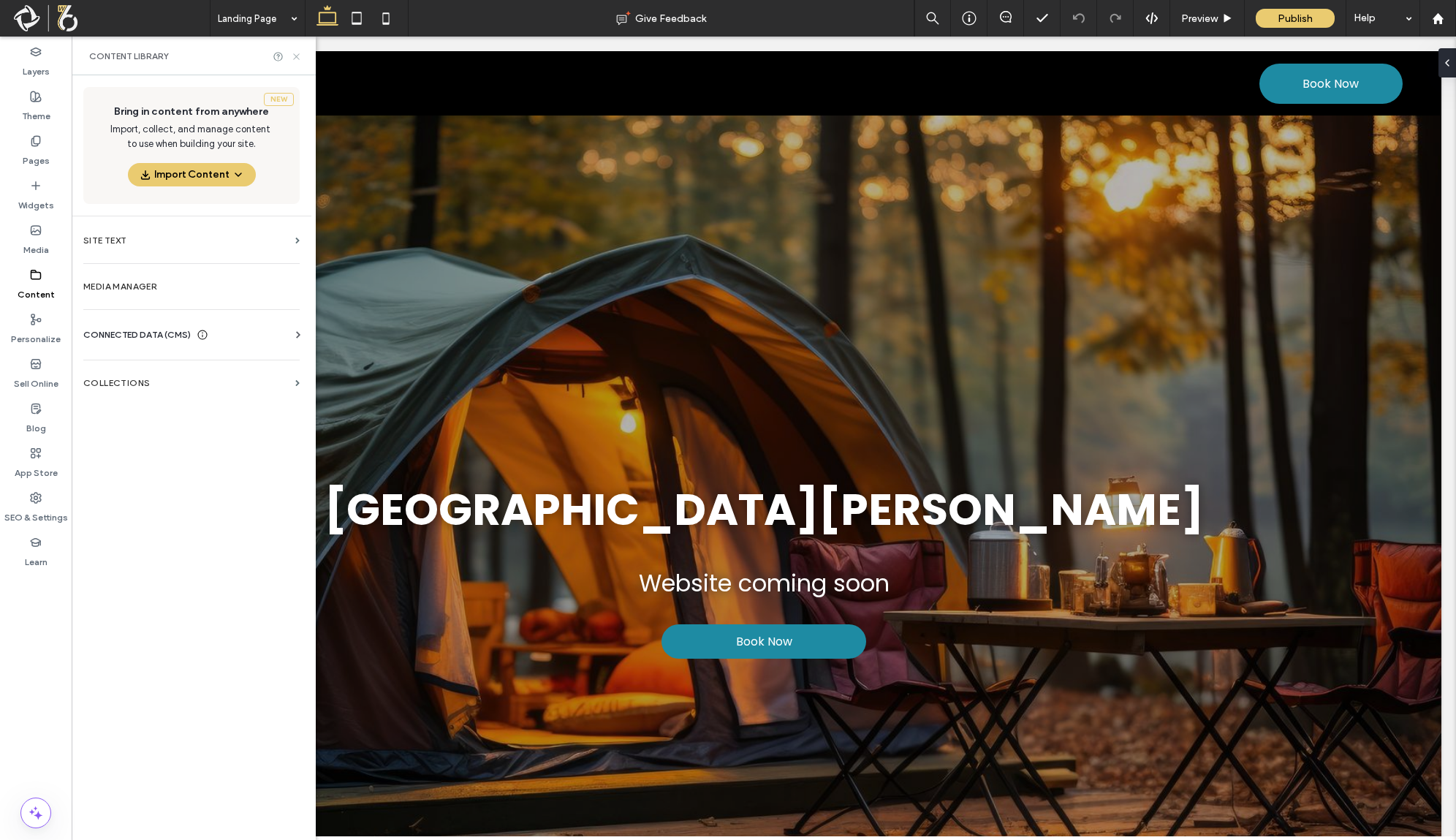
click at [295, 51] on icon at bounding box center [296, 57] width 11 height 11
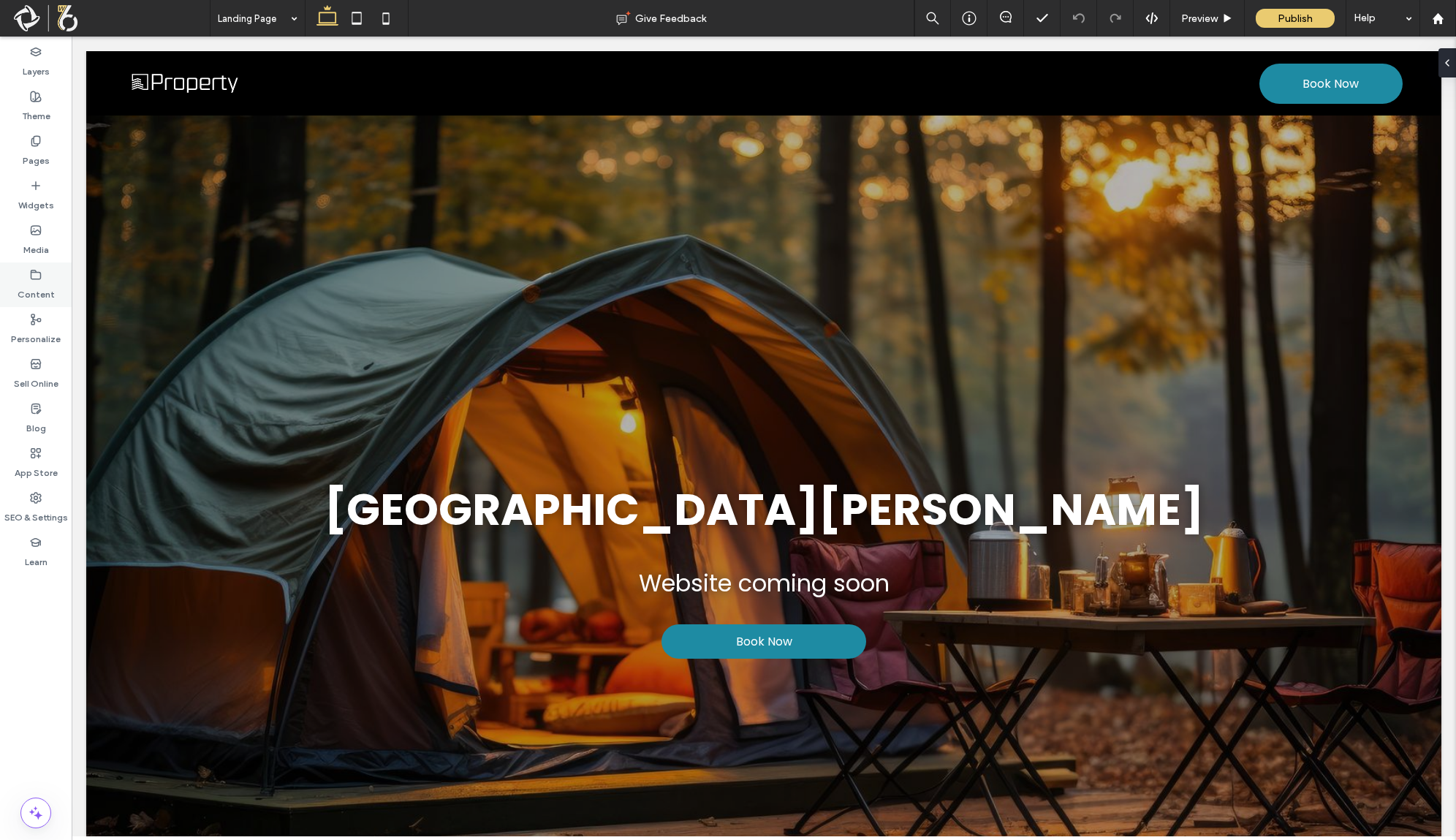
click at [50, 267] on div "Content" at bounding box center [35, 284] width 71 height 45
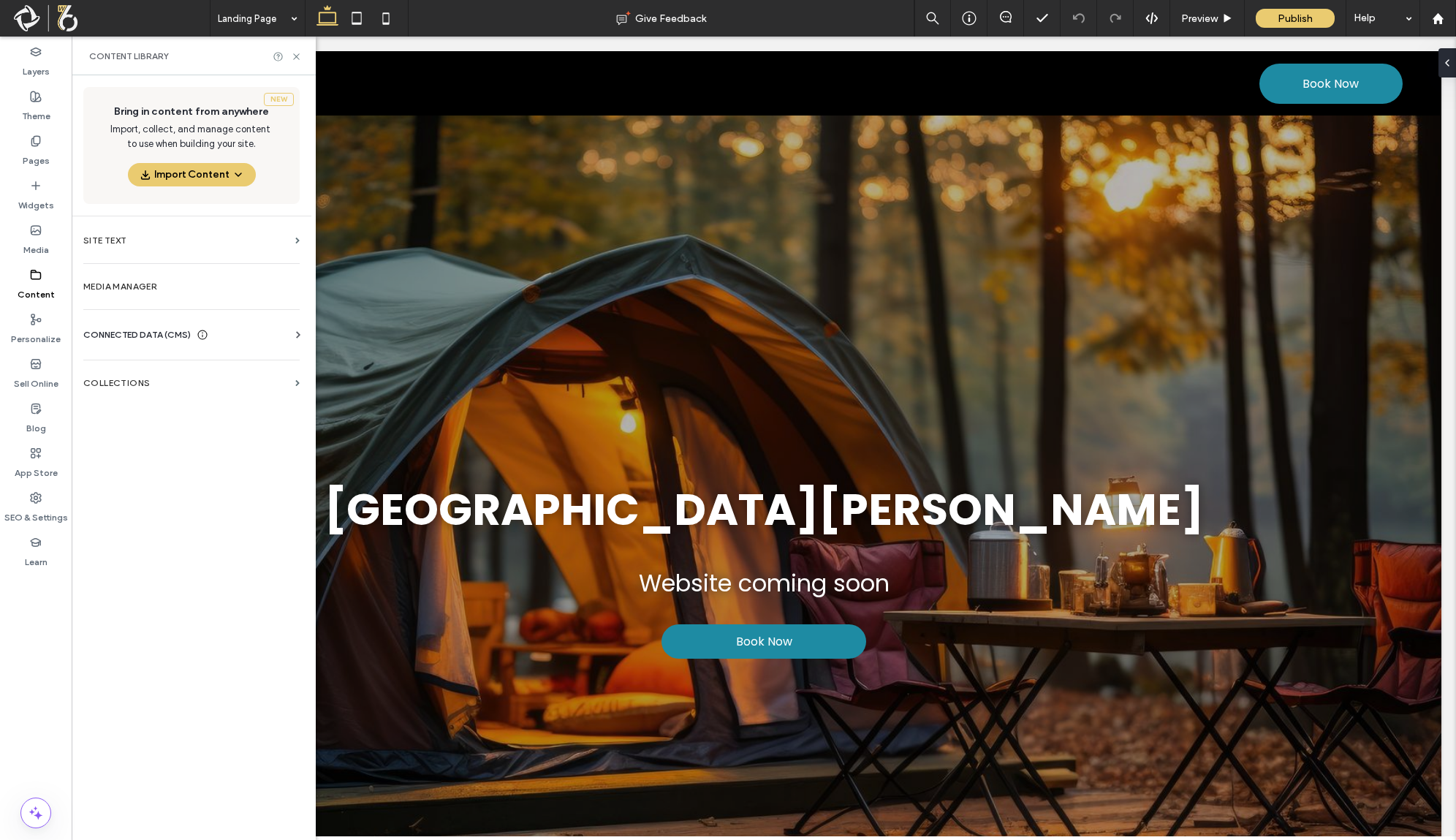
click at [211, 492] on div "New Bring in content from anywhere Import, collect, and manage content to use w…" at bounding box center [191, 457] width 240 height 762
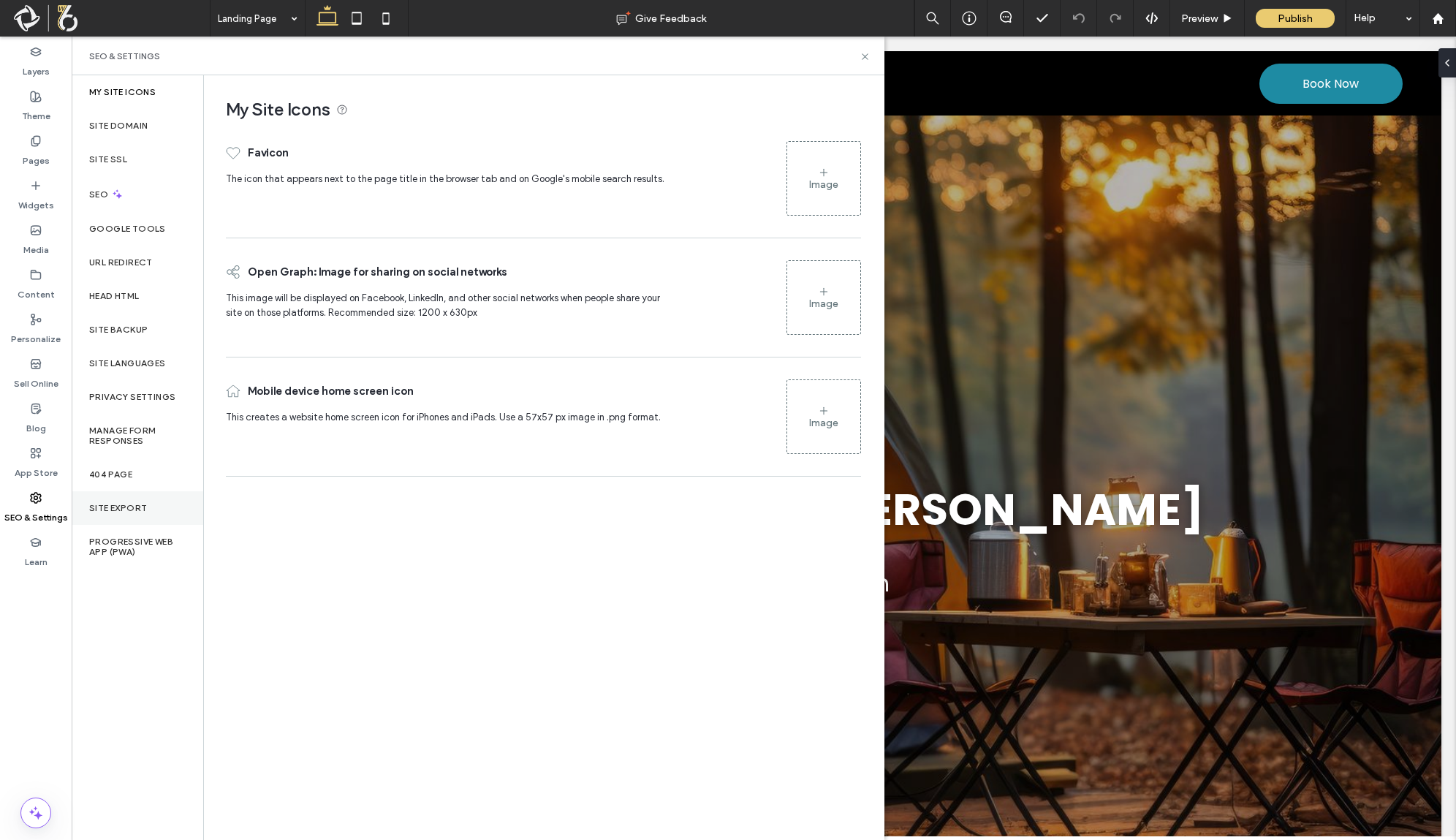
click at [153, 496] on div "Site Export" at bounding box center [137, 508] width 132 height 34
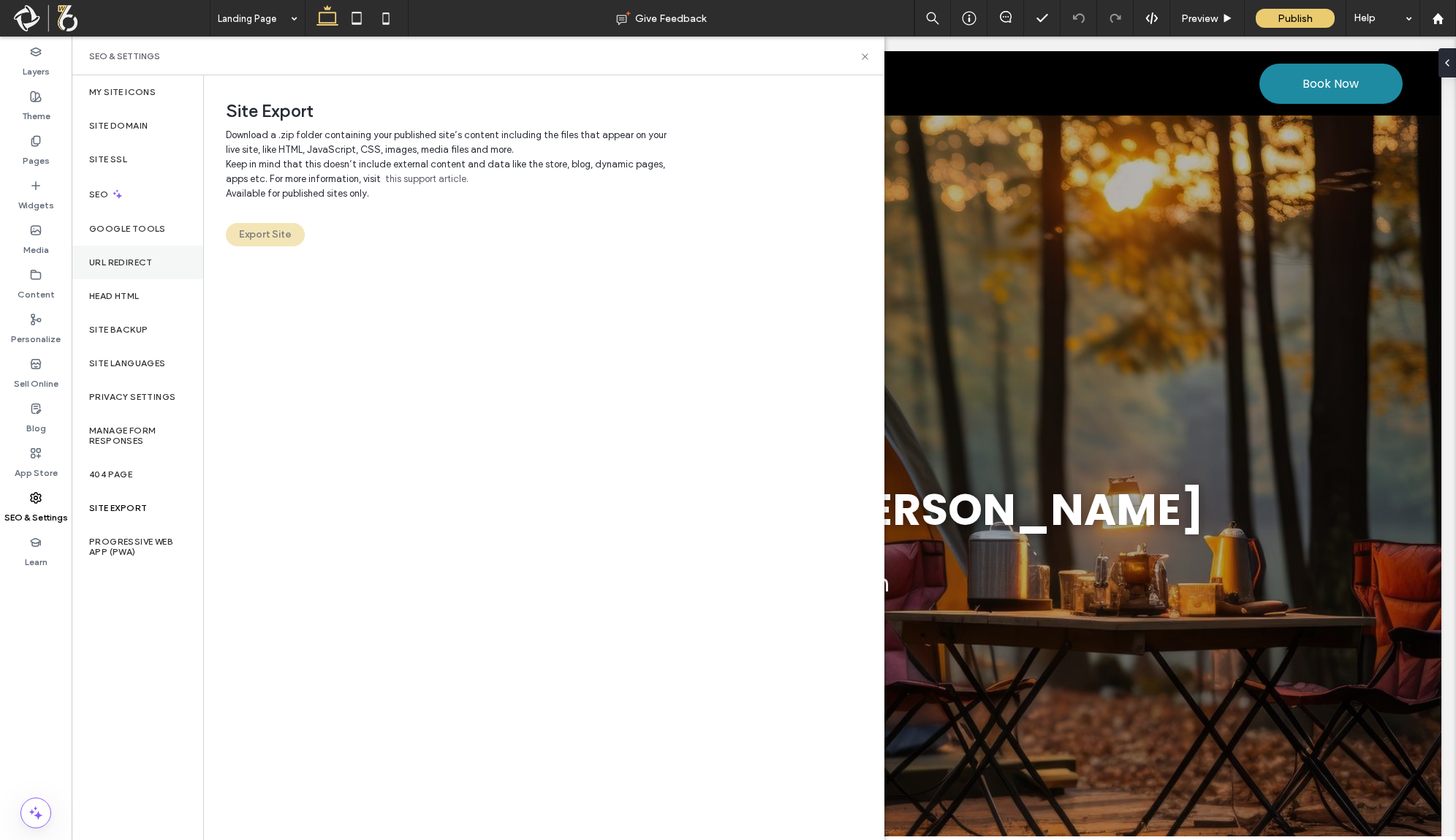
click at [162, 264] on div "URL Redirect" at bounding box center [137, 262] width 132 height 34
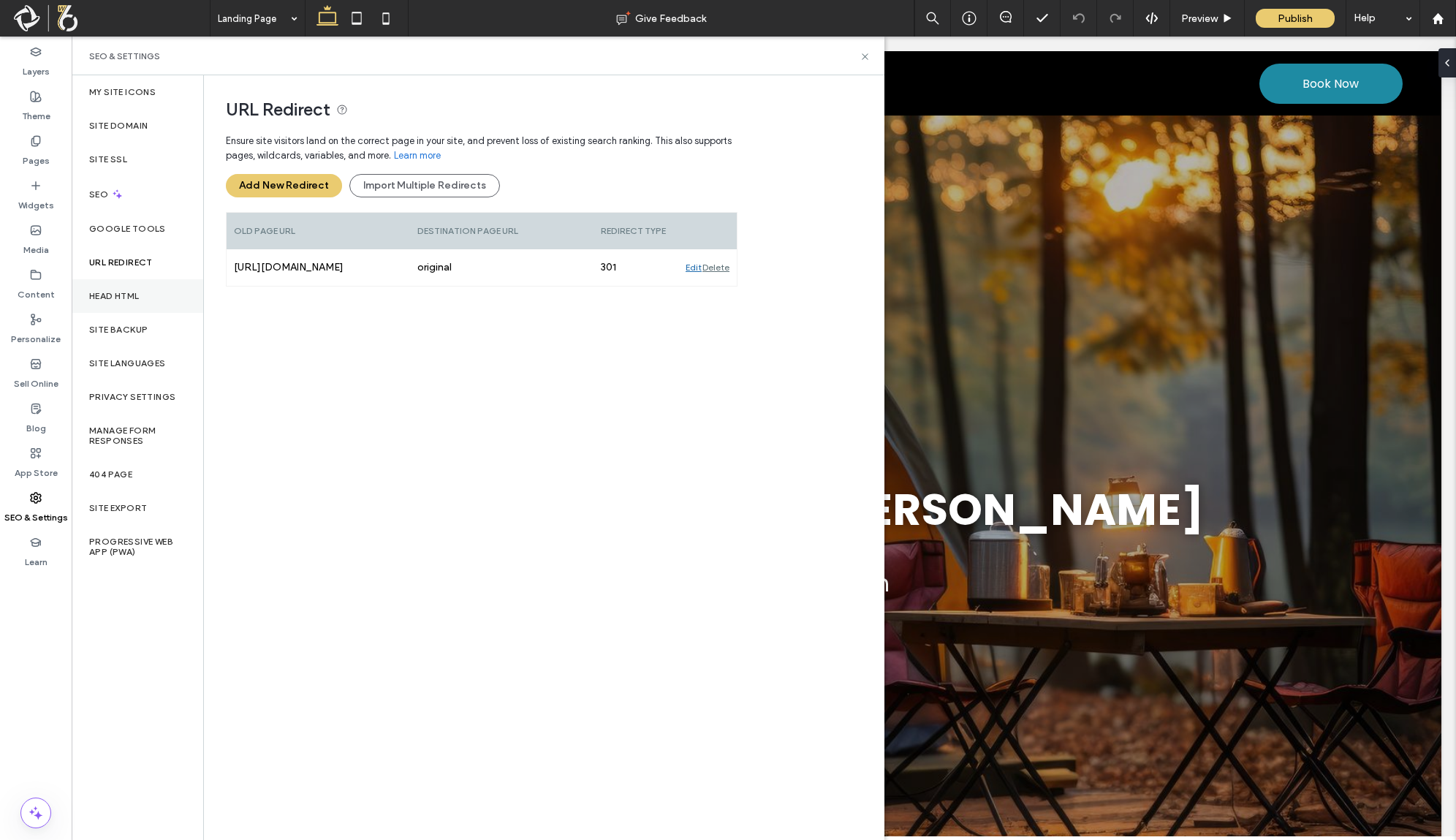
click at [161, 288] on div "Head HTML" at bounding box center [137, 296] width 132 height 34
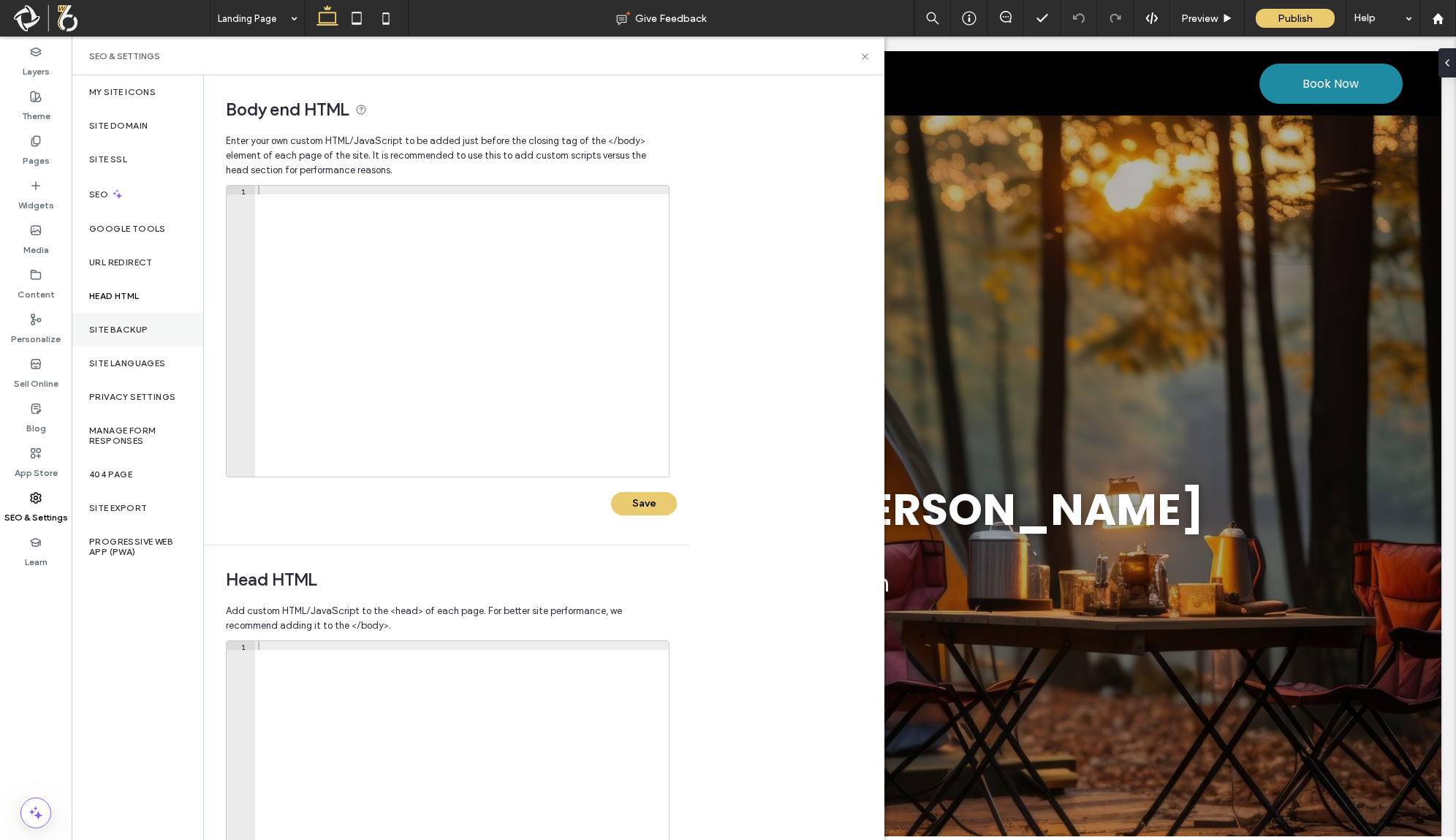
click at [159, 328] on div "Site Backup" at bounding box center [137, 329] width 132 height 34
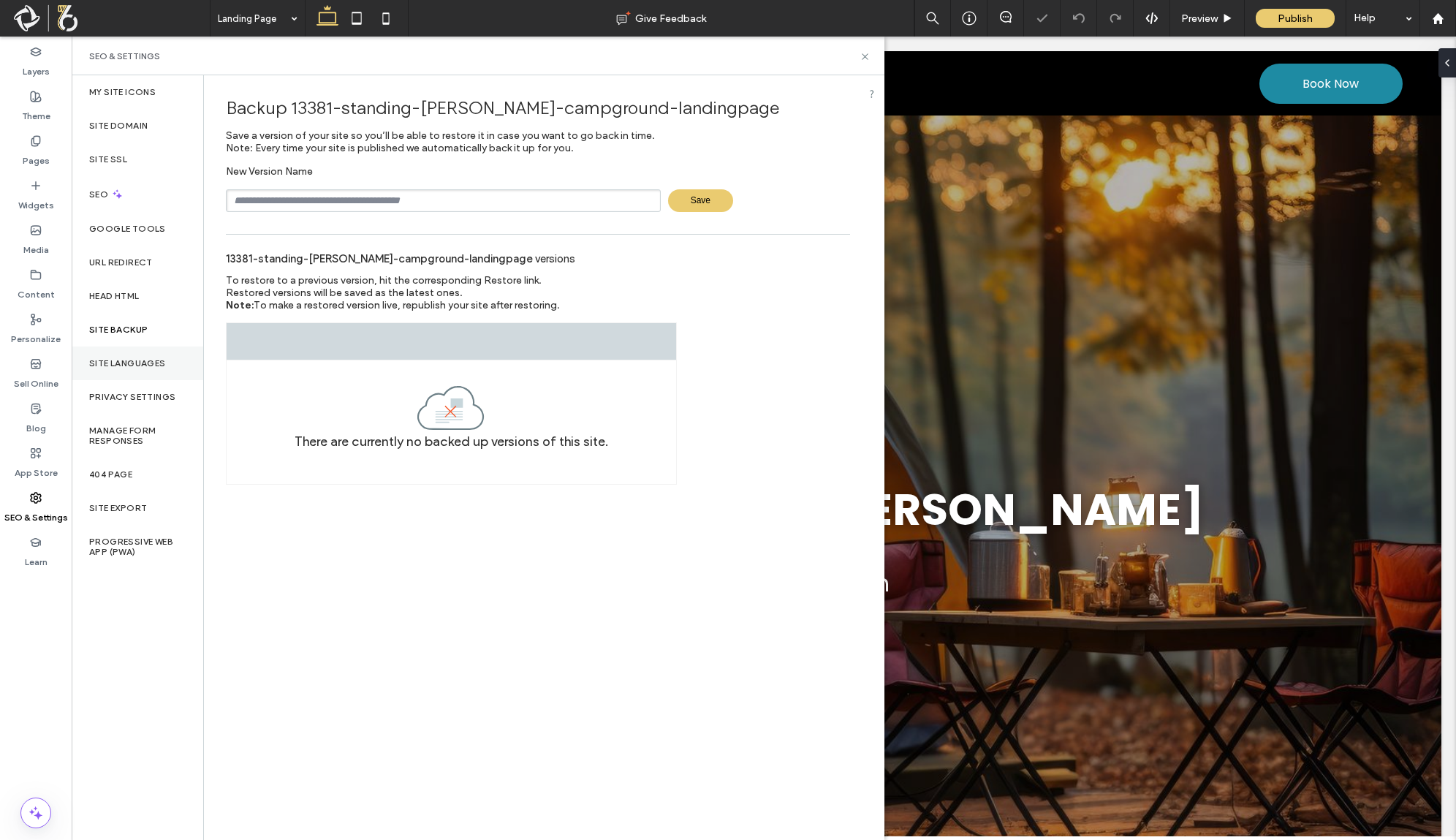
click at [161, 357] on div "Site Languages" at bounding box center [137, 363] width 132 height 34
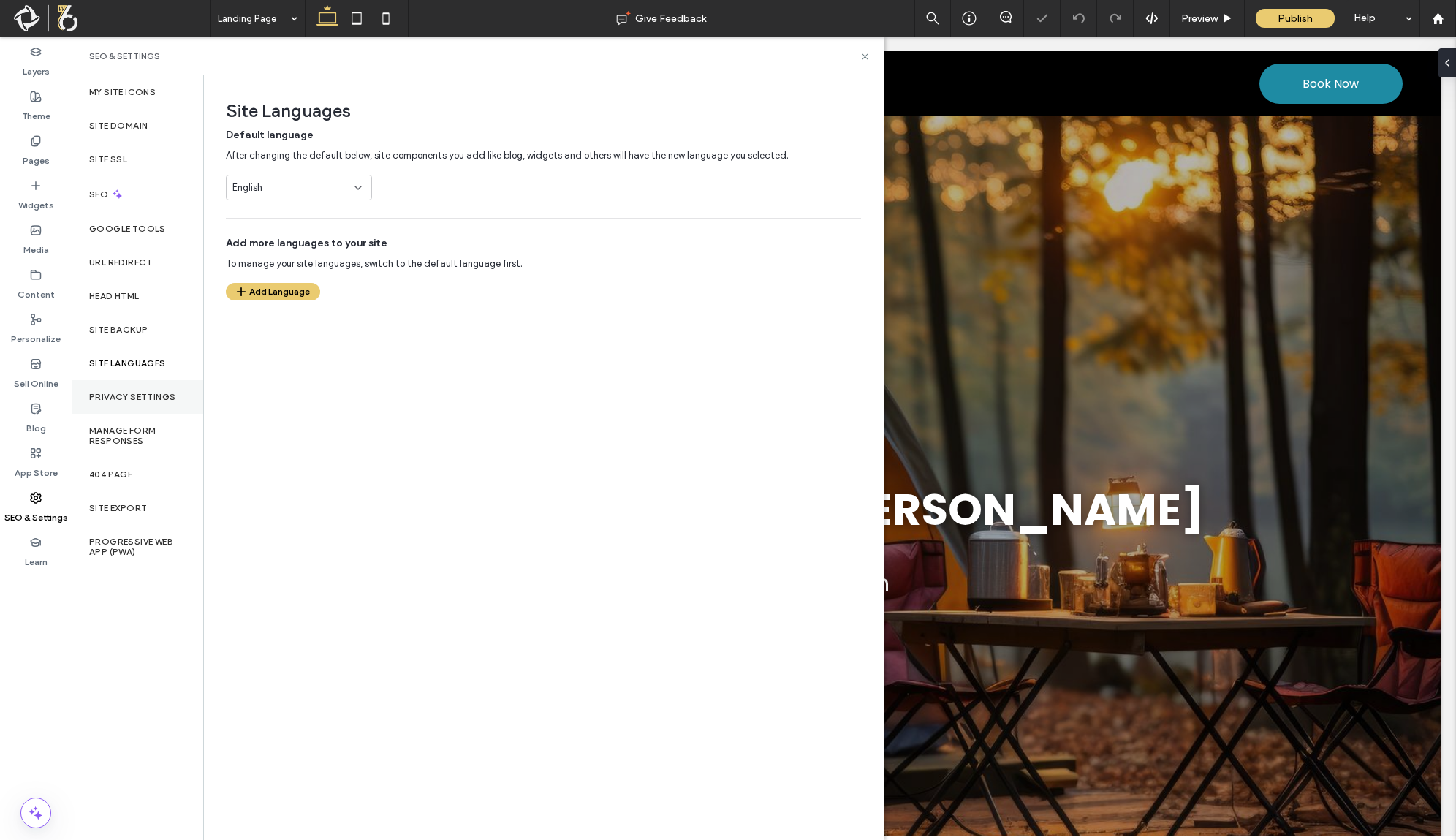
click at [165, 393] on label "Privacy Settings" at bounding box center [133, 397] width 86 height 10
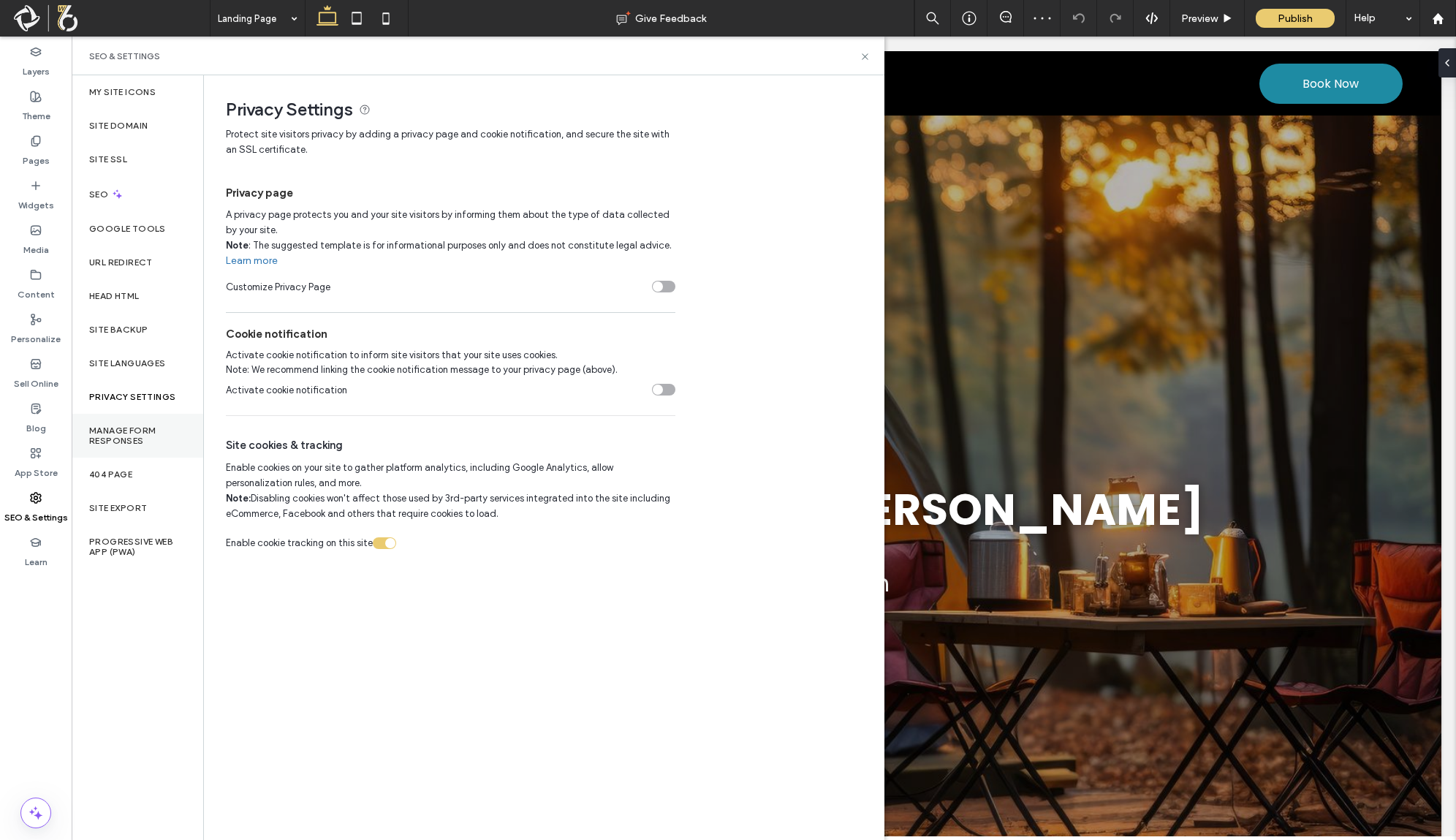
click at [173, 423] on div "Manage Form Responses" at bounding box center [137, 436] width 132 height 44
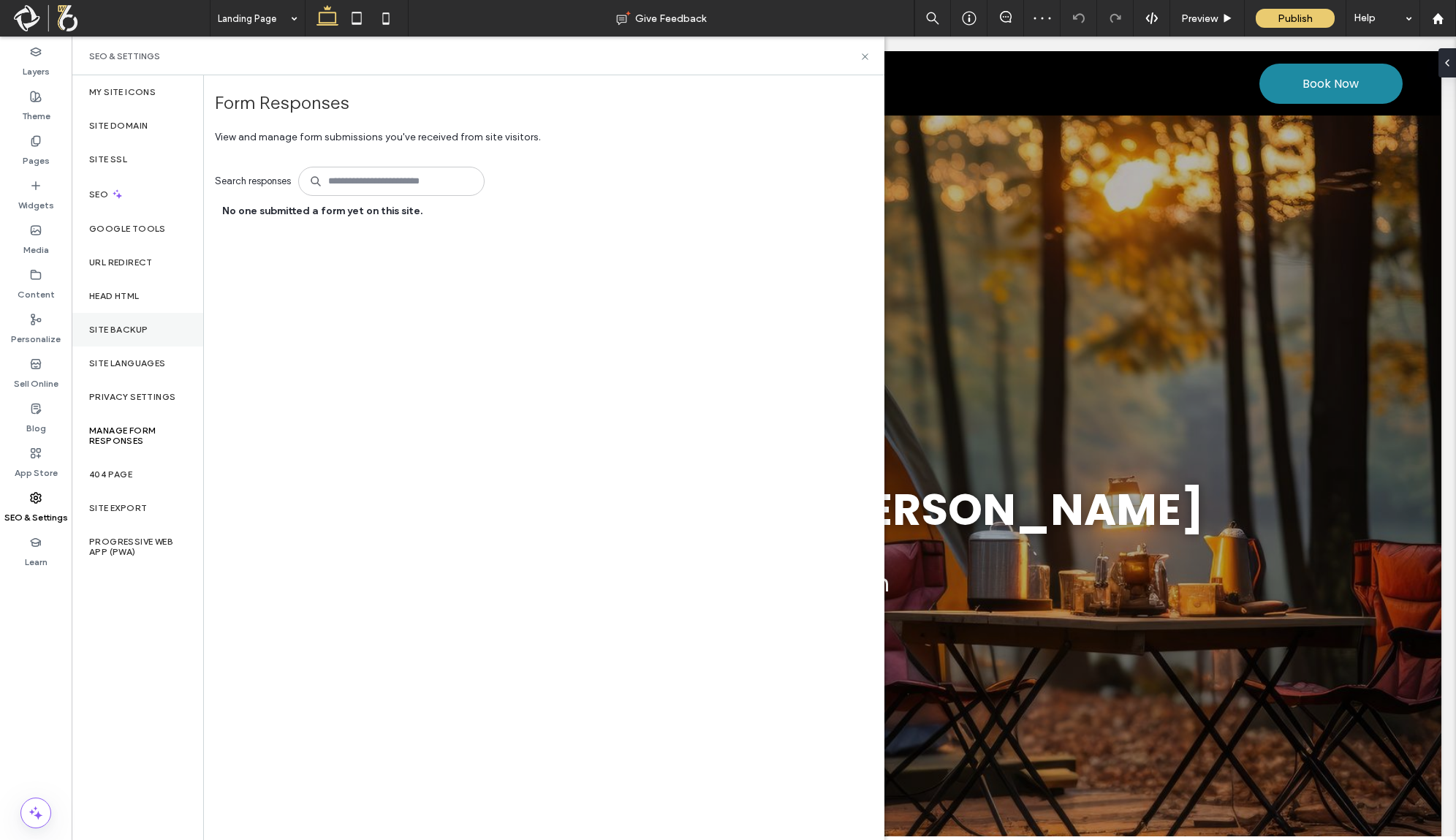
click at [166, 320] on div "Site Backup" at bounding box center [137, 329] width 132 height 34
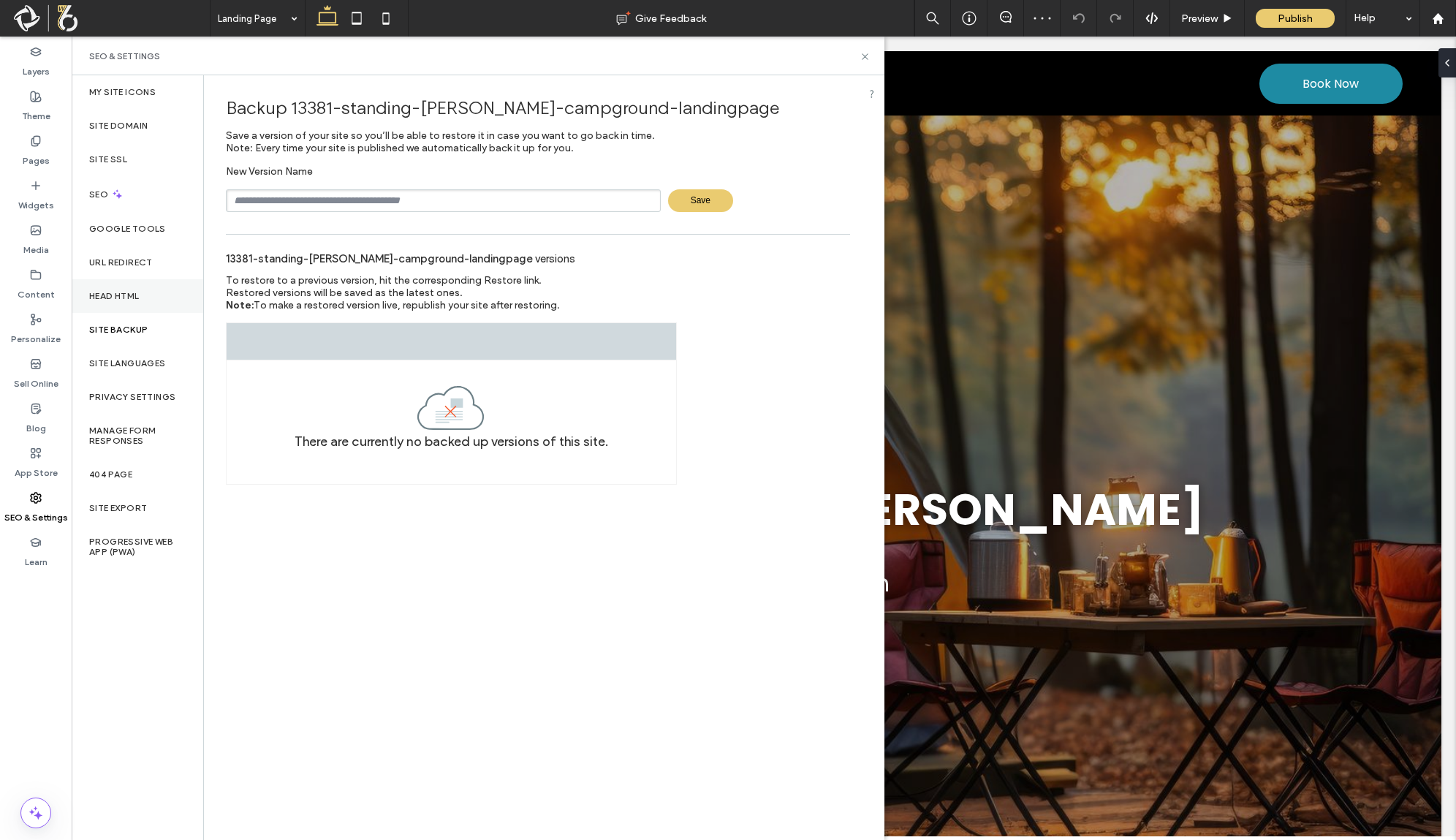
click at [159, 280] on div "Head HTML" at bounding box center [137, 296] width 132 height 34
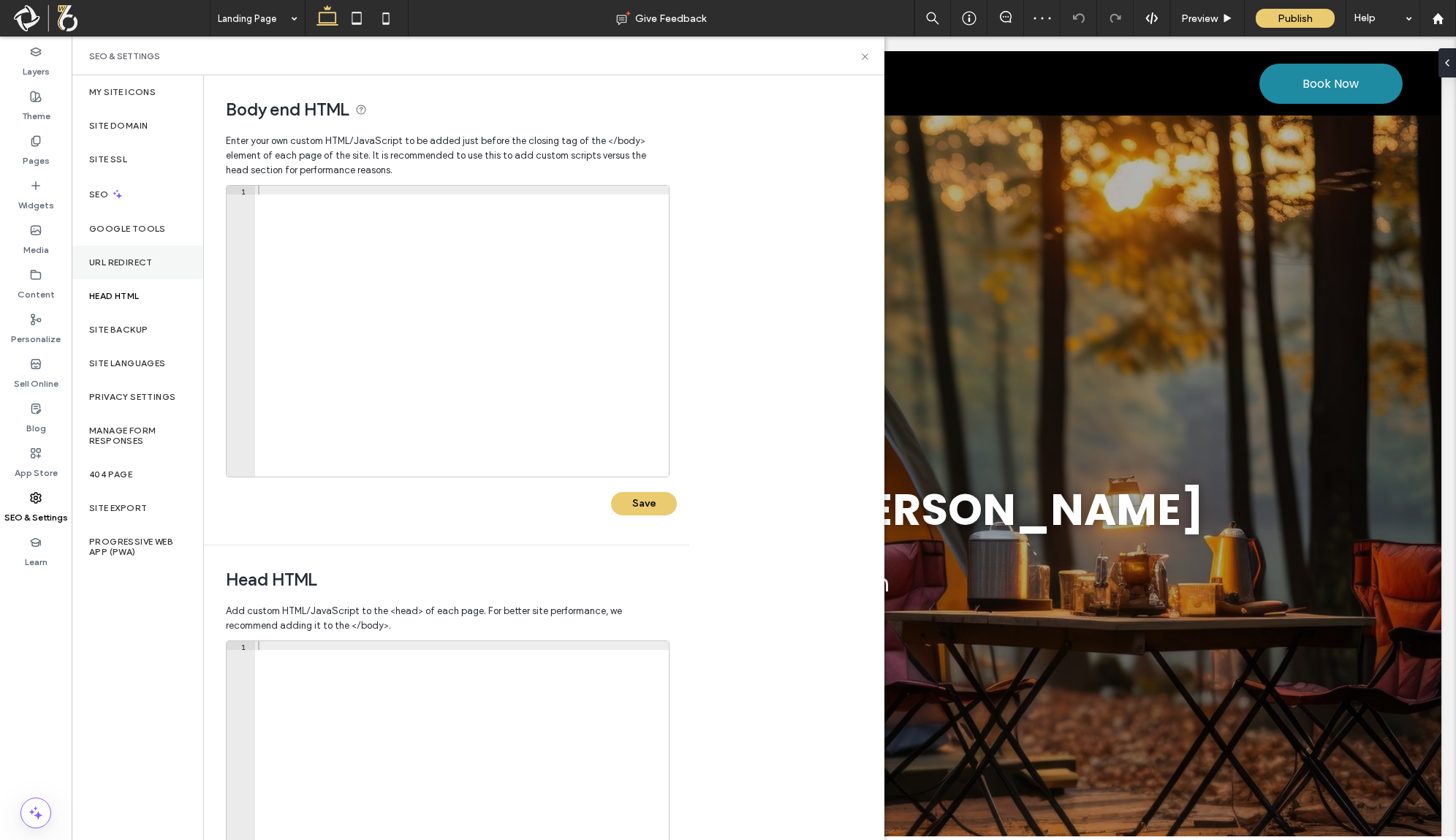
click at [153, 259] on label "URL Redirect" at bounding box center [121, 262] width 64 height 10
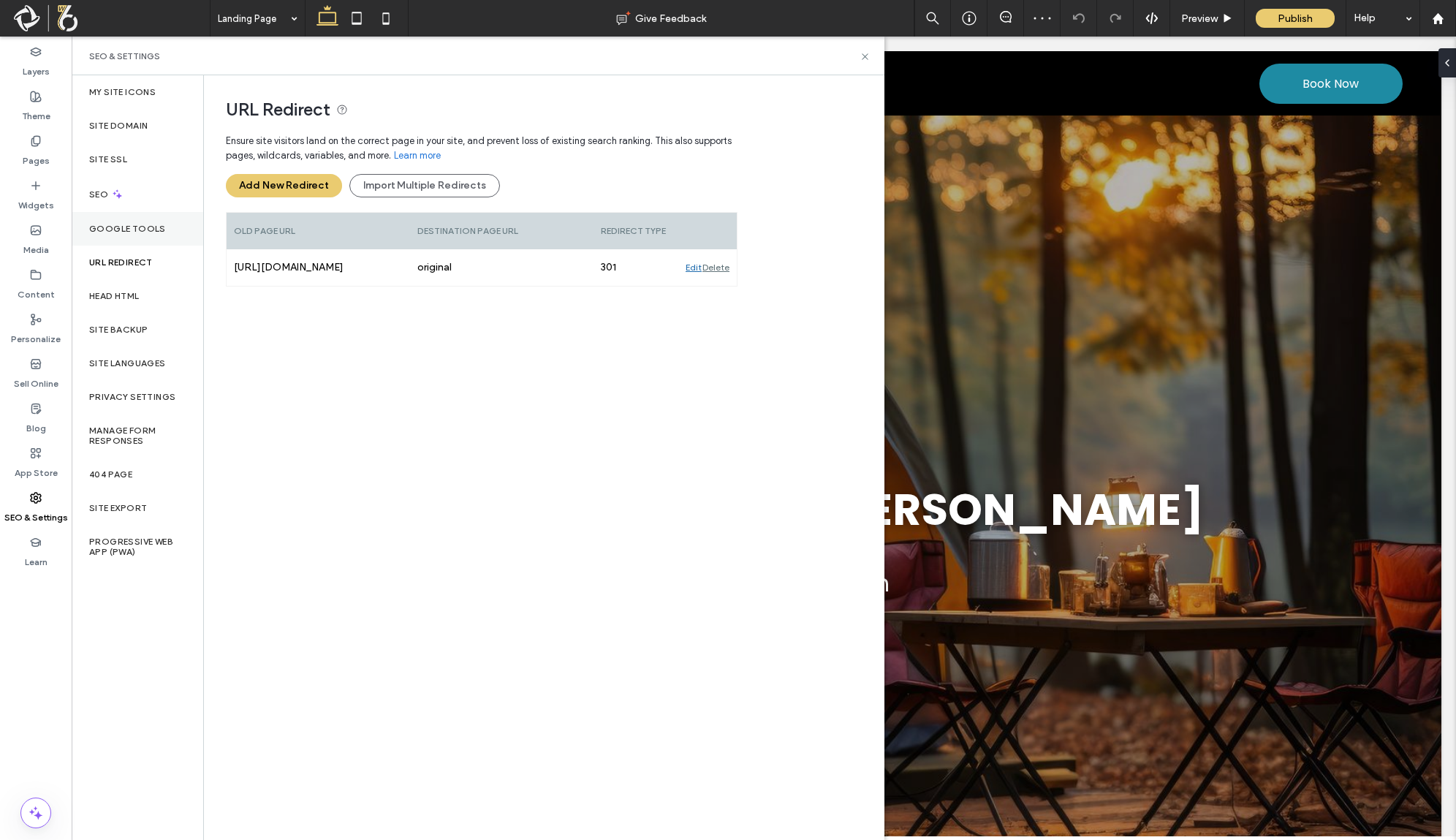
click at [155, 214] on div "Google Tools" at bounding box center [137, 229] width 132 height 34
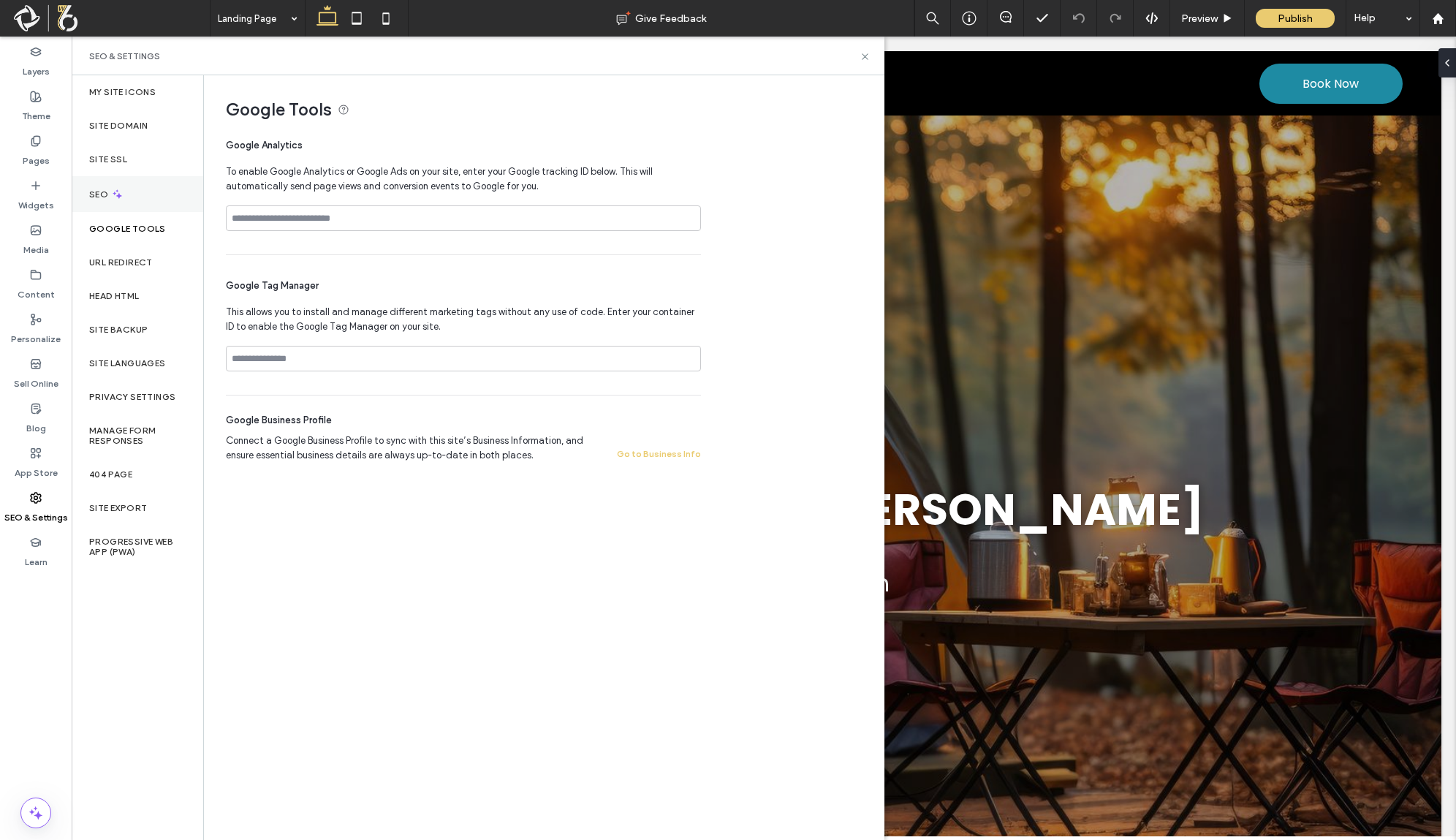
click at [159, 193] on div "SEO" at bounding box center [137, 194] width 132 height 36
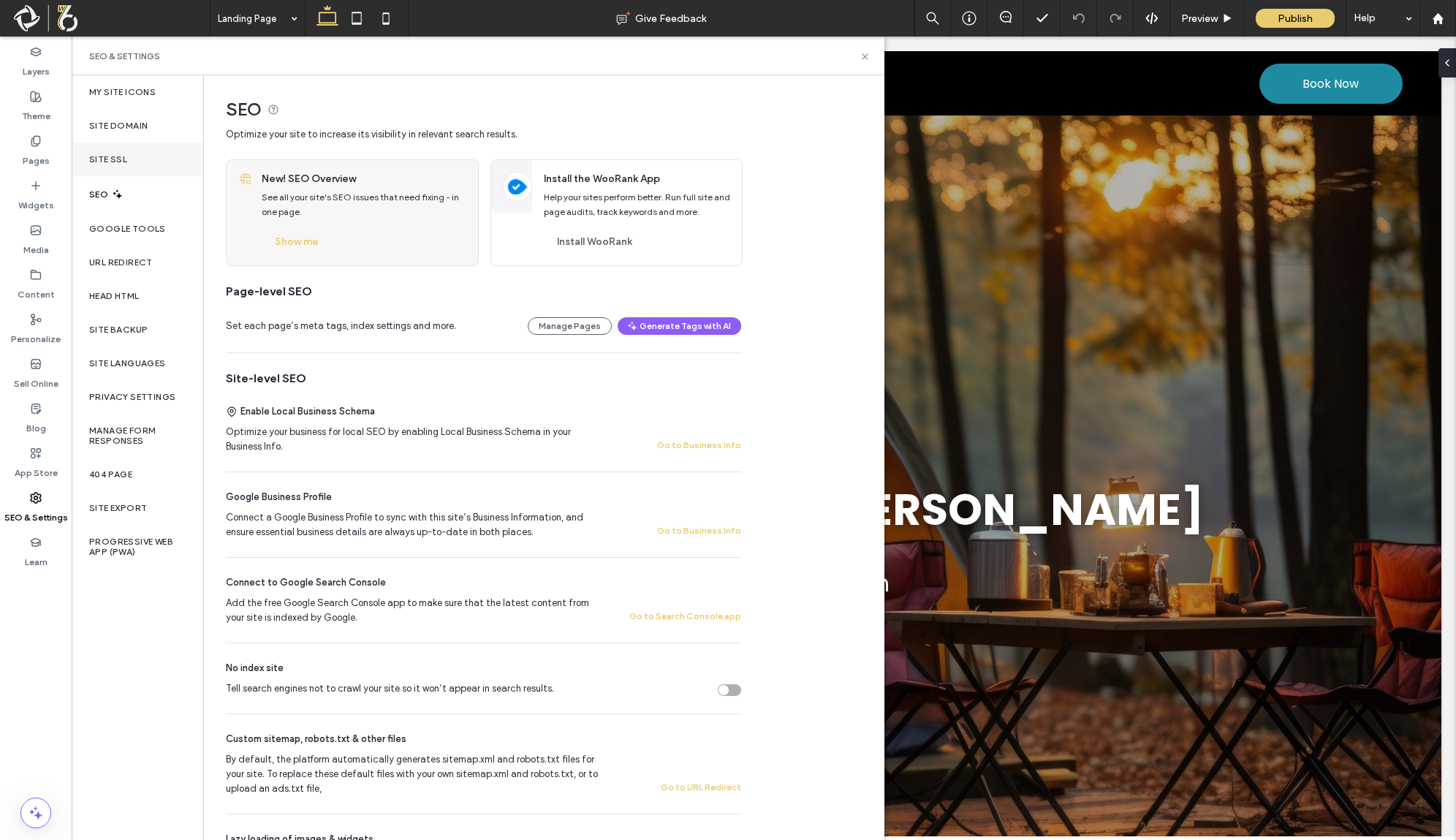
click at [159, 167] on div "Site SSL" at bounding box center [137, 160] width 132 height 34
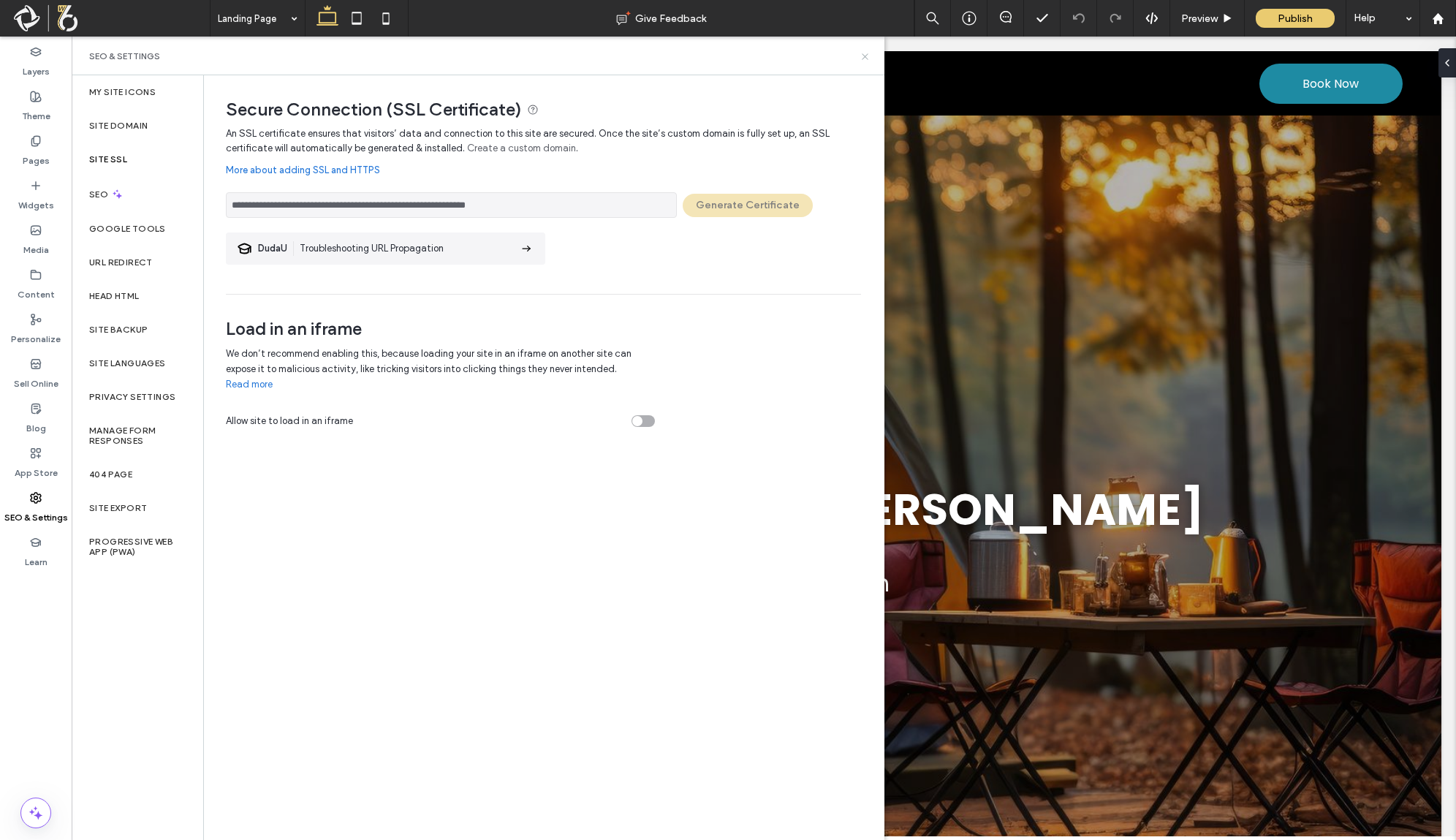
click at [861, 51] on icon at bounding box center [865, 57] width 11 height 11
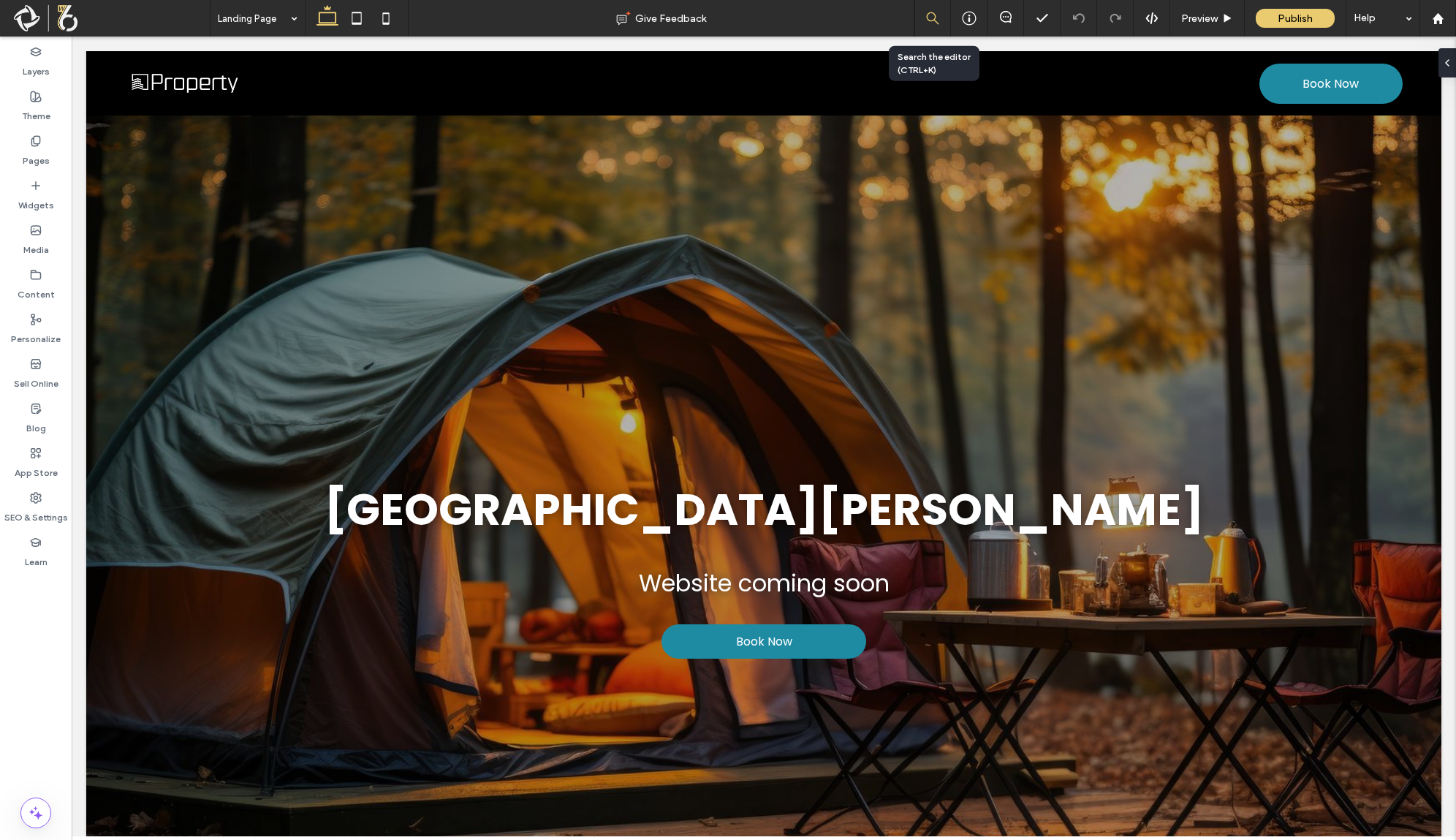
click at [923, 25] on div at bounding box center [932, 18] width 37 height 37
click at [927, 24] on icon at bounding box center [932, 18] width 13 height 13
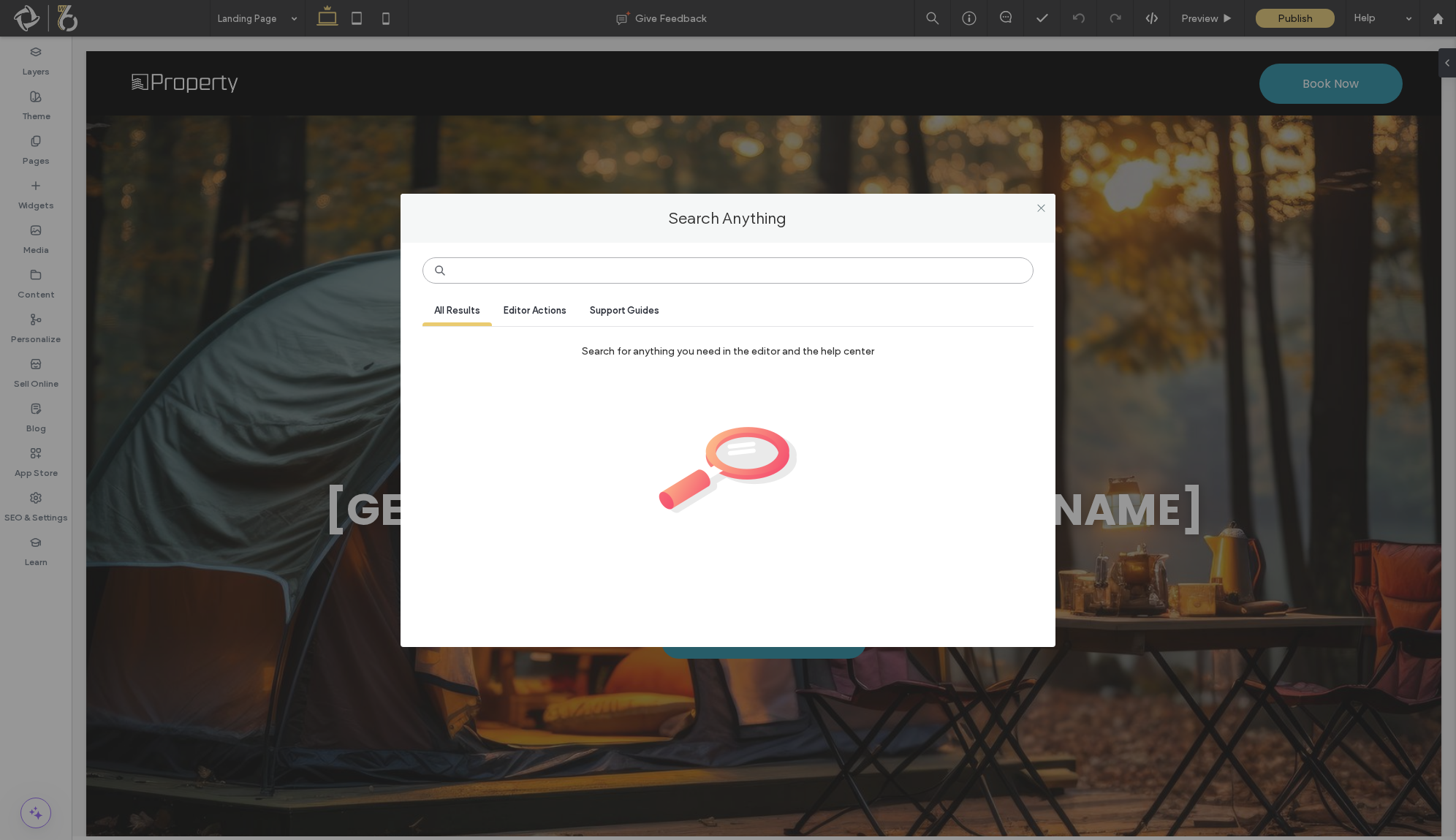
click at [638, 275] on input at bounding box center [728, 271] width 611 height 27
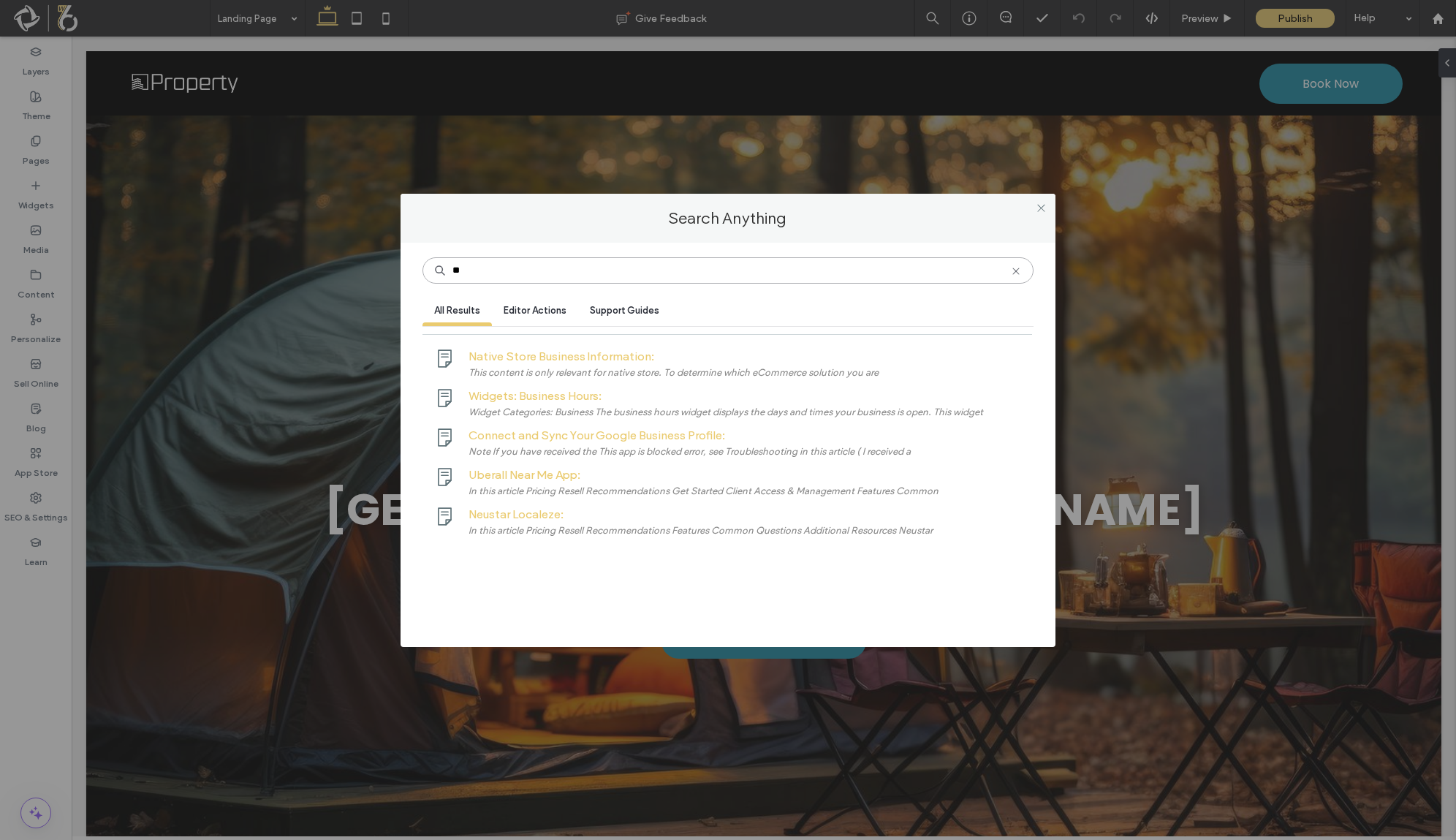
type input "*"
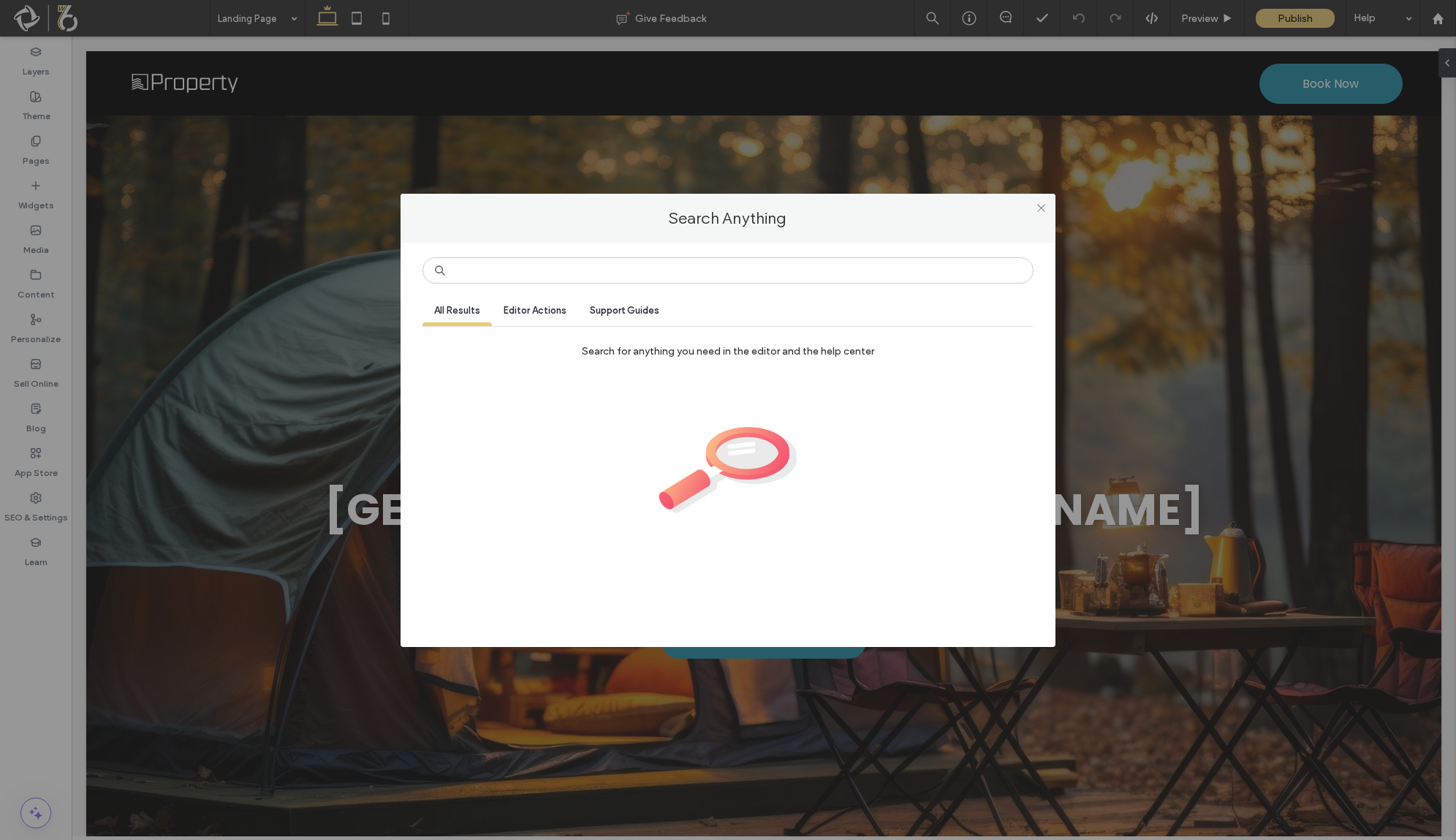
click at [533, 306] on span "Editor Actions" at bounding box center [535, 310] width 63 height 11
click at [533, 279] on input at bounding box center [728, 271] width 611 height 27
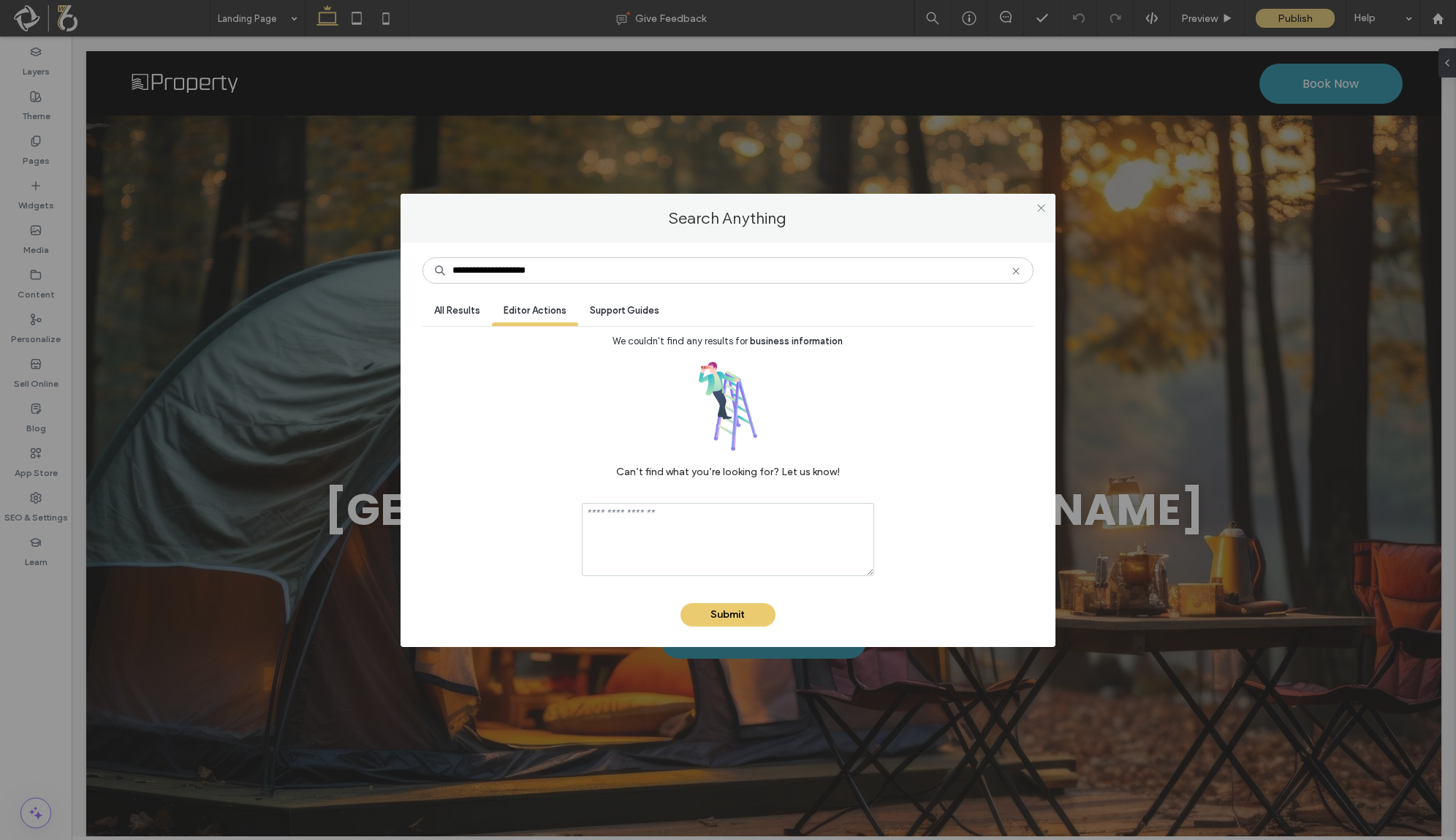
click at [475, 311] on span "All Results" at bounding box center [457, 310] width 46 height 11
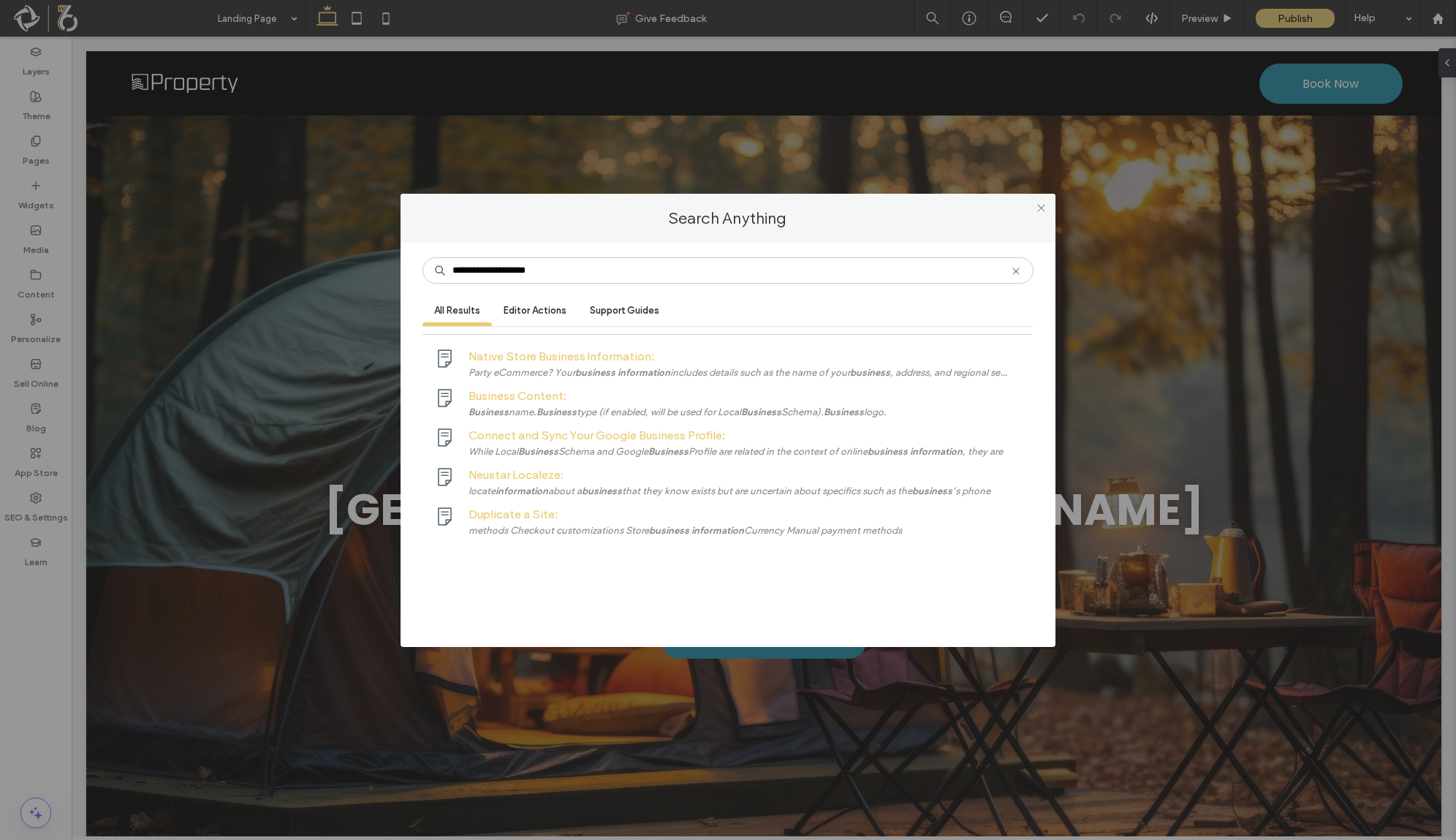
click at [524, 309] on span "Editor Actions" at bounding box center [535, 310] width 63 height 11
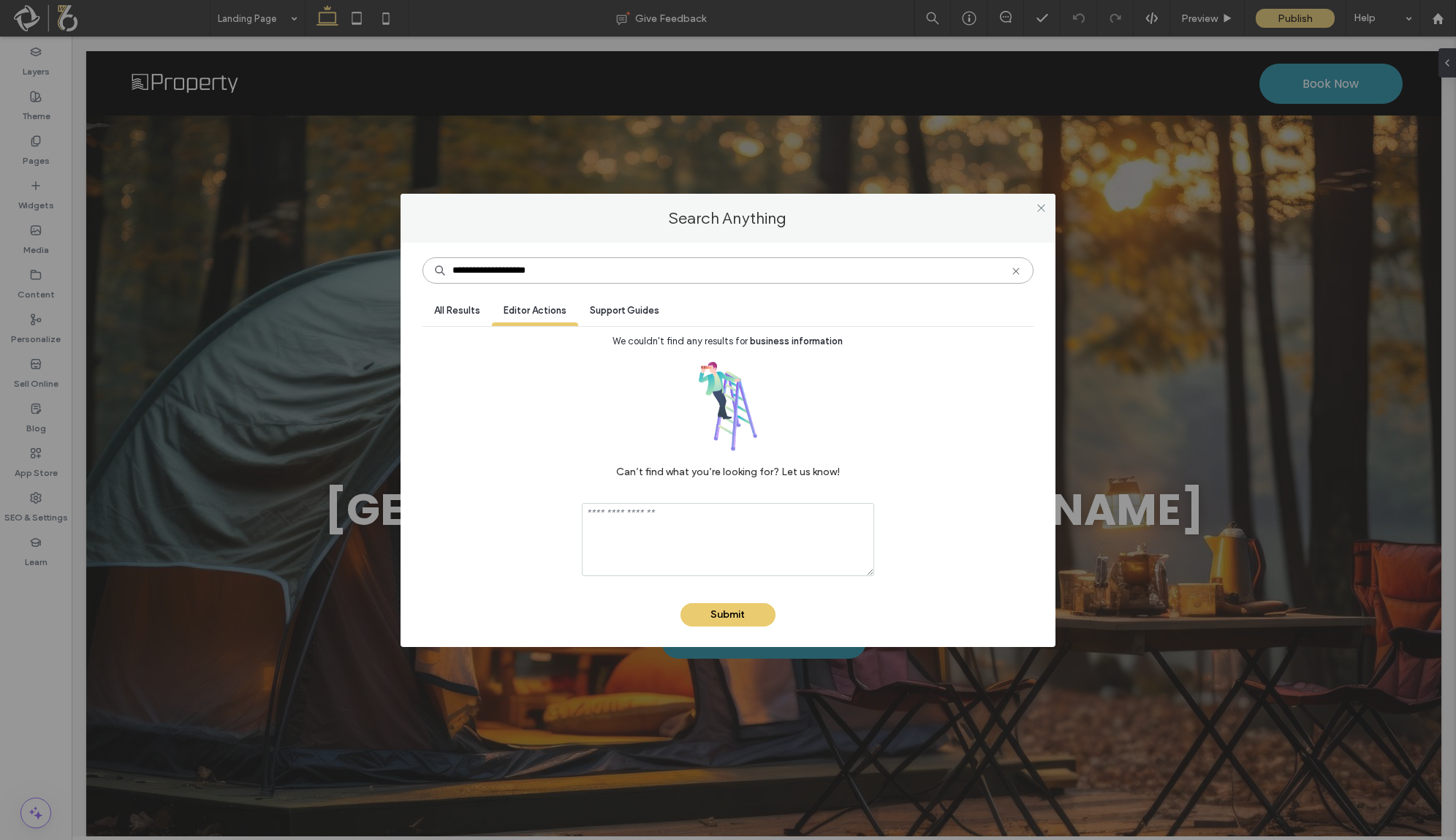
drag, startPoint x: 519, startPoint y: 272, endPoint x: 603, endPoint y: 273, distance: 84.0
click at [603, 273] on input "**********" at bounding box center [728, 271] width 611 height 27
type input "**********"
click at [463, 309] on span "All Results" at bounding box center [457, 310] width 46 height 11
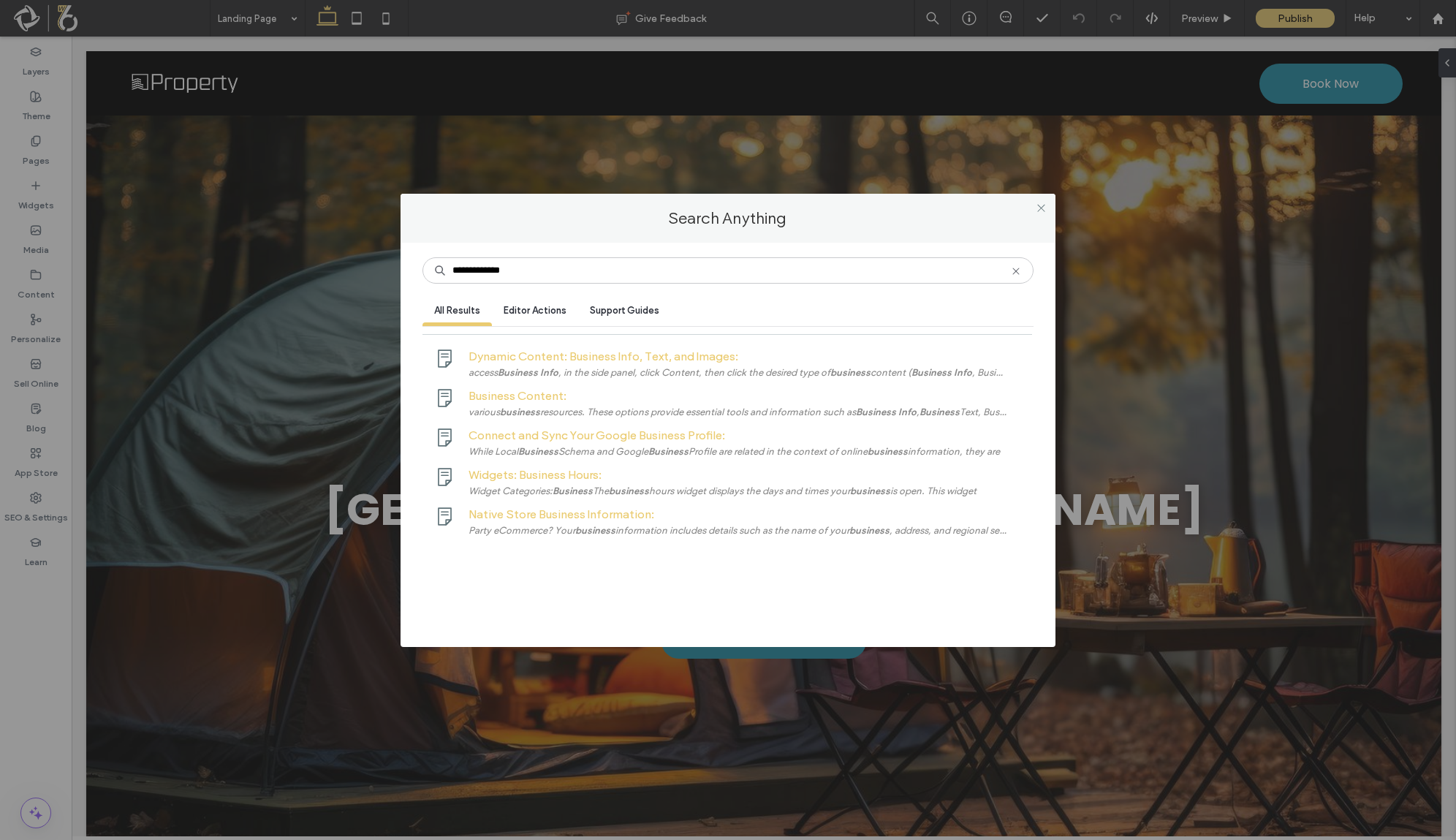
click at [463, 306] on span "All Results" at bounding box center [457, 310] width 46 height 11
click at [463, 306] on span "All Results" at bounding box center [457, 310] width 46 height 11
click at [567, 364] on span "Dynamic Content: Business Info, Text, and Images:" at bounding box center [603, 357] width 269 height 14
click at [528, 393] on span "Business Content:" at bounding box center [518, 396] width 98 height 14
click at [1039, 208] on icon at bounding box center [1041, 208] width 11 height 11
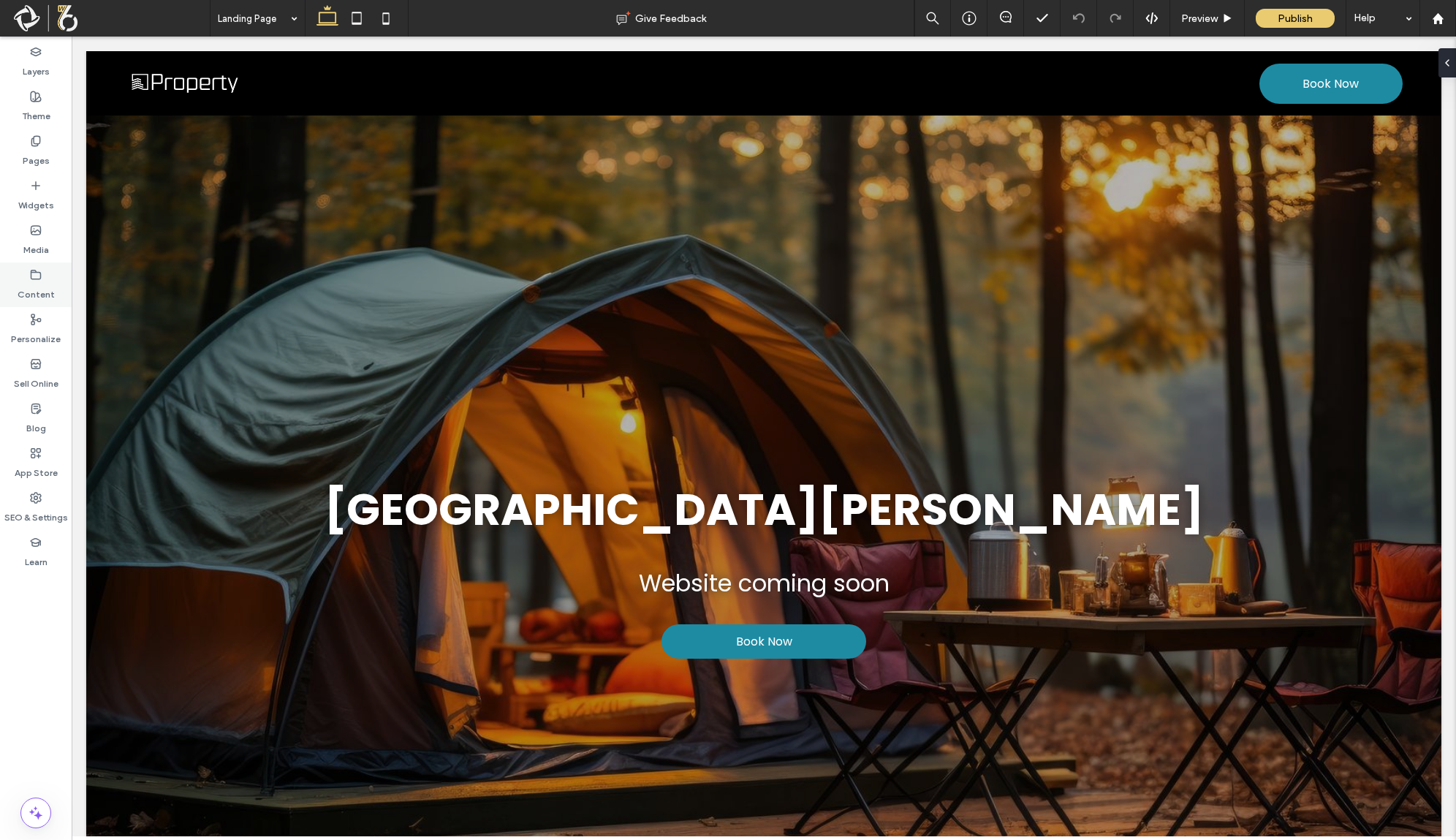
click at [48, 294] on label "Content" at bounding box center [35, 291] width 37 height 20
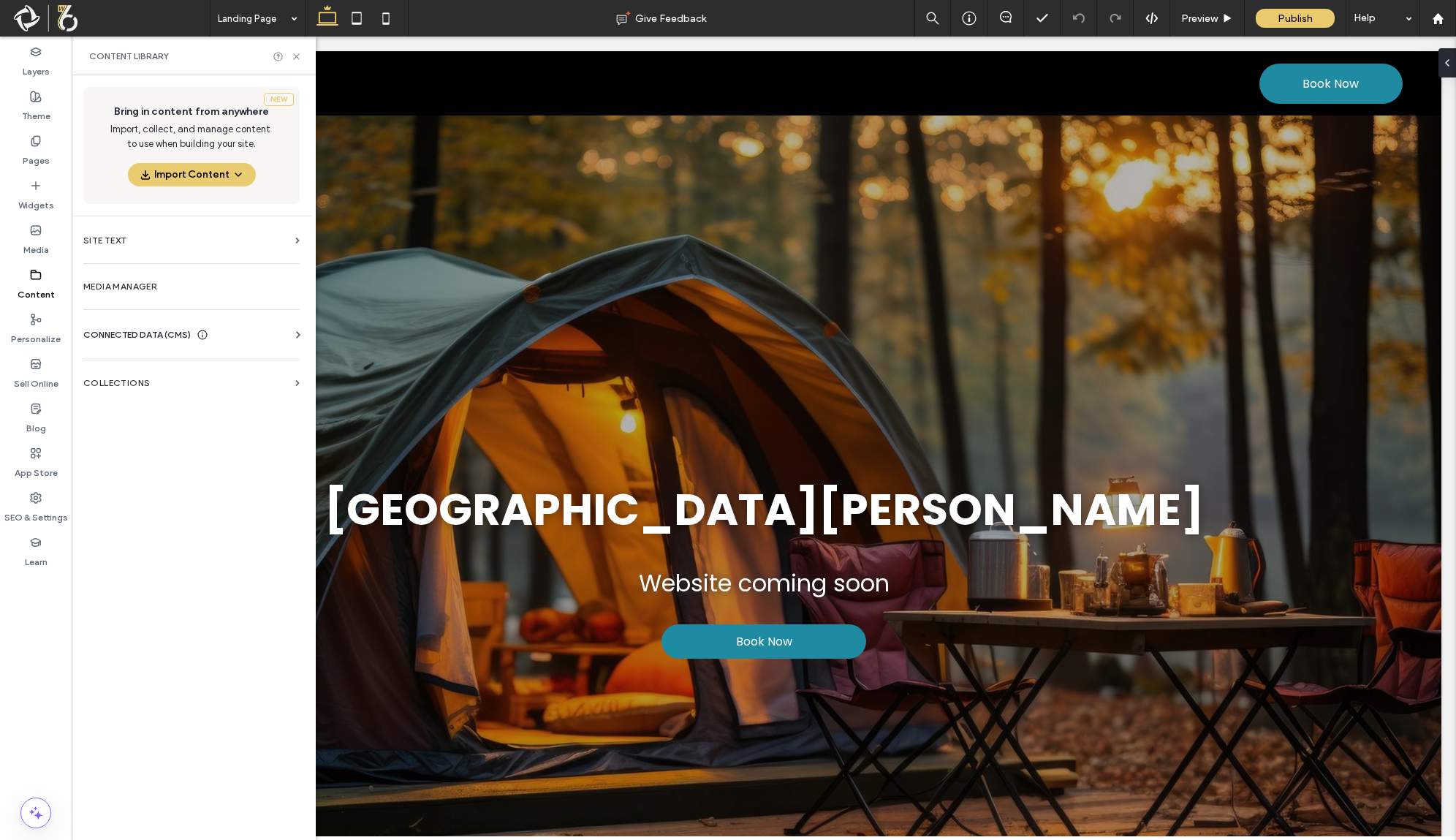
click at [156, 438] on div "New Bring in content from anywhere Import, collect, and manage content to use w…" at bounding box center [191, 457] width 240 height 762
click at [145, 408] on div "New Bring in content from anywhere Import, collect, and manage content to use w…" at bounding box center [191, 457] width 240 height 762
click at [130, 442] on div "New Bring in content from anywhere Import, collect, and manage content to use w…" at bounding box center [191, 457] width 240 height 762
click at [130, 471] on div "New Bring in content from anywhere Import, collect, and manage content to use w…" at bounding box center [191, 457] width 240 height 762
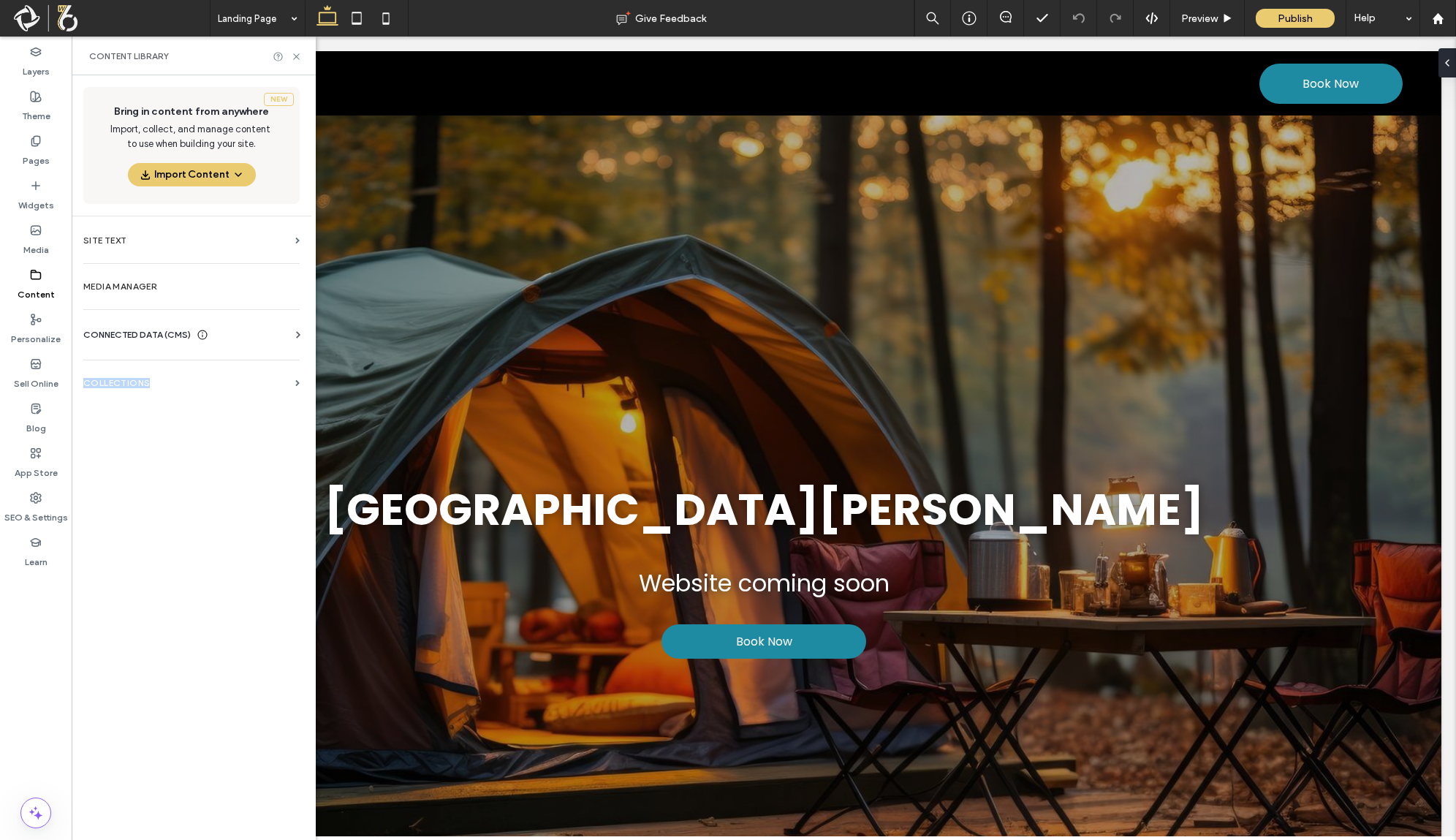
click at [148, 545] on div "New Bring in content from anywhere Import, collect, and manage content to use w…" at bounding box center [191, 457] width 240 height 762
drag, startPoint x: 156, startPoint y: 548, endPoint x: 174, endPoint y: 562, distance: 22.8
click at [166, 556] on div "New Bring in content from anywhere Import, collect, and manage content to use w…" at bounding box center [191, 457] width 240 height 762
click at [269, 575] on div "New Bring in content from anywhere Import, collect, and manage content to use w…" at bounding box center [191, 457] width 240 height 762
click at [256, 584] on div "New Bring in content from anywhere Import, collect, and manage content to use w…" at bounding box center [191, 457] width 240 height 762
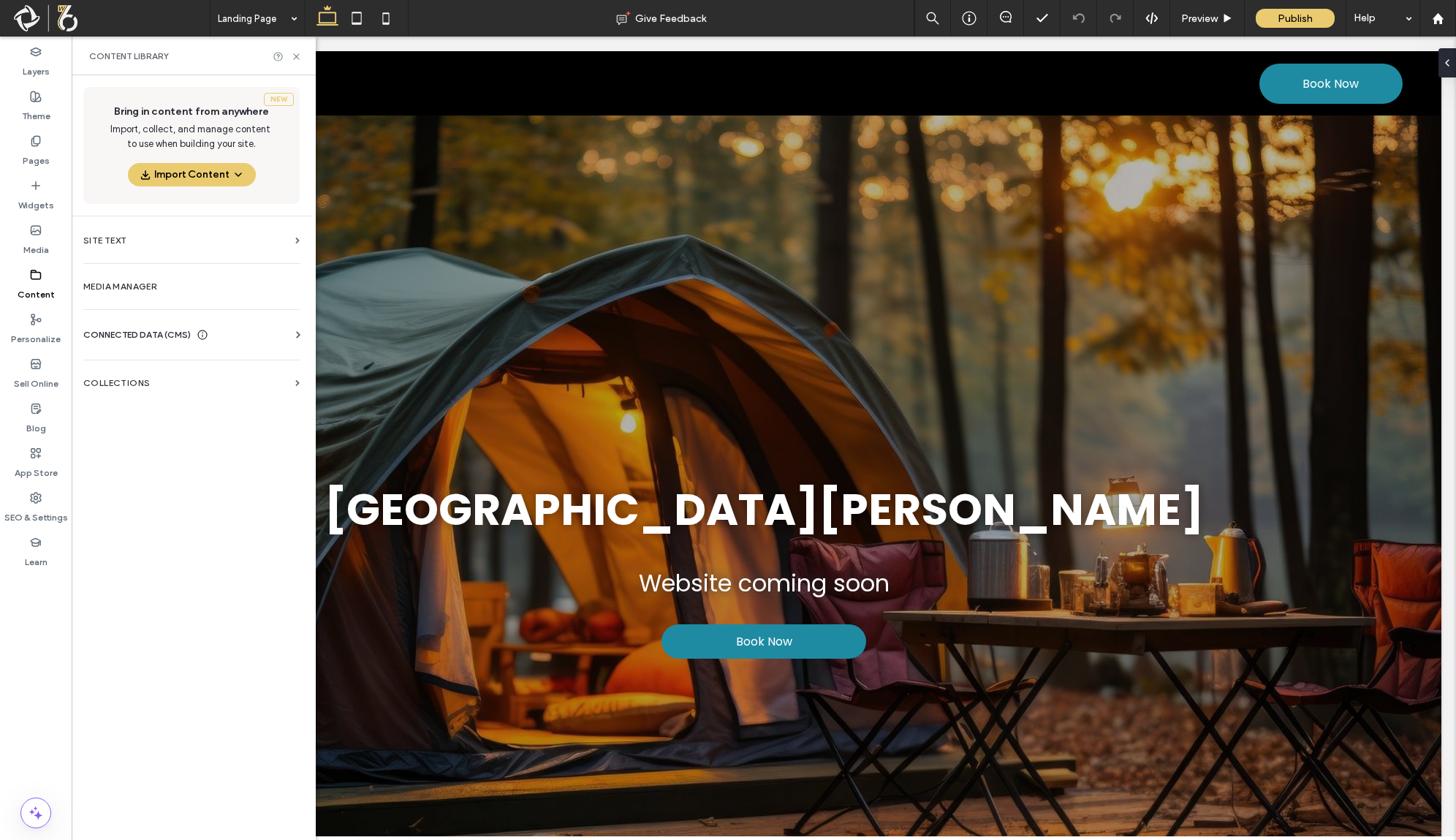
drag, startPoint x: 255, startPoint y: 585, endPoint x: 248, endPoint y: 571, distance: 15.7
click at [251, 579] on div "New Bring in content from anywhere Import, collect, and manage content to use w…" at bounding box center [191, 457] width 240 height 762
drag, startPoint x: 243, startPoint y: 547, endPoint x: 195, endPoint y: 502, distance: 65.8
click at [195, 502] on div "New Bring in content from anywhere Import, collect, and manage content to use w…" at bounding box center [191, 457] width 240 height 762
click at [1440, 24] on icon at bounding box center [1438, 19] width 13 height 13
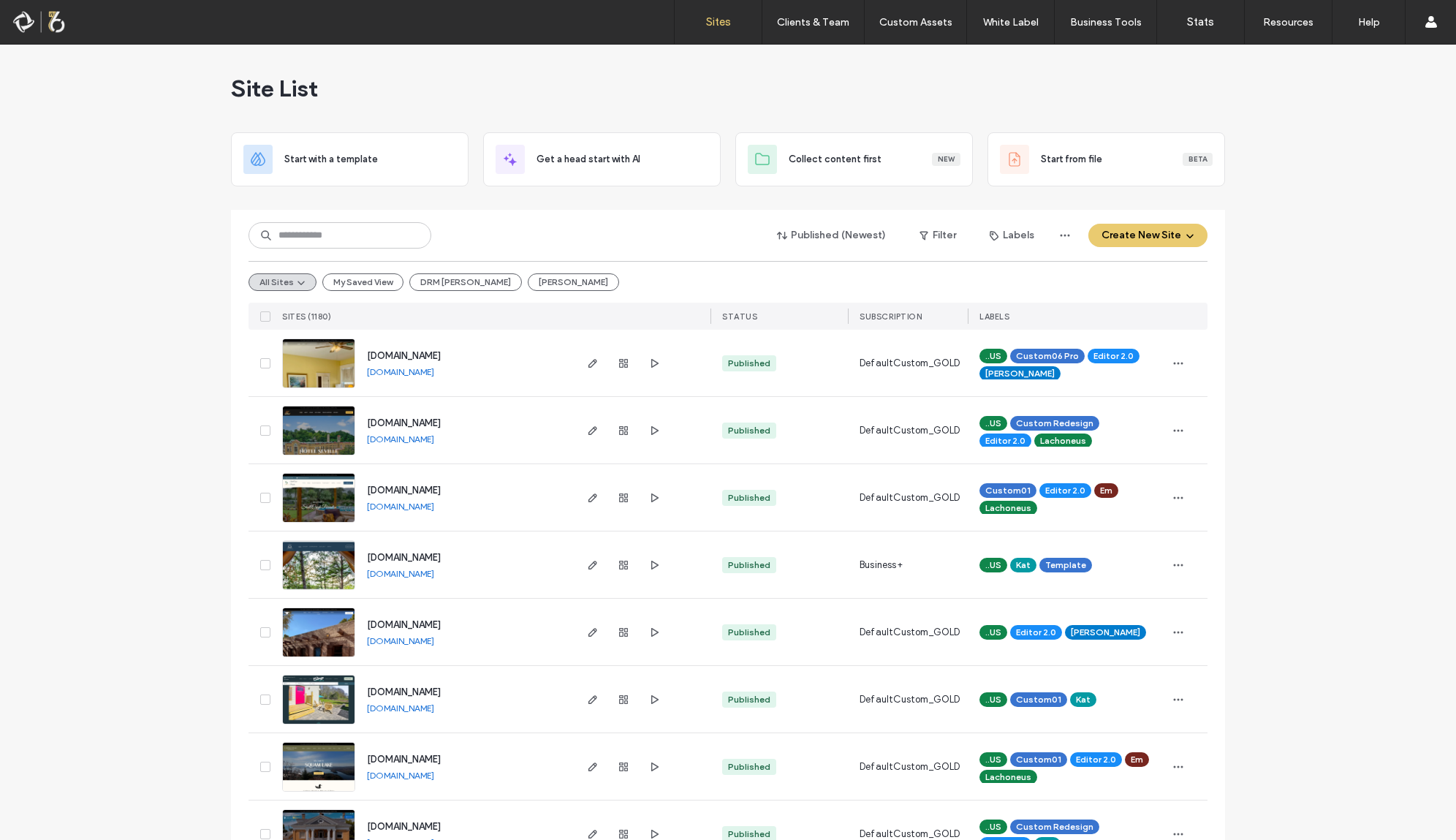
click at [342, 222] on div "Published (Newest) Filter Labels Create New Site" at bounding box center [727, 235] width 959 height 28
click at [351, 237] on input at bounding box center [339, 236] width 183 height 27
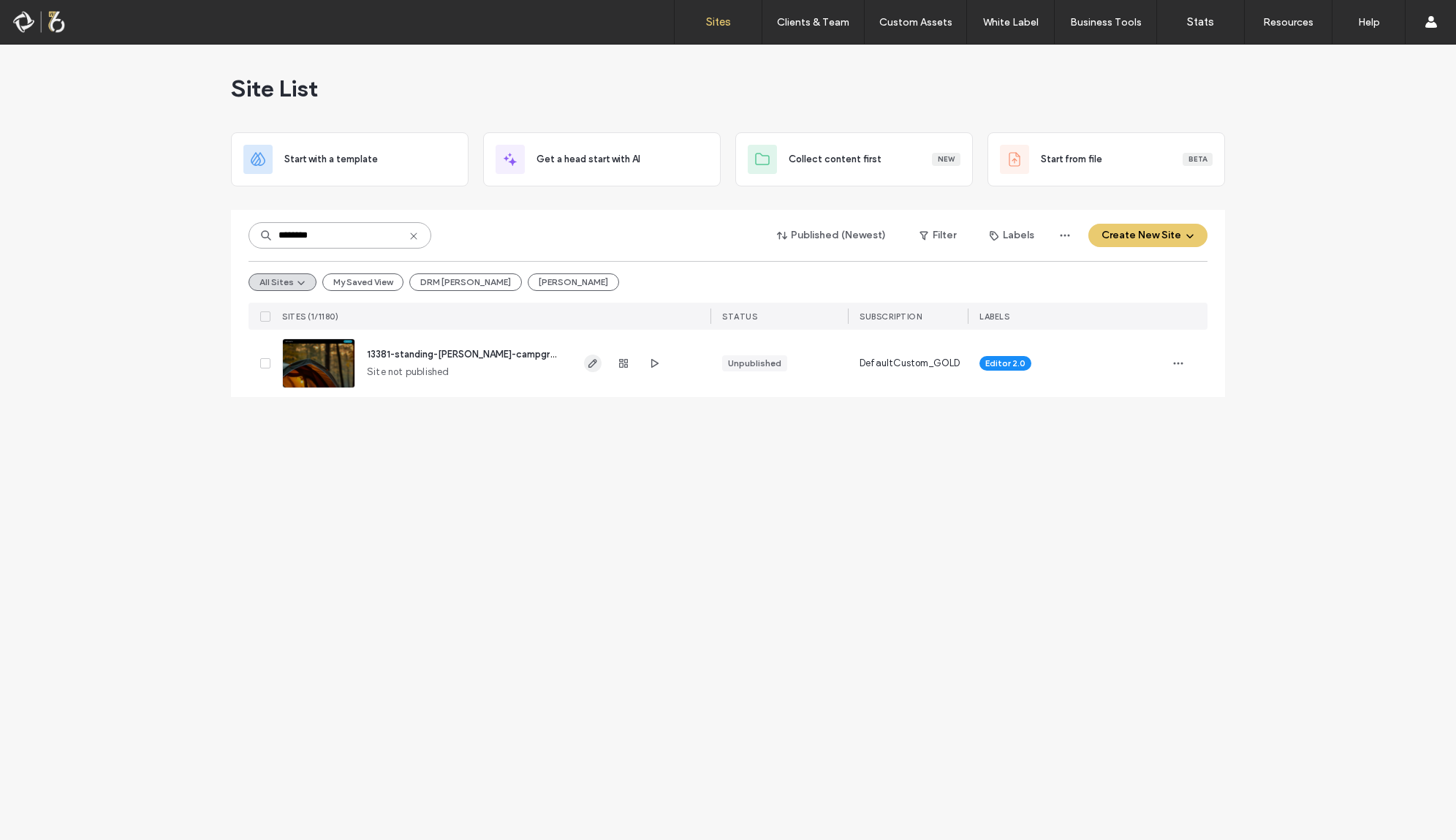
type input "********"
click at [595, 365] on icon "button" at bounding box center [592, 363] width 12 height 12
